Goal: Task Accomplishment & Management: Manage account settings

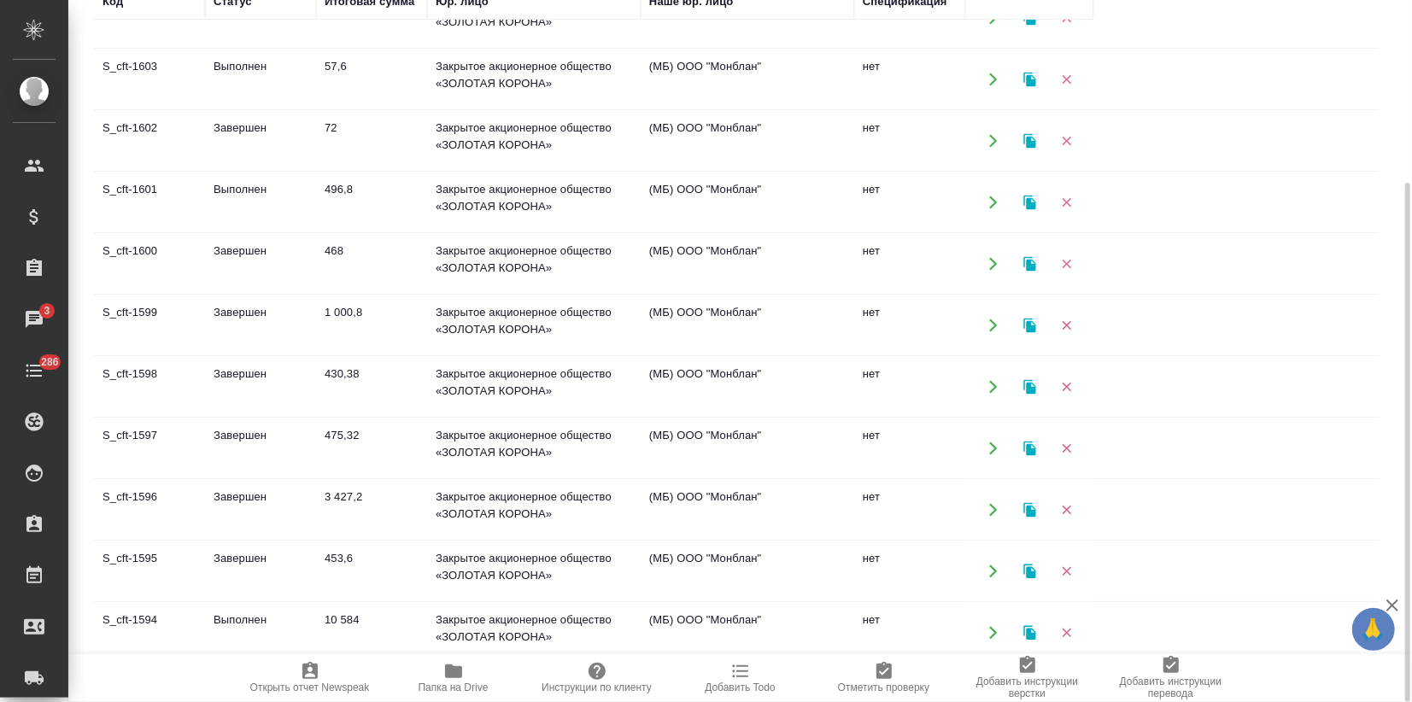
scroll to position [284, 0]
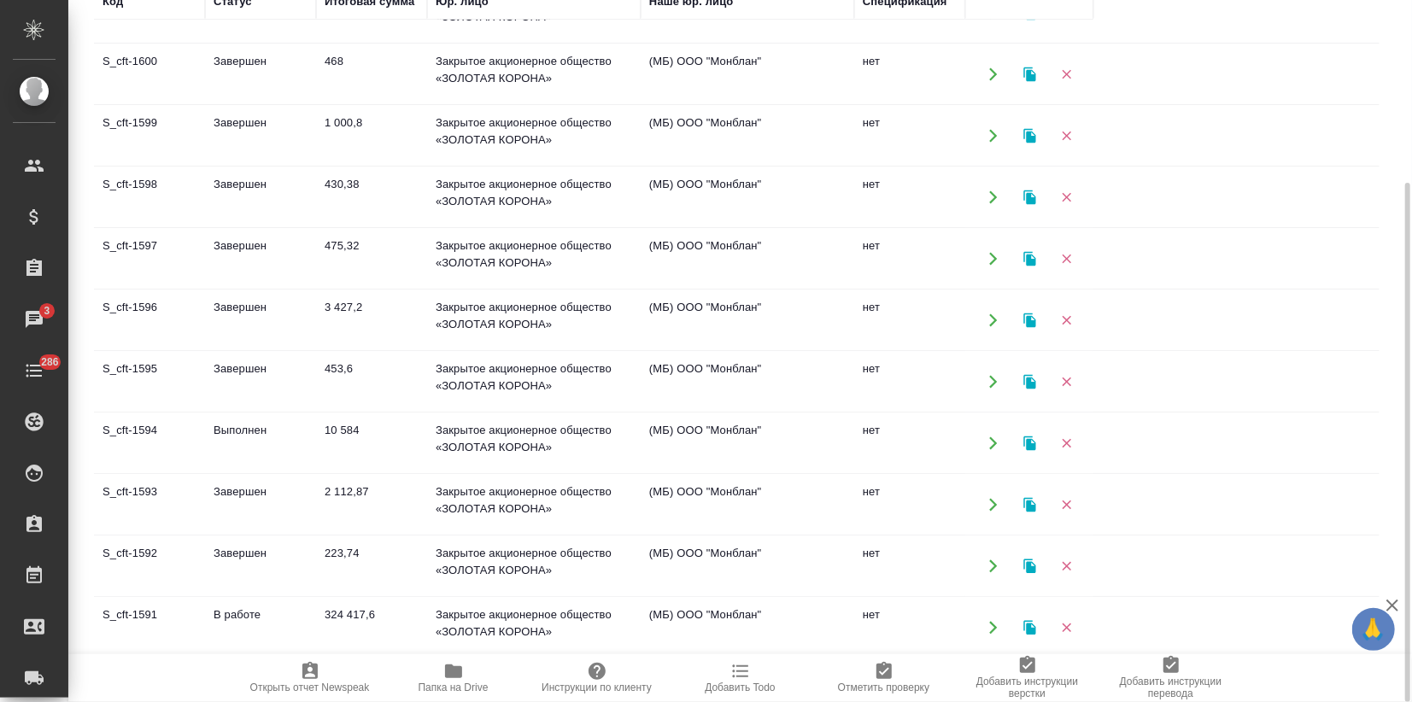
click at [252, 603] on td "В работе" at bounding box center [260, 628] width 111 height 60
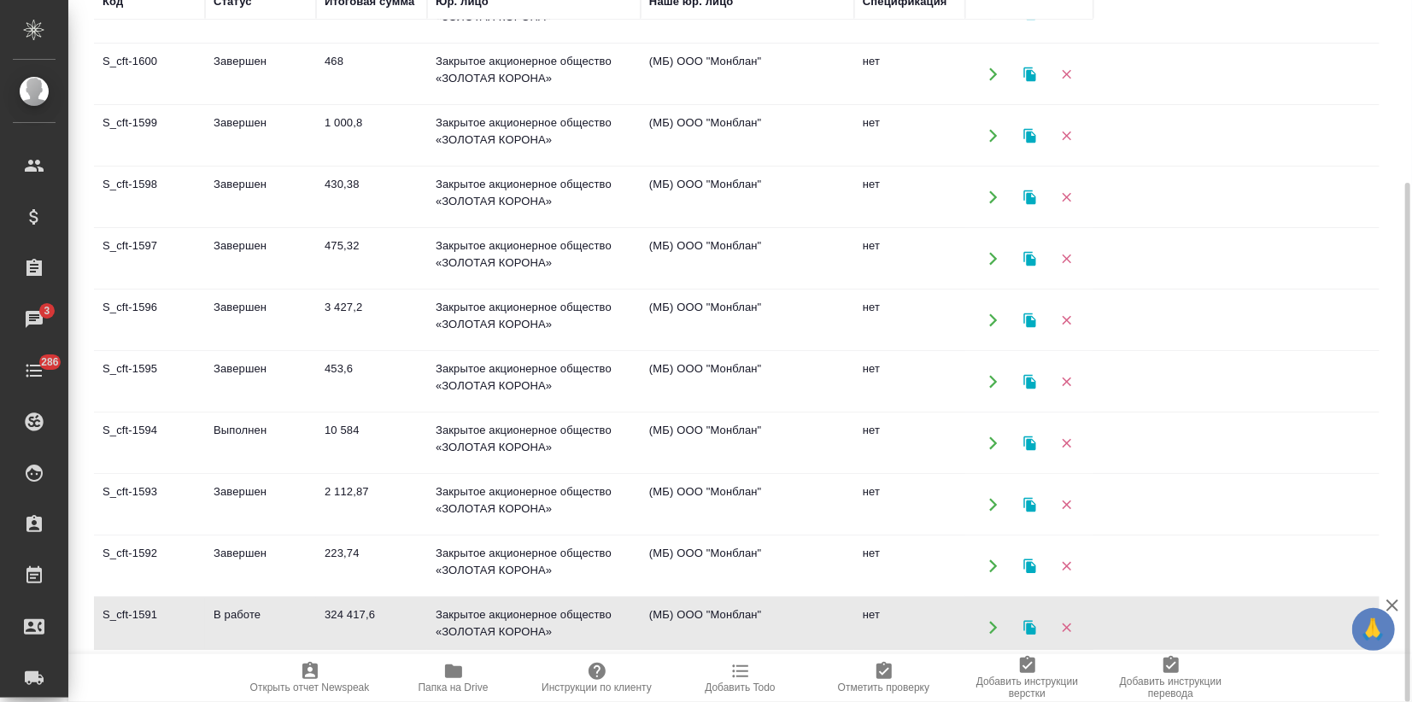
click at [252, 603] on td "В работе" at bounding box center [260, 628] width 111 height 60
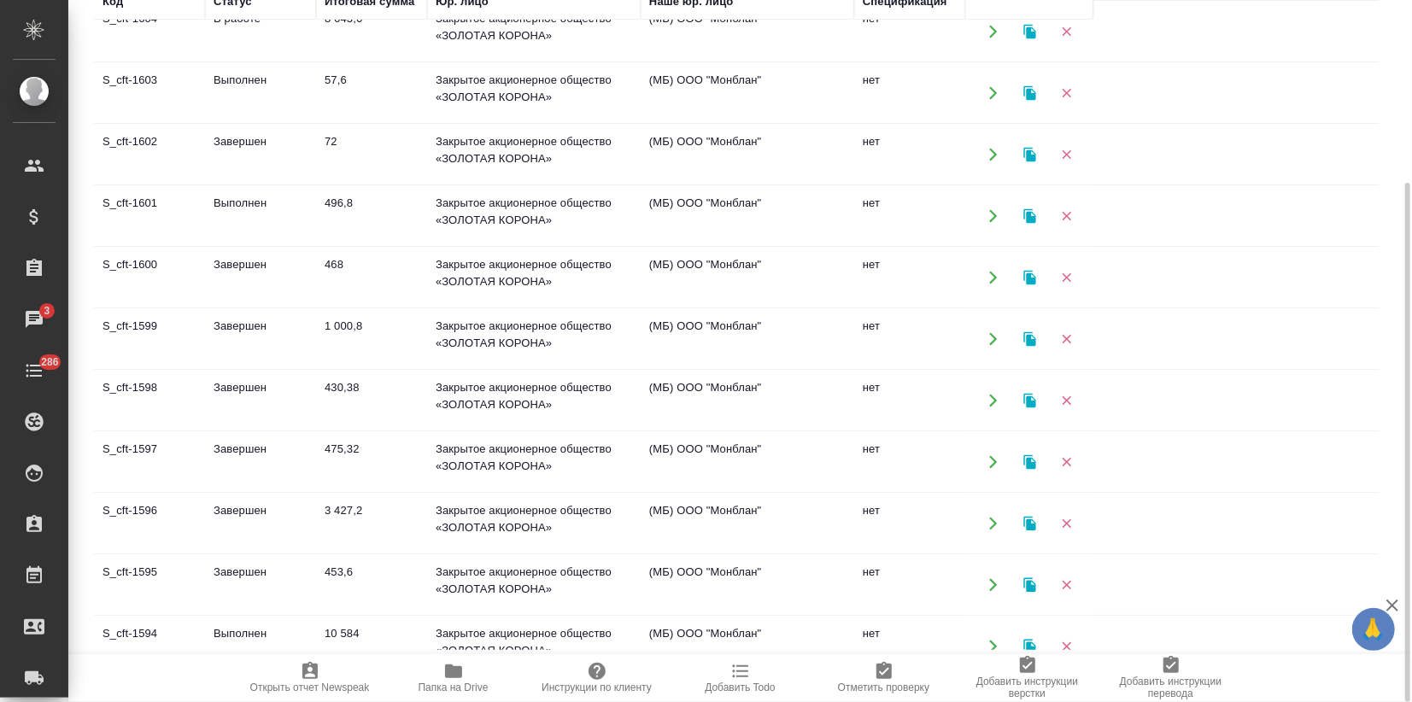
scroll to position [0, 0]
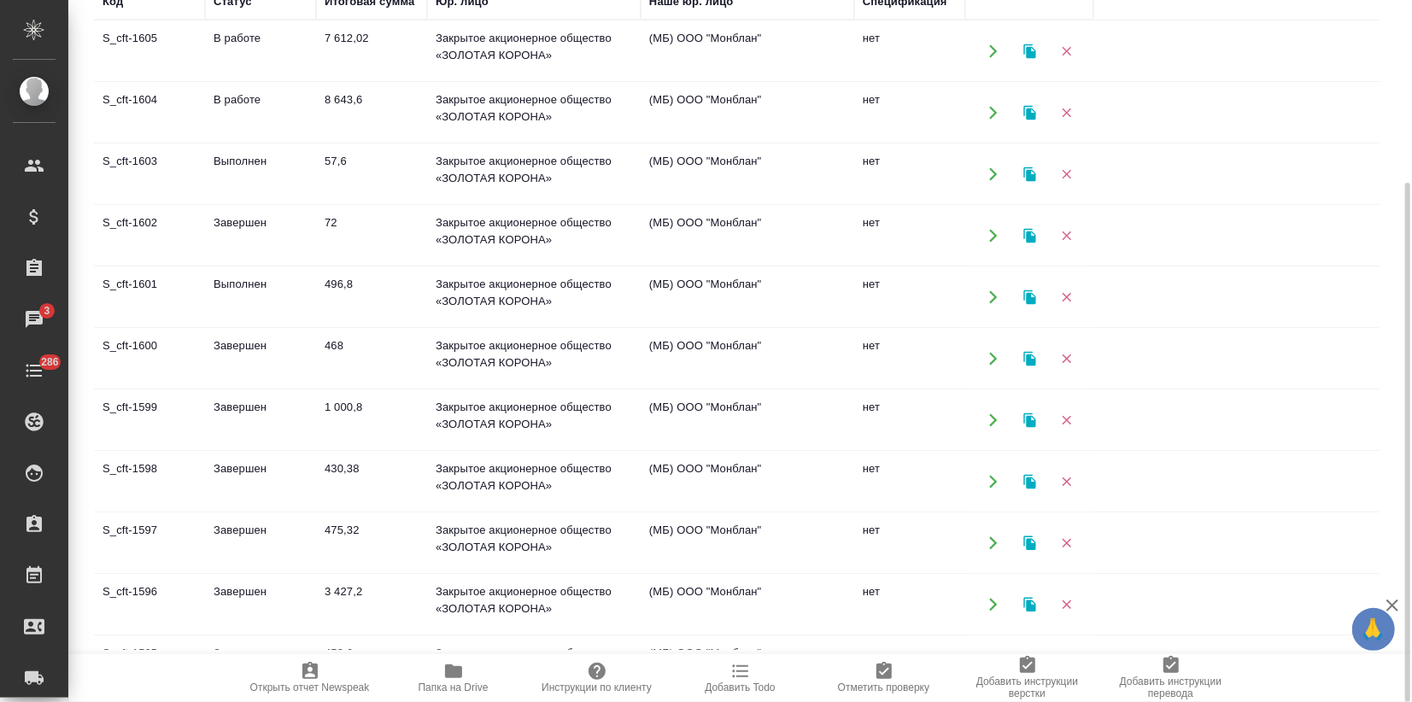
click at [339, 176] on td "57,6" at bounding box center [371, 174] width 111 height 60
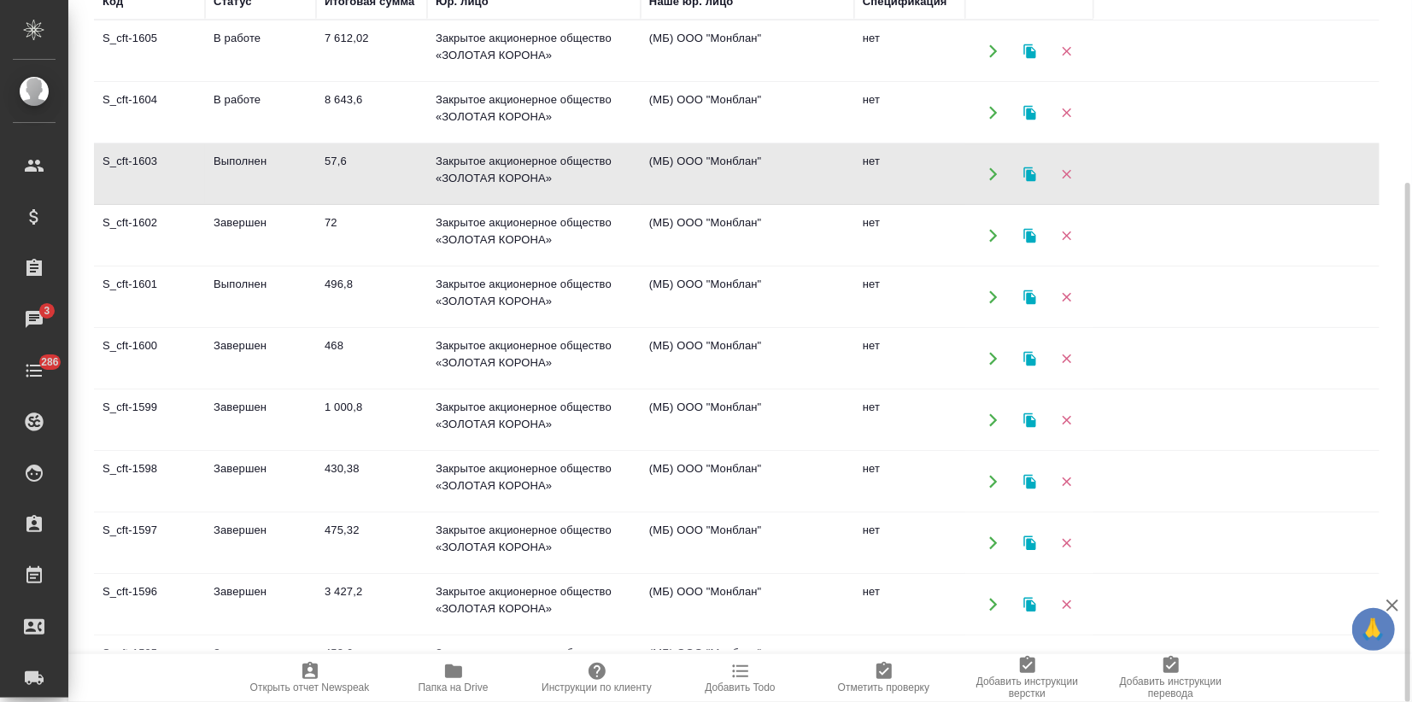
click at [1031, 167] on icon "button" at bounding box center [1029, 174] width 15 height 15
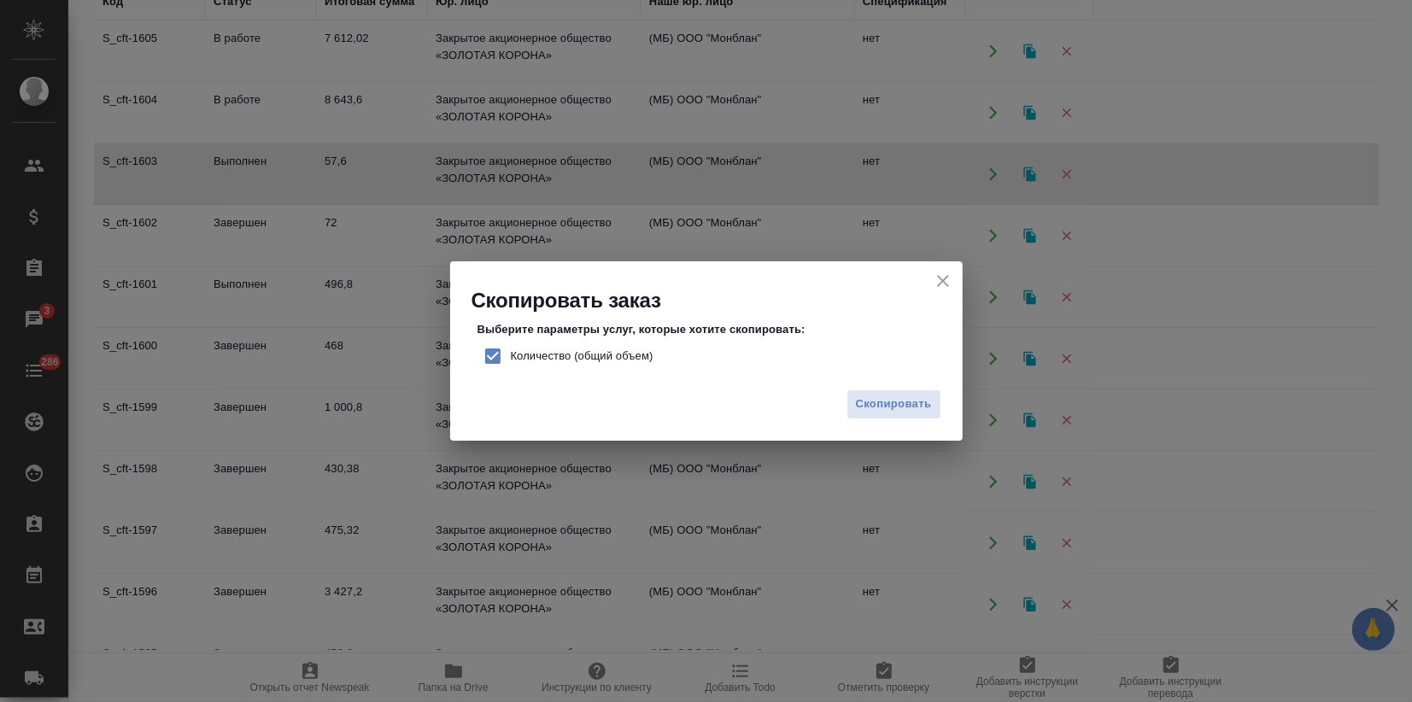
click at [492, 355] on input "Количество (общий объем)" at bounding box center [493, 356] width 36 height 36
checkbox input "false"
click at [923, 405] on span "Скопировать" at bounding box center [894, 405] width 76 height 20
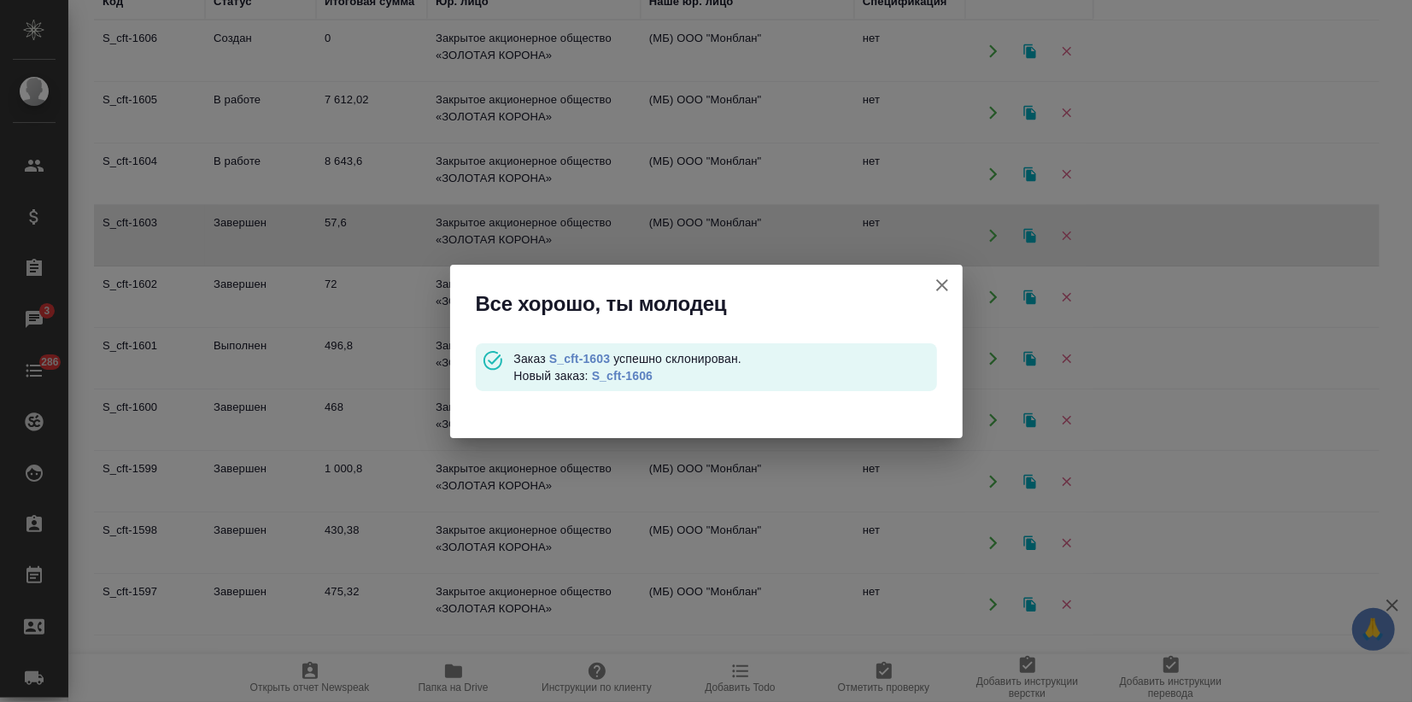
click at [634, 374] on link "S_cft-1606" at bounding box center [622, 376] width 61 height 14
click at [951, 280] on icon "button" at bounding box center [942, 285] width 21 height 21
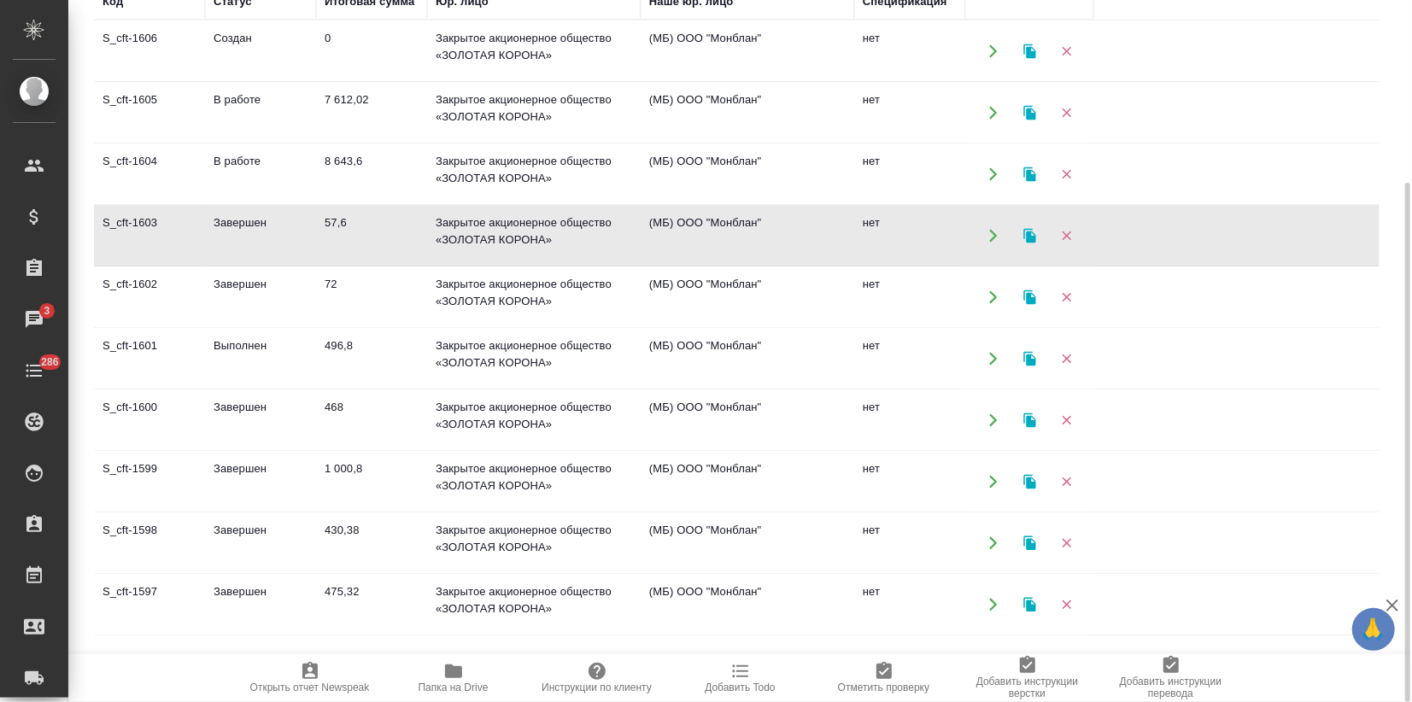
click at [1025, 232] on icon "button" at bounding box center [1029, 235] width 15 height 15
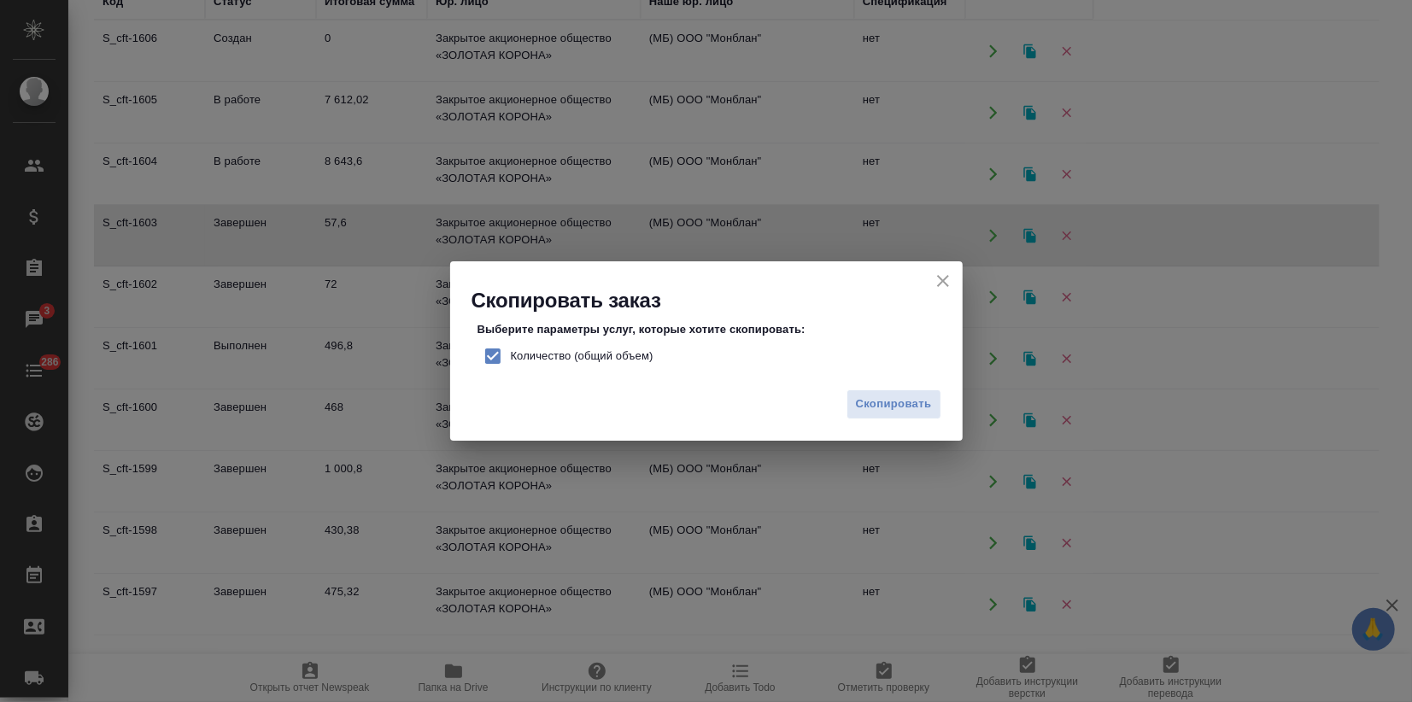
click at [494, 352] on input "Количество (общий объем)" at bounding box center [493, 356] width 36 height 36
checkbox input "false"
click at [890, 411] on span "Скопировать" at bounding box center [894, 405] width 76 height 20
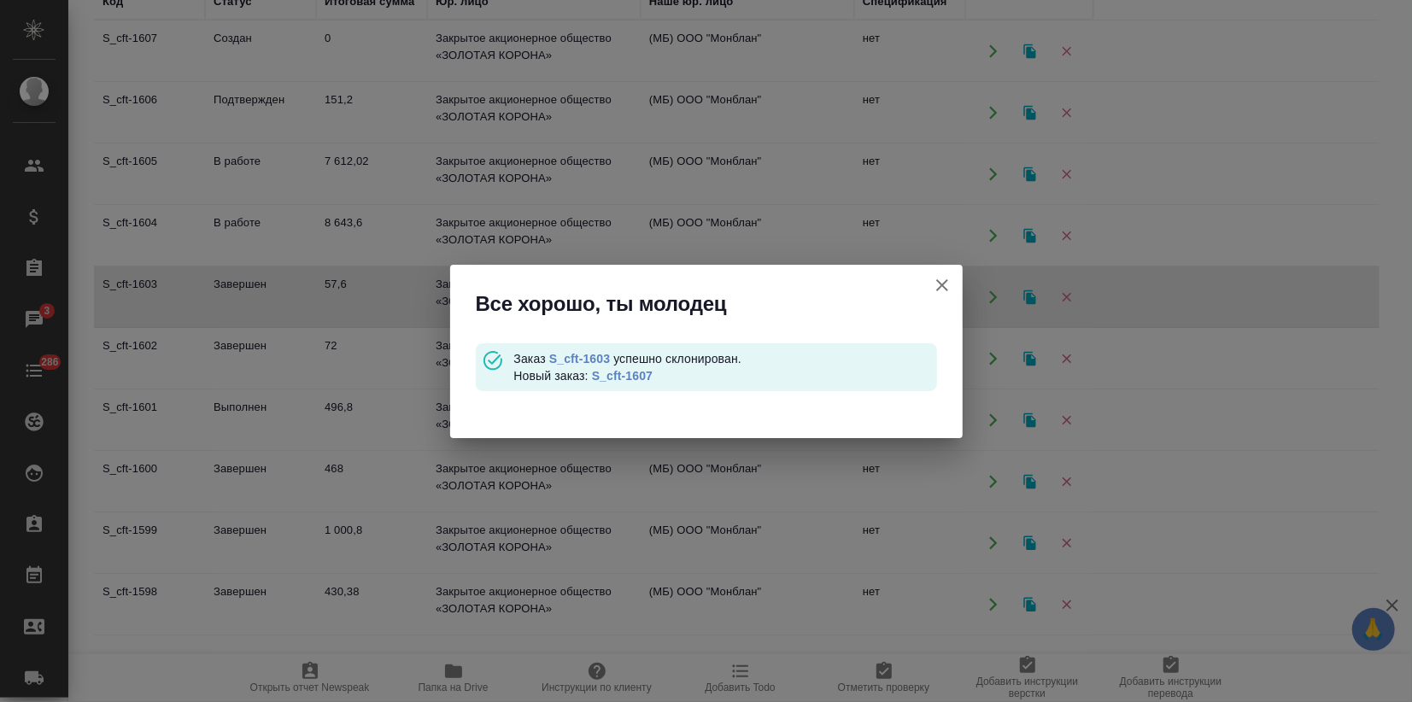
click at [645, 371] on link "S_cft-1607" at bounding box center [622, 376] width 61 height 14
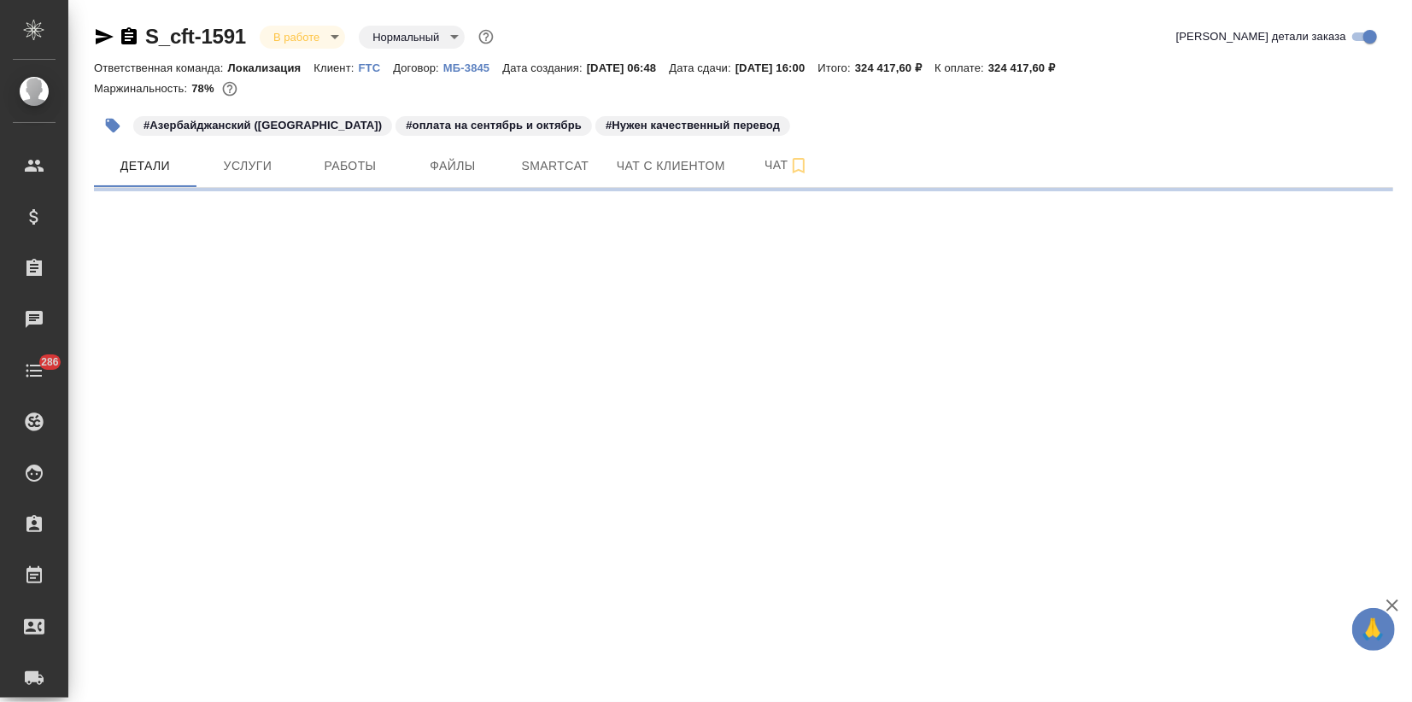
select select "RU"
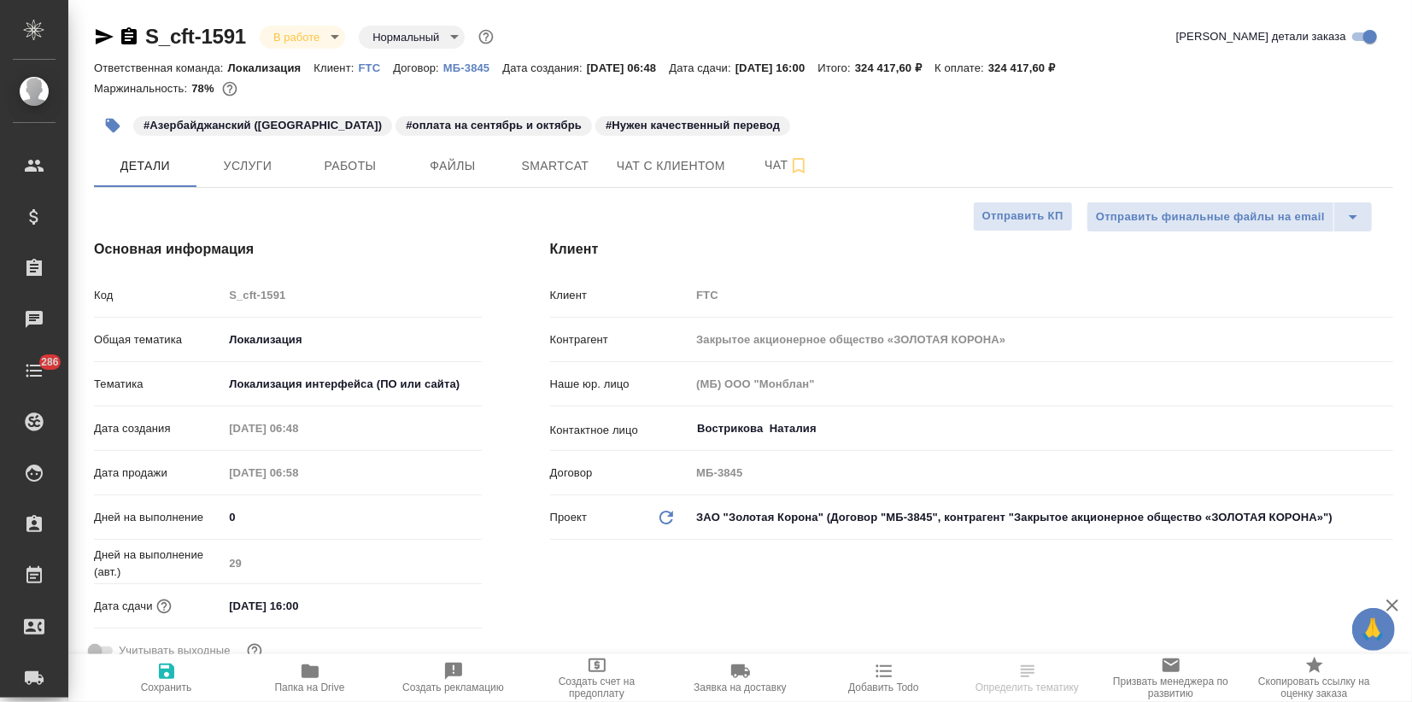
type textarea "x"
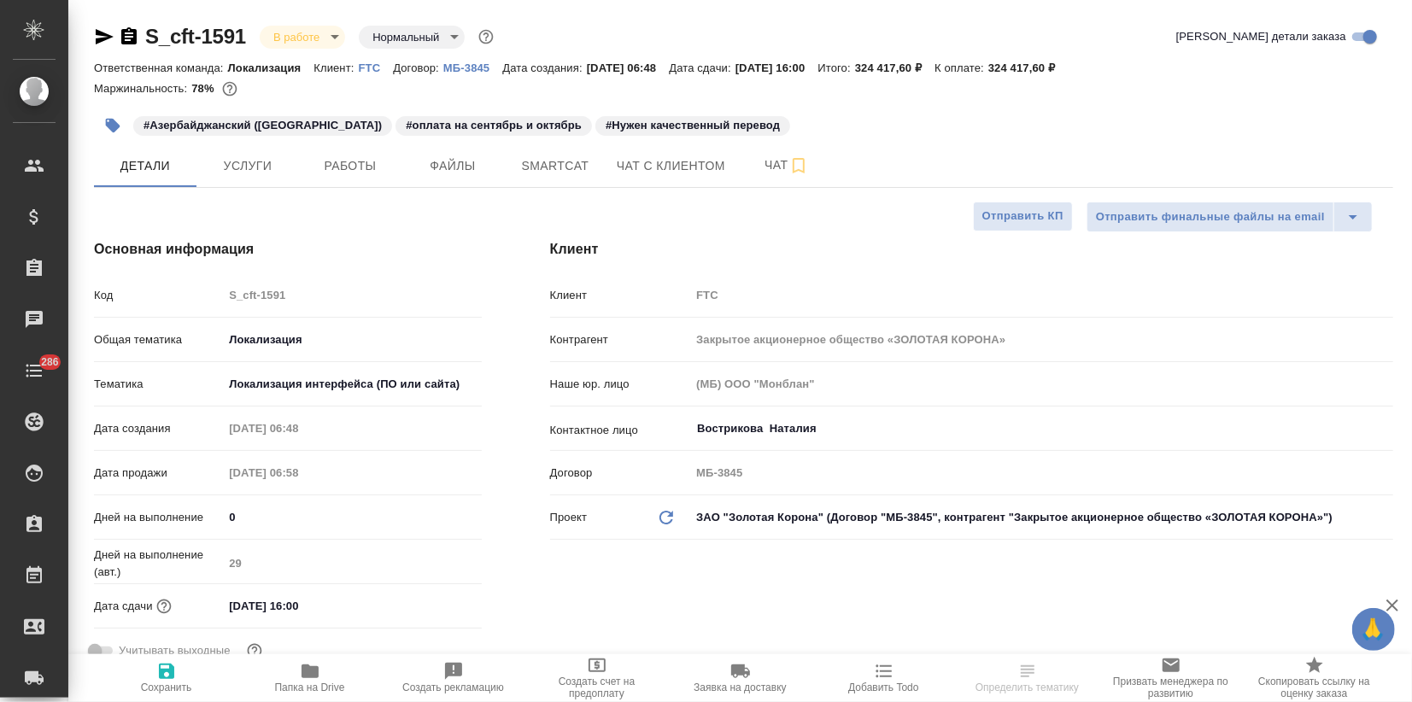
type textarea "x"
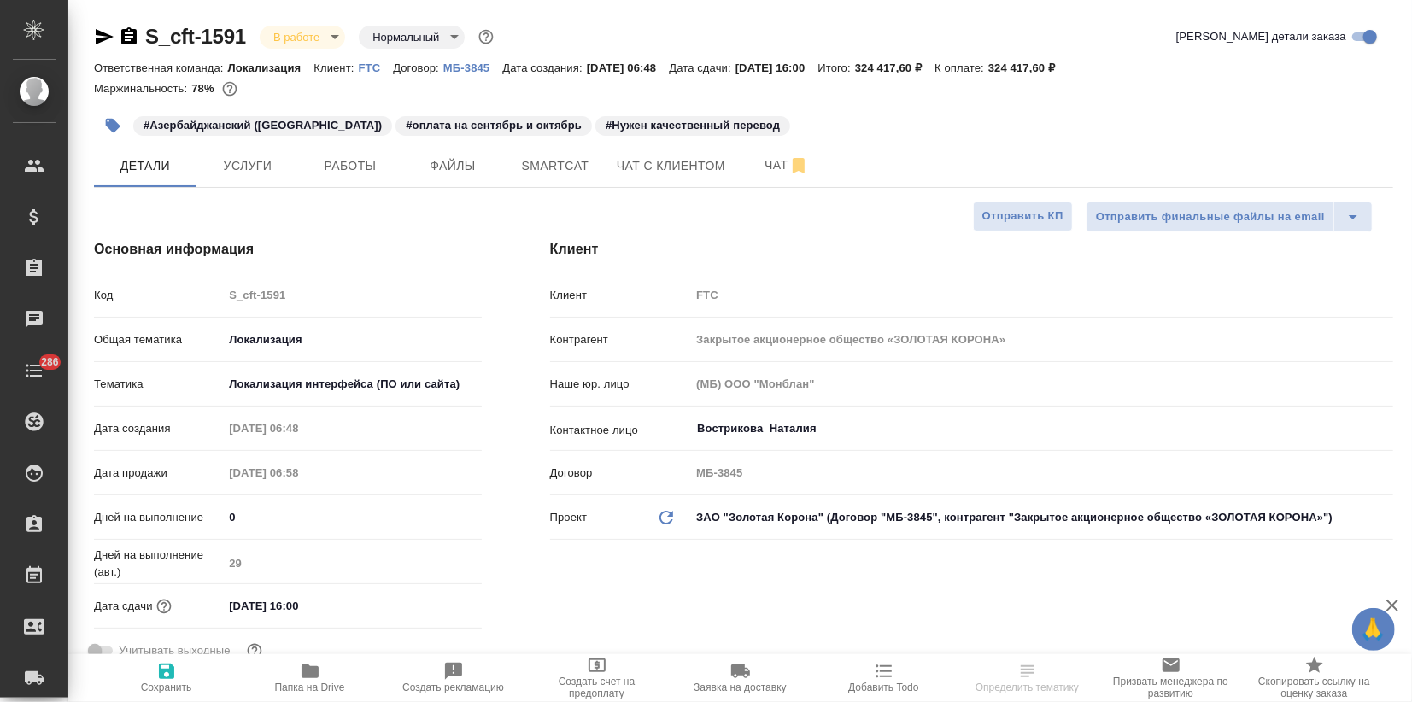
type textarea "x"
select select "RU"
type textarea "x"
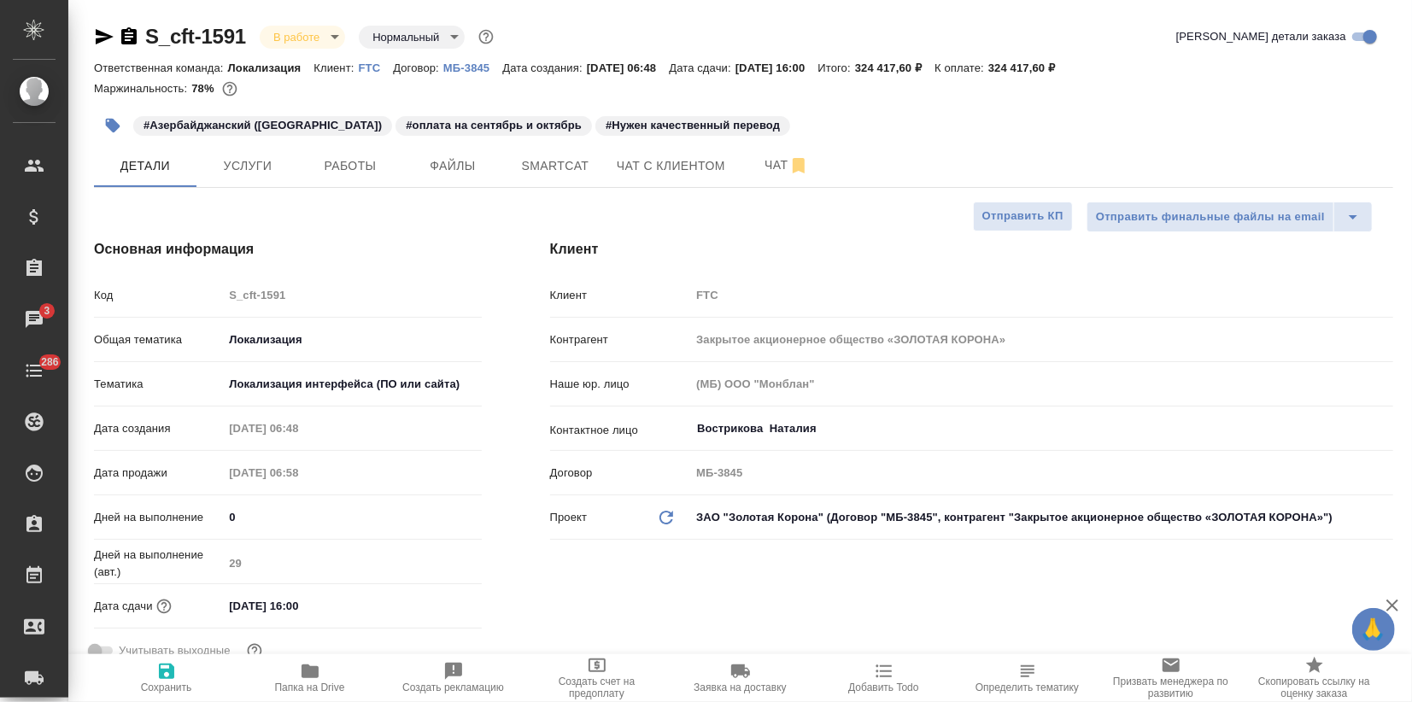
type textarea "x"
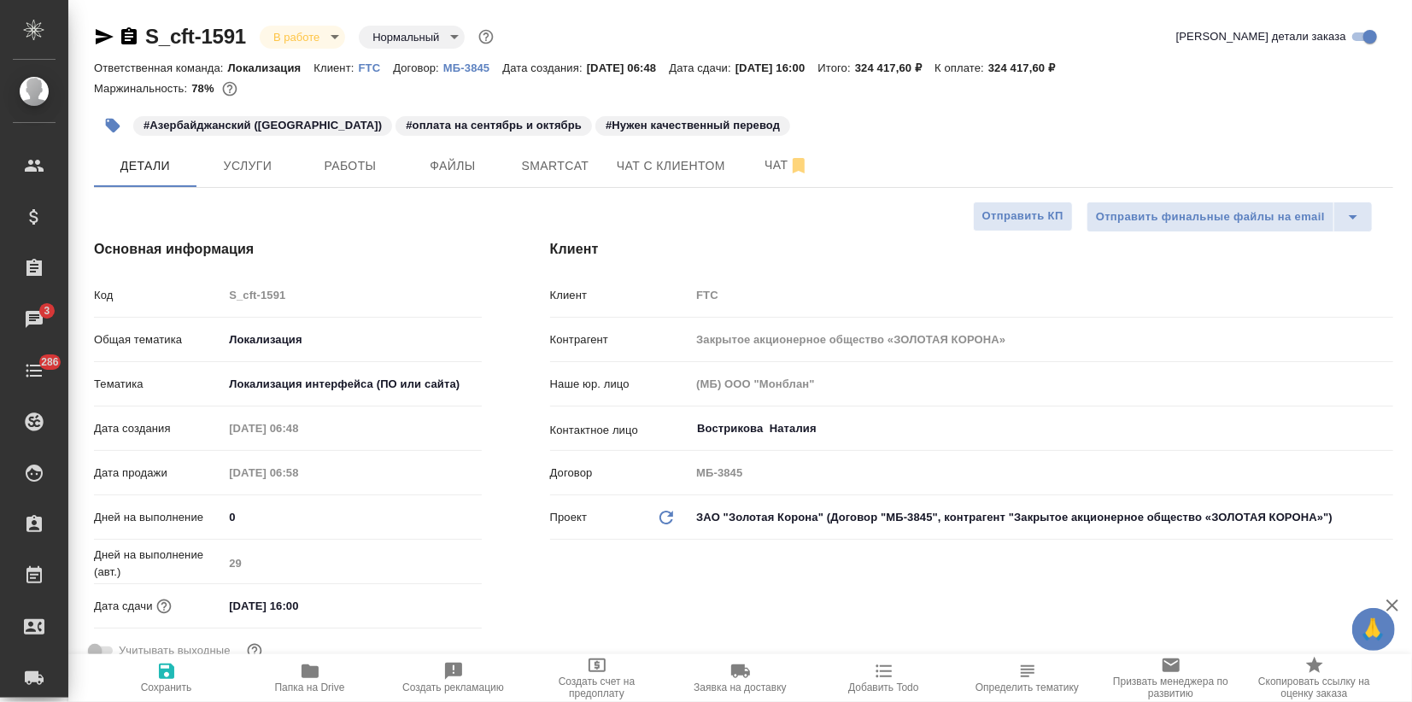
type textarea "x"
click at [541, 163] on span "Smartcat" at bounding box center [555, 165] width 82 height 21
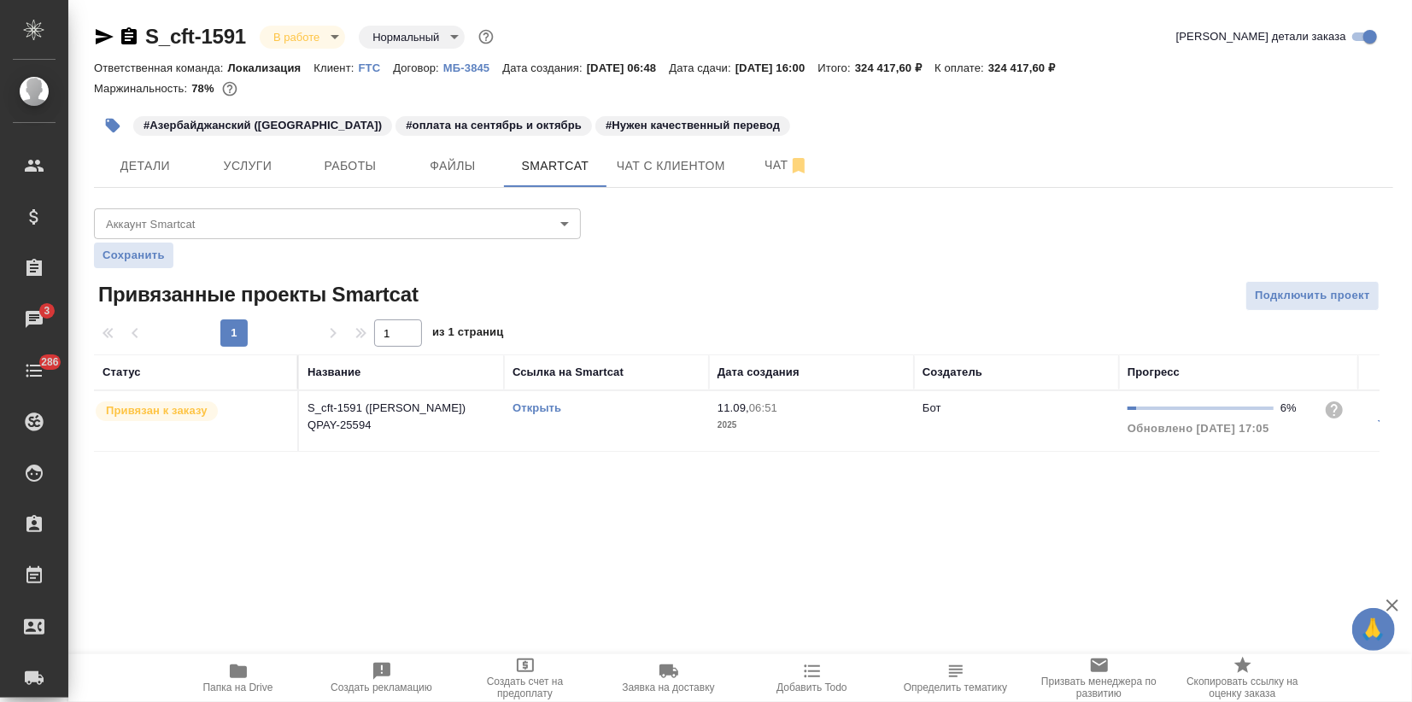
click at [534, 407] on link "Открыть" at bounding box center [537, 407] width 49 height 13
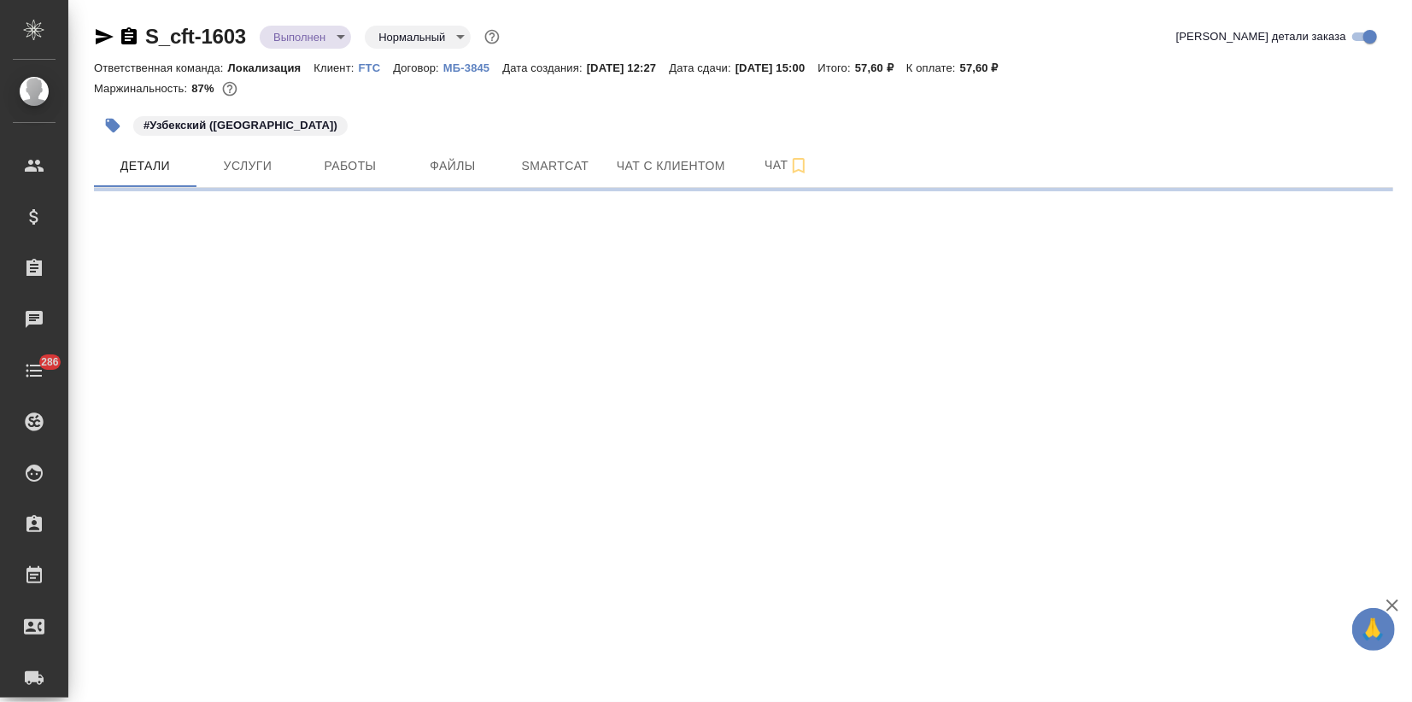
select select "RU"
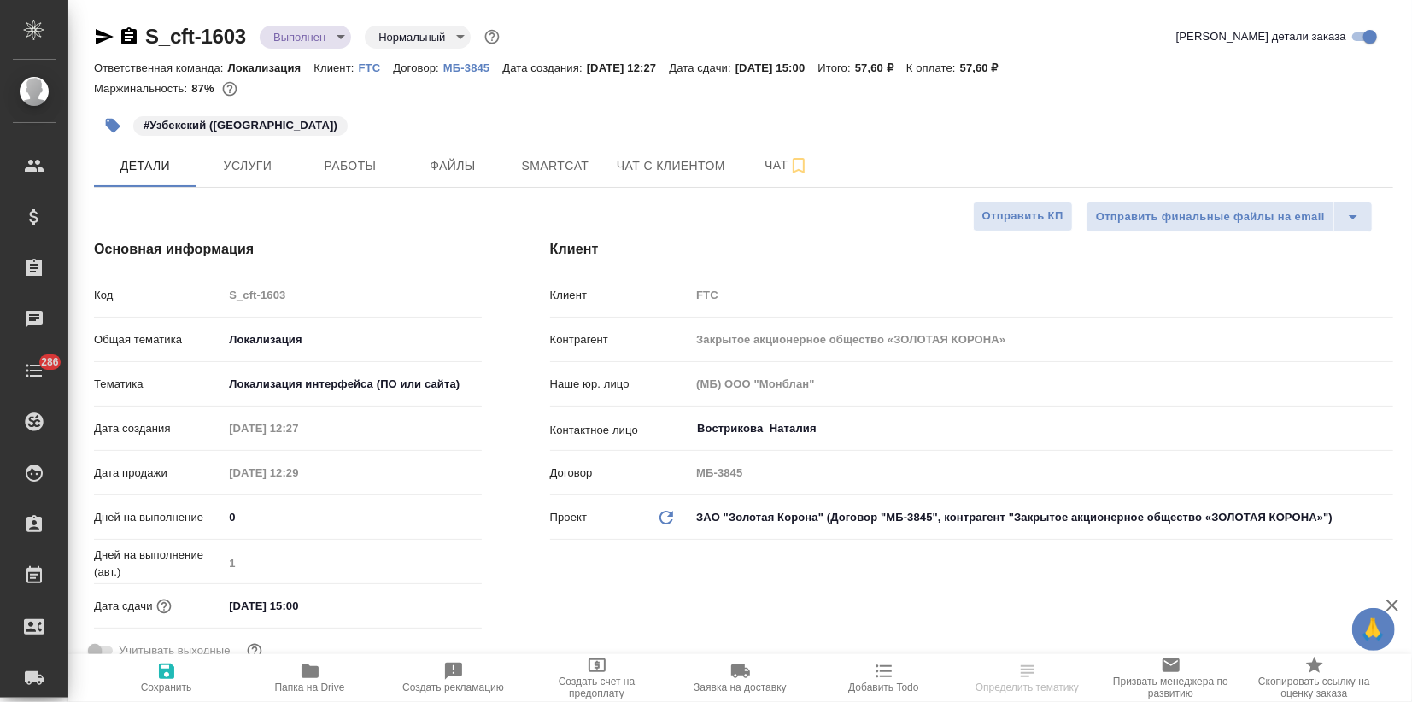
type textarea "x"
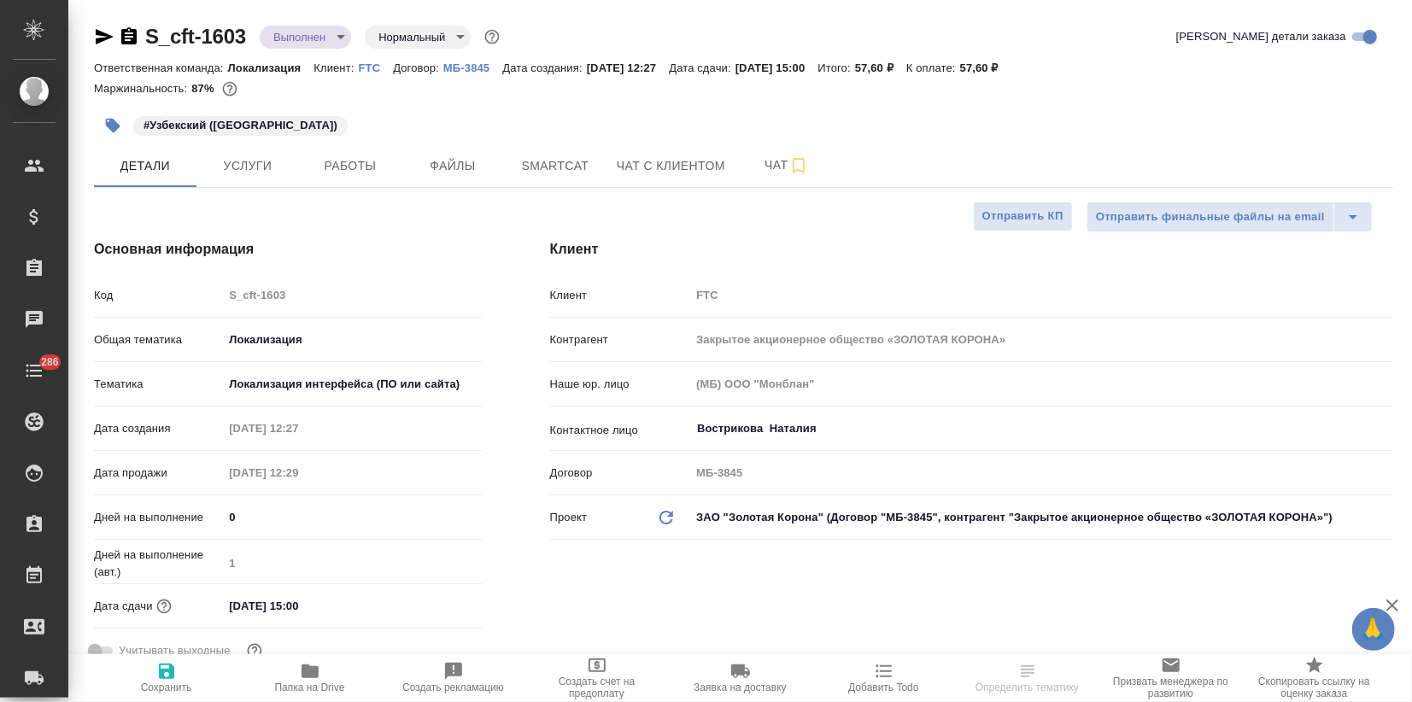
type textarea "x"
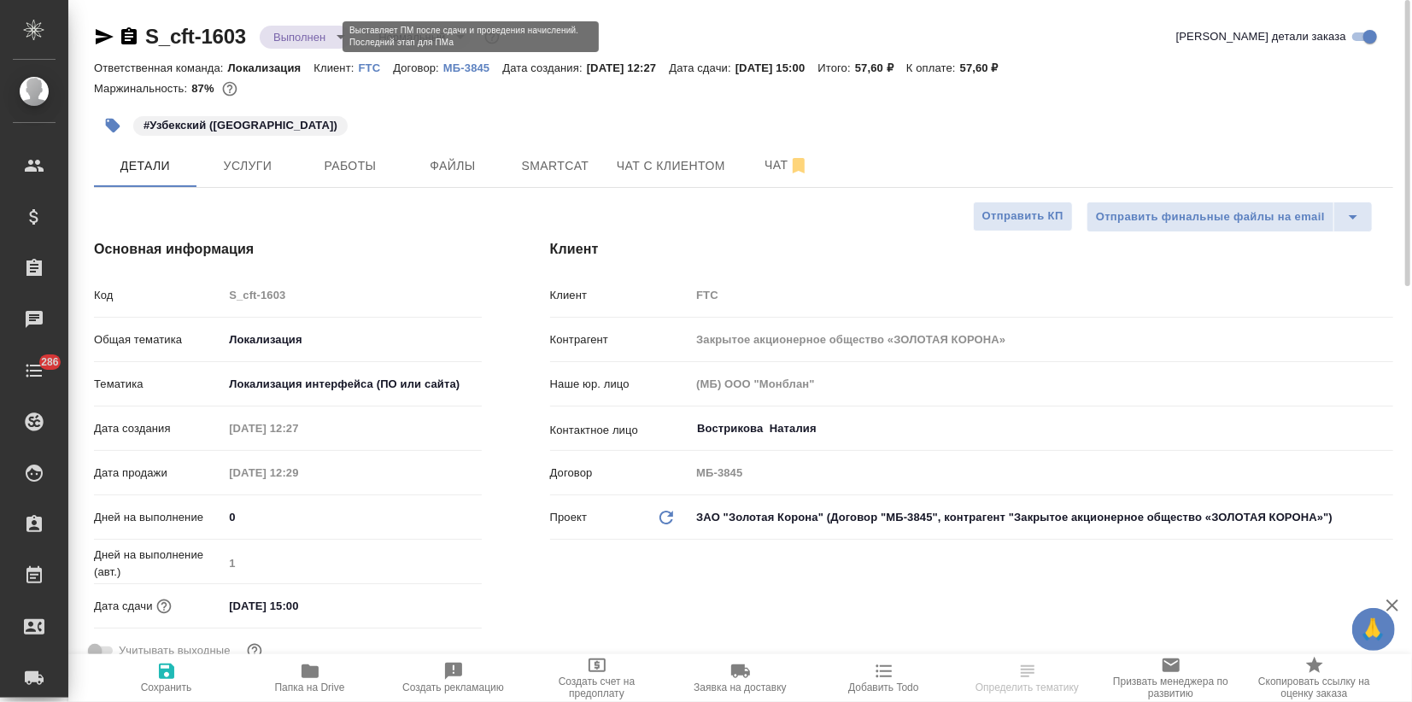
click at [329, 32] on body "🙏 .cls-1 fill:#fff; AWATERA Zagorodnikh Viktoria Клиенты Спецификации Заказы Ча…" at bounding box center [706, 351] width 1412 height 702
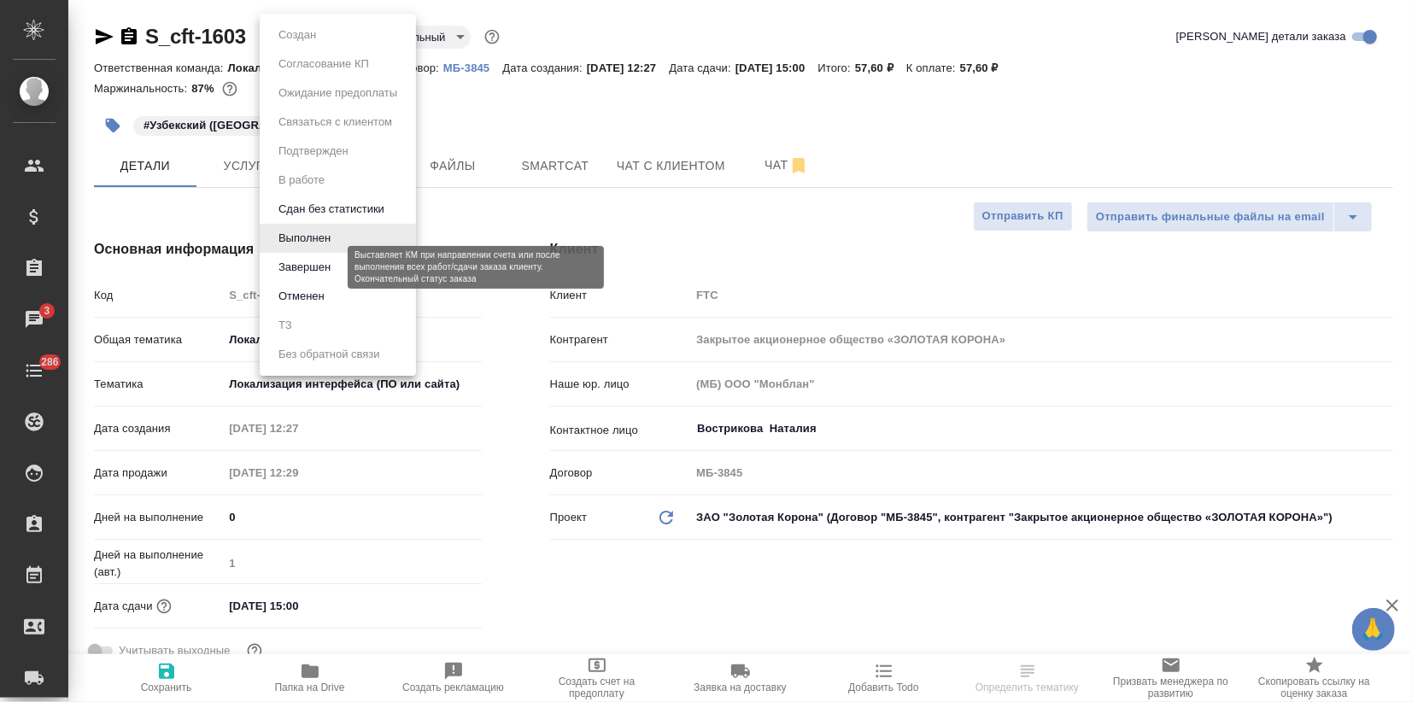
click at [308, 267] on button "Завершен" at bounding box center [304, 267] width 62 height 19
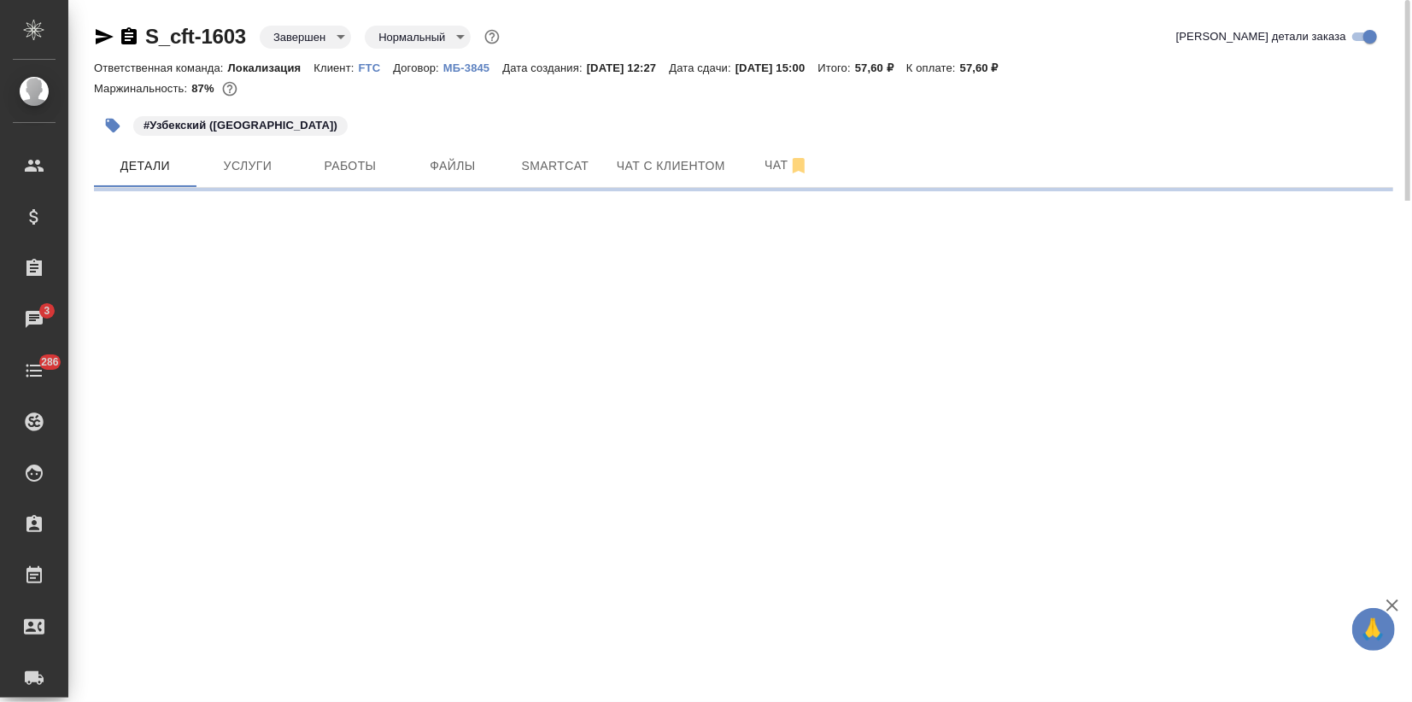
select select "RU"
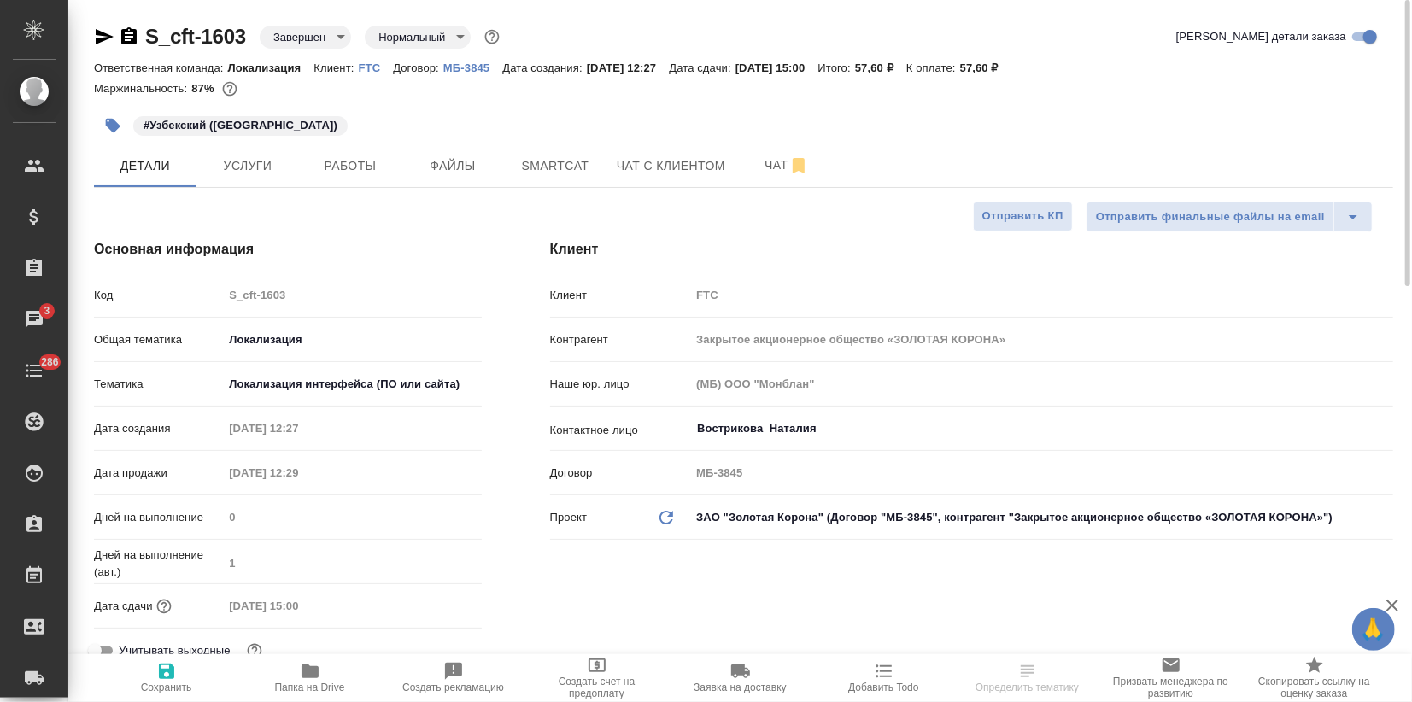
type textarea "x"
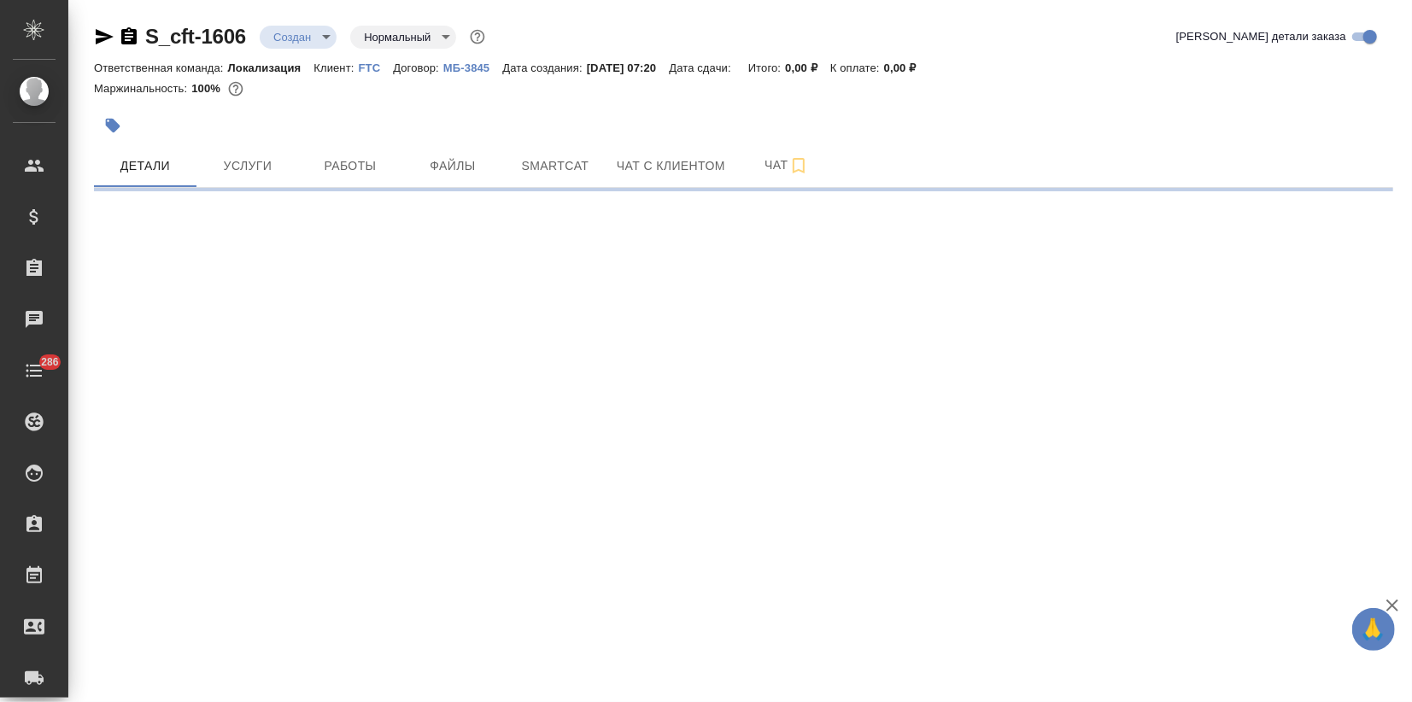
select select "RU"
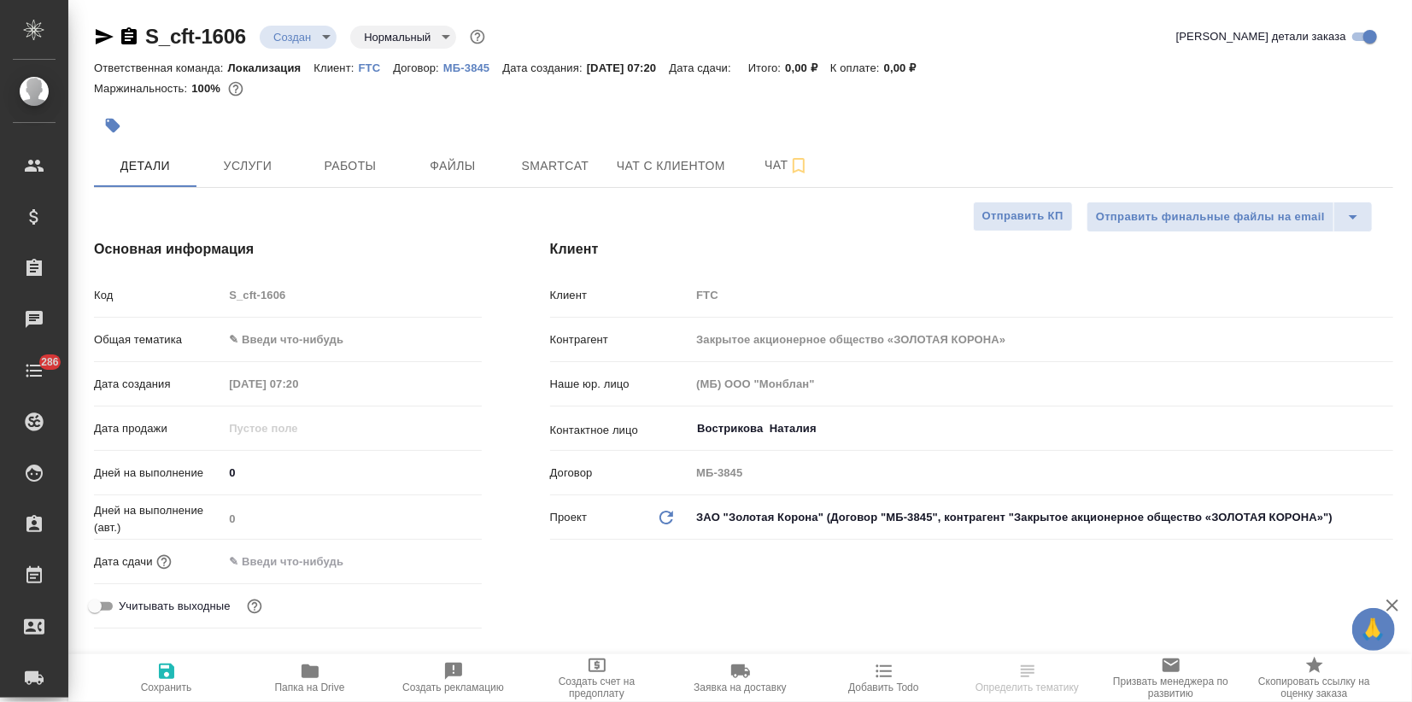
type textarea "x"
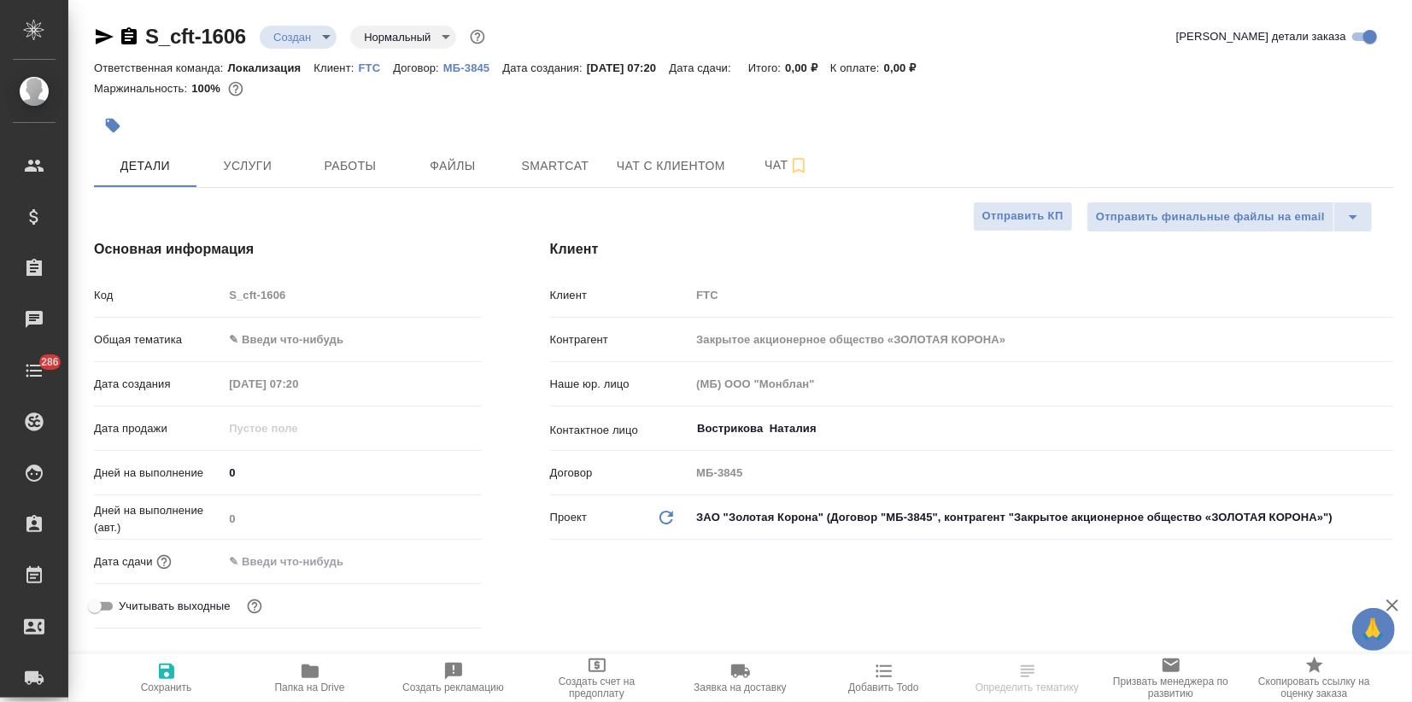
type textarea "x"
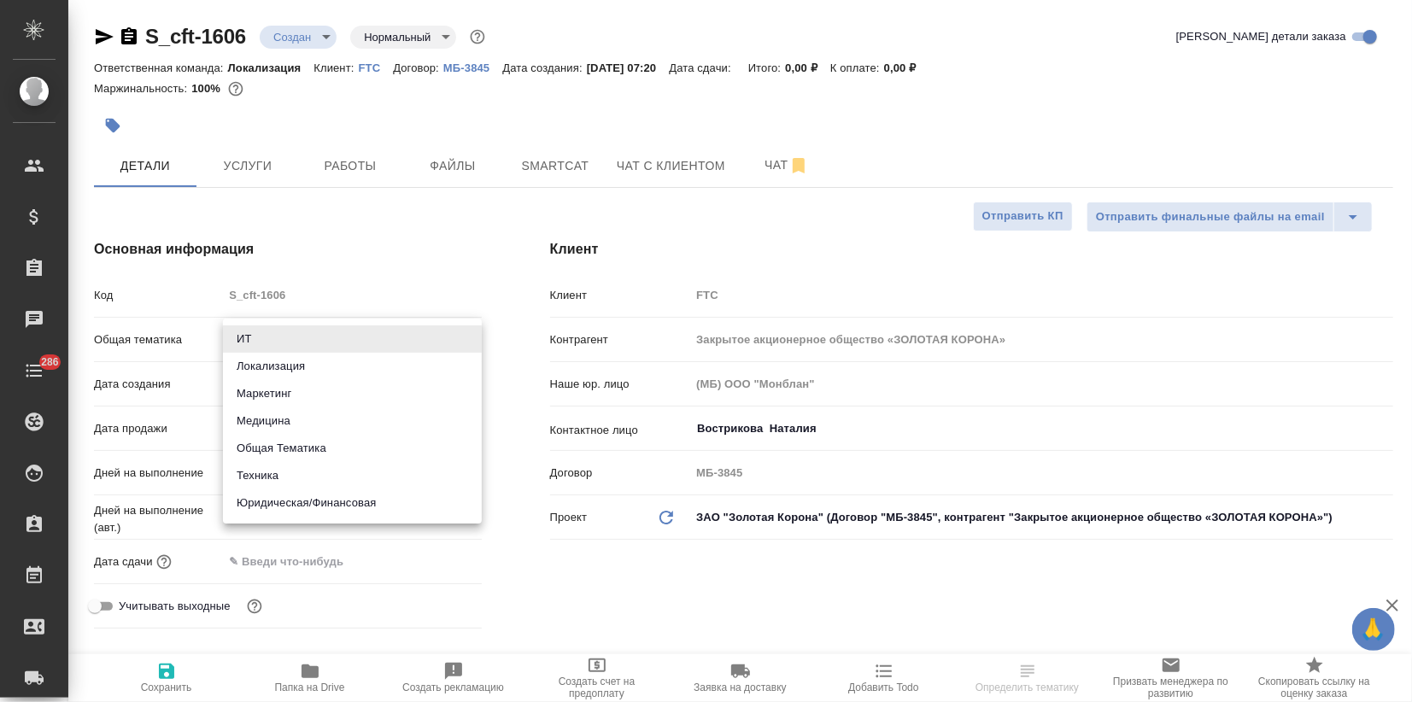
click at [274, 335] on body "🙏 .cls-1 fill:#fff; AWATERA Zagorodnikh Viktoria Клиенты Спецификации Заказы Ча…" at bounding box center [706, 351] width 1412 height 702
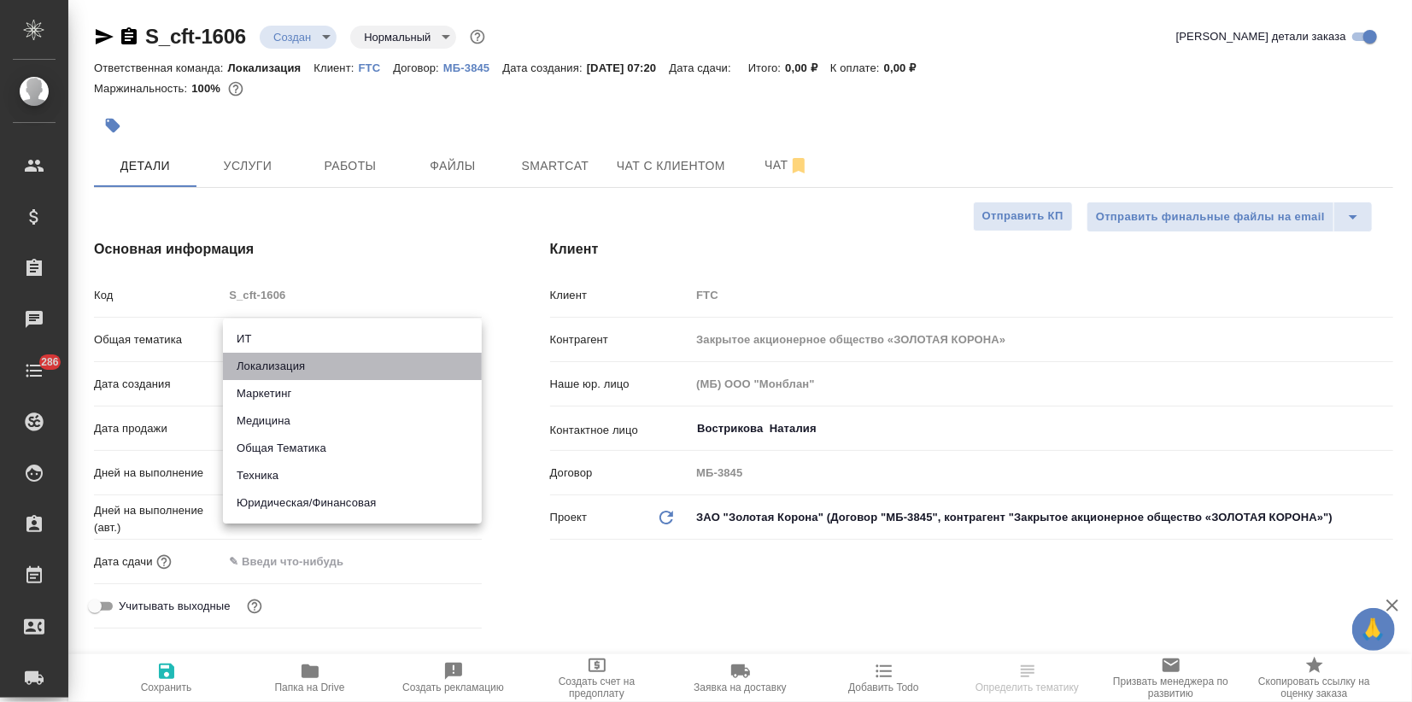
click at [274, 373] on li "Локализация" at bounding box center [352, 366] width 259 height 27
type input "local"
type textarea "x"
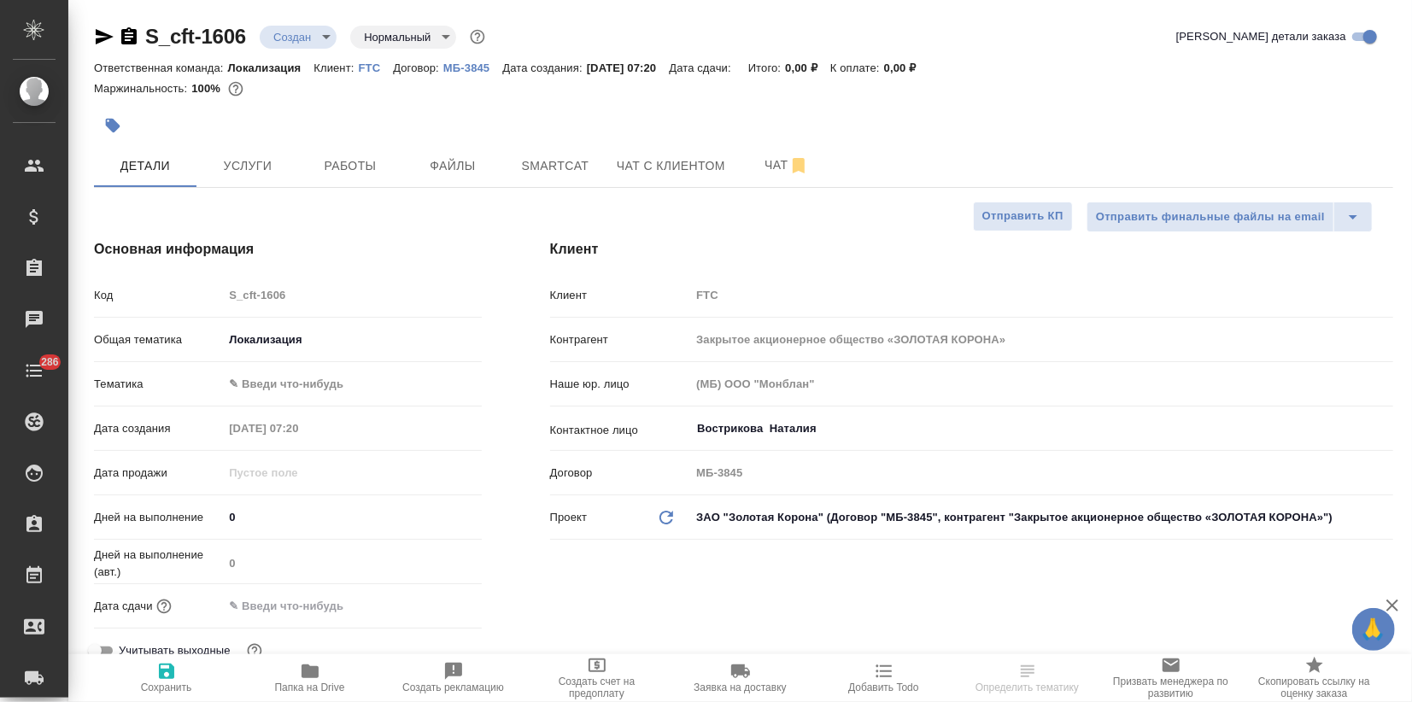
click at [267, 386] on body "🙏 .cls-1 fill:#fff; AWATERA Zagorodnikh Viktoria Клиенты Спецификации Заказы Ча…" at bounding box center [706, 351] width 1412 height 702
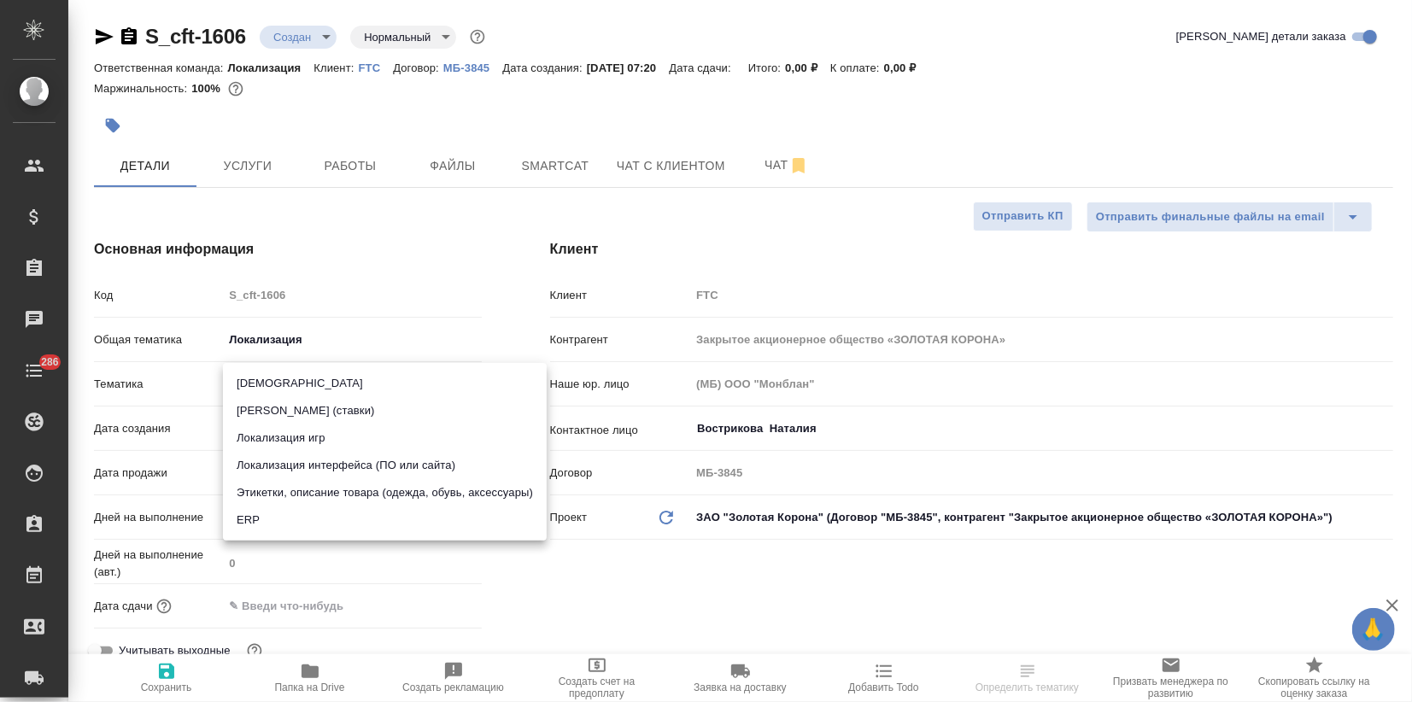
click at [266, 465] on li "Локализация интерфейса (ПО или сайта)" at bounding box center [385, 465] width 324 height 27
type textarea "x"
type input "5a8b8b956a9677013d343e0d"
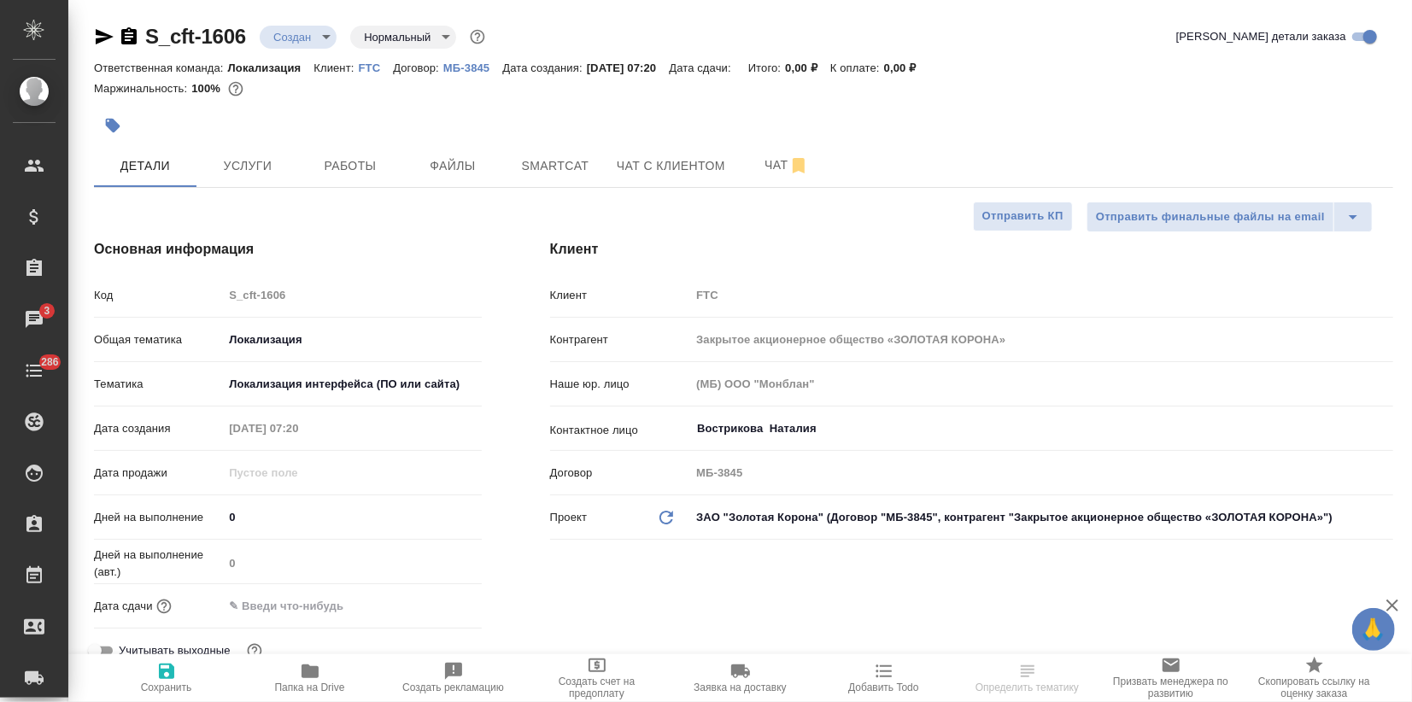
drag, startPoint x: 152, startPoint y: 679, endPoint x: 155, endPoint y: 657, distance: 22.4
click at [154, 679] on span "Сохранить" at bounding box center [166, 677] width 123 height 32
type textarea "x"
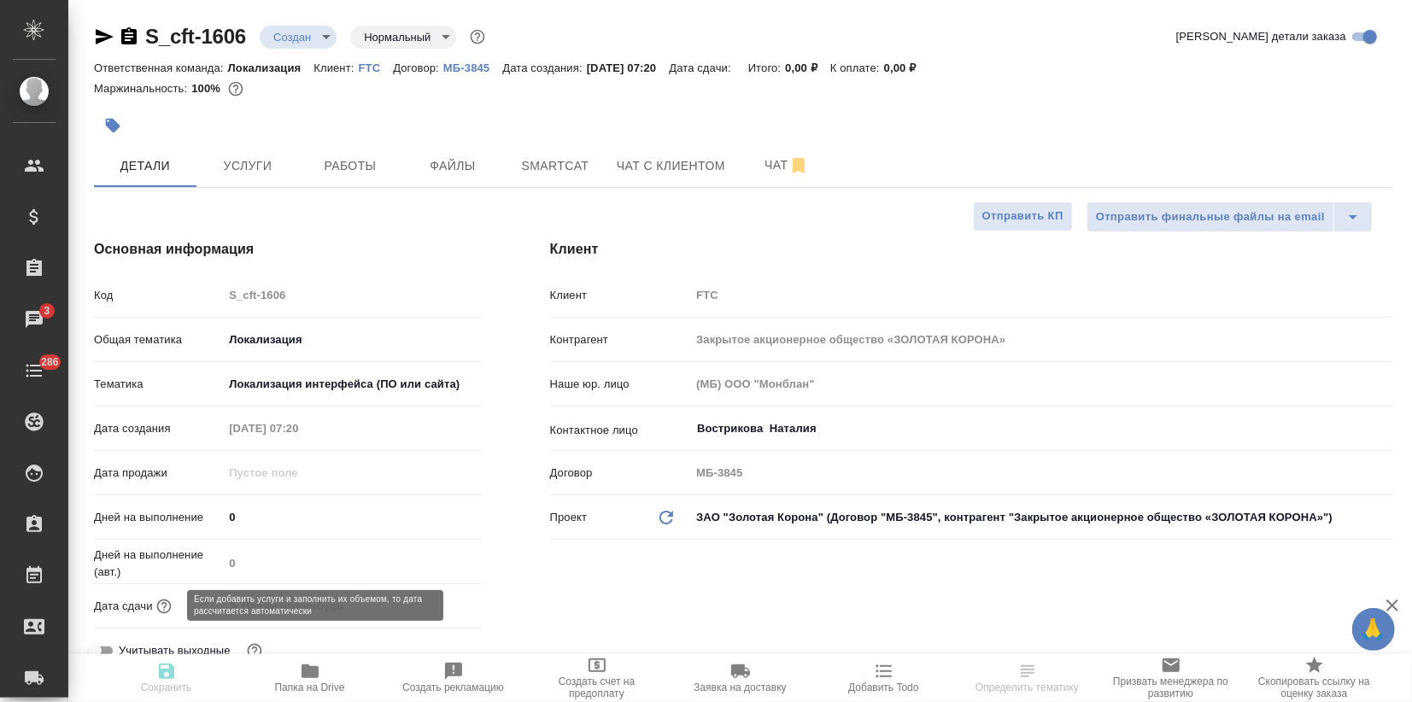
type textarea "x"
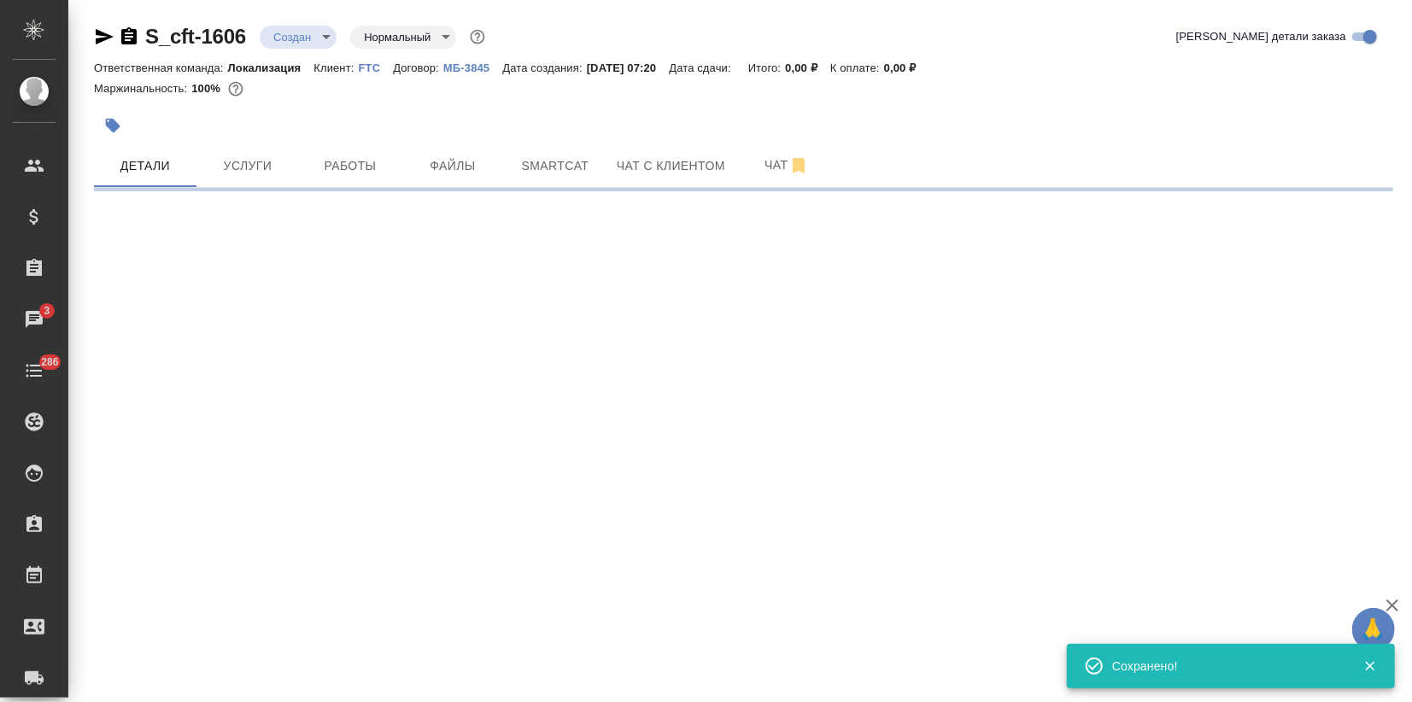
click at [114, 126] on icon "button" at bounding box center [113, 126] width 15 height 15
select select "RU"
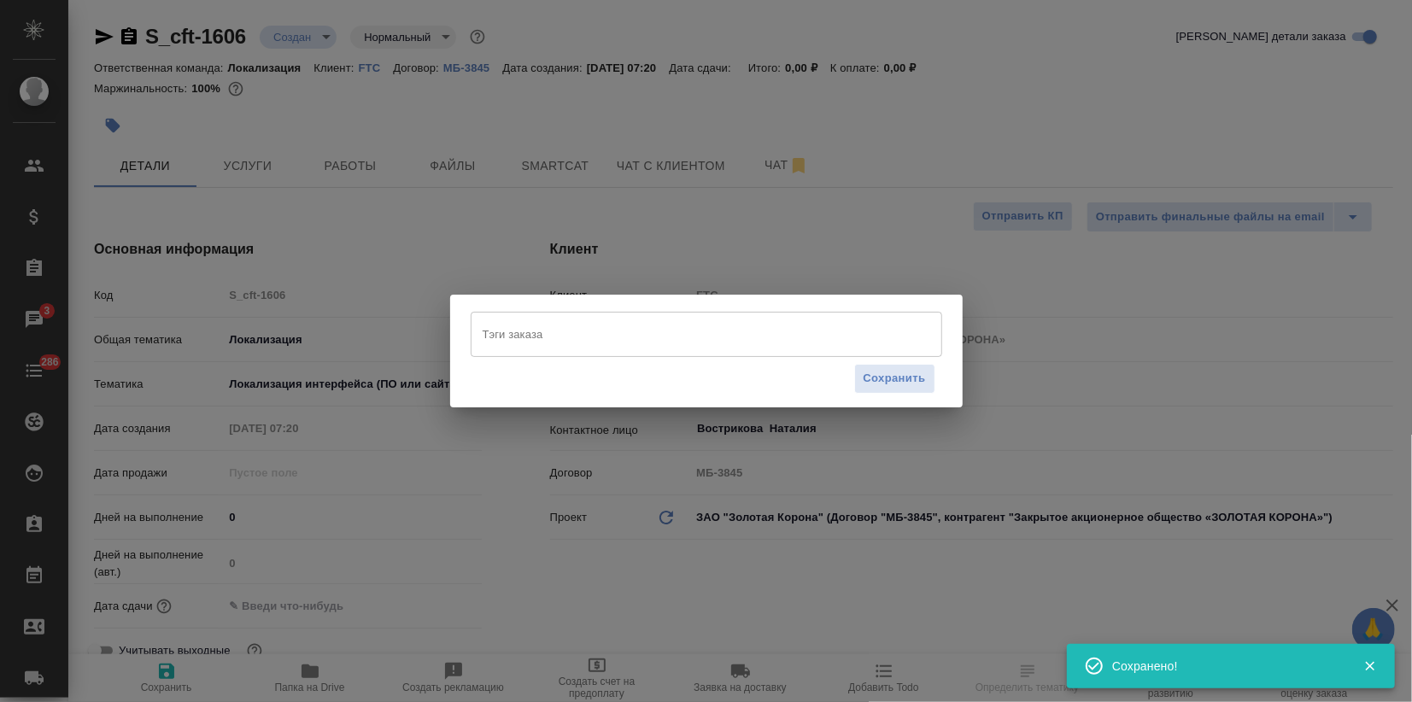
type textarea "x"
click at [589, 340] on input "Тэги заказа" at bounding box center [690, 333] width 424 height 29
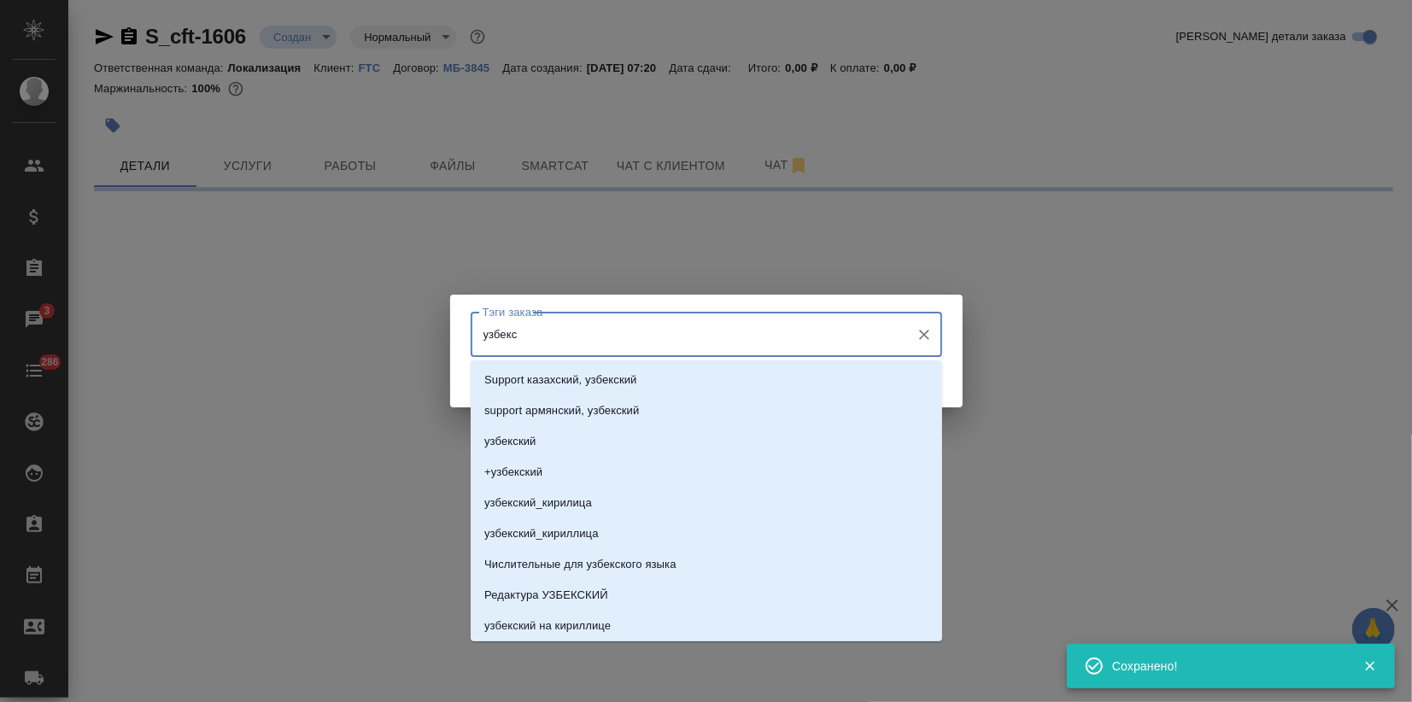
type input "узбекск"
select select "RU"
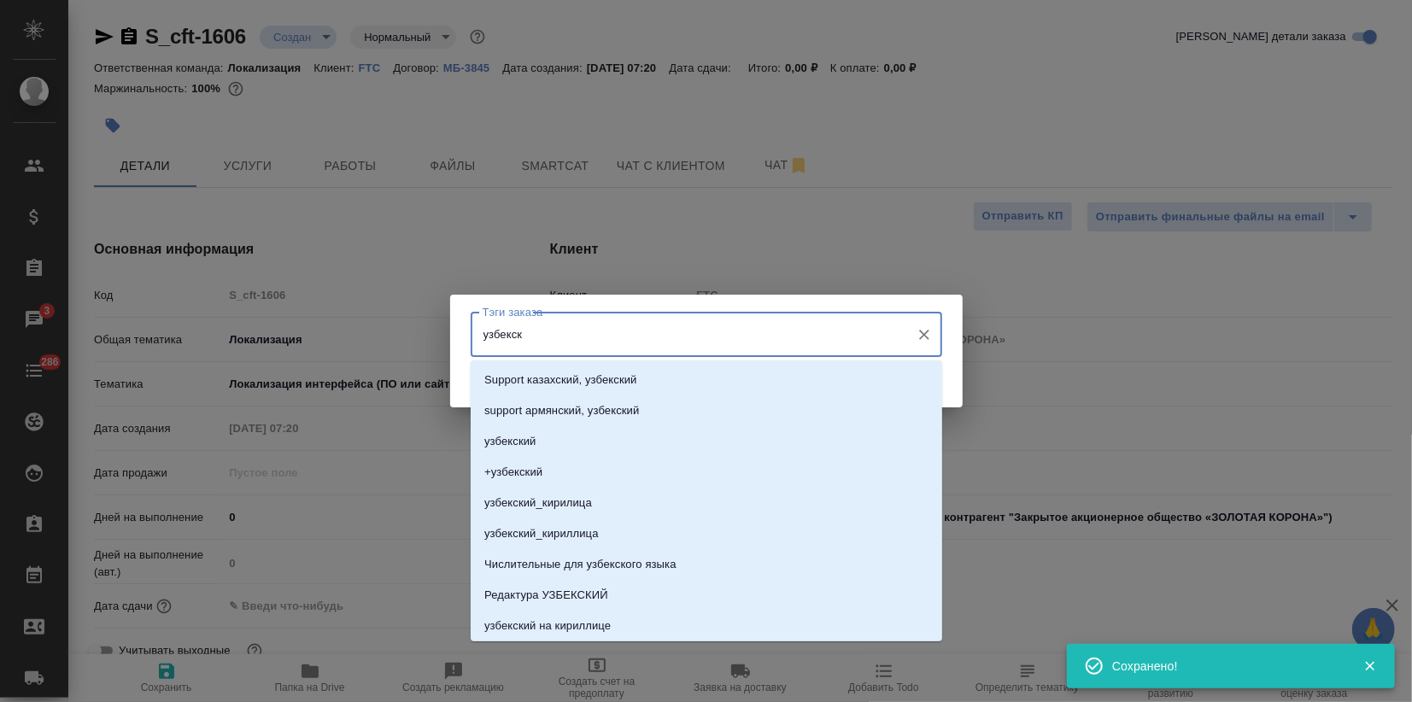
type textarea "x"
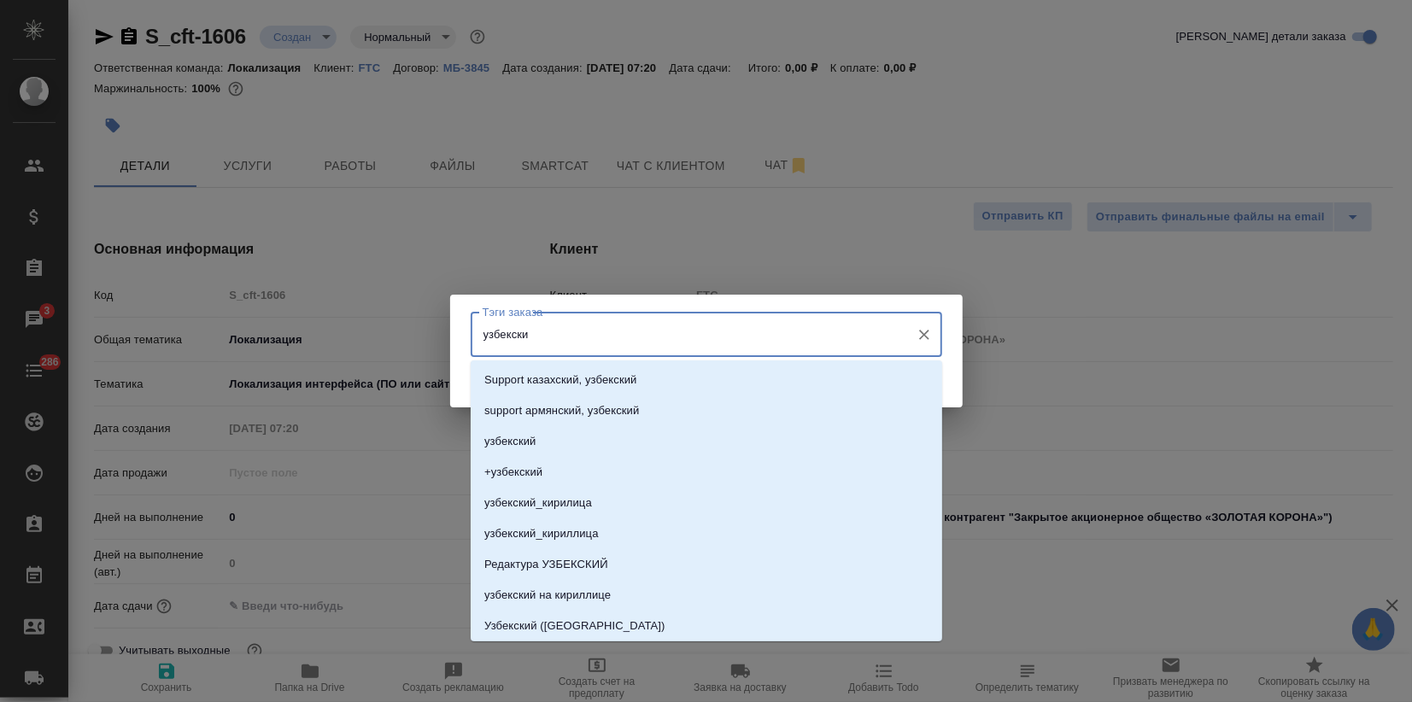
type input "узбекский"
click at [572, 624] on p "Узбекский (Латиница)" at bounding box center [574, 626] width 181 height 17
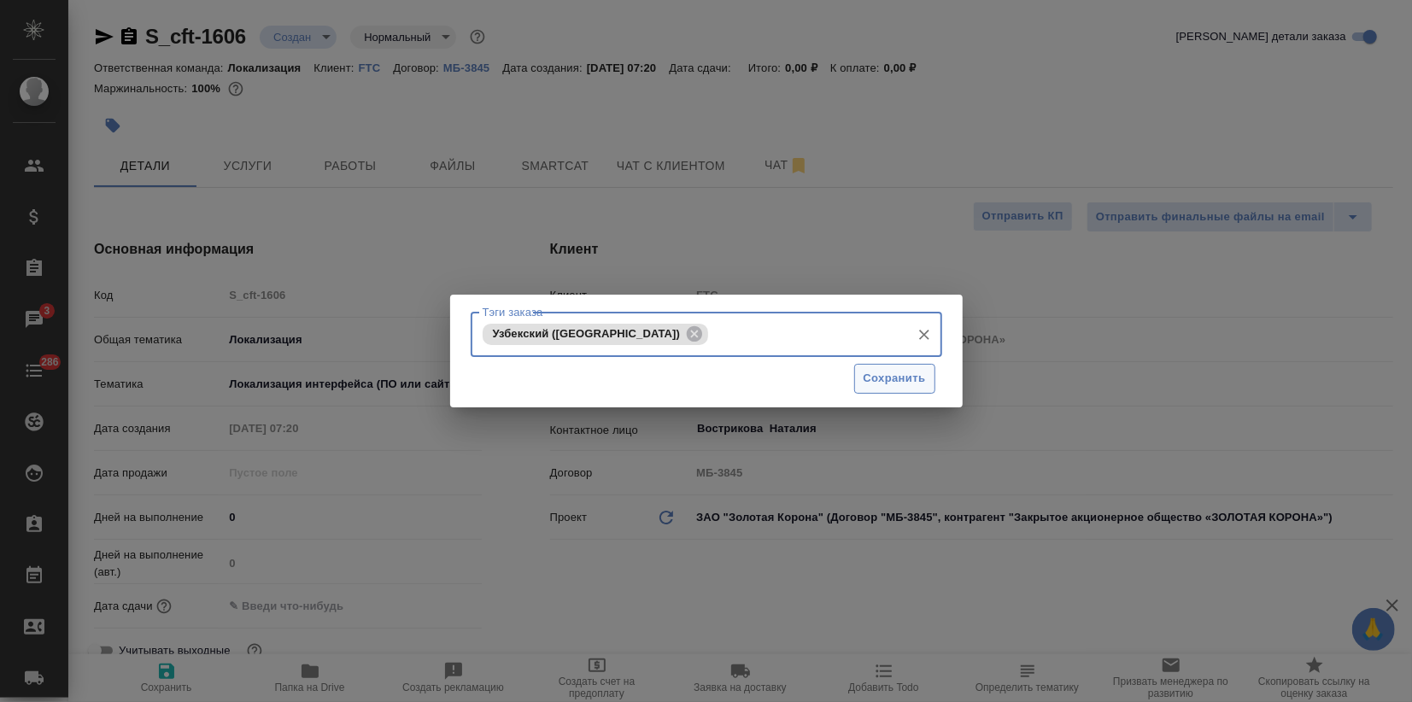
click at [886, 392] on button "Сохранить" at bounding box center [894, 379] width 81 height 30
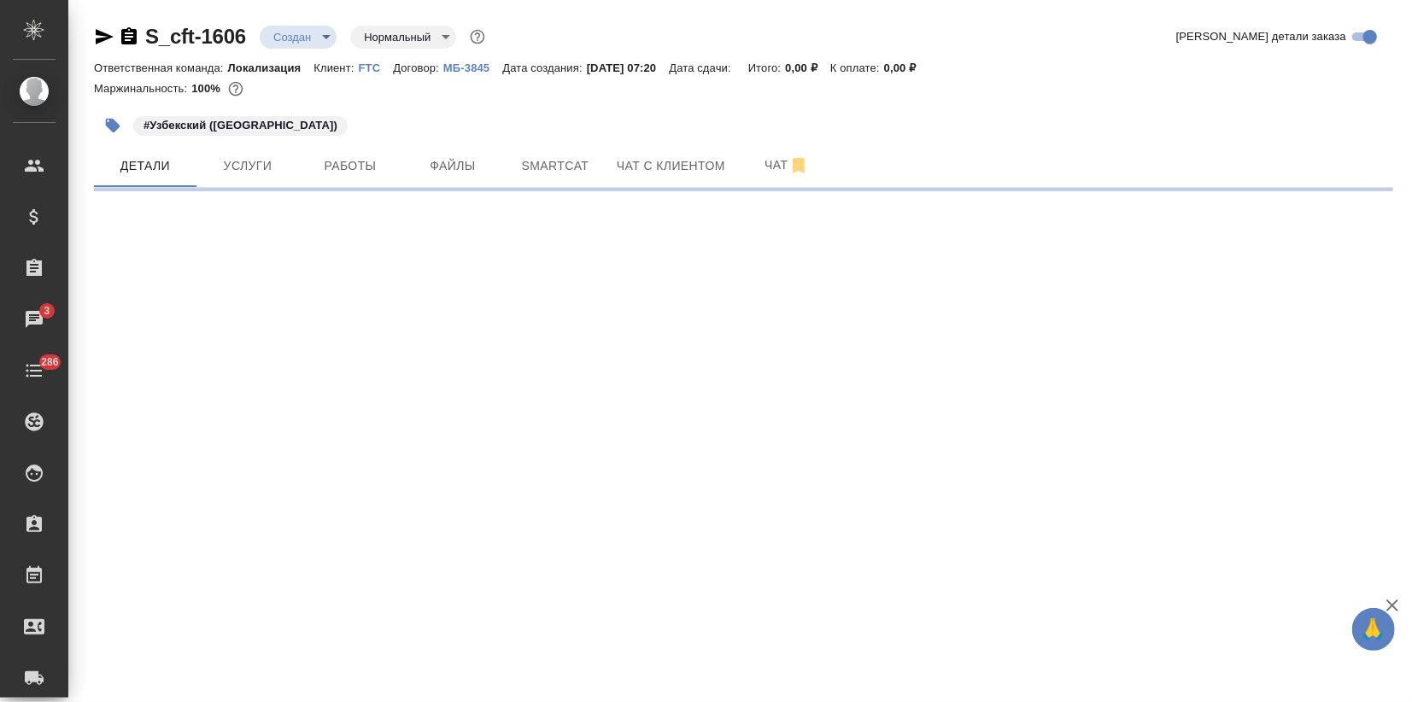
select select "RU"
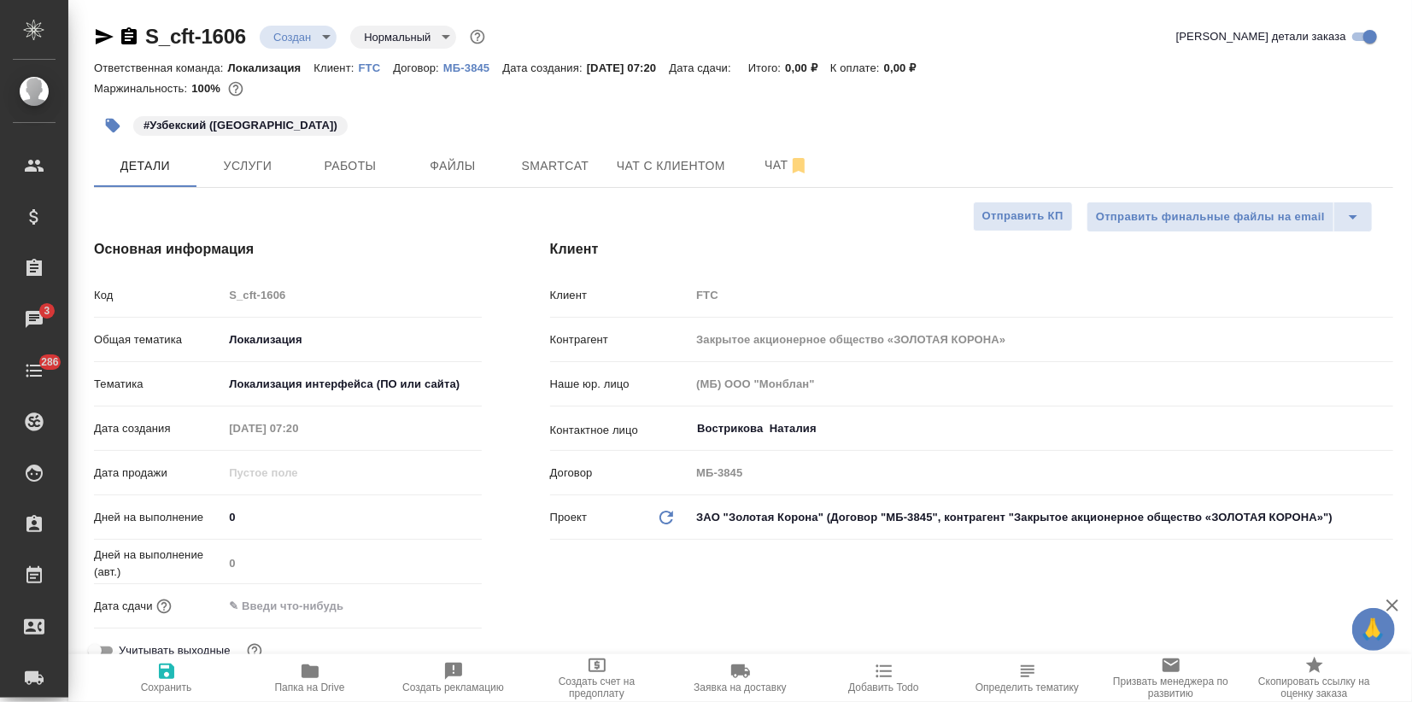
type textarea "x"
drag, startPoint x: 250, startPoint y: 36, endPoint x: 146, endPoint y: 32, distance: 104.3
click at [146, 32] on div "S_cft-1606 Создан new Нормальный normal" at bounding box center [291, 36] width 395 height 27
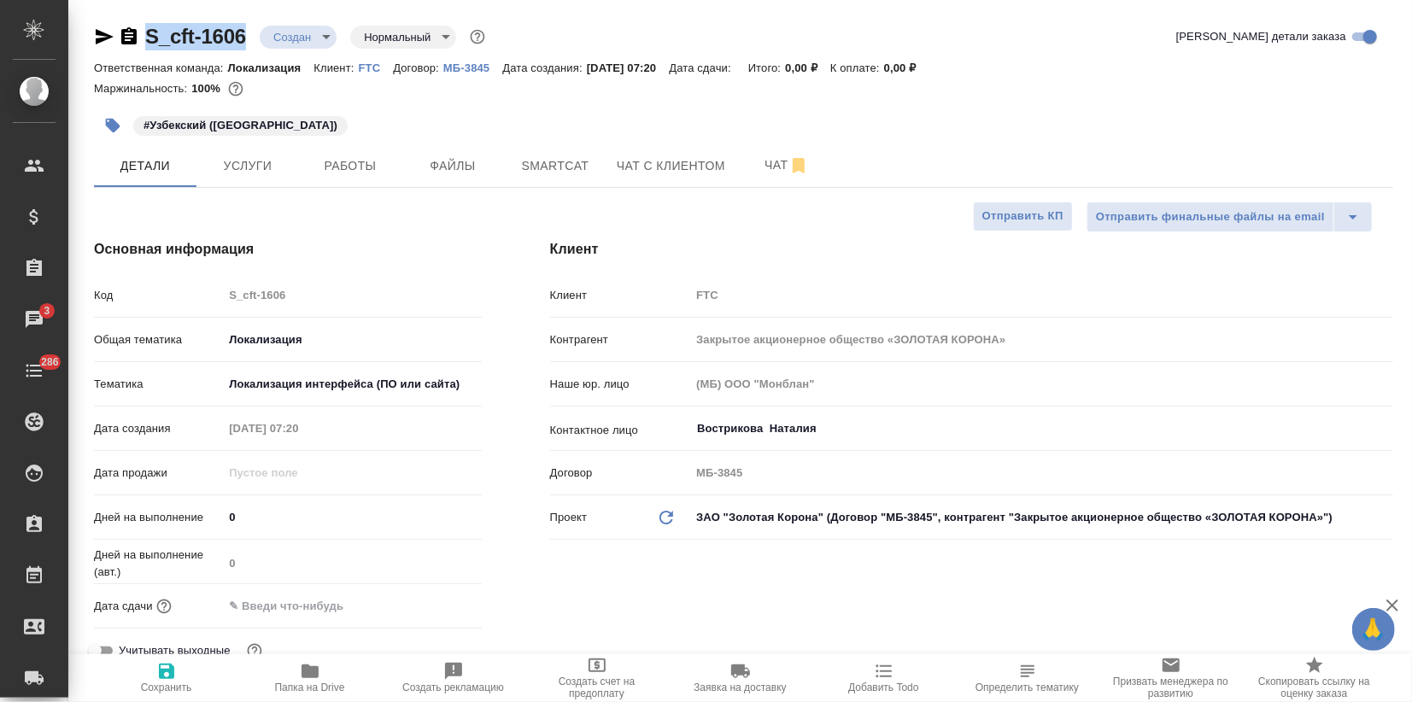
copy link "S_cft-1606"
type textarea "x"
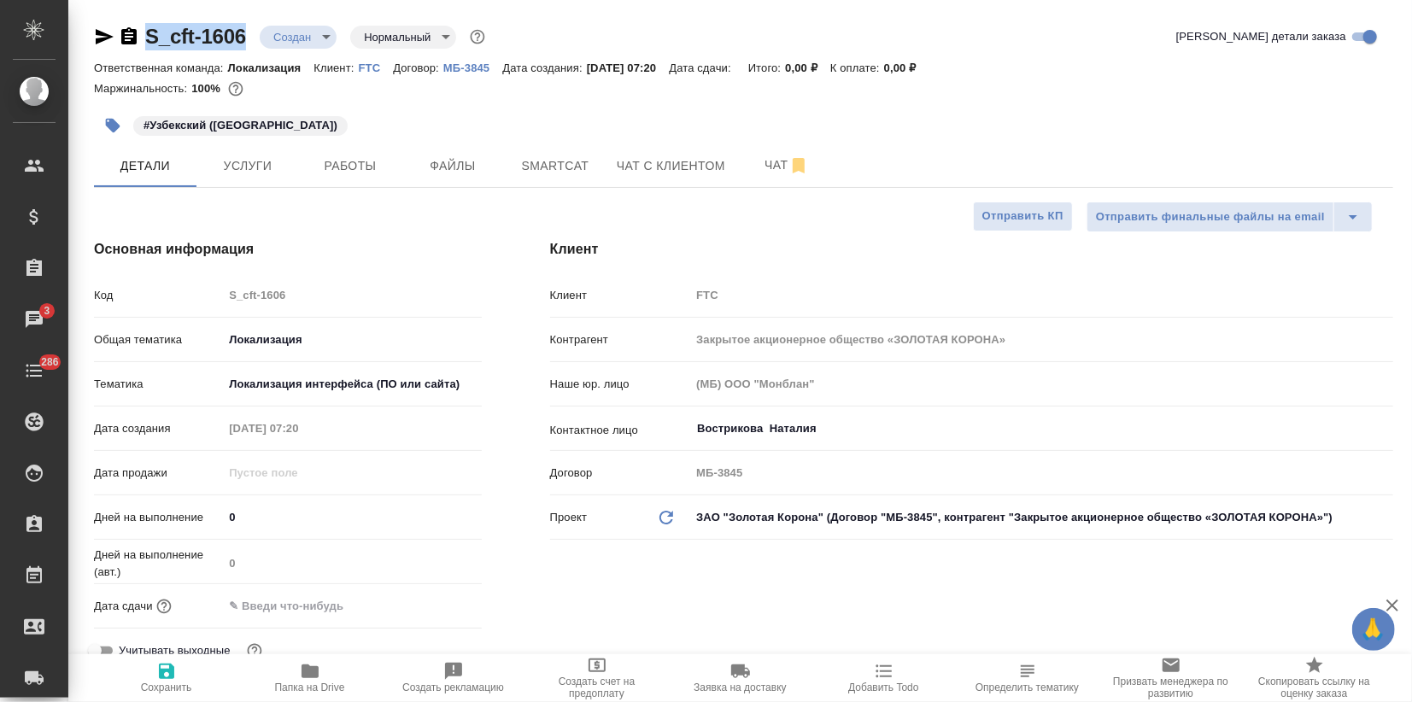
type textarea "x"
click at [269, 603] on input "text" at bounding box center [297, 606] width 149 height 25
click at [426, 603] on icon "button" at bounding box center [432, 605] width 21 height 21
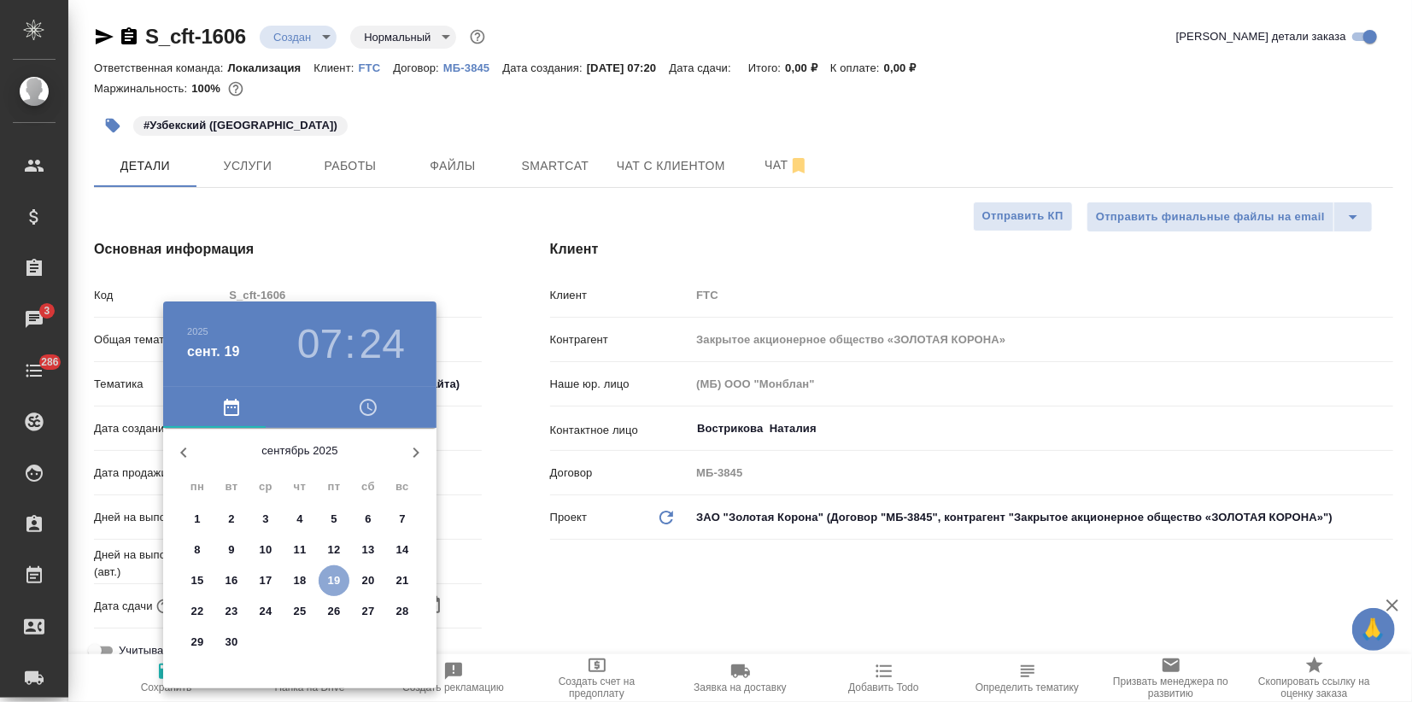
click at [333, 584] on p "19" at bounding box center [334, 580] width 13 height 17
type input "19.09.2025 07:24"
type textarea "x"
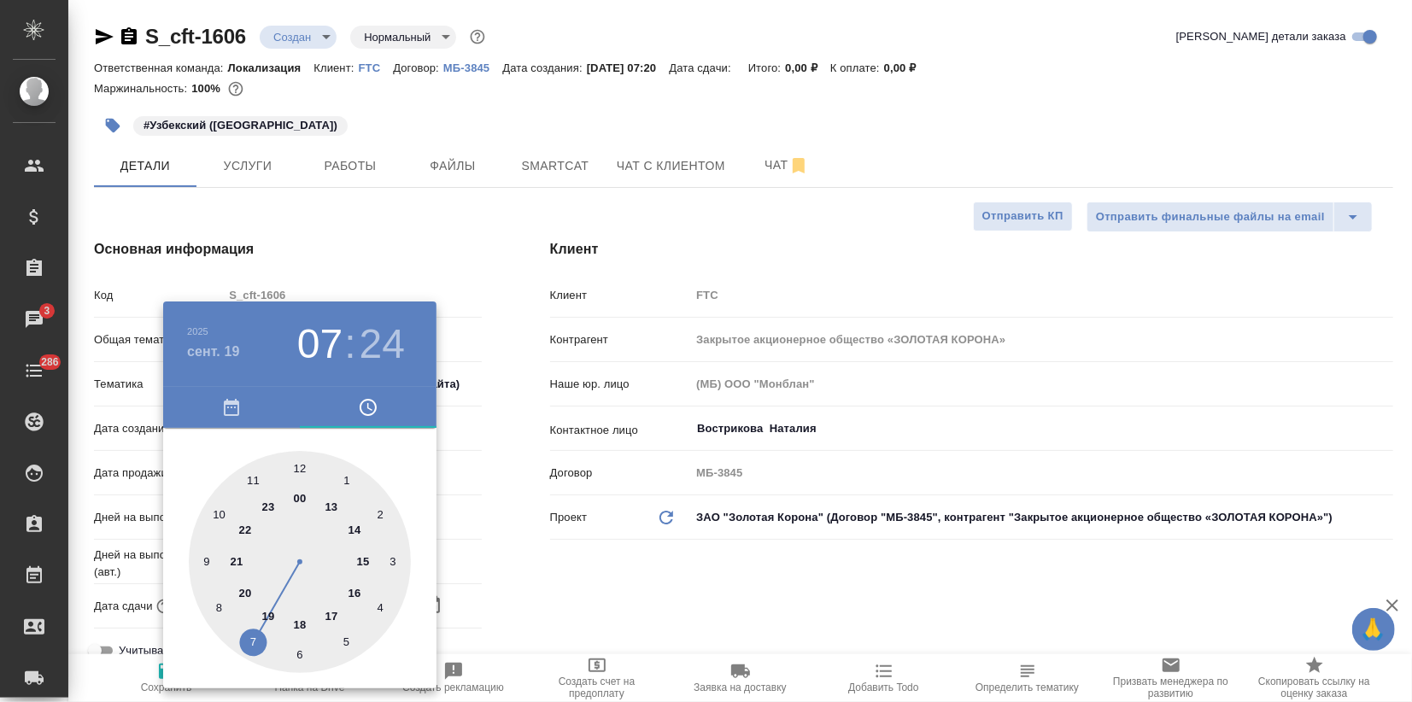
click at [330, 613] on div at bounding box center [300, 562] width 222 height 222
type input "19.09.2025 17:24"
type textarea "x"
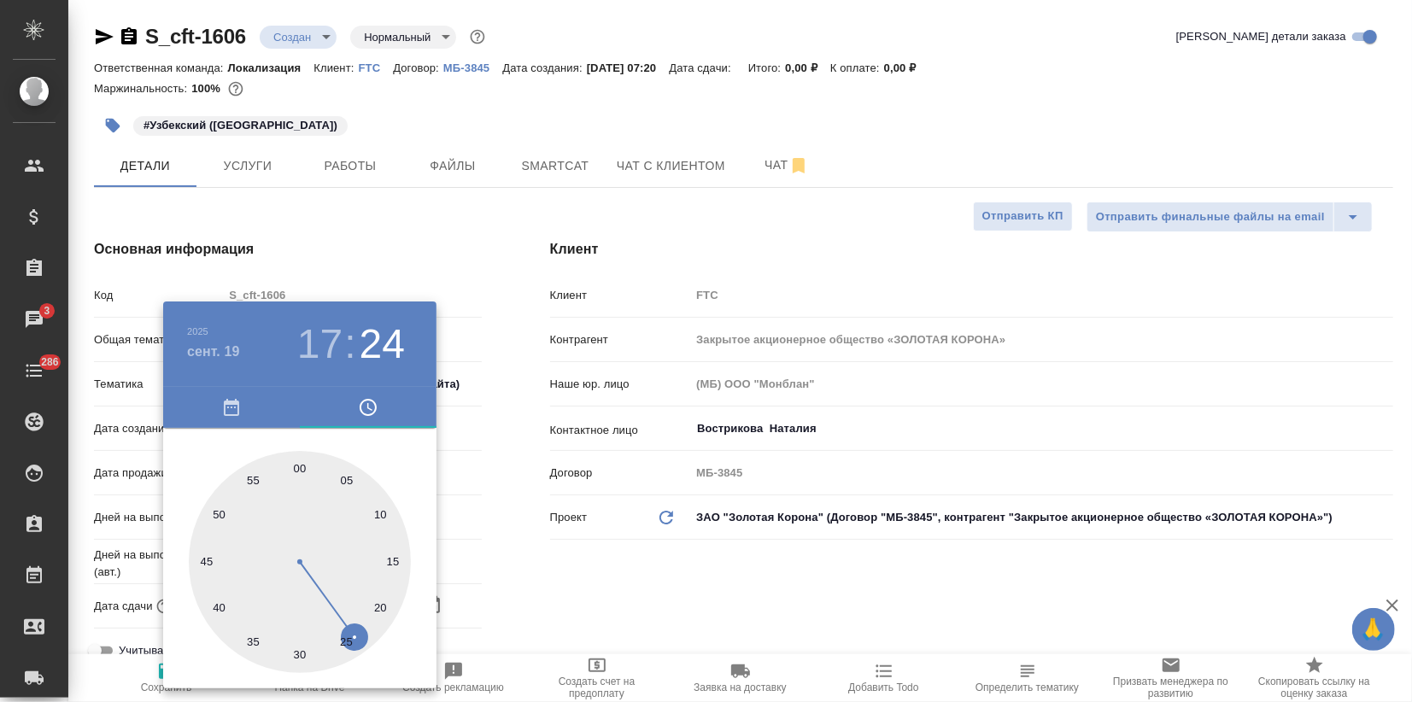
click at [301, 469] on div at bounding box center [300, 562] width 222 height 222
type input "19.09.2025 17:00"
type textarea "x"
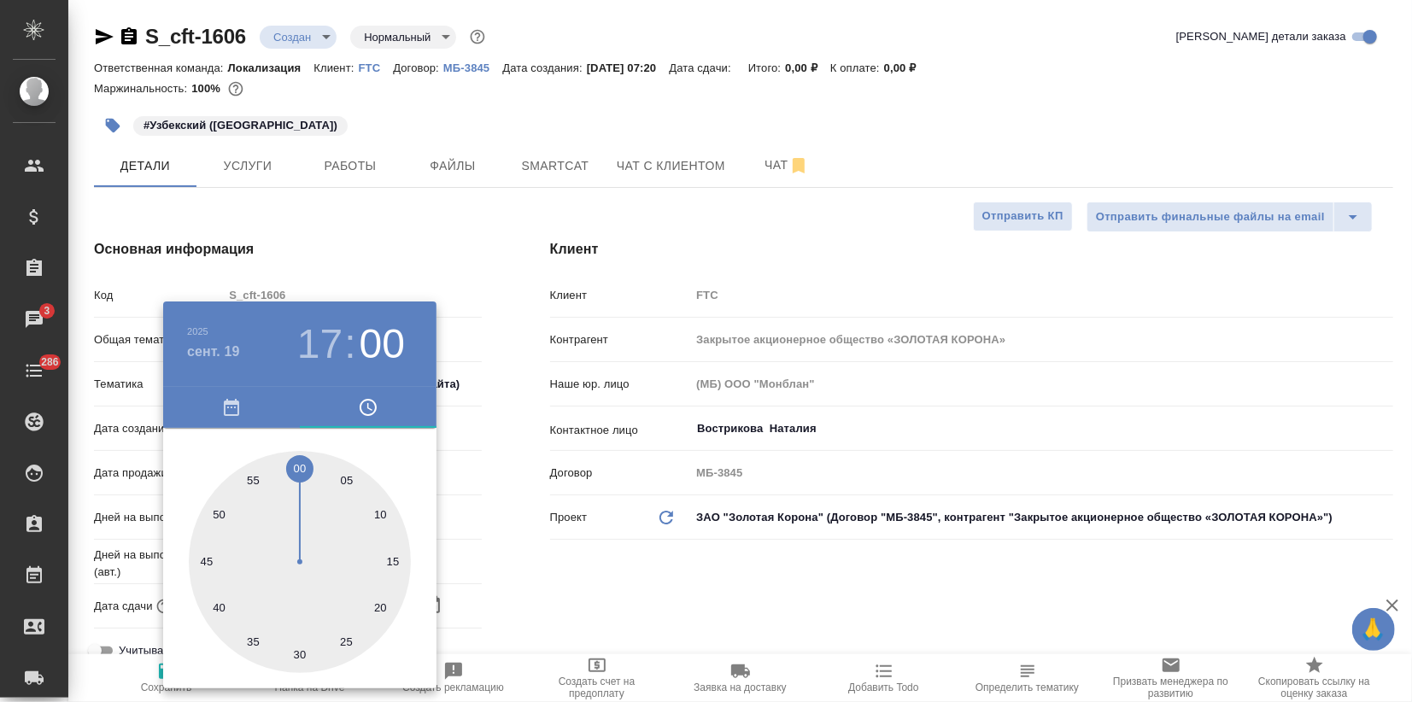
click at [399, 198] on div at bounding box center [706, 351] width 1412 height 702
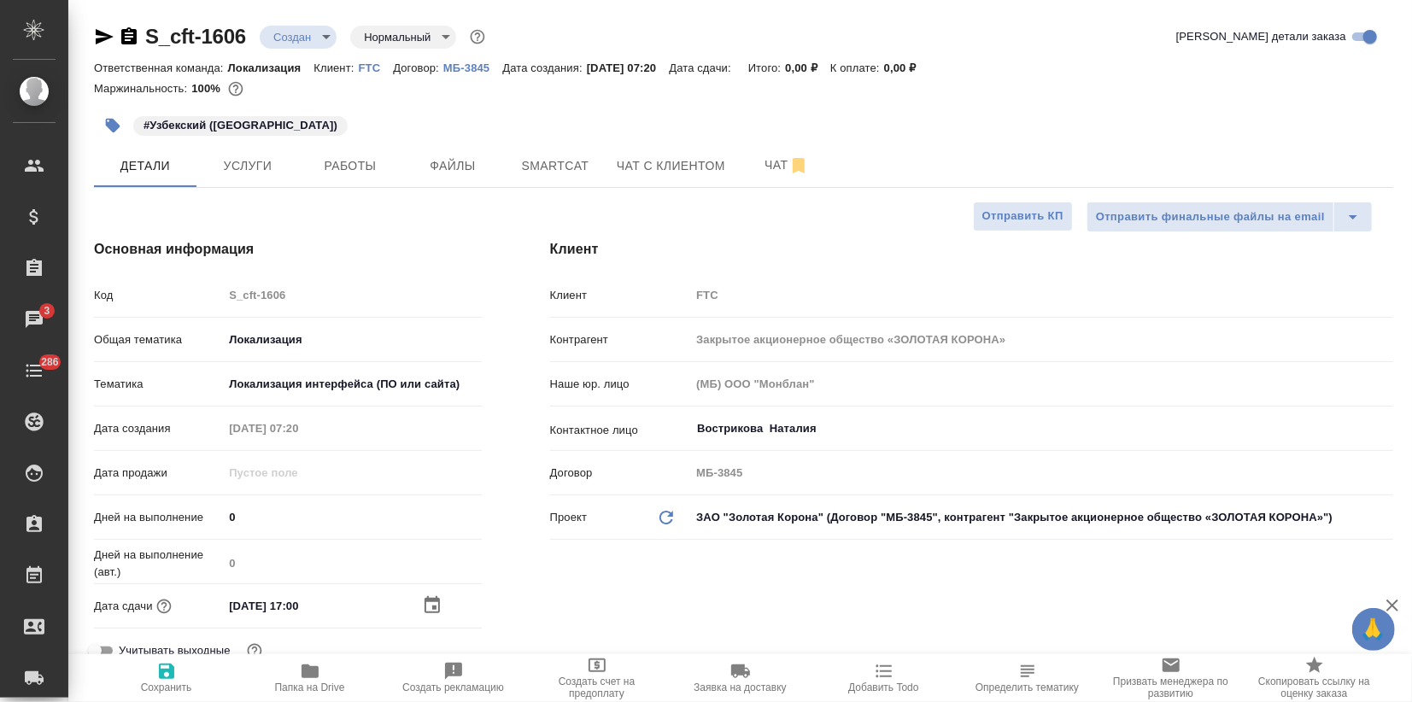
click at [165, 683] on span "Сохранить" at bounding box center [166, 688] width 51 height 12
type textarea "x"
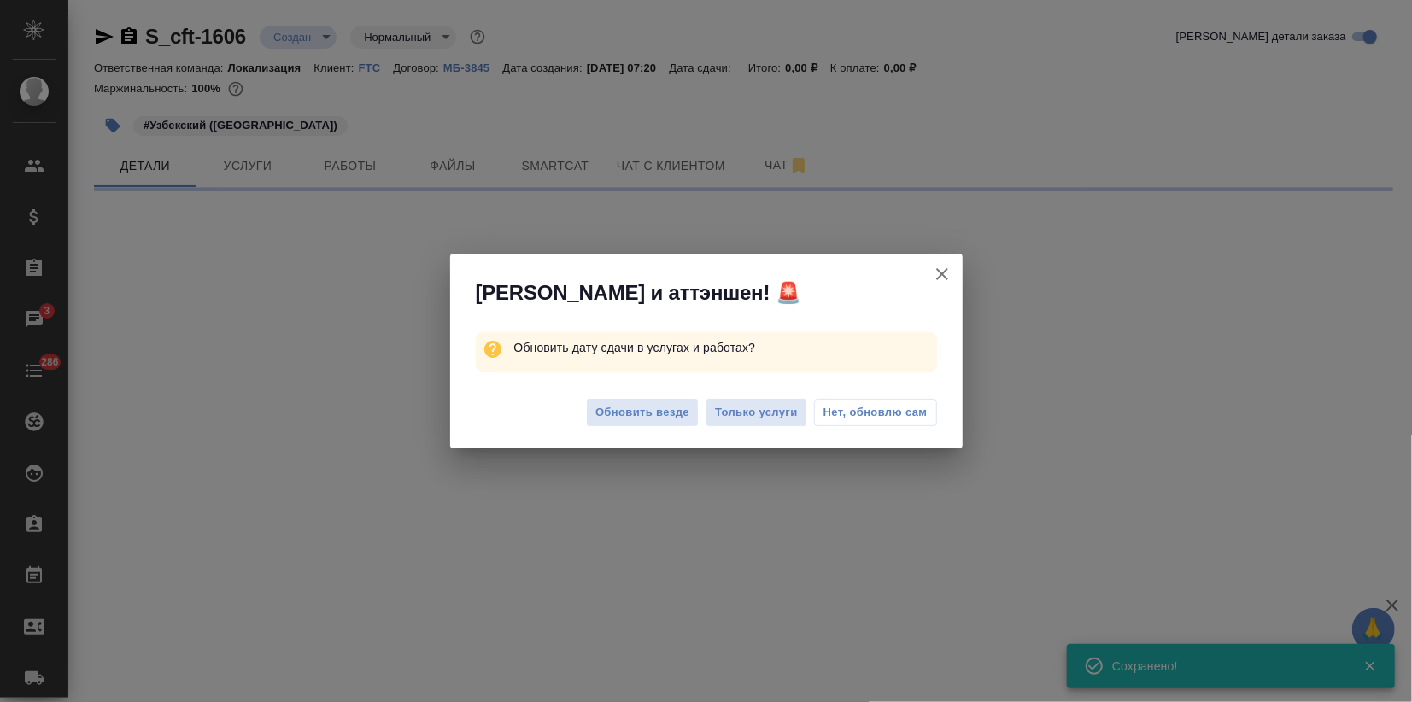
select select "RU"
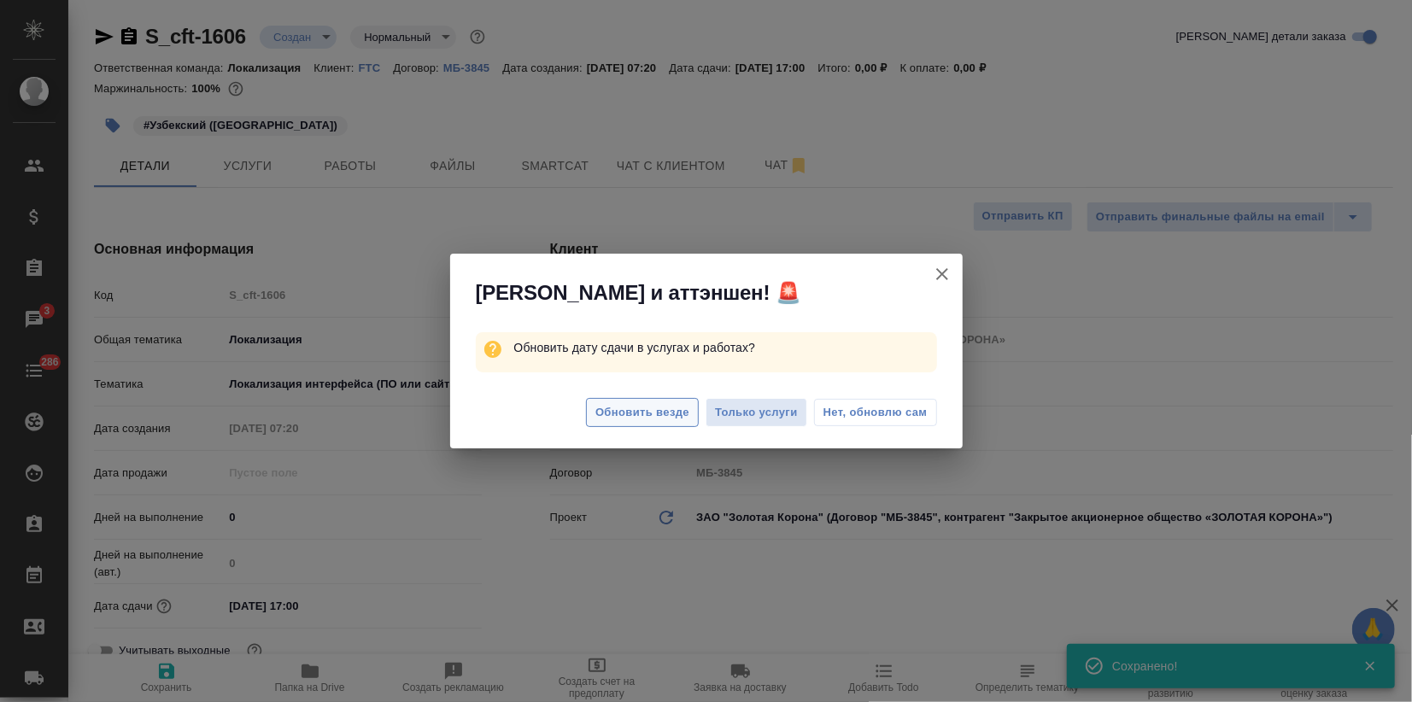
type textarea "x"
click at [654, 418] on span "Обновить везде" at bounding box center [642, 413] width 94 height 20
type textarea "x"
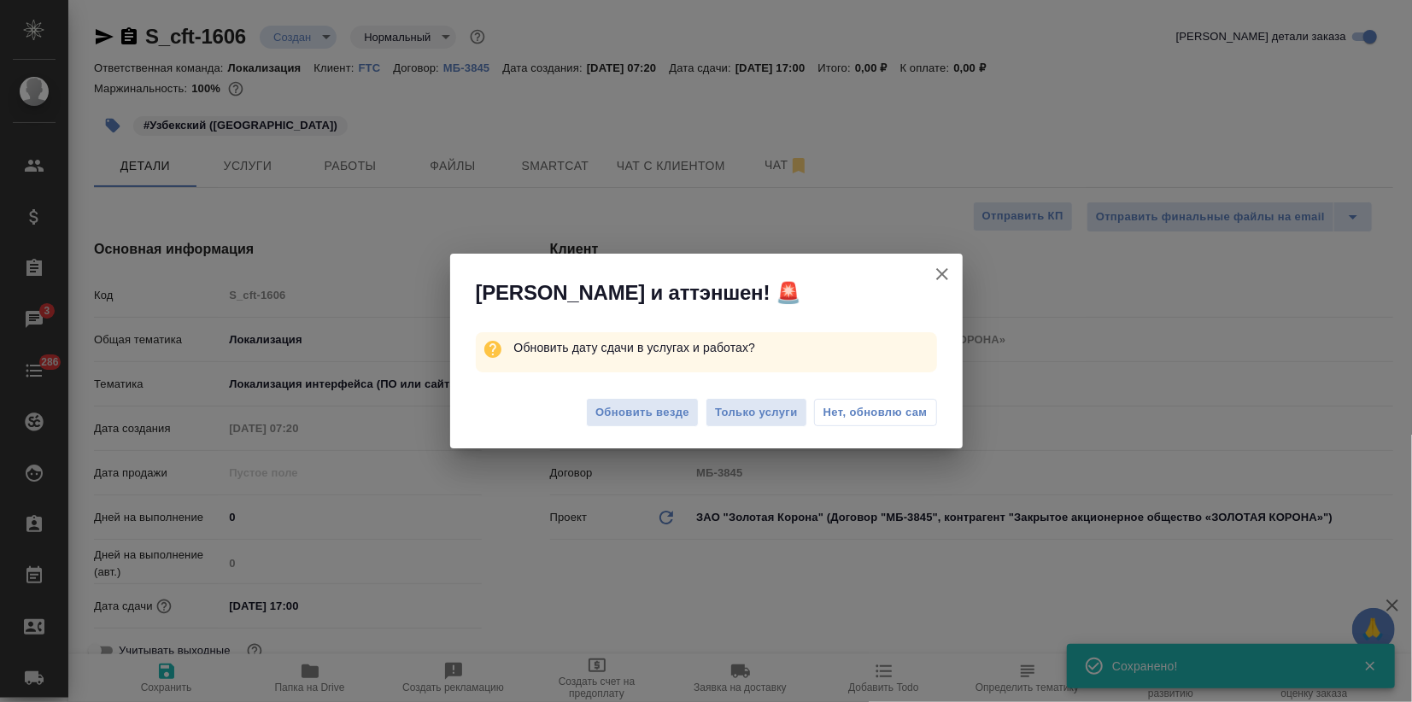
type textarea "x"
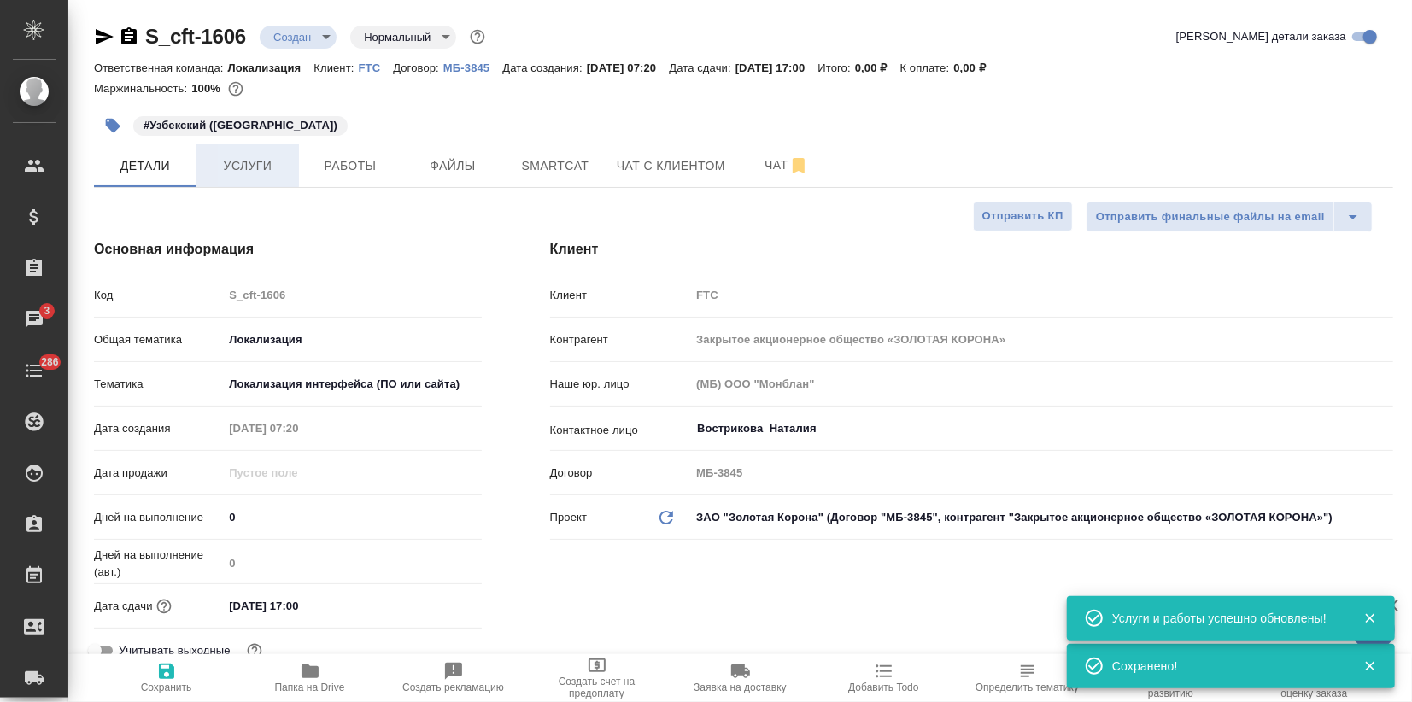
click at [270, 151] on button "Услуги" at bounding box center [247, 165] width 103 height 43
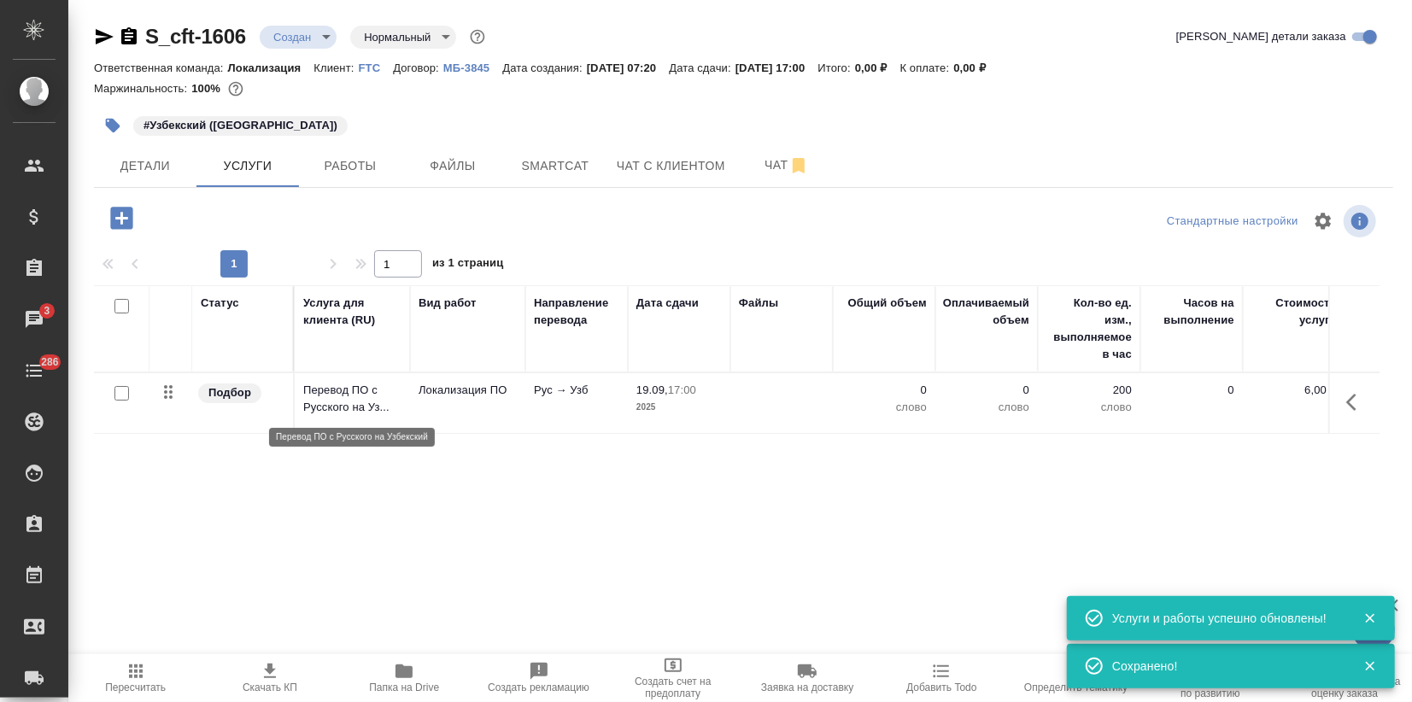
click at [319, 408] on p "Перевод ПО с Русского на Уз..." at bounding box center [352, 399] width 98 height 34
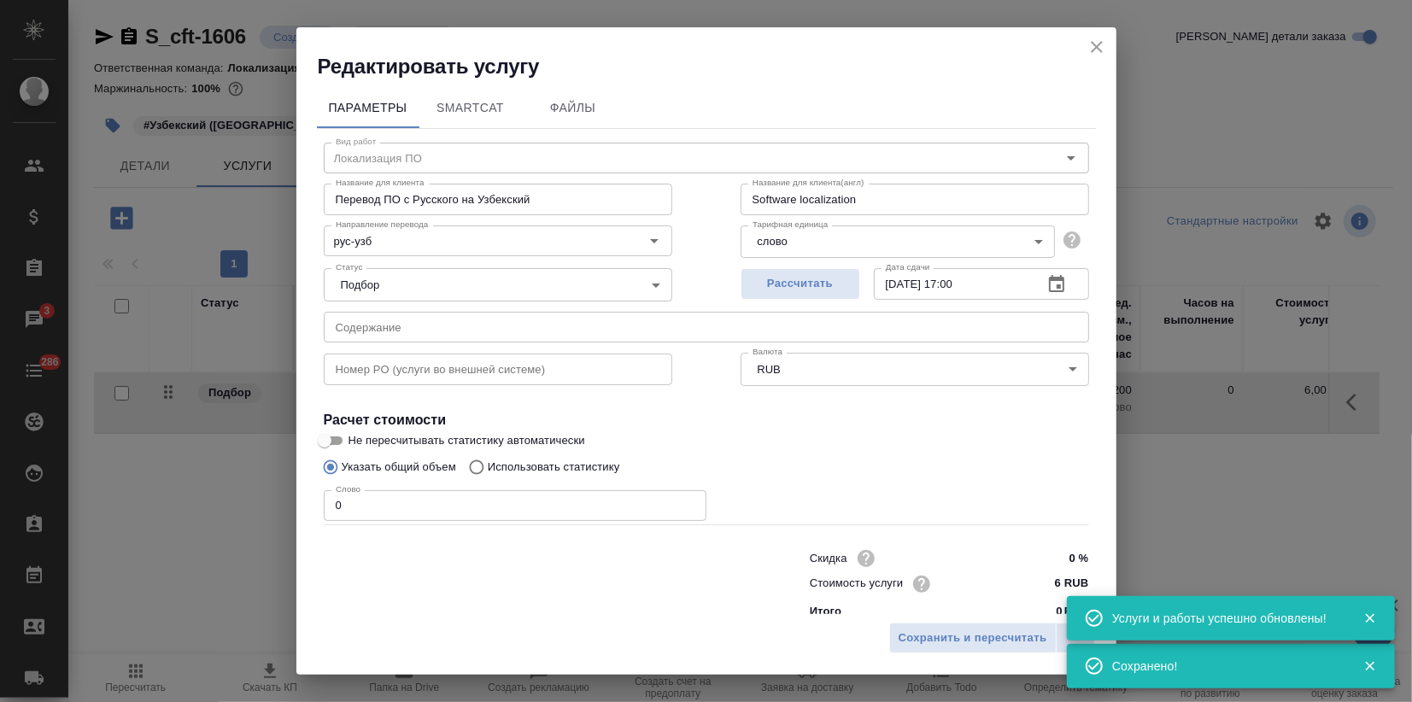
drag, startPoint x: 367, startPoint y: 509, endPoint x: 185, endPoint y: 491, distance: 183.7
click at [315, 507] on div "Параметры SmartCat Файлы Вид работ Локализация ПО Вид работ Название для клиент…" at bounding box center [706, 347] width 820 height 534
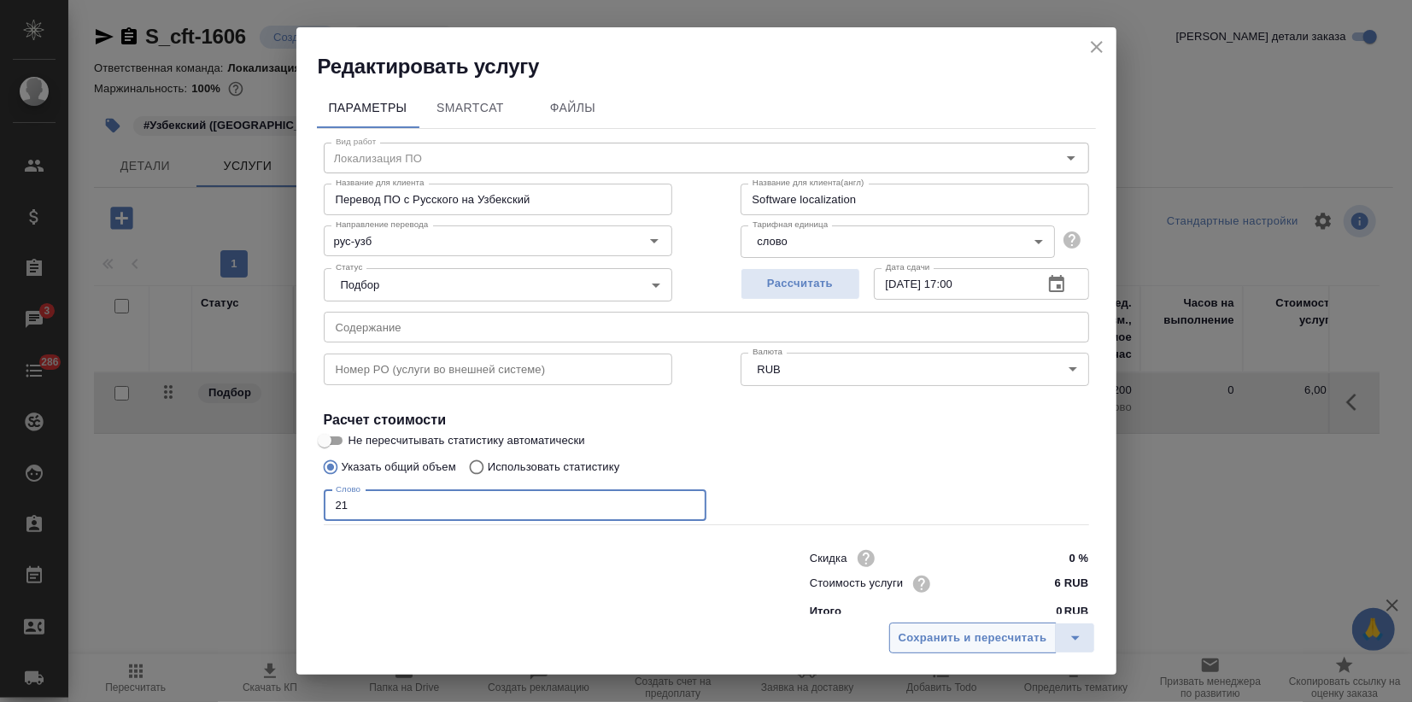
type input "21"
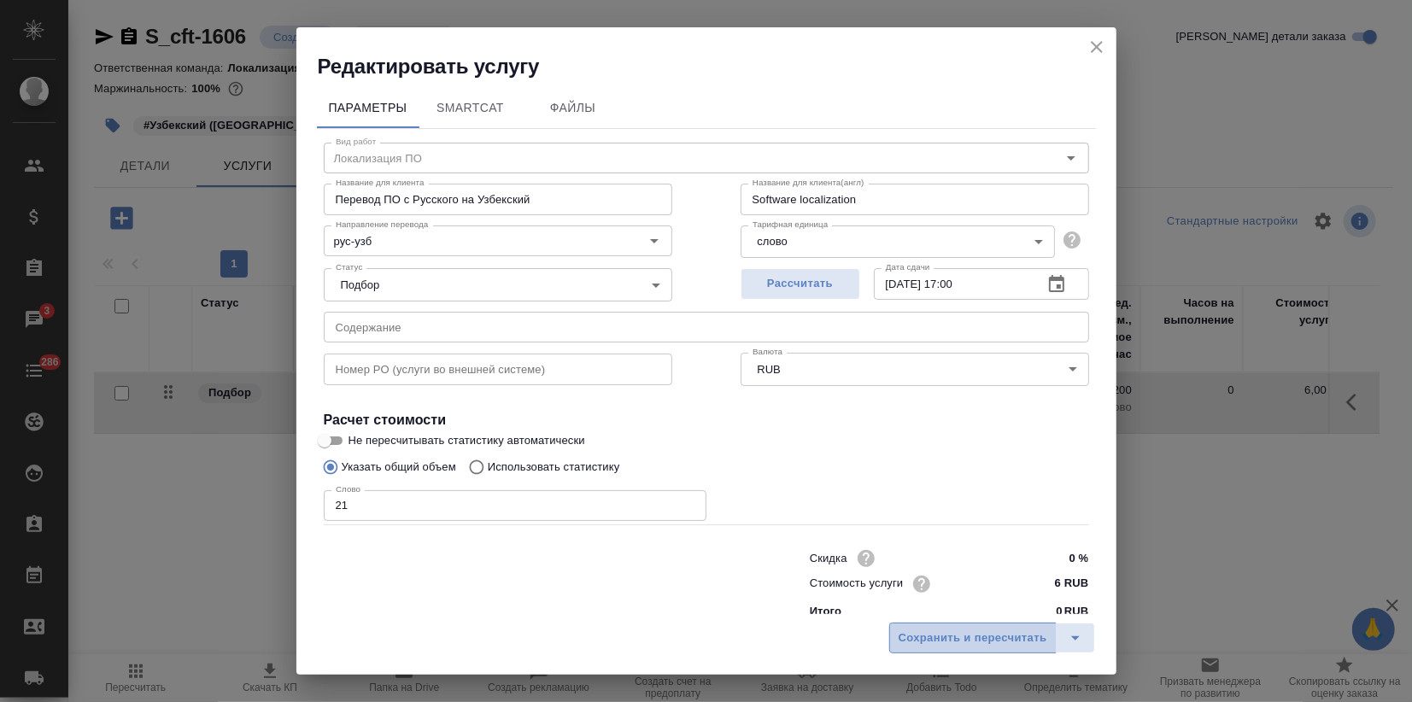
click at [952, 643] on span "Сохранить и пересчитать" at bounding box center [973, 639] width 149 height 20
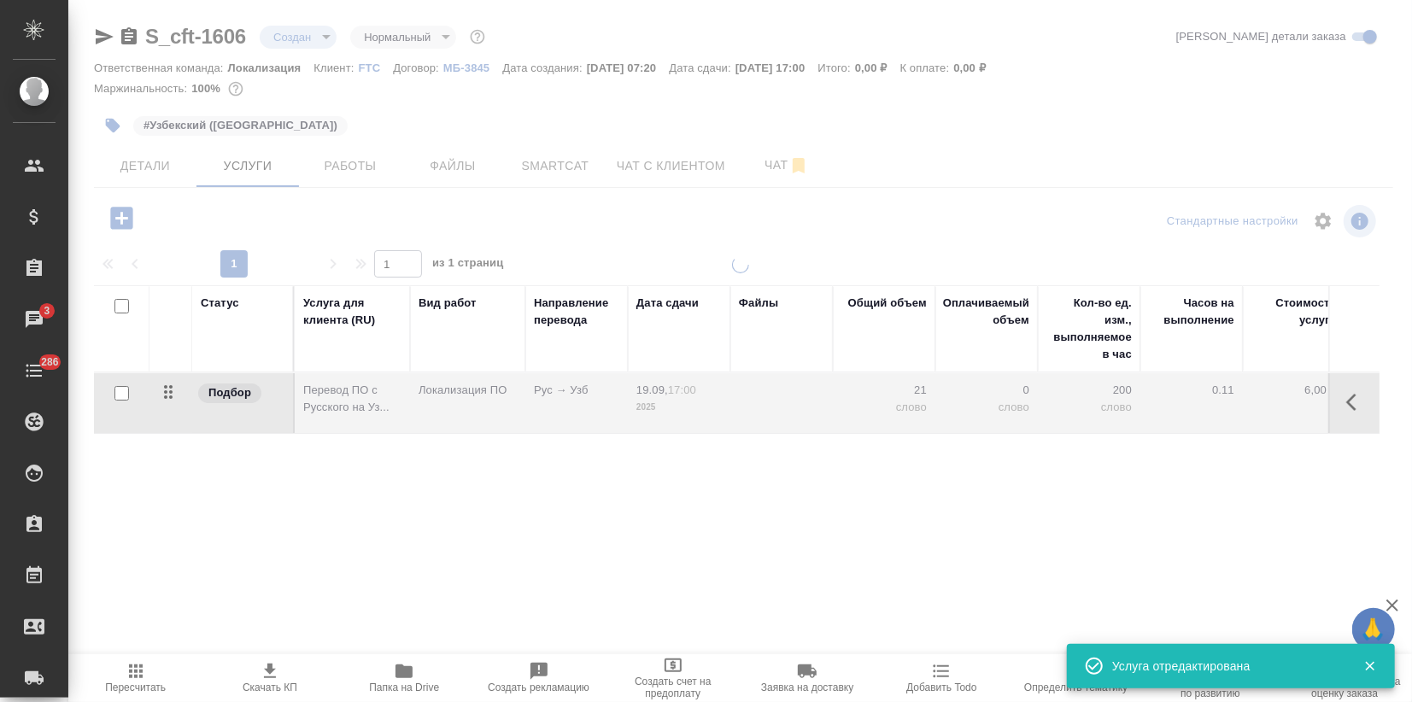
type input "urgent"
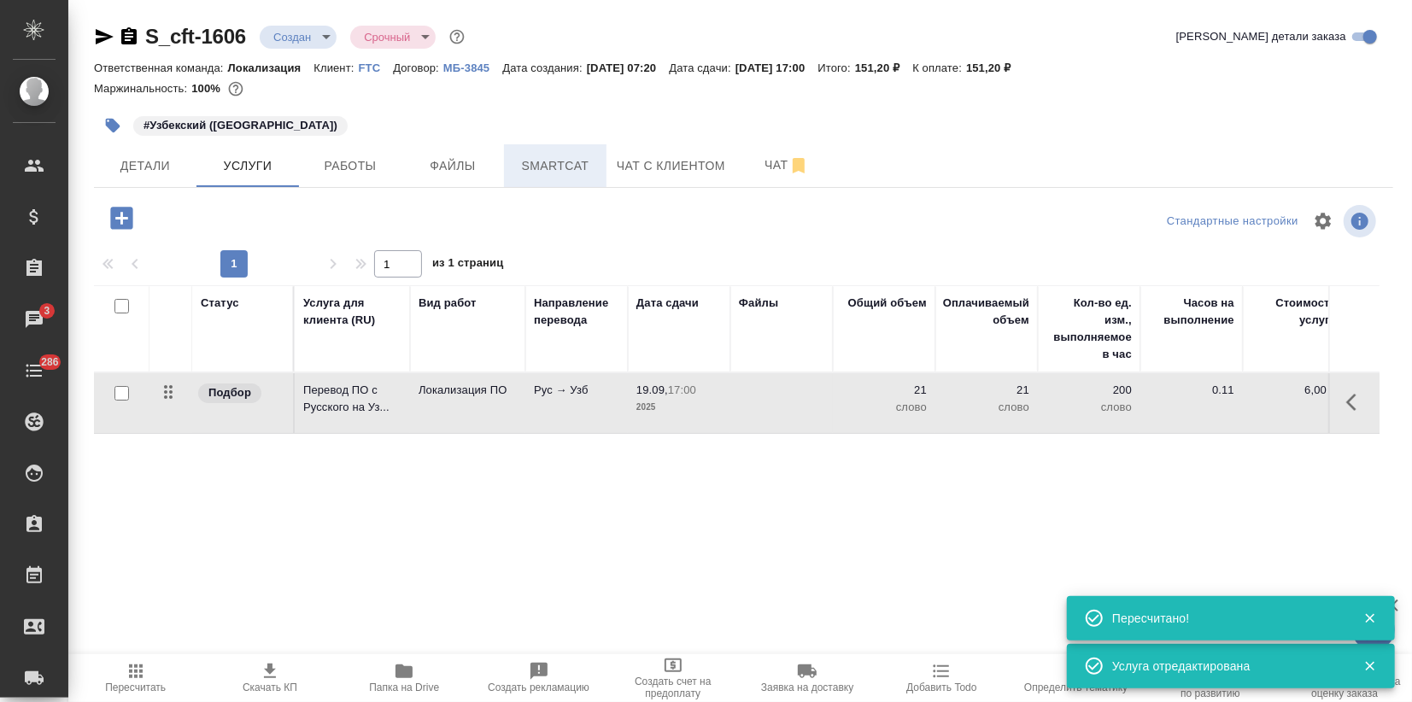
click at [538, 167] on span "Smartcat" at bounding box center [555, 165] width 82 height 21
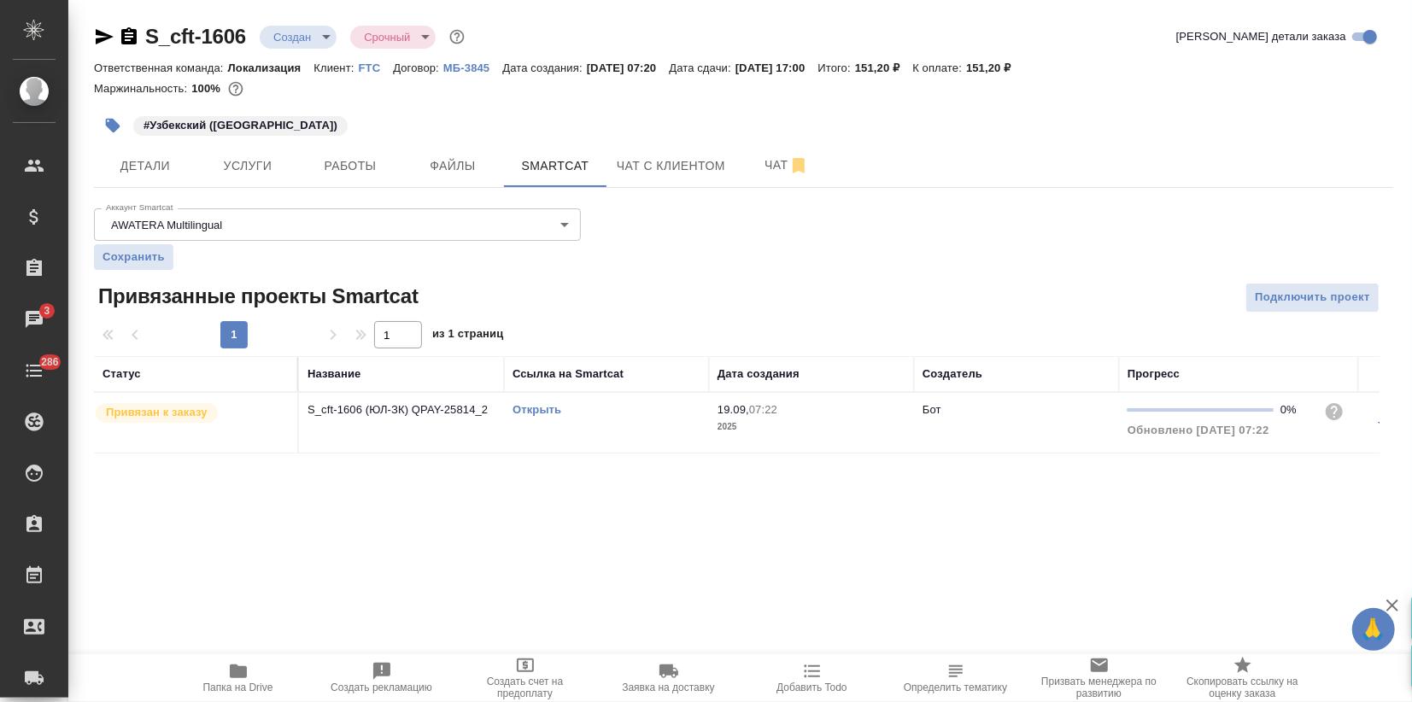
click at [298, 39] on body "🙏 .cls-1 fill:#fff; AWATERA Zagorodnikh Viktoria Клиенты Спецификации Заказы 3 …" at bounding box center [706, 351] width 1412 height 702
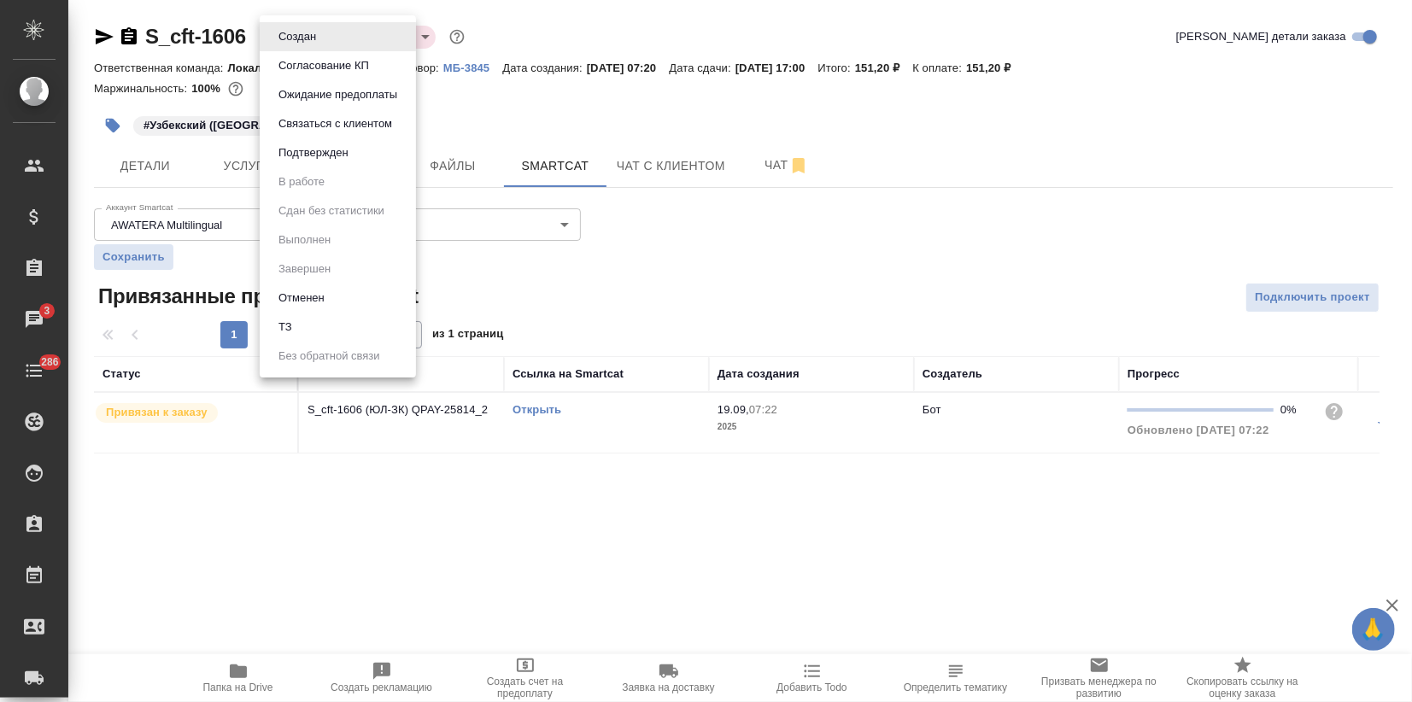
click at [321, 155] on button "Подтвержден" at bounding box center [313, 153] width 80 height 19
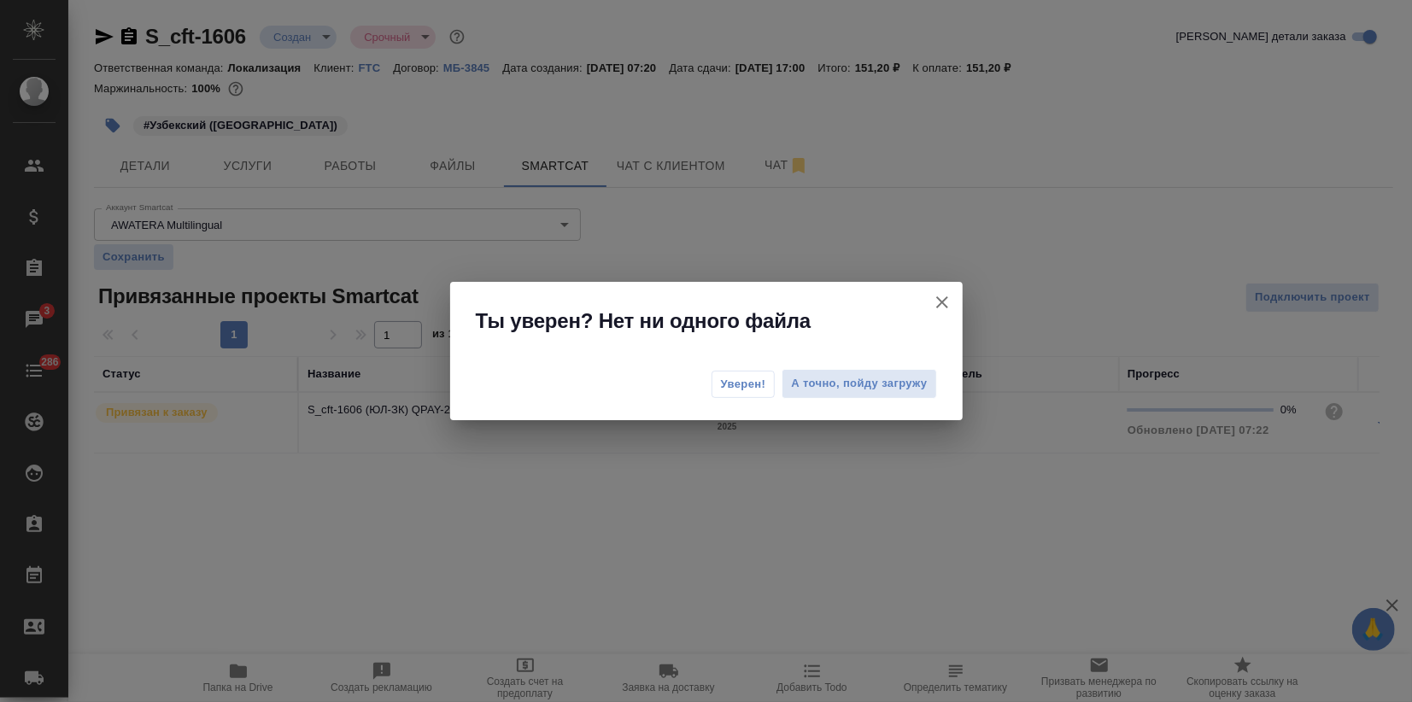
click at [727, 388] on span "Уверен!" at bounding box center [743, 384] width 45 height 17
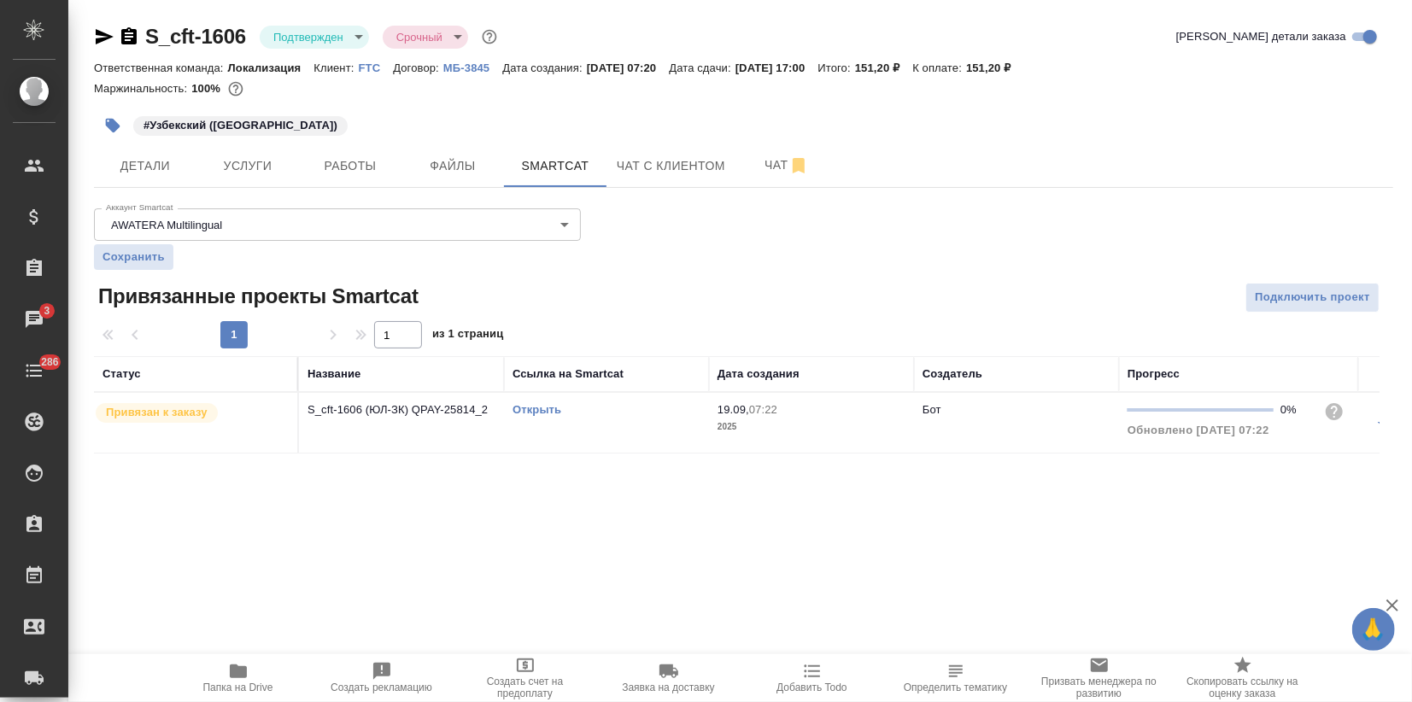
click at [101, 34] on icon "button" at bounding box center [105, 36] width 18 height 15
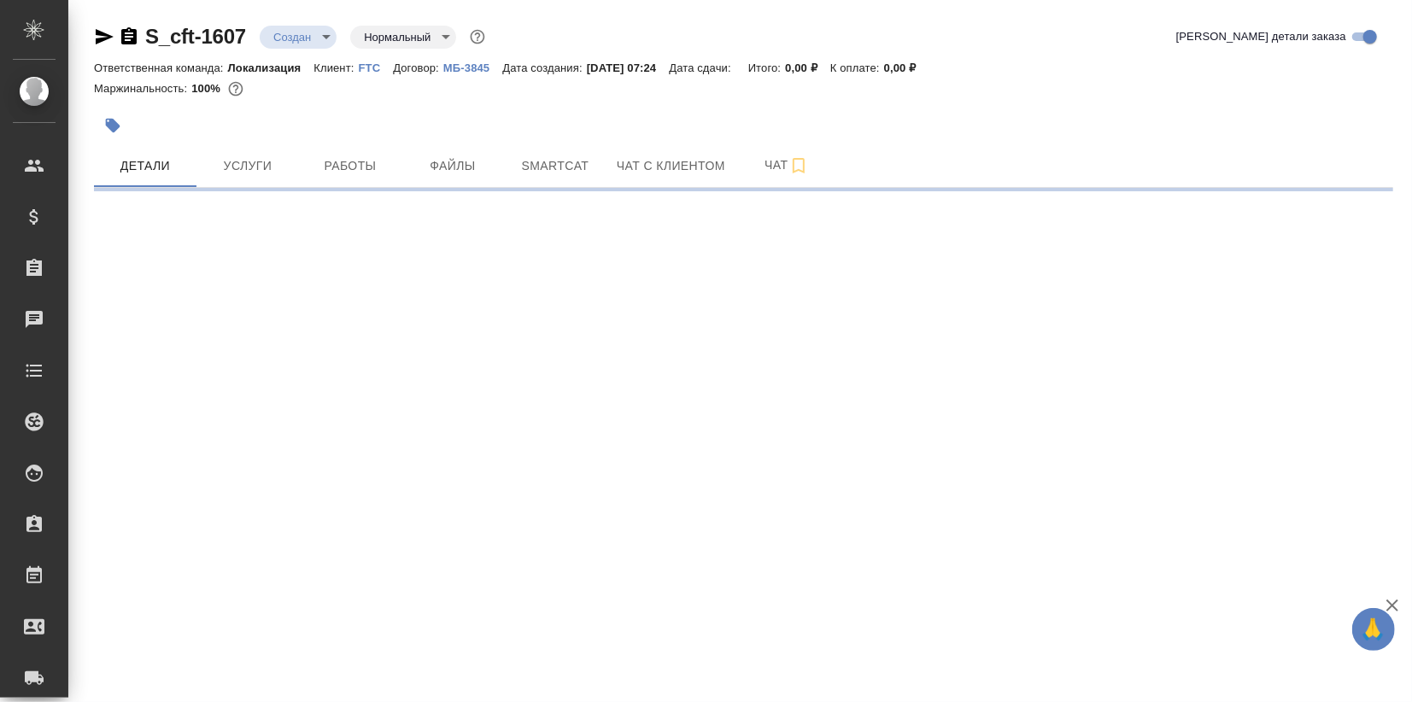
select select "RU"
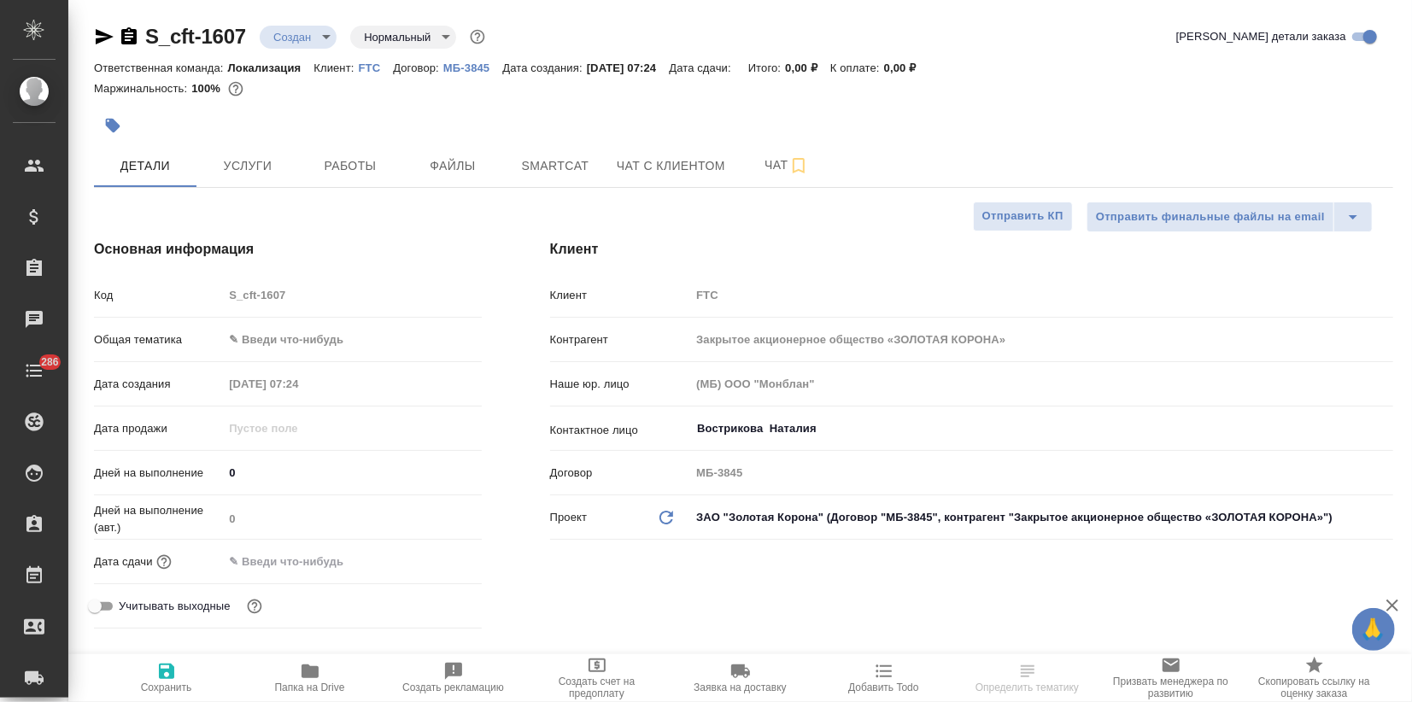
type textarea "x"
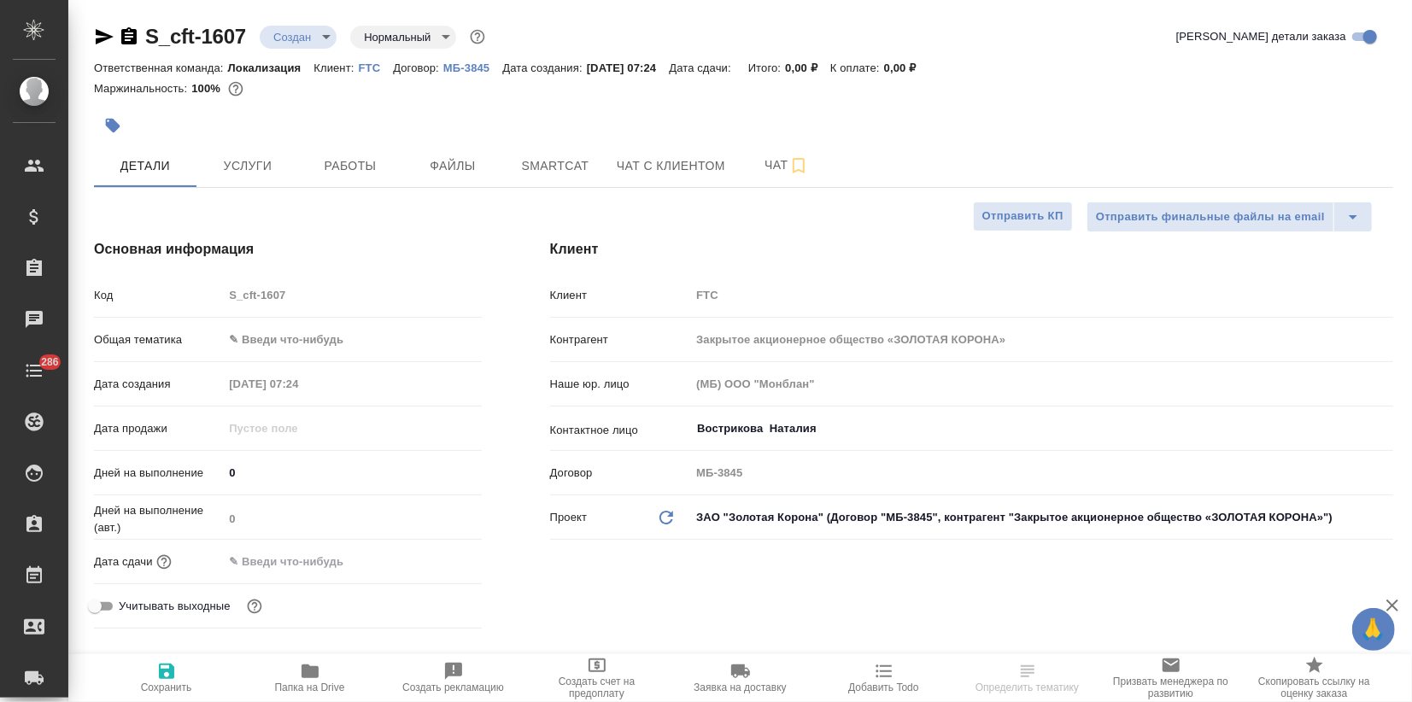
type textarea "x"
click at [253, 348] on body "🙏 .cls-1 fill:#fff; AWATERA Zagorodnikh Viktoria Клиенты Спецификации Заказы Ча…" at bounding box center [706, 351] width 1412 height 702
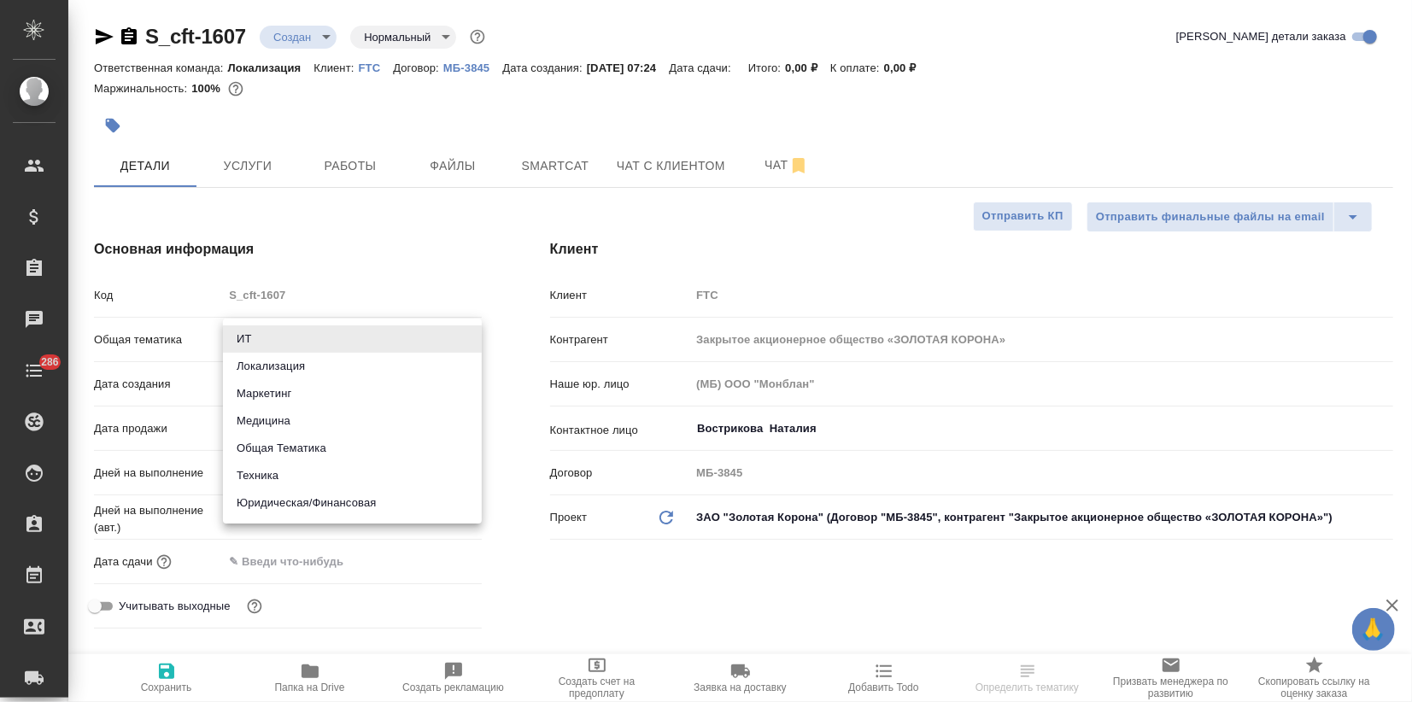
click at [258, 369] on li "Локализация" at bounding box center [352, 366] width 259 height 27
type input "local"
type textarea "x"
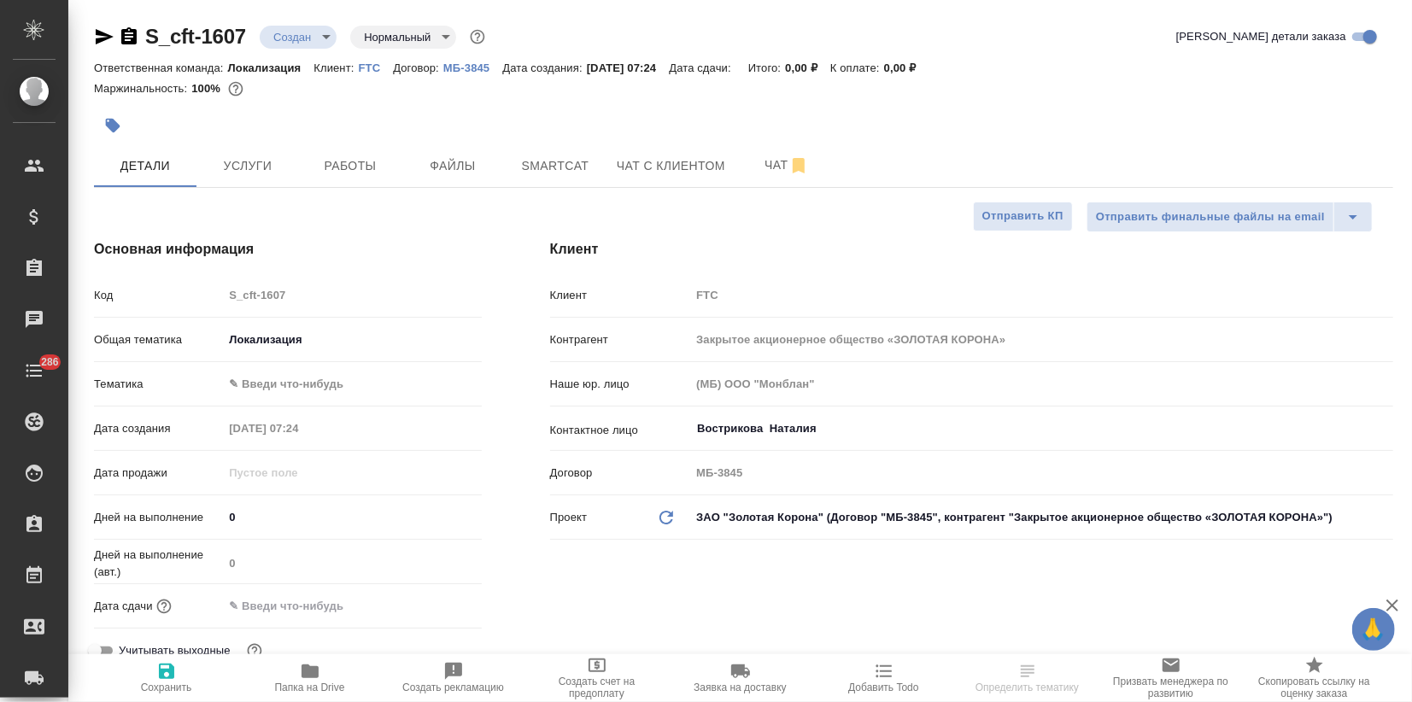
click at [260, 389] on body "🙏 .cls-1 fill:#fff; AWATERA Zagorodnikh Viktoria Клиенты Спецификации Заказы Ча…" at bounding box center [706, 351] width 1412 height 702
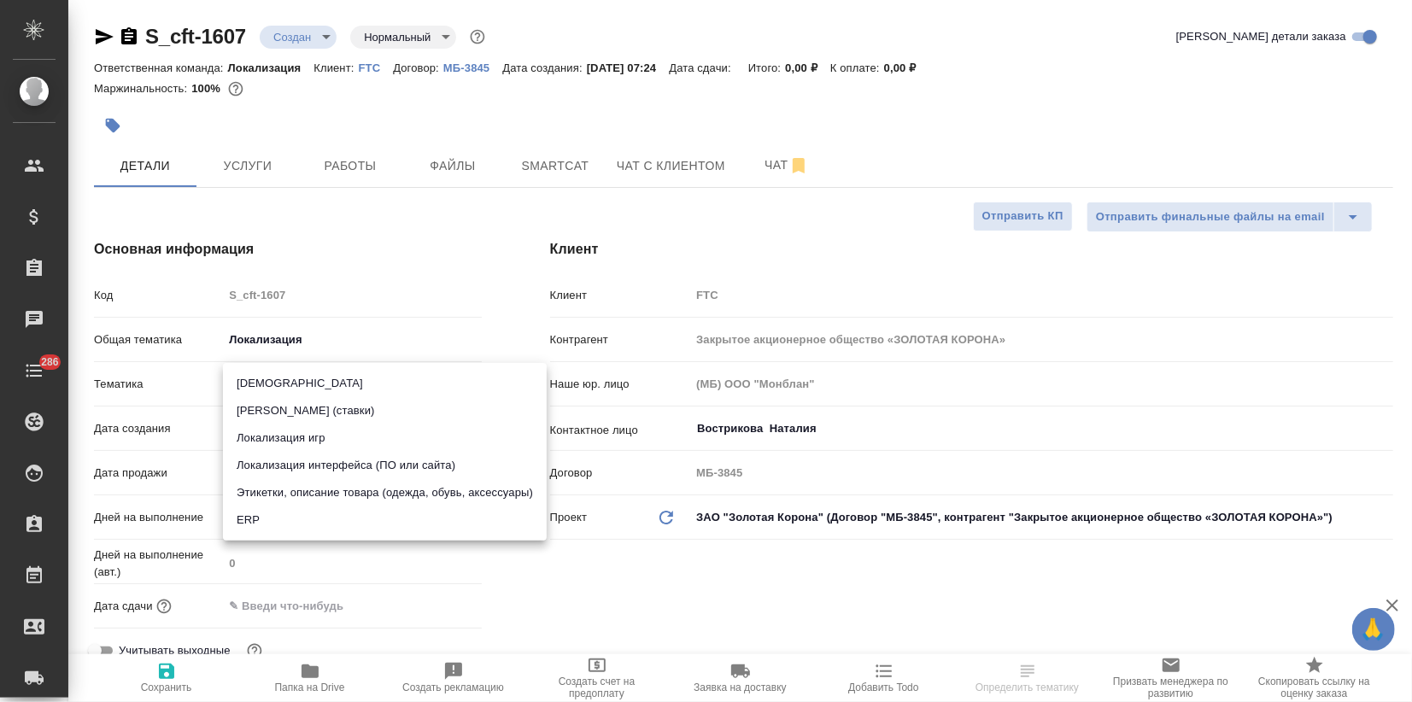
click at [274, 462] on li "Локализация интерфейса (ПО или сайта)" at bounding box center [385, 465] width 324 height 27
type textarea "x"
type input "5a8b8b956a9677013d343e0d"
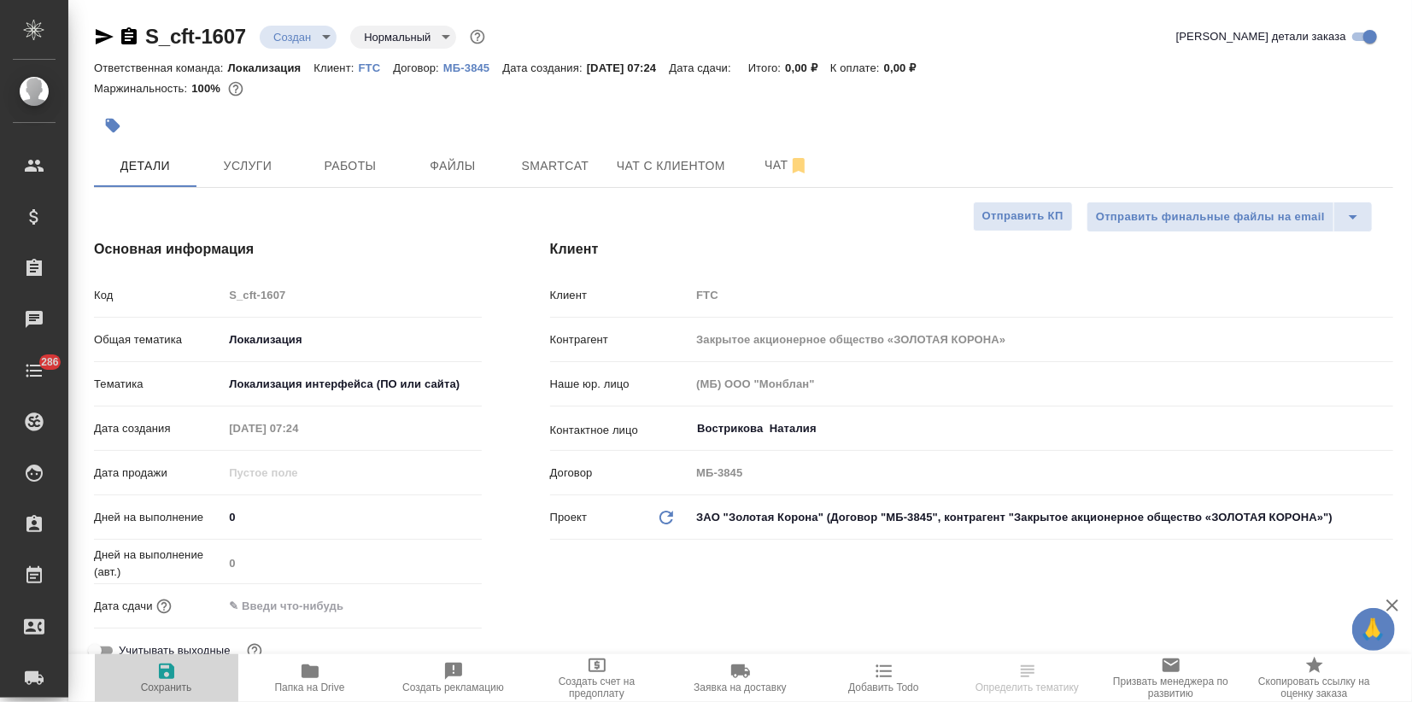
click at [187, 682] on span "Сохранить" at bounding box center [166, 688] width 51 height 12
type textarea "x"
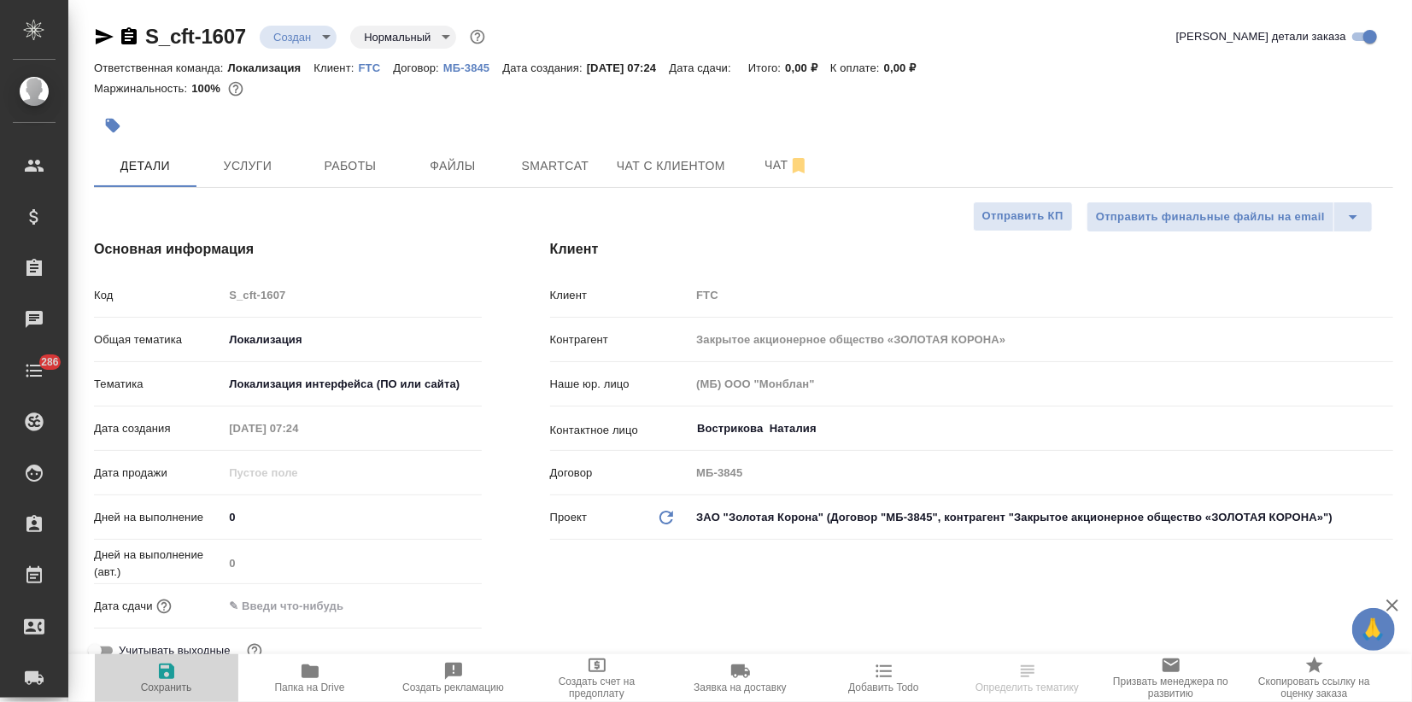
type textarea "x"
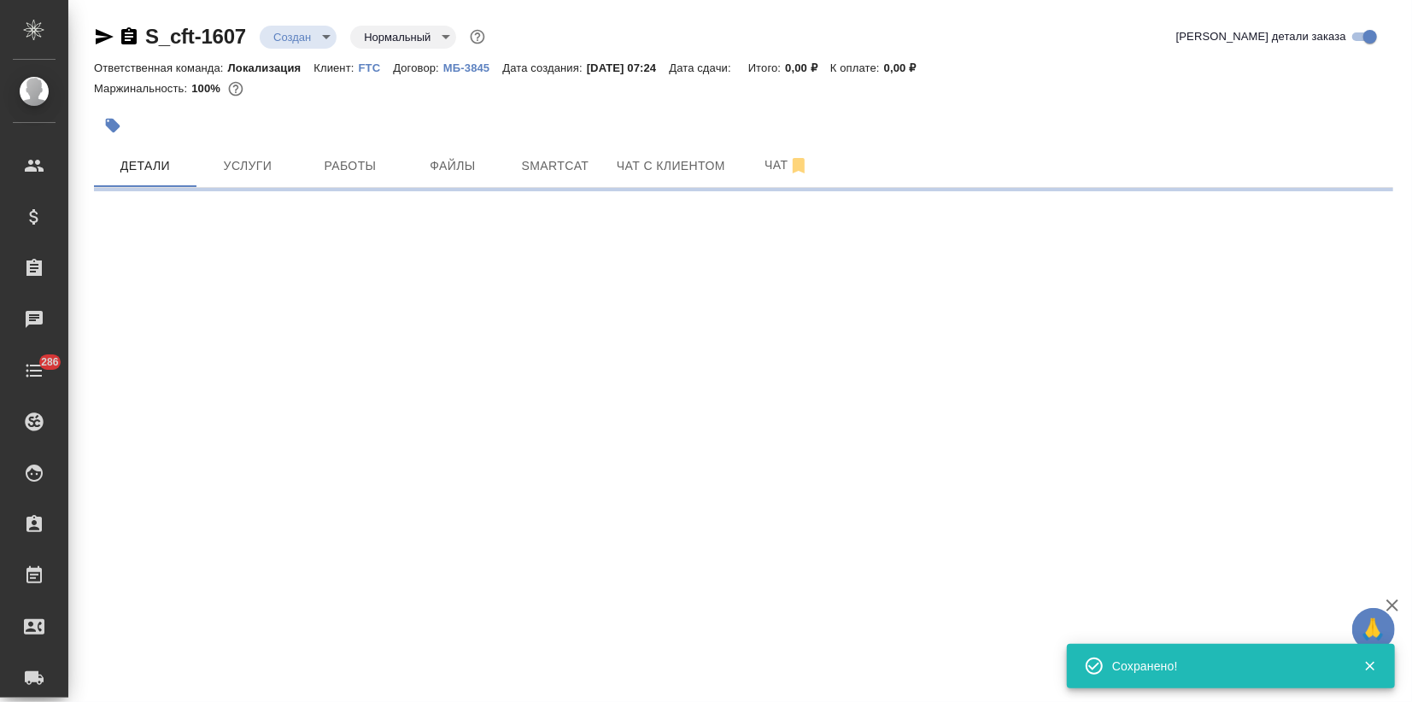
select select "RU"
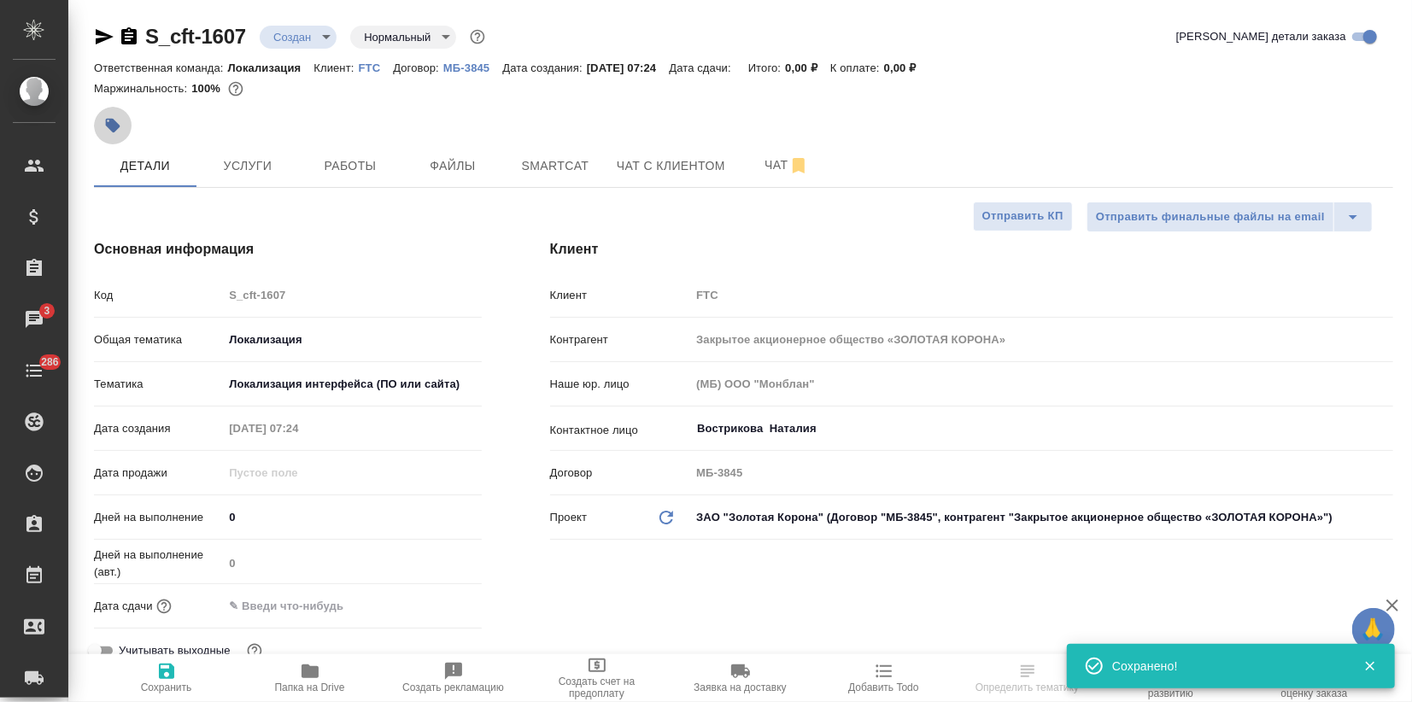
click at [119, 134] on button "button" at bounding box center [113, 126] width 38 height 38
type textarea "x"
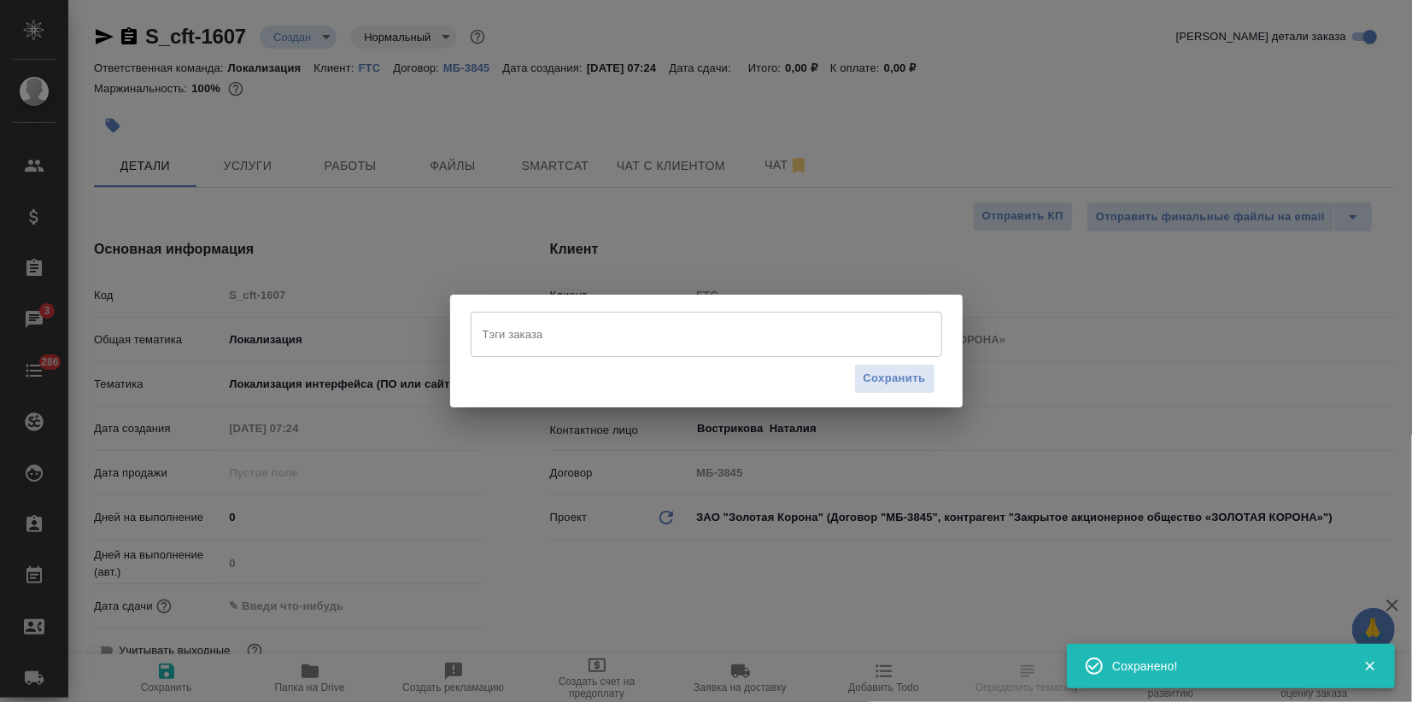
click at [564, 319] on div "Тэги заказа" at bounding box center [707, 334] width 472 height 44
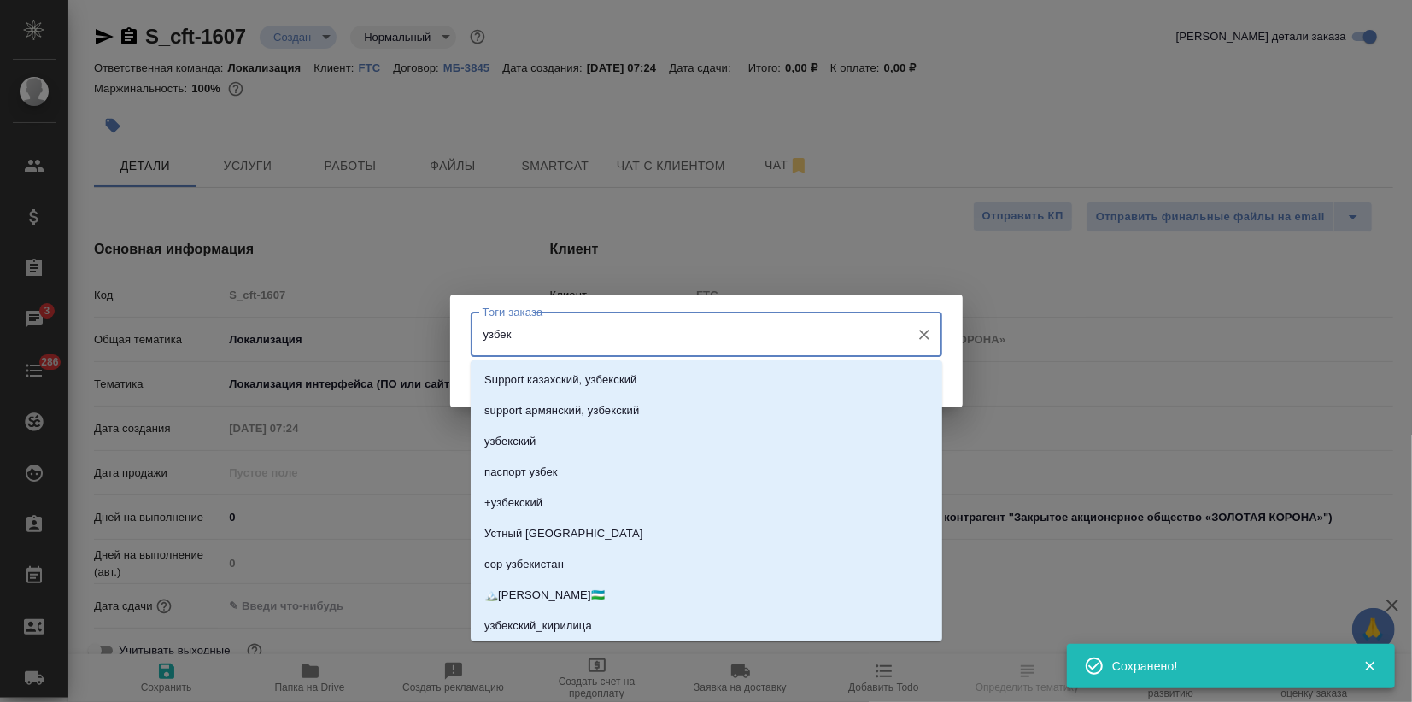
type input "узбекс"
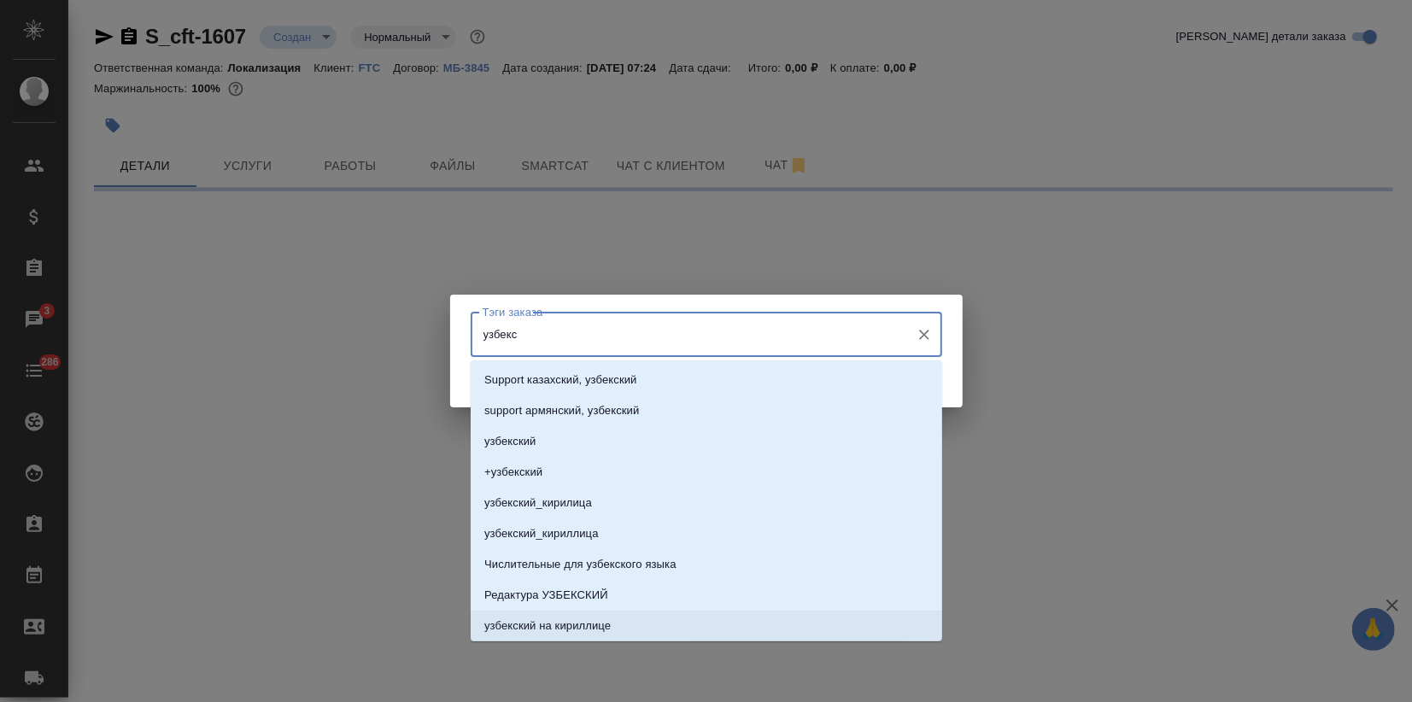
select select "RU"
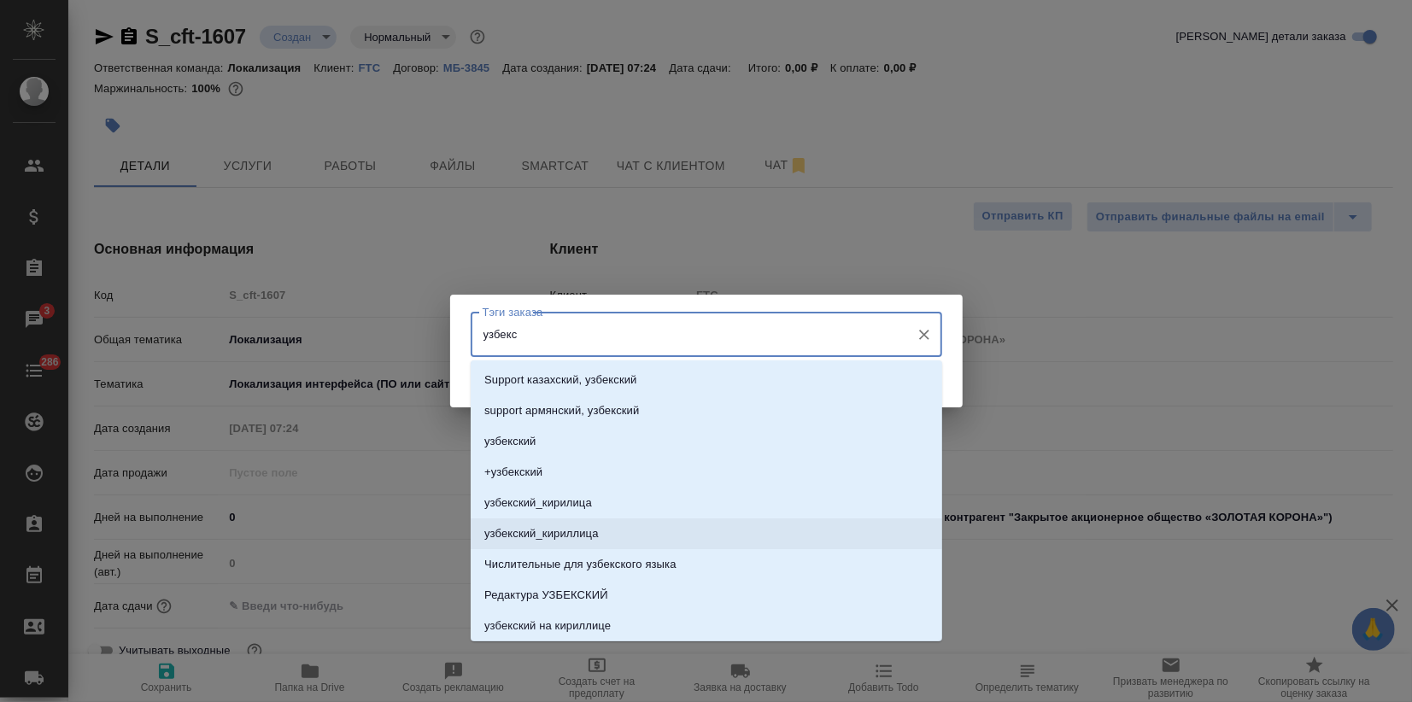
type textarea "x"
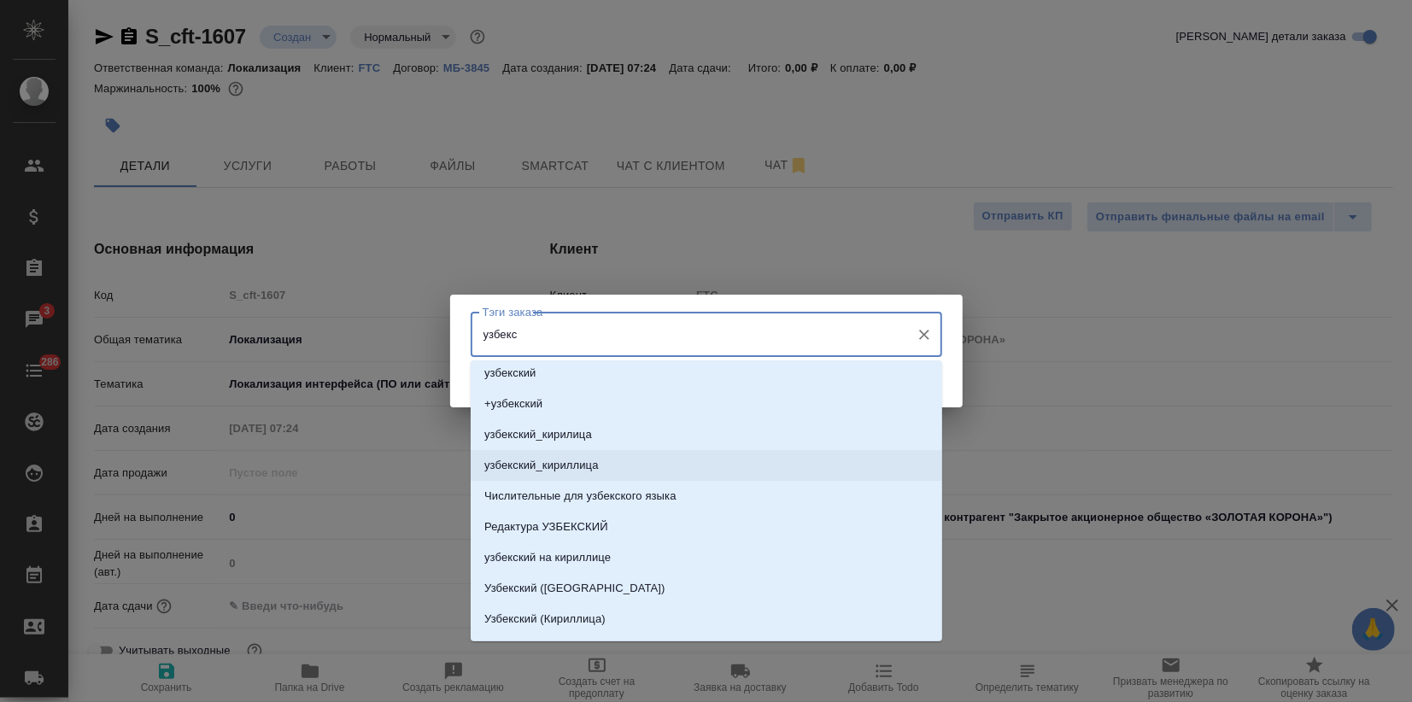
scroll to position [155, 0]
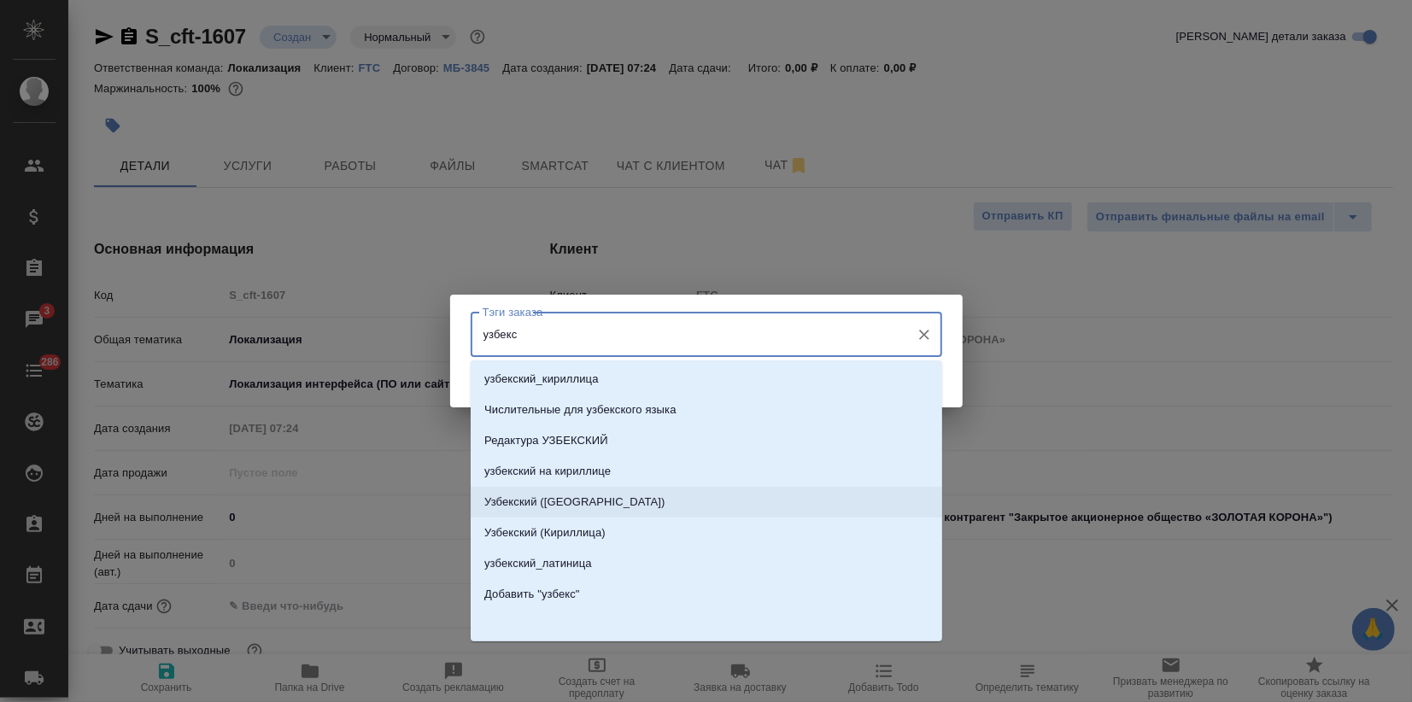
click at [600, 506] on li "Узбекский (Латиница)" at bounding box center [707, 502] width 472 height 31
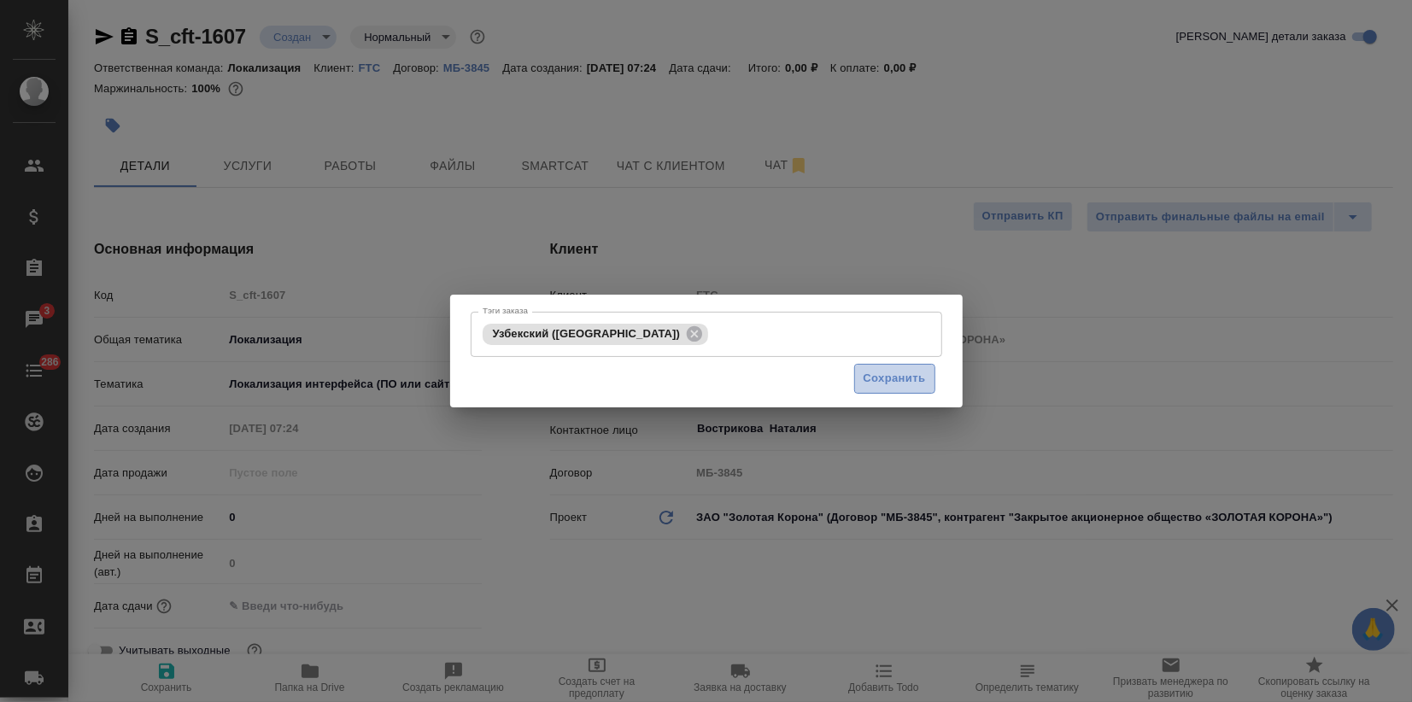
click at [903, 374] on span "Сохранить" at bounding box center [895, 379] width 62 height 20
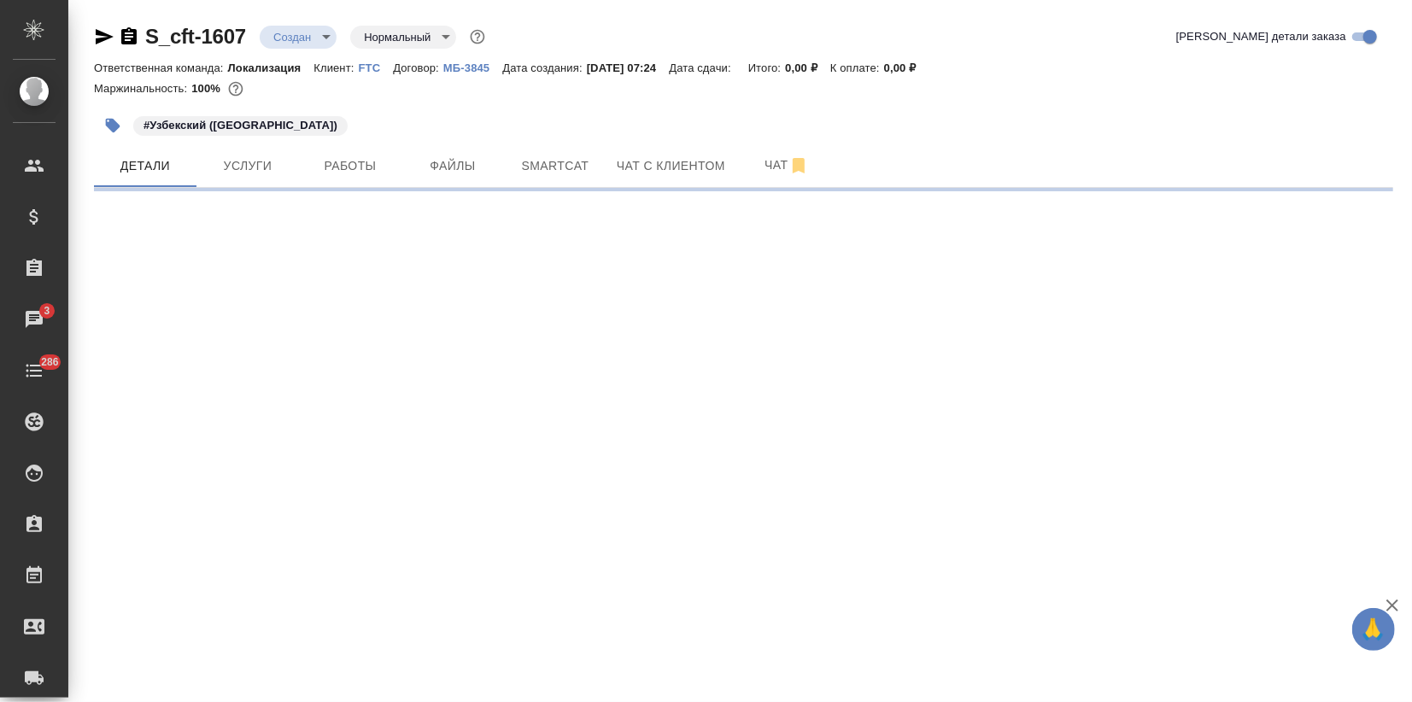
select select "RU"
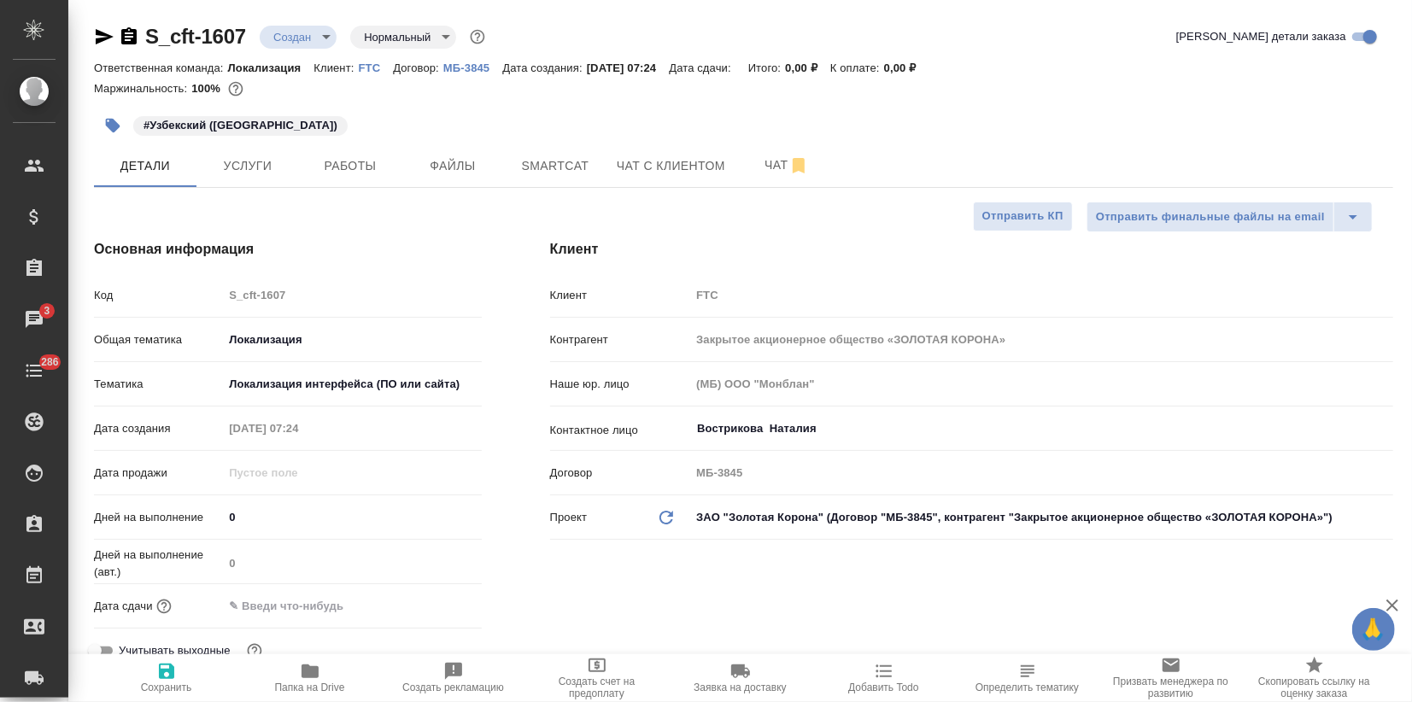
type textarea "x"
drag, startPoint x: 246, startPoint y: 33, endPoint x: 150, endPoint y: 37, distance: 95.7
click at [150, 37] on div "S_cft-1607 Создан new Нормальный normal" at bounding box center [291, 36] width 395 height 27
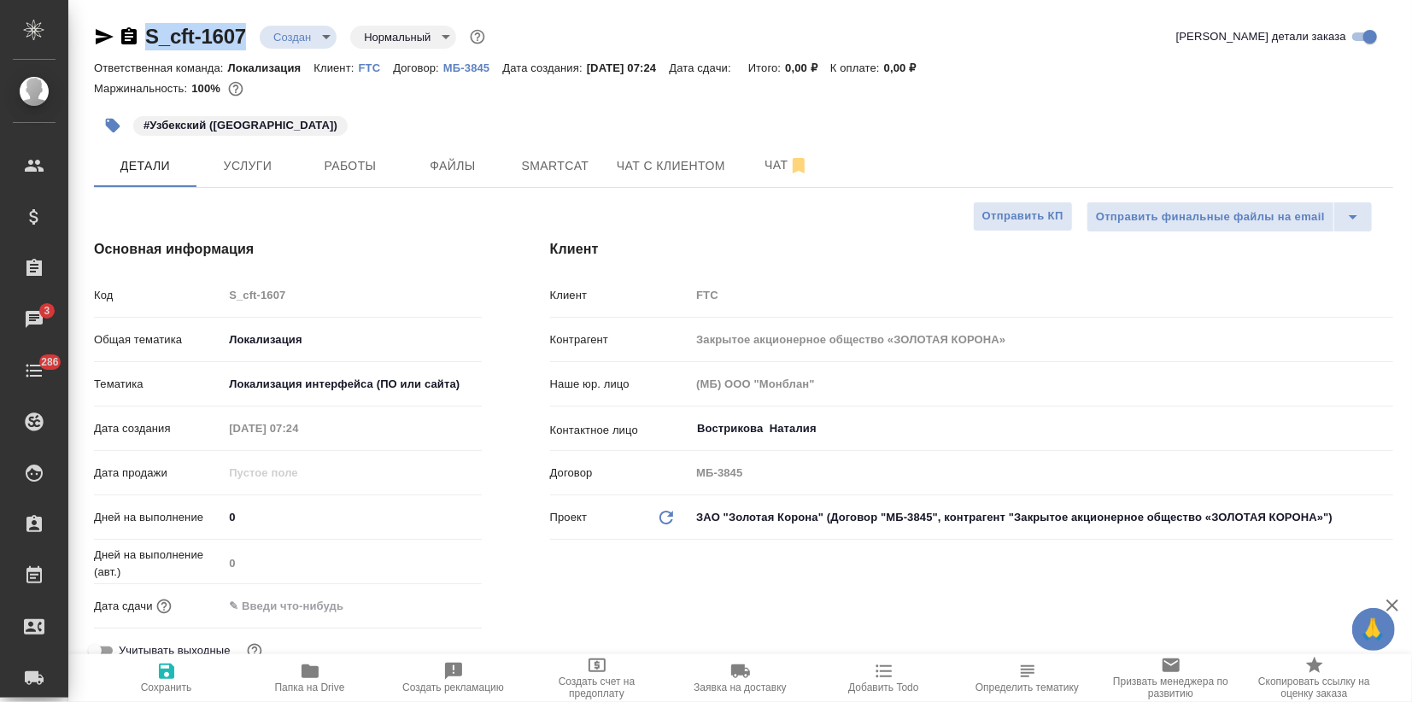
copy link "S_cft-1607"
type textarea "x"
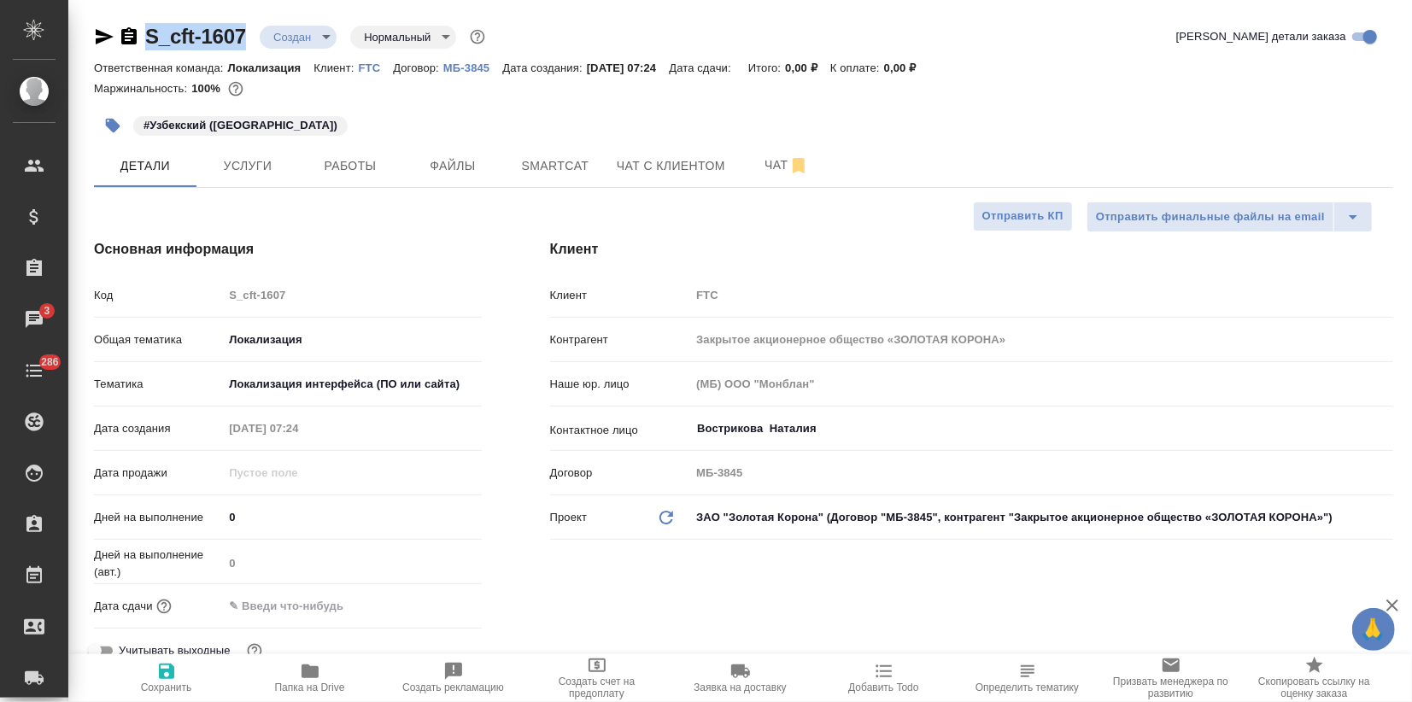
type textarea "x"
click at [250, 167] on span "Услуги" at bounding box center [248, 165] width 82 height 21
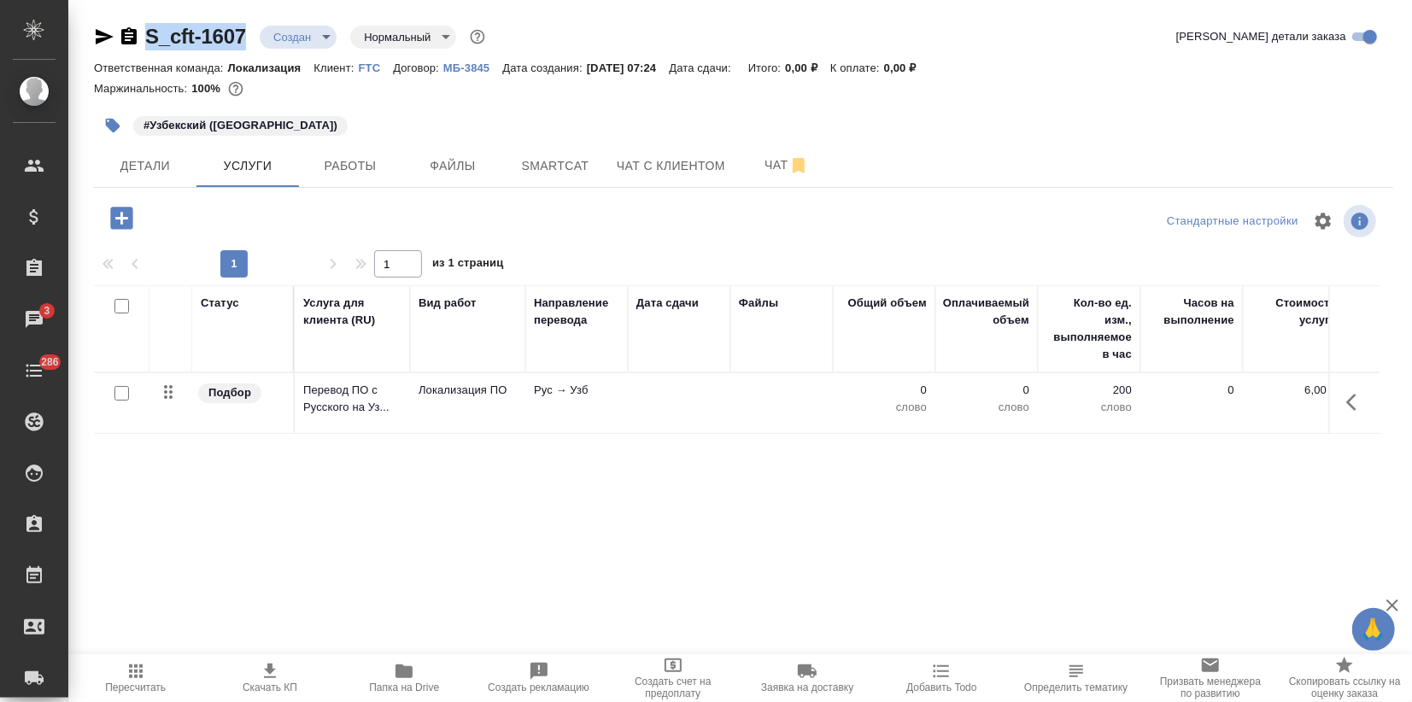
click at [456, 398] on td "Локализация ПО" at bounding box center [467, 403] width 115 height 60
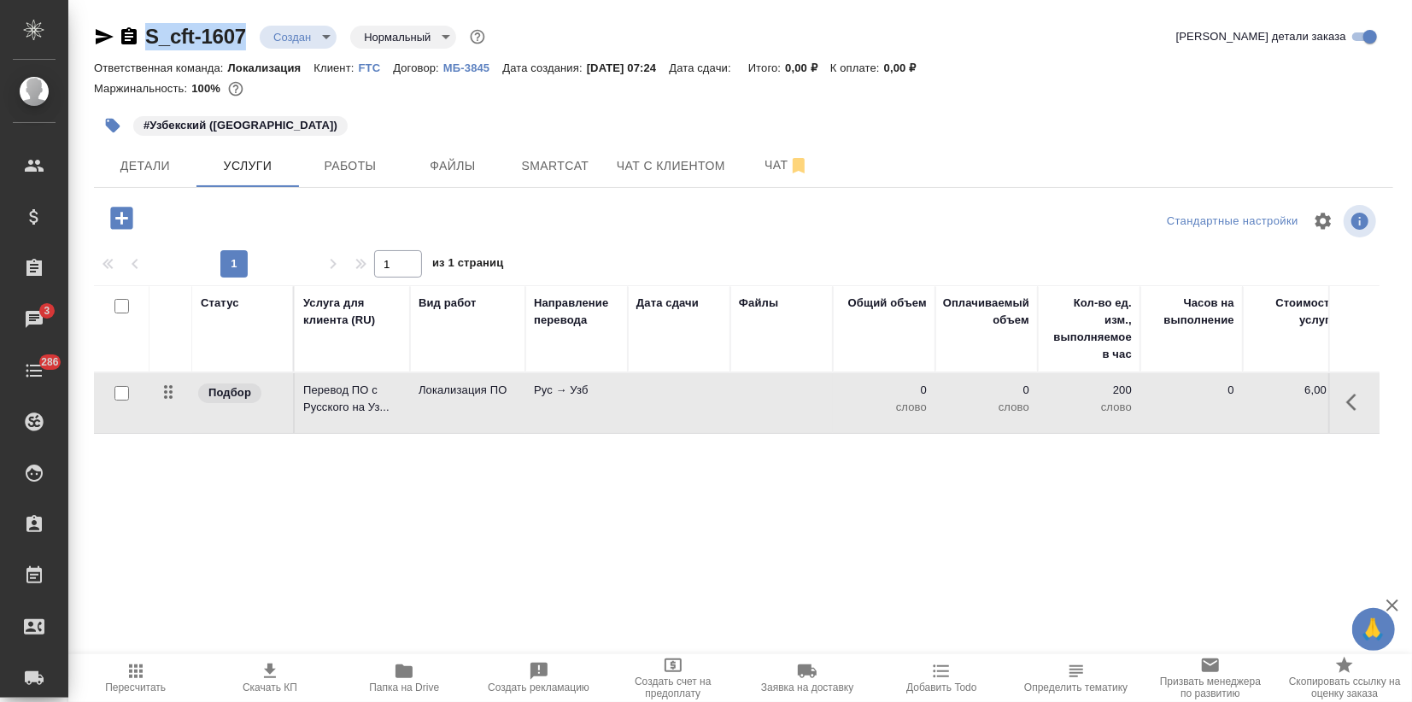
click at [456, 398] on td "Локализация ПО" at bounding box center [467, 403] width 115 height 60
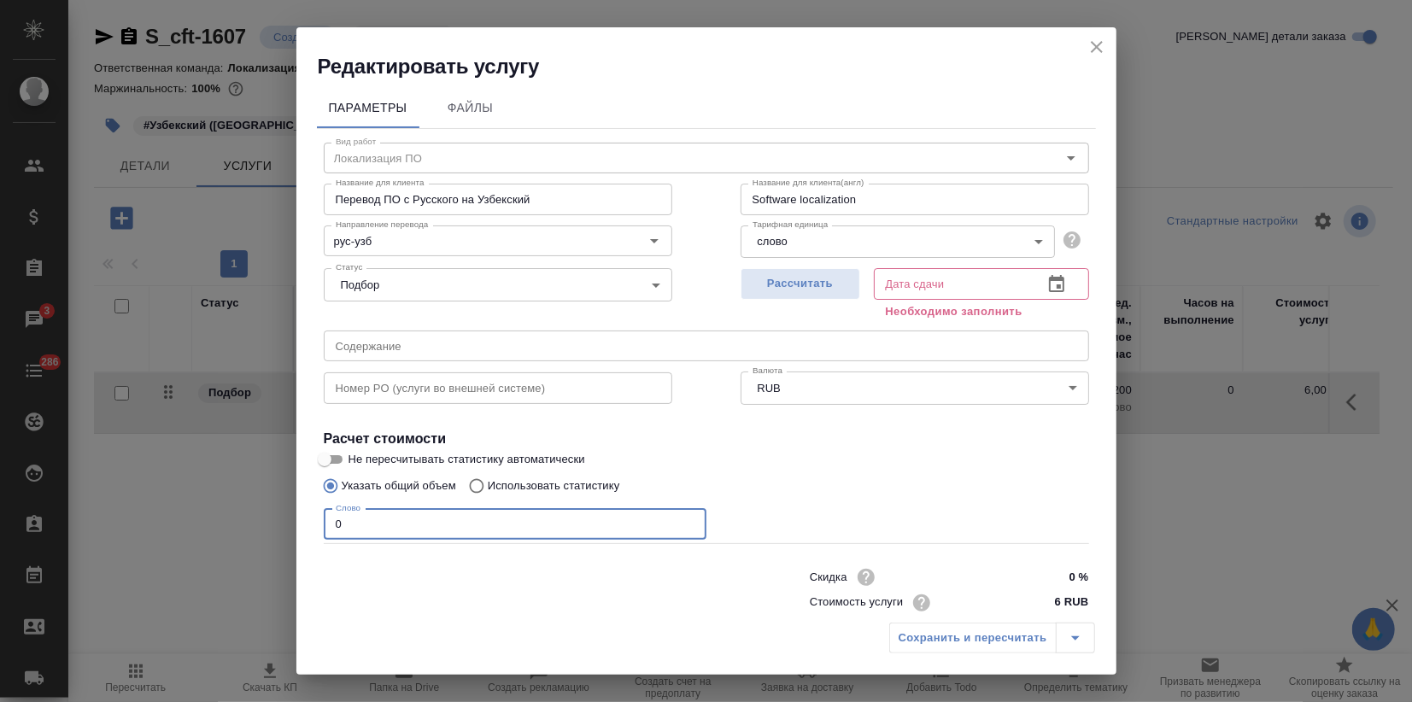
drag, startPoint x: 340, startPoint y: 530, endPoint x: 257, endPoint y: 513, distance: 84.6
click at [261, 515] on div "Редактировать услугу Параметры Файлы Вид работ Локализация ПО Вид работ Названи…" at bounding box center [706, 351] width 1412 height 702
type input "14"
click at [834, 278] on span "Рассчитать" at bounding box center [800, 284] width 101 height 20
type input "19.09.2025 10:05"
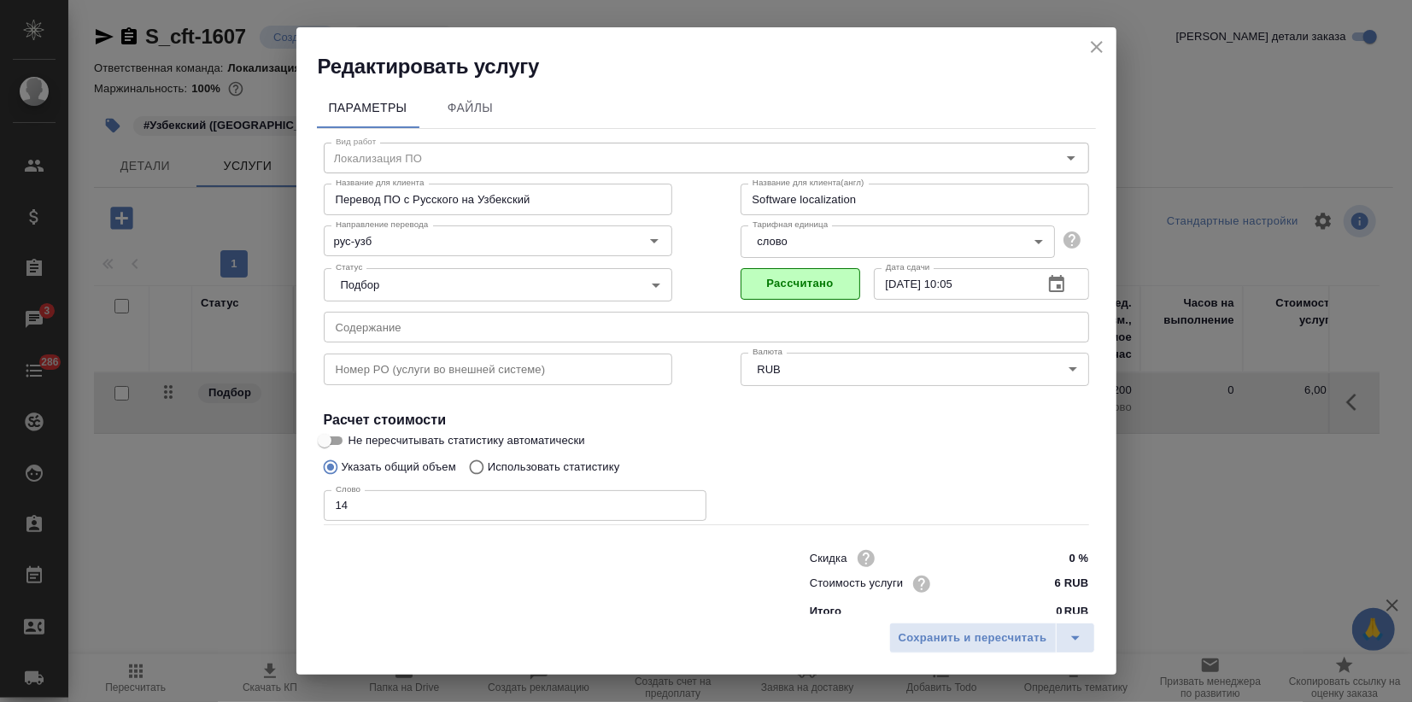
click at [331, 435] on input "Не пересчитывать статистику автоматически" at bounding box center [325, 441] width 62 height 21
checkbox input "true"
click at [972, 638] on span "Сохранить и пересчитать" at bounding box center [973, 639] width 149 height 20
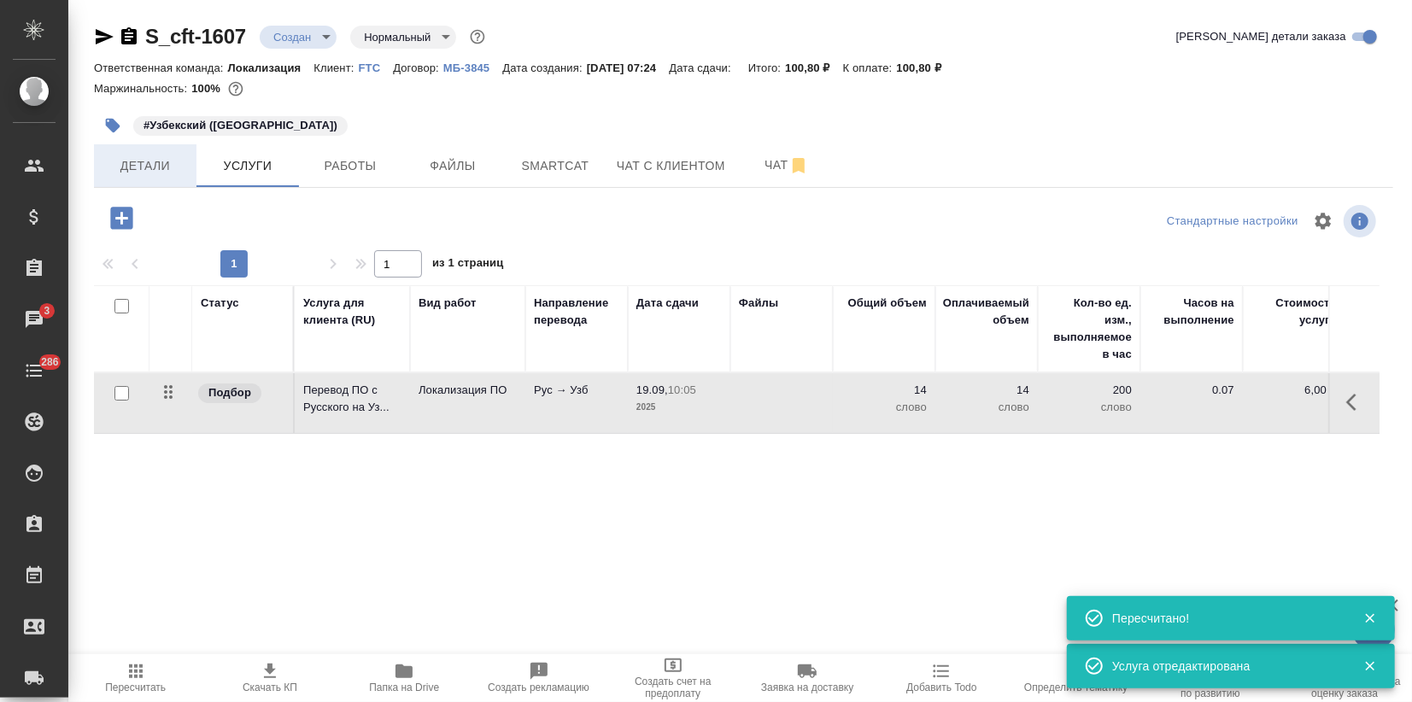
click at [142, 153] on button "Детали" at bounding box center [145, 165] width 103 height 43
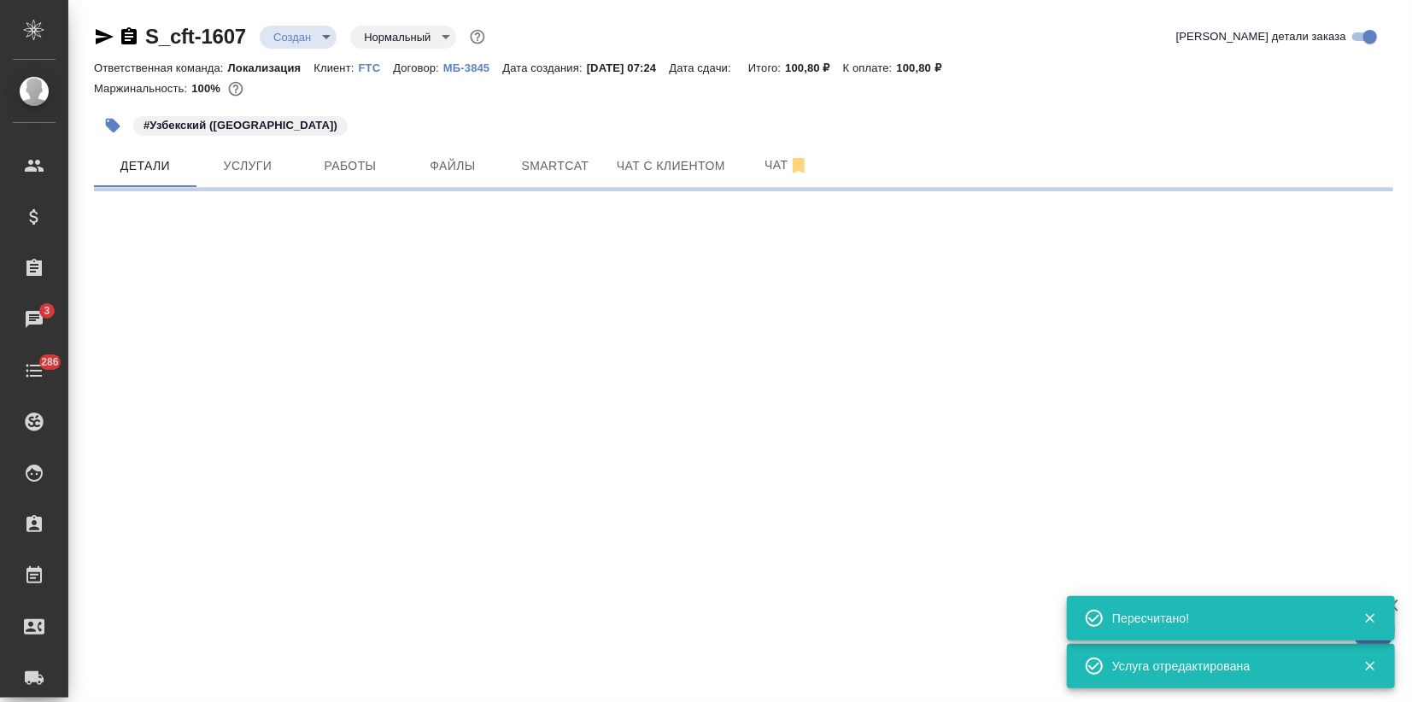
select select "RU"
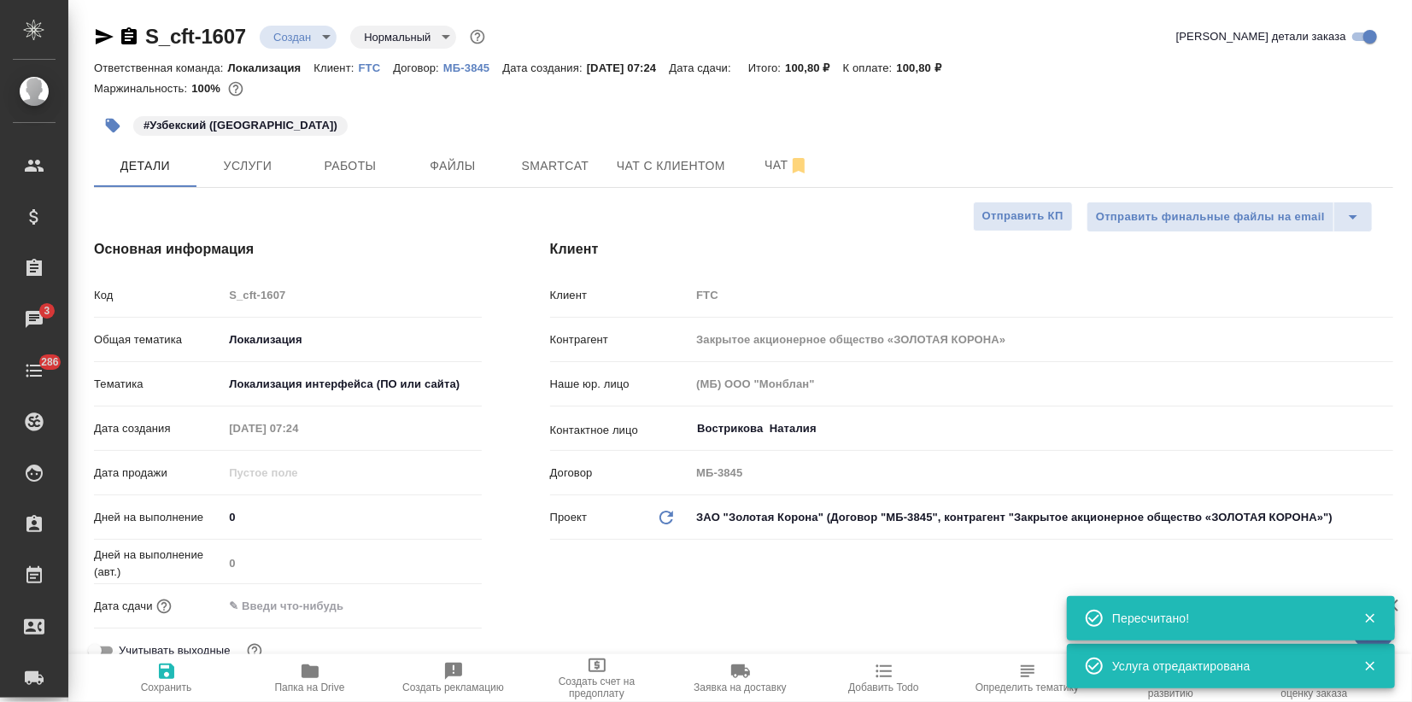
type textarea "x"
click at [318, 607] on input "text" at bounding box center [298, 606] width 149 height 25
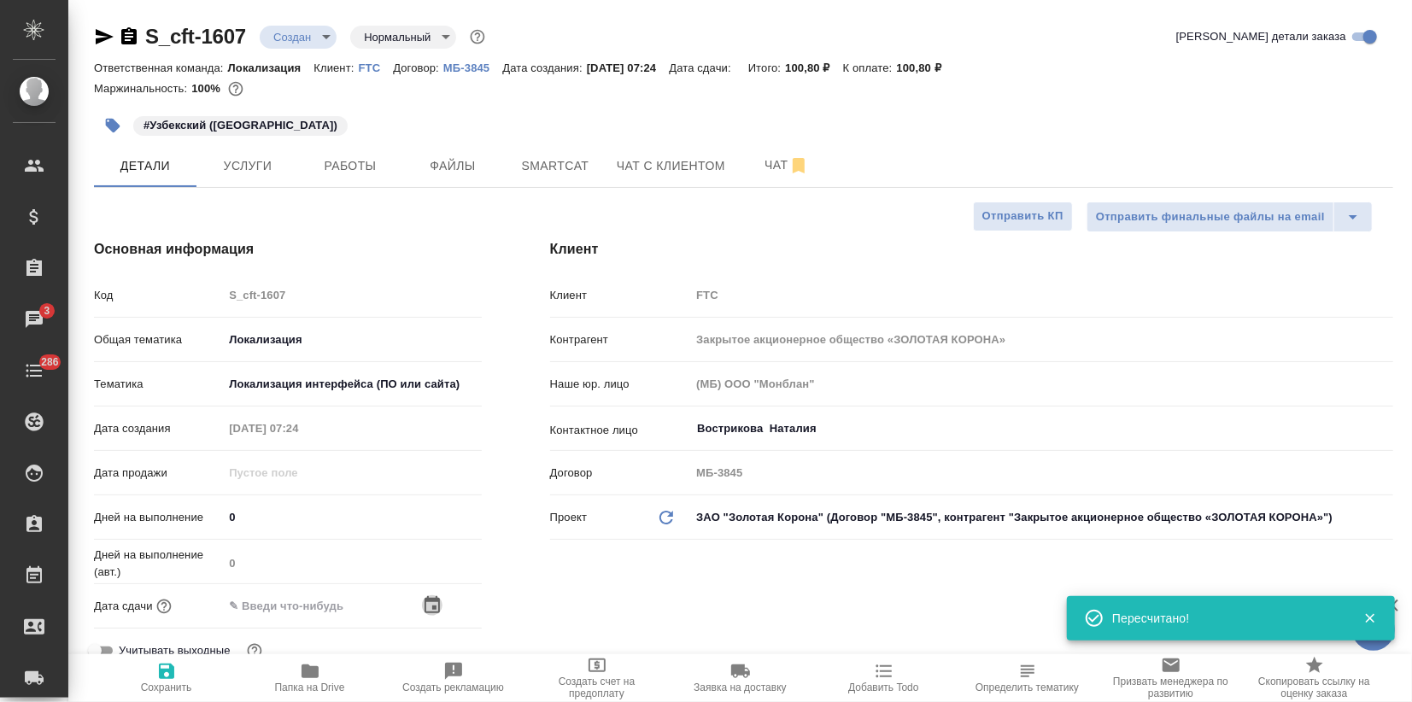
click at [434, 600] on icon "button" at bounding box center [432, 604] width 15 height 17
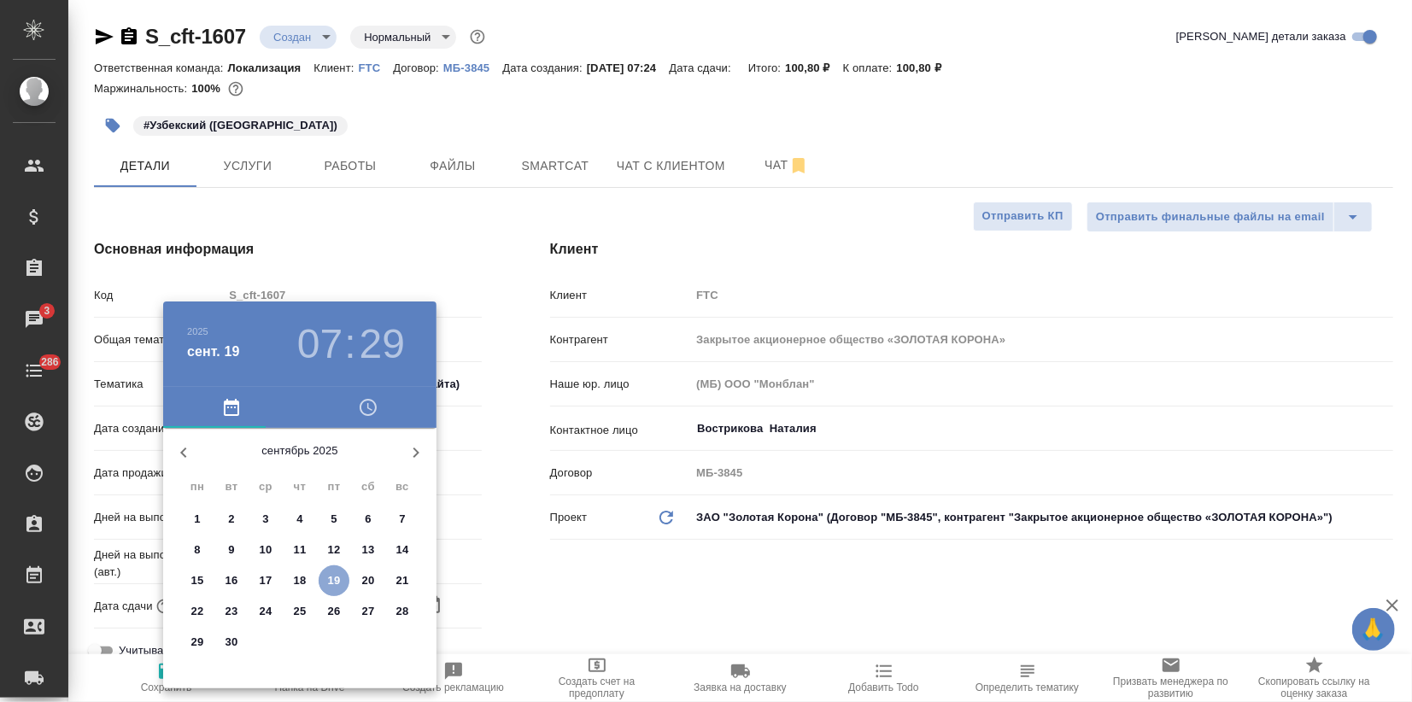
click at [341, 577] on span "19" at bounding box center [334, 580] width 31 height 17
type input "19.09.2025 07:29"
type textarea "x"
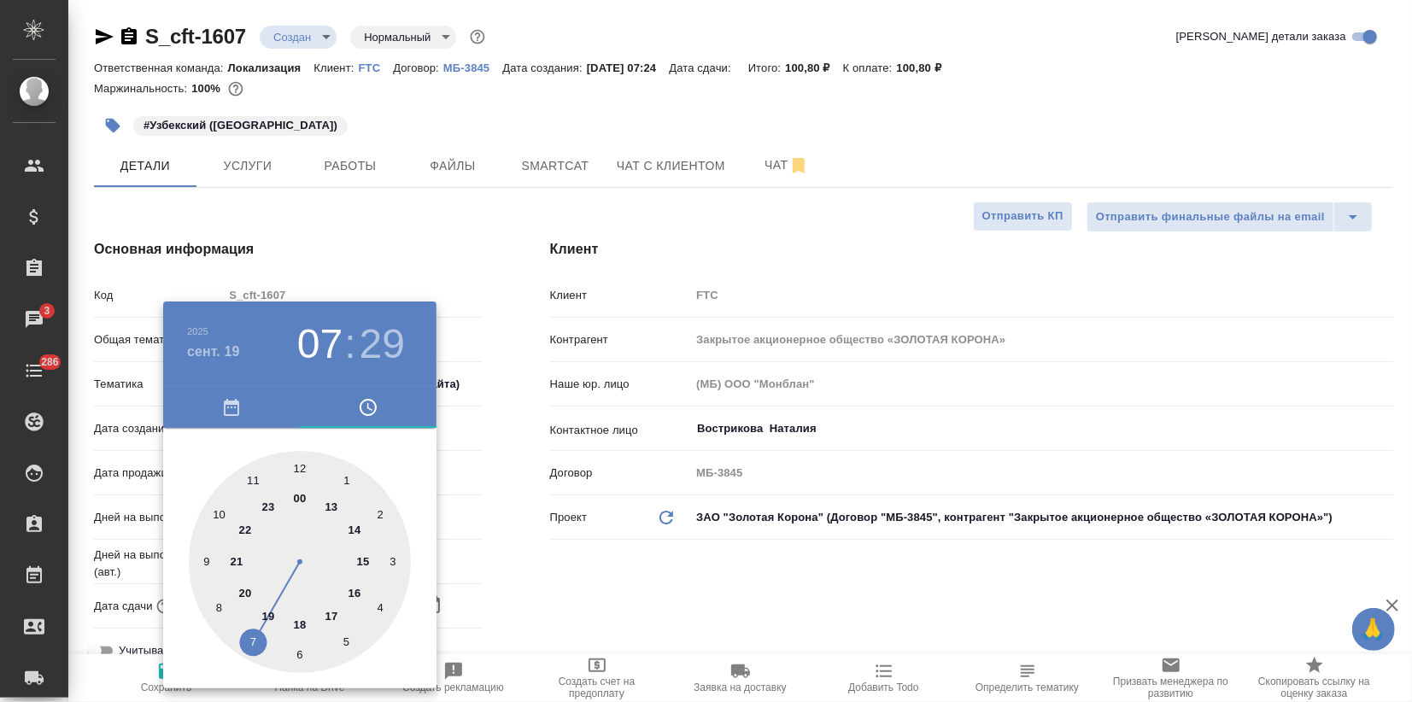
click at [362, 560] on div at bounding box center [300, 562] width 222 height 222
type input "19.09.2025 15:29"
type textarea "x"
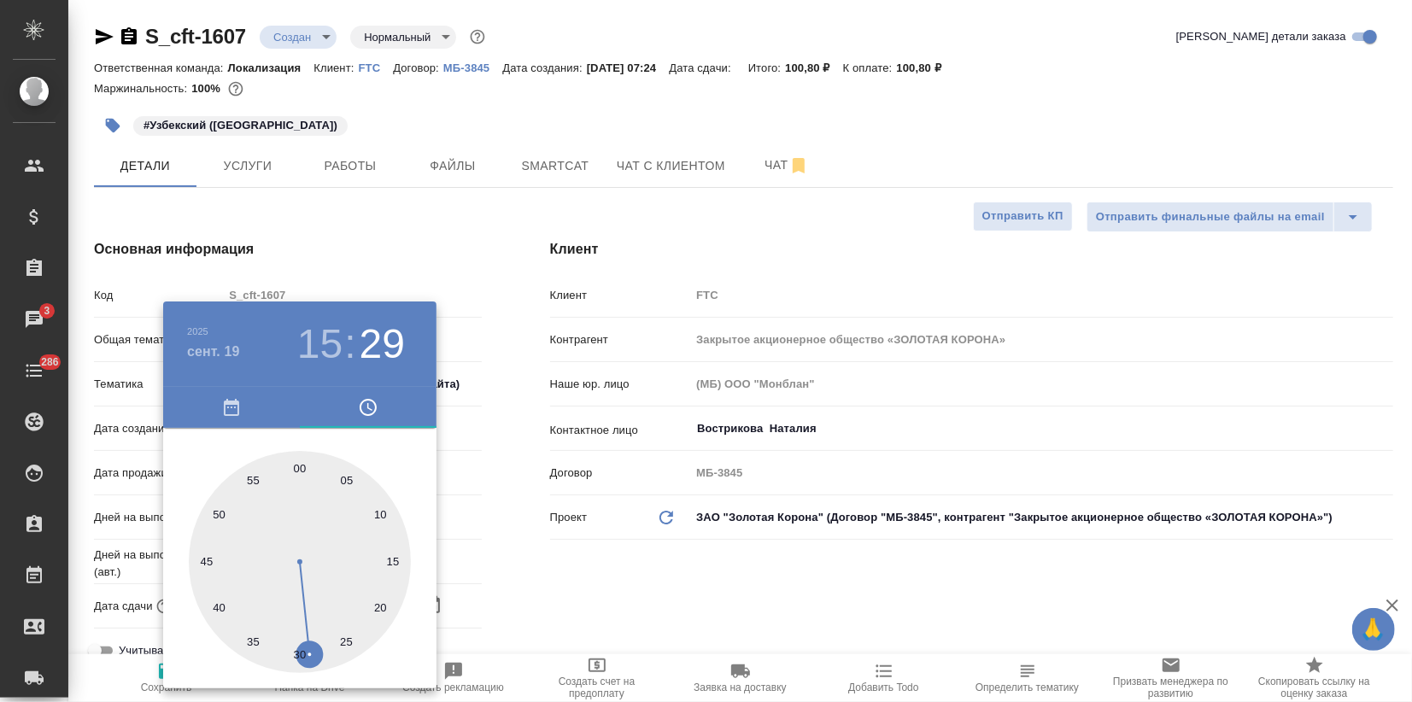
click at [299, 467] on div at bounding box center [300, 562] width 222 height 222
type input "19.09.2025 15:00"
type textarea "x"
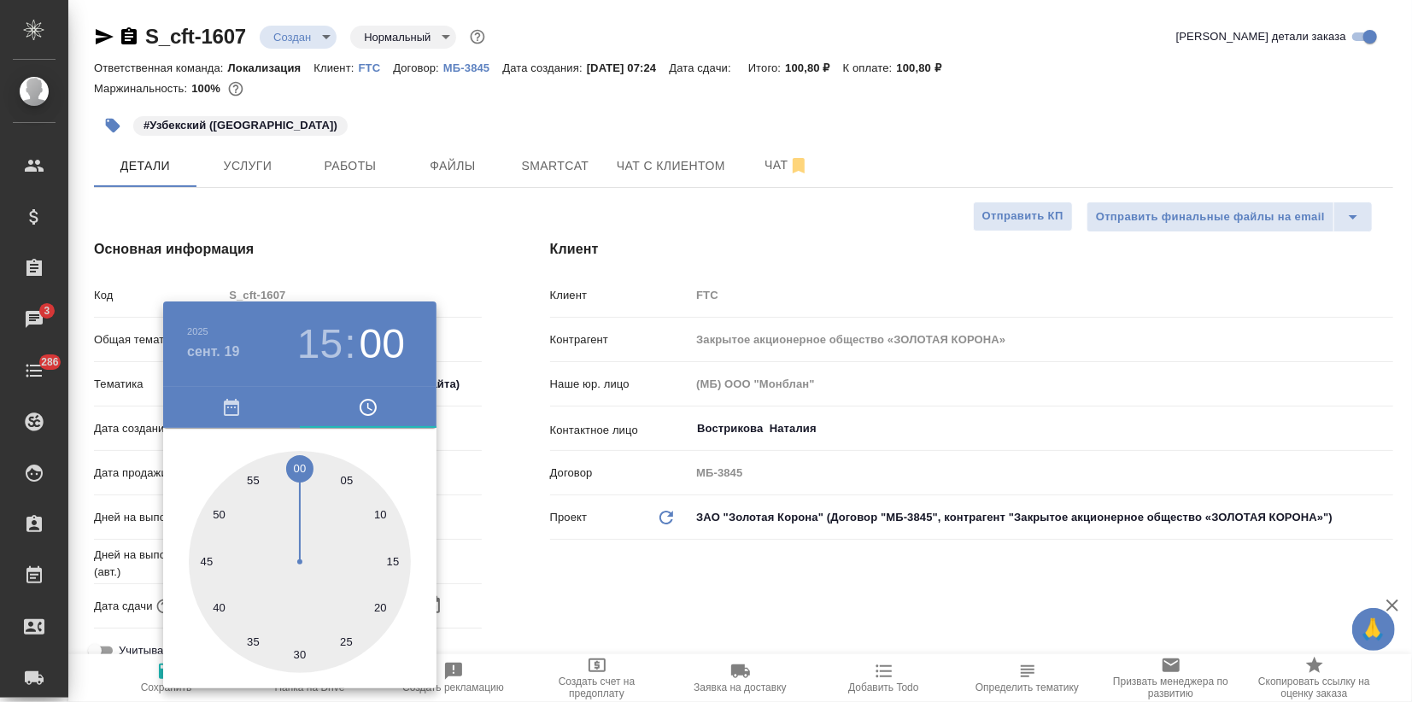
click at [349, 248] on div at bounding box center [706, 351] width 1412 height 702
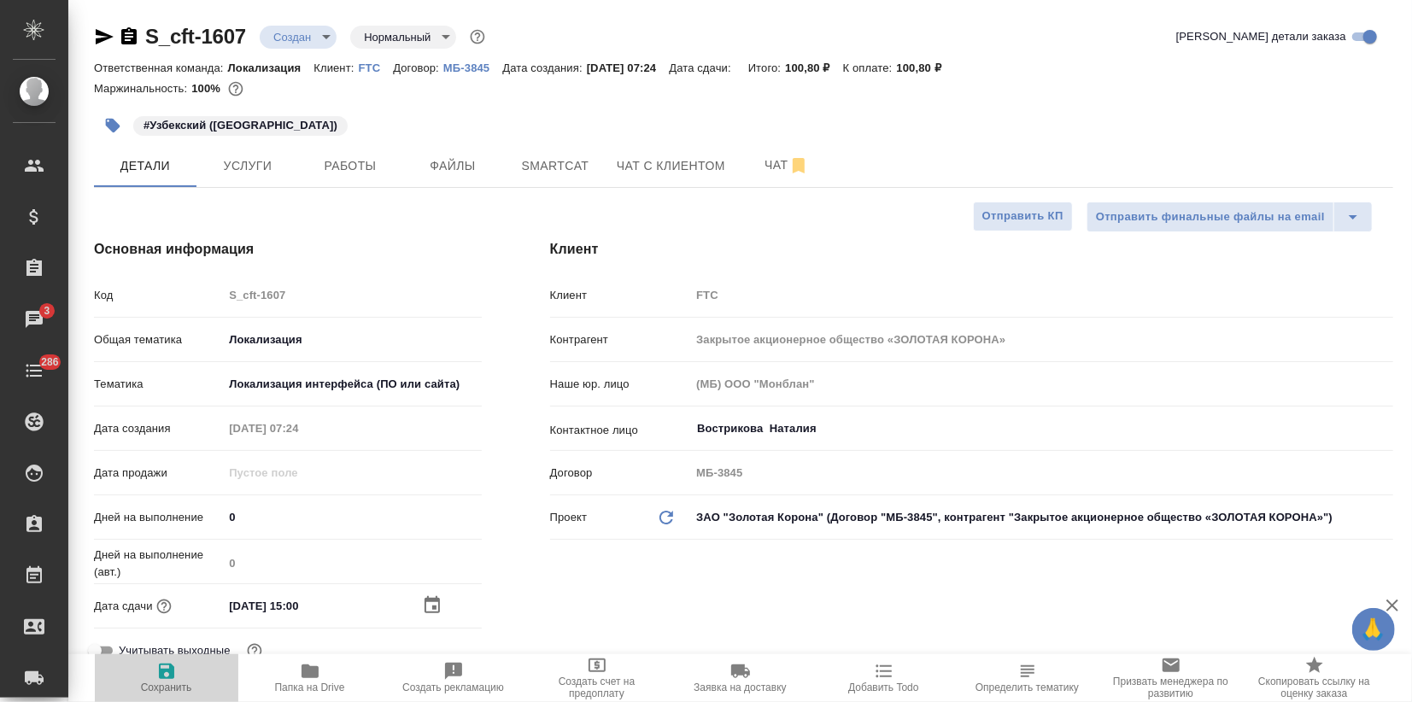
click at [179, 674] on span "Сохранить" at bounding box center [166, 677] width 123 height 32
type textarea "x"
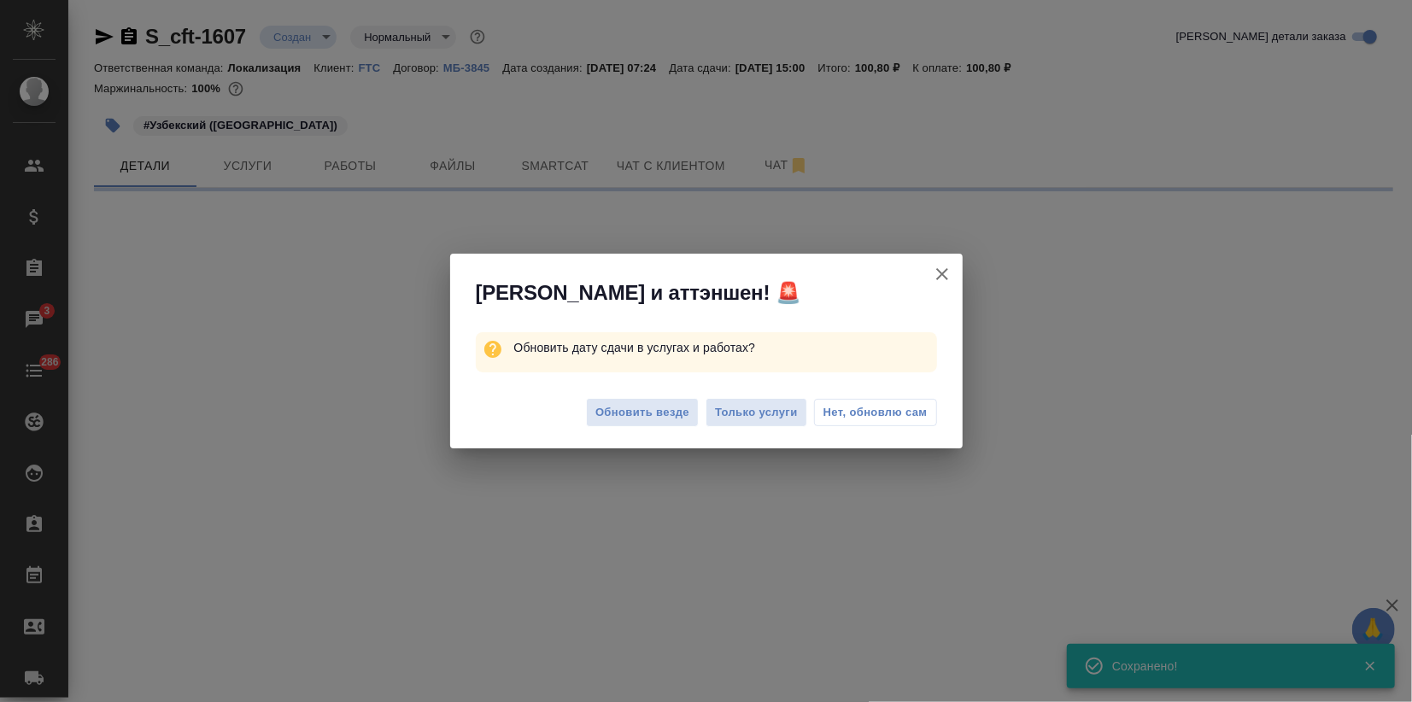
select select "RU"
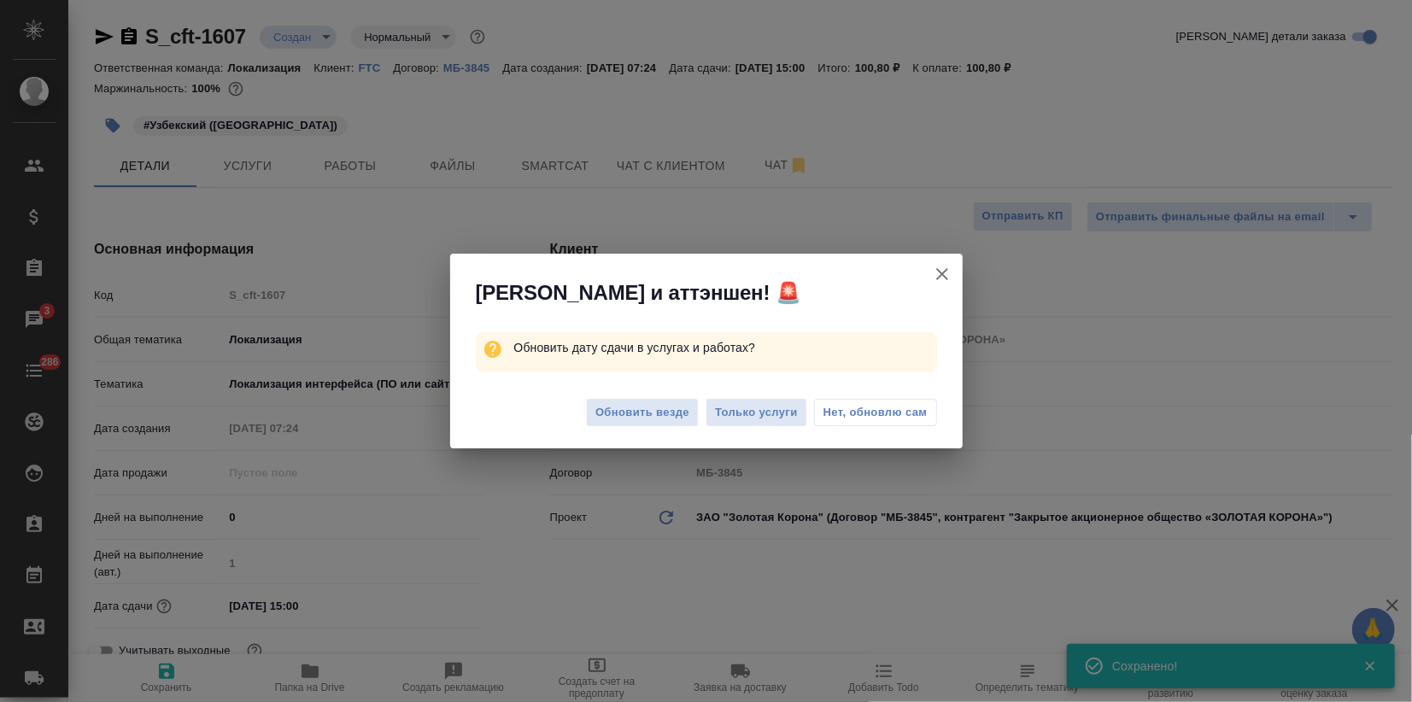
type textarea "x"
click at [630, 424] on button "Обновить везде" at bounding box center [642, 413] width 113 height 30
type textarea "x"
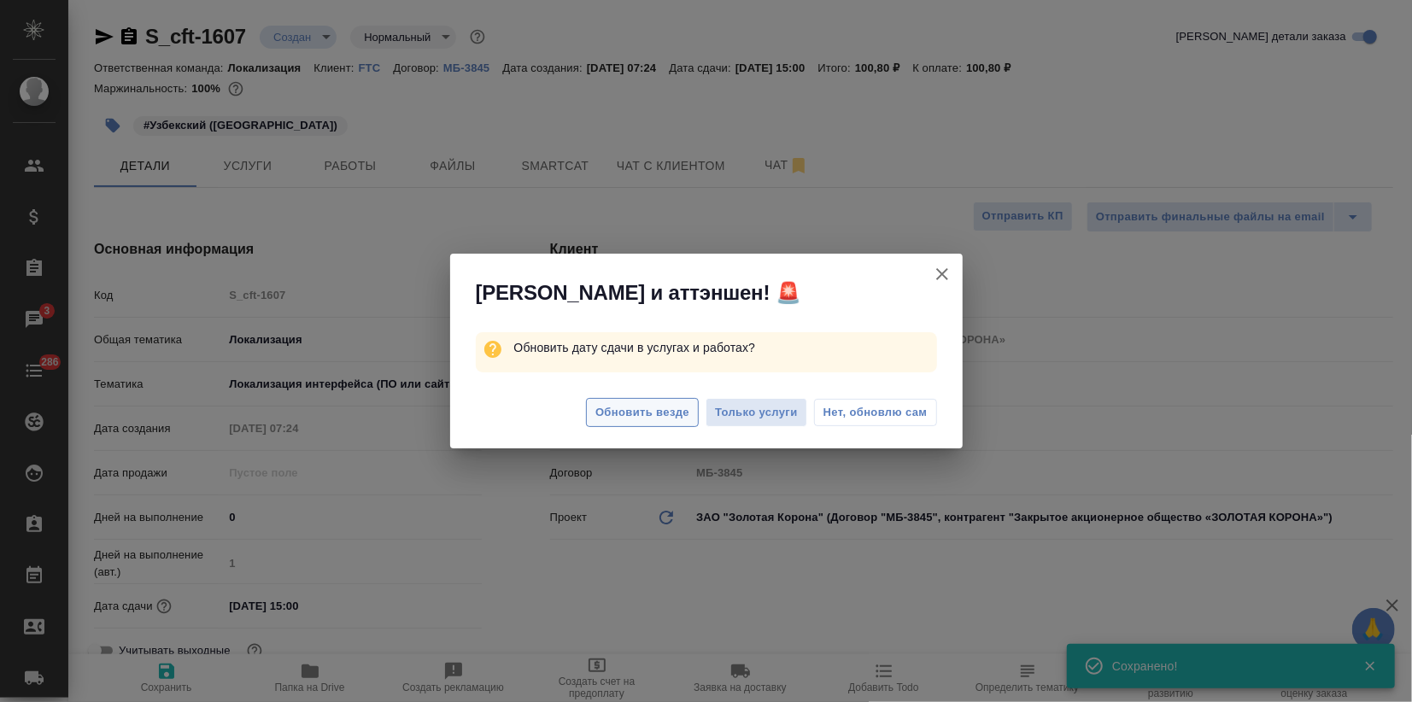
type textarea "x"
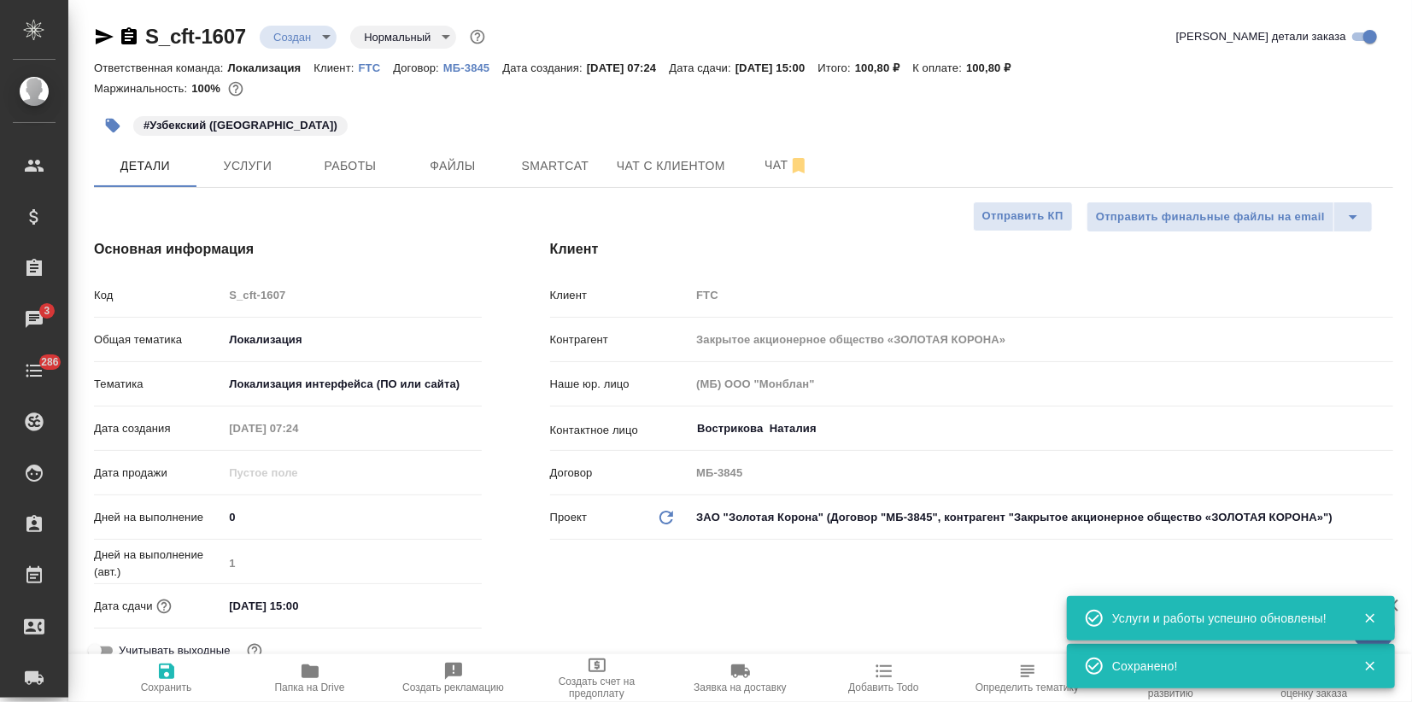
click at [324, 41] on body "🙏 .cls-1 fill:#fff; AWATERA Zagorodnikh Viktoria Клиенты Спецификации Заказы 3 …" at bounding box center [706, 351] width 1412 height 702
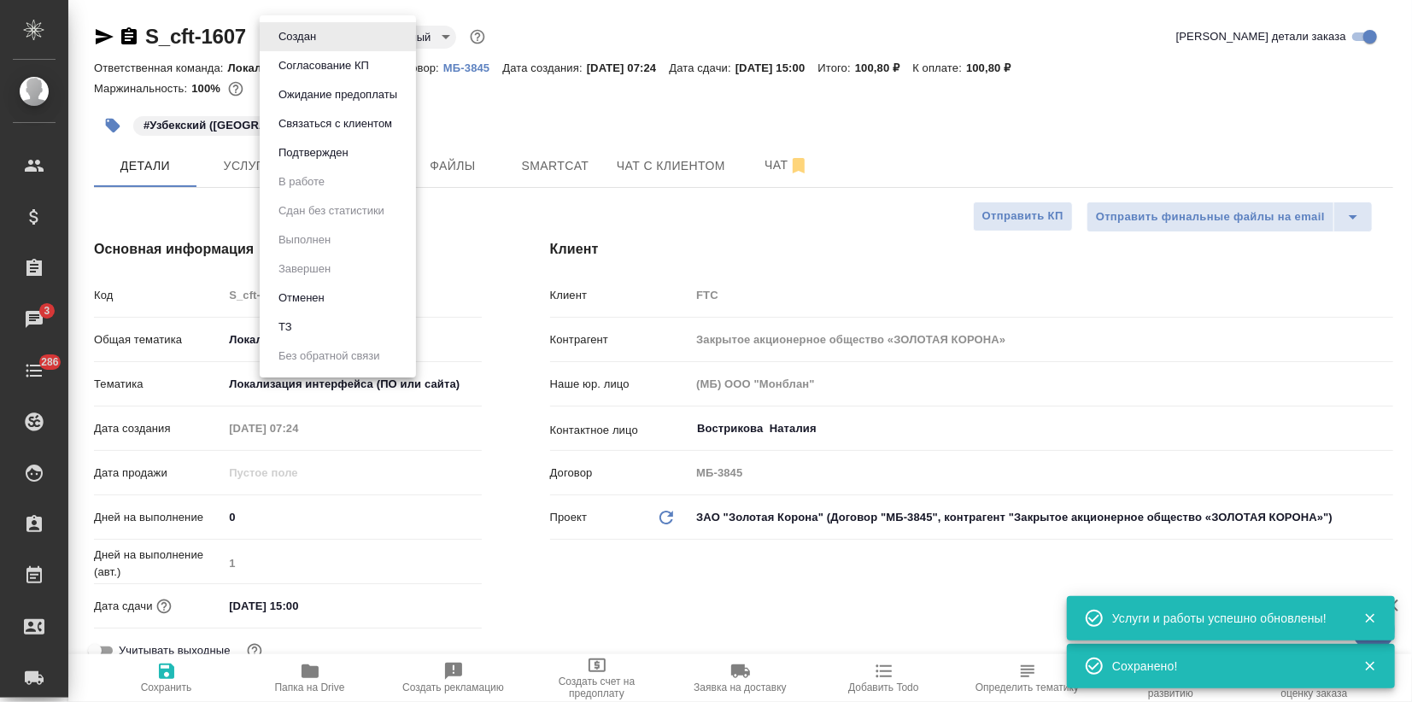
click at [349, 152] on button "Подтвержден" at bounding box center [313, 153] width 80 height 19
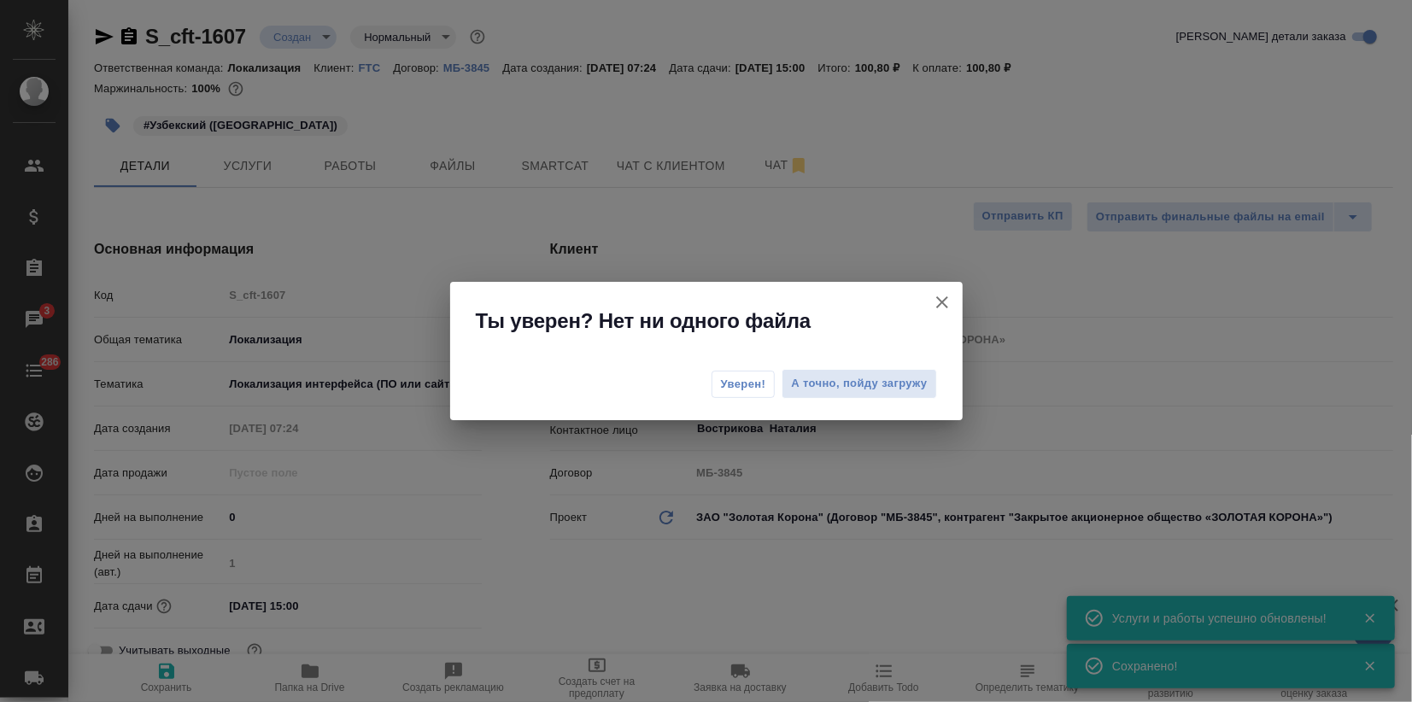
click at [742, 387] on span "Уверен!" at bounding box center [743, 384] width 45 height 17
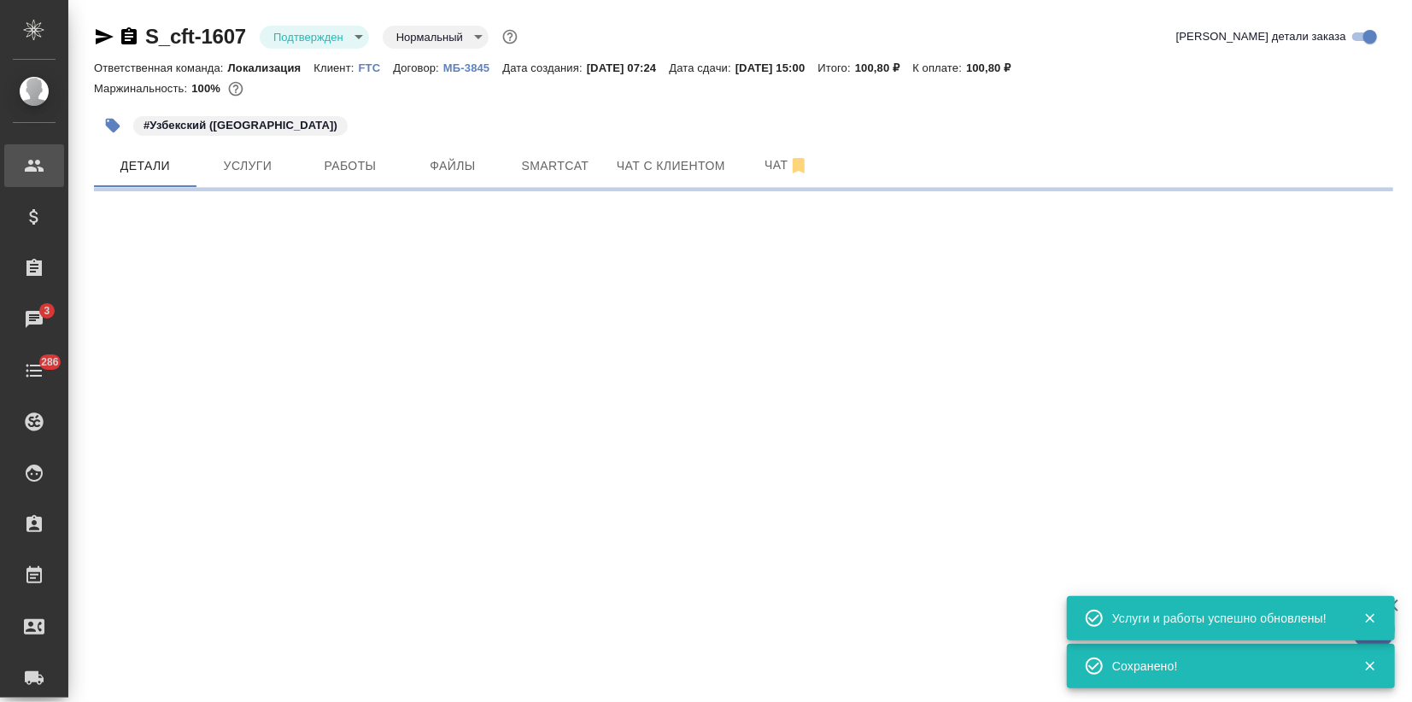
select select "RU"
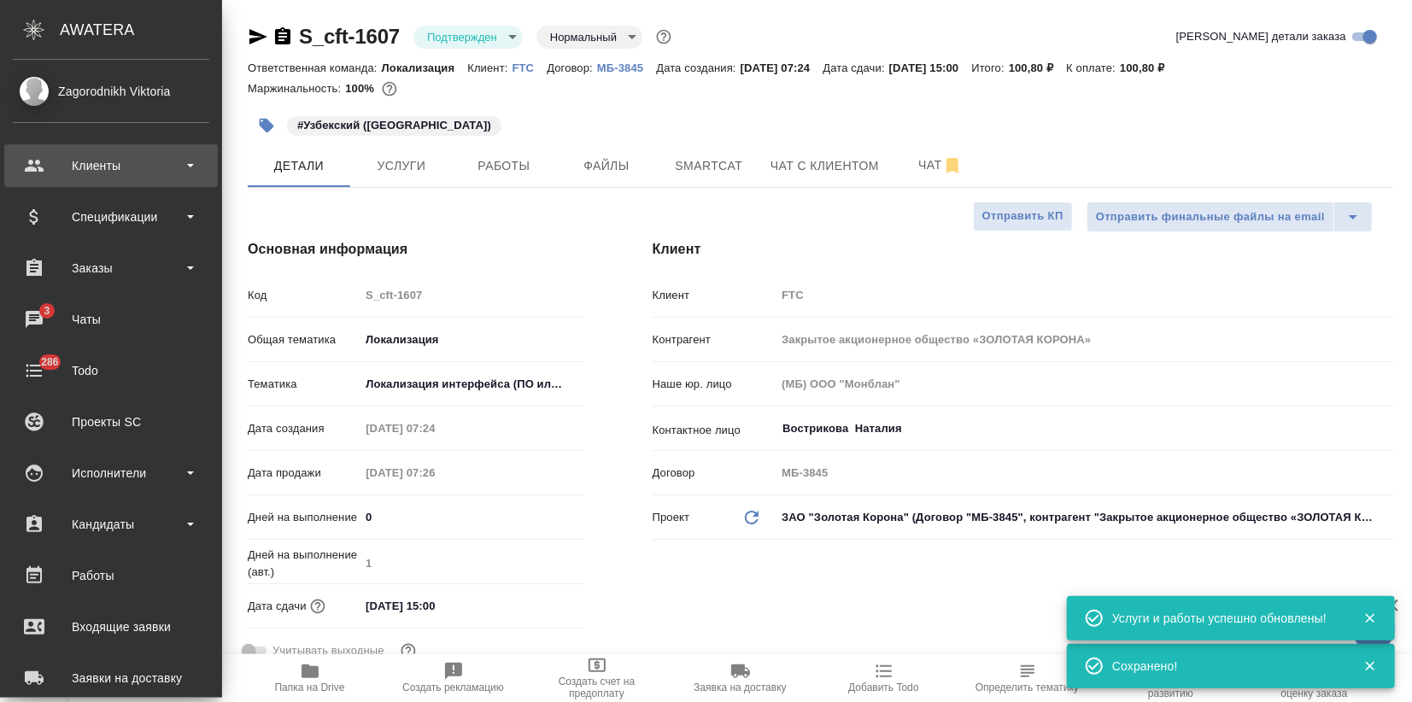
type textarea "x"
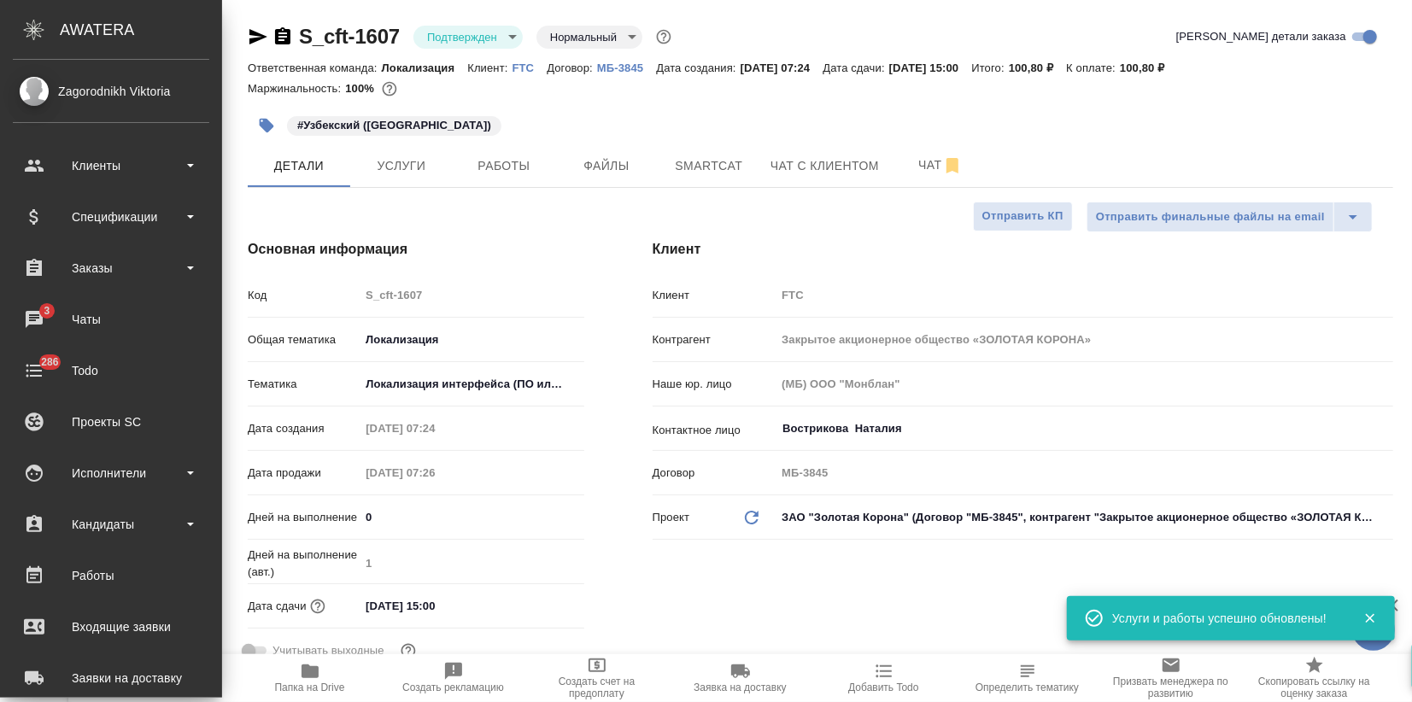
type textarea "x"
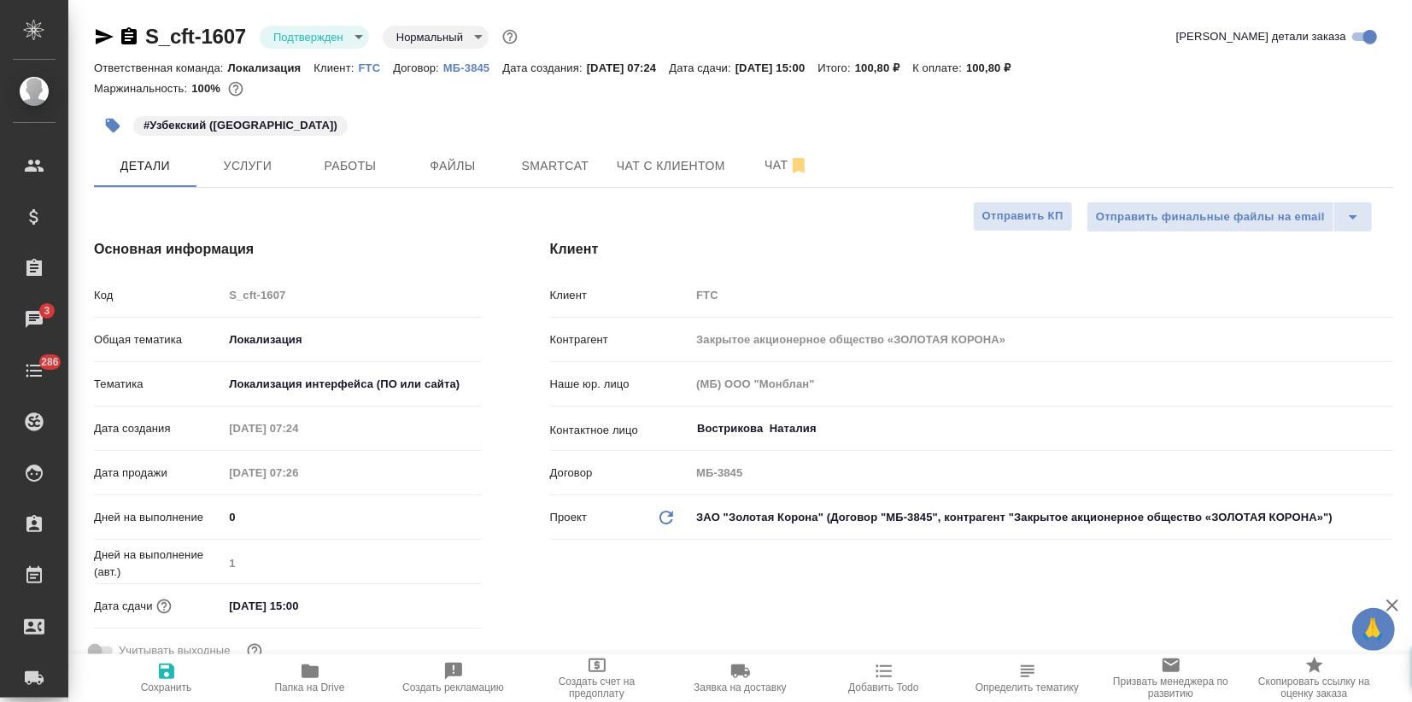
click at [100, 38] on icon "button" at bounding box center [105, 36] width 18 height 15
click at [579, 151] on button "Smartcat" at bounding box center [555, 165] width 103 height 43
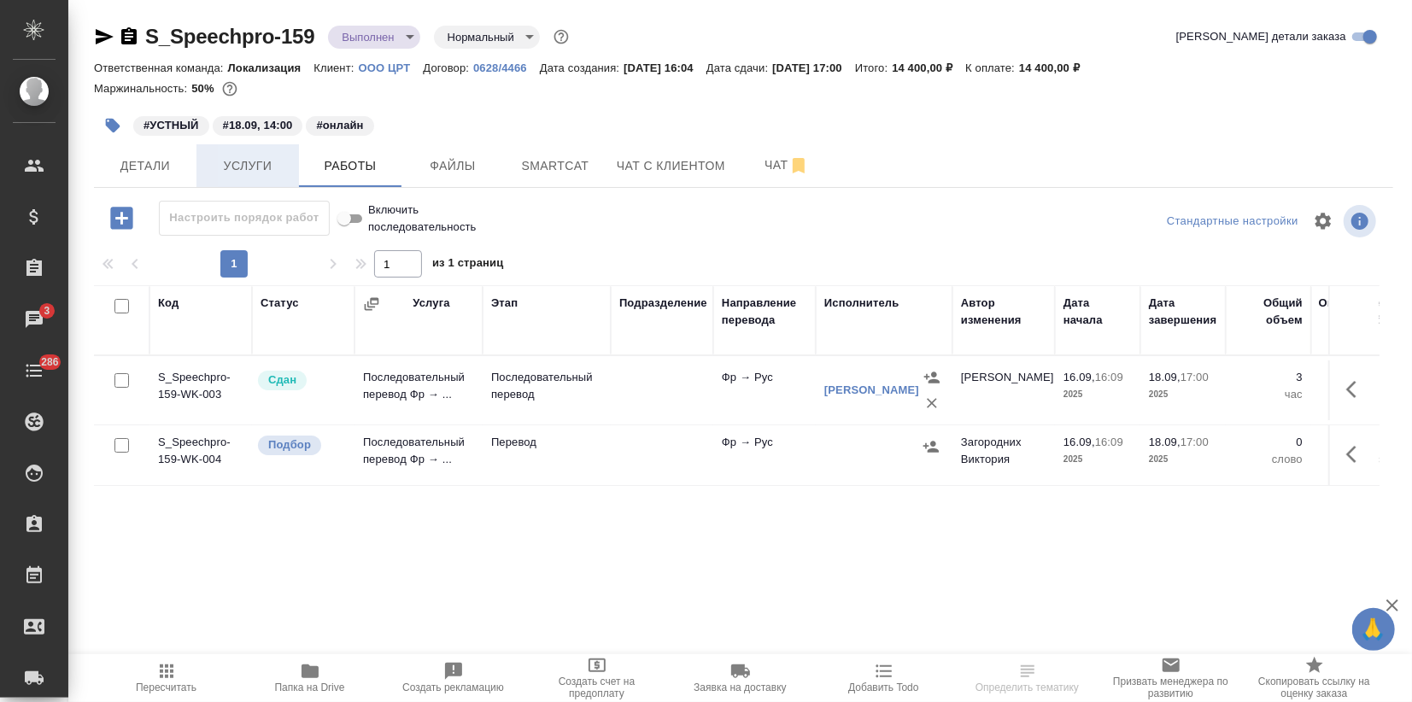
click at [230, 180] on button "Услуги" at bounding box center [247, 165] width 103 height 43
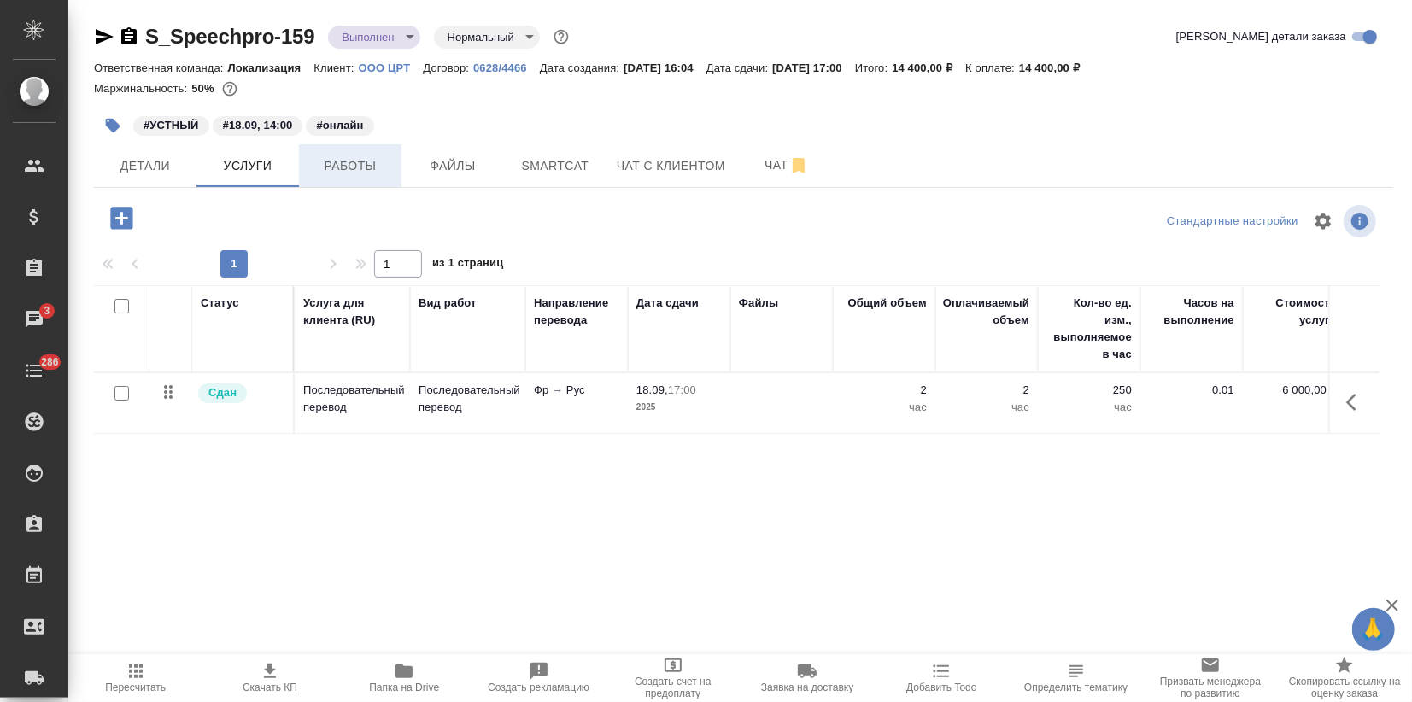
click at [360, 166] on span "Работы" at bounding box center [350, 165] width 82 height 21
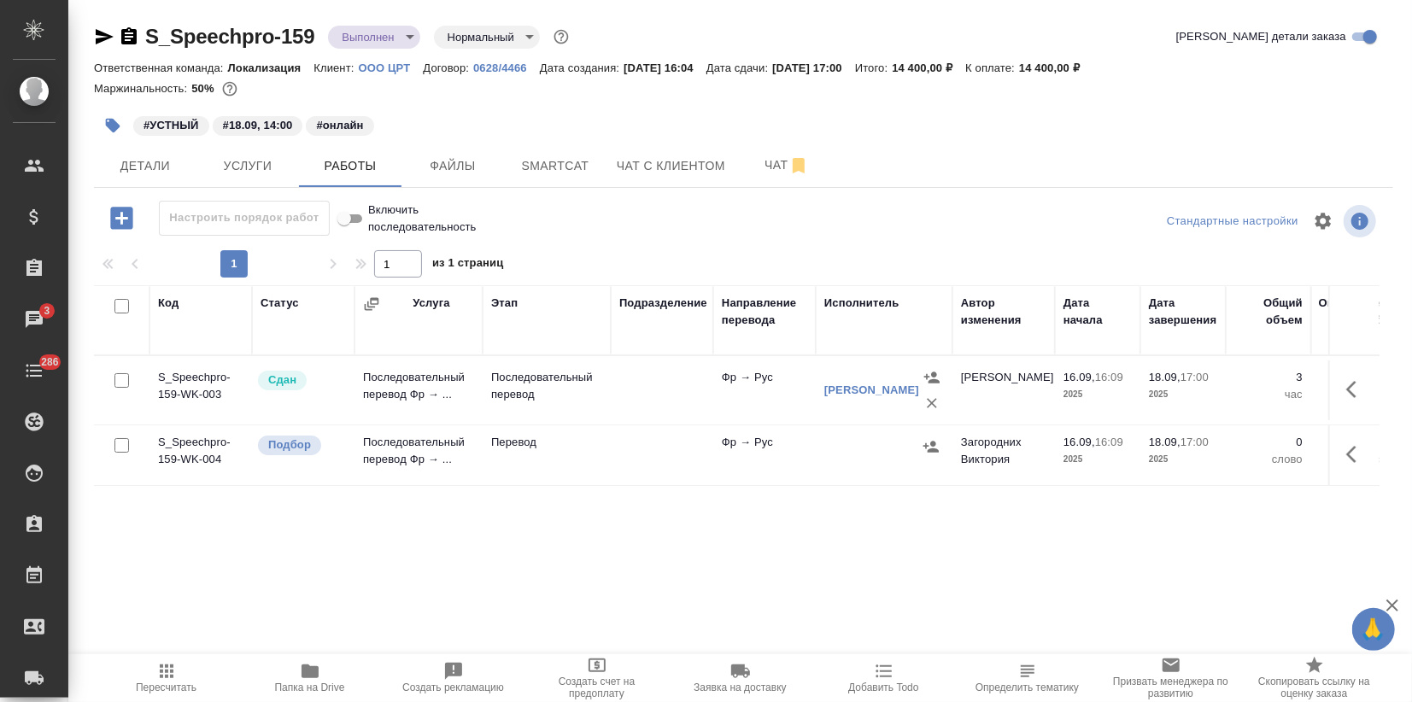
click at [124, 442] on input "checkbox" at bounding box center [121, 445] width 15 height 15
checkbox input "true"
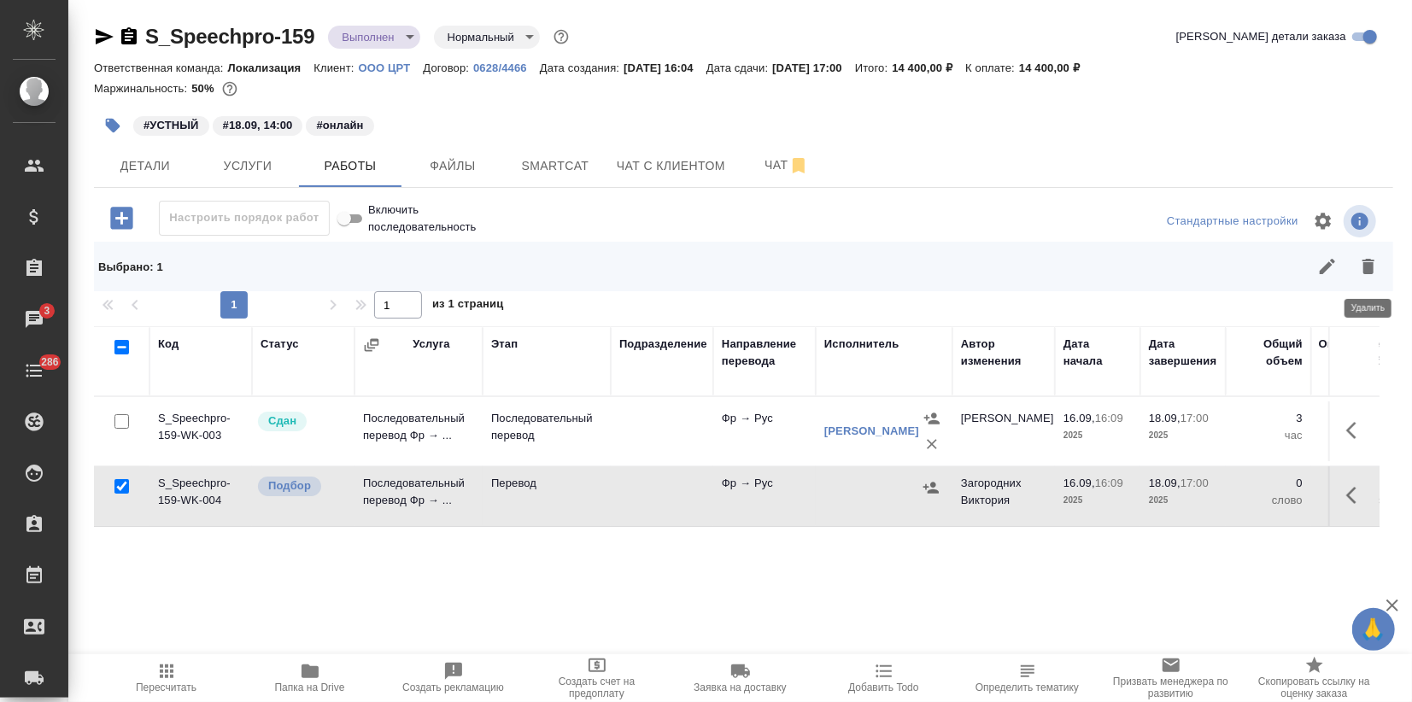
click at [1374, 266] on icon "button" at bounding box center [1368, 266] width 21 height 21
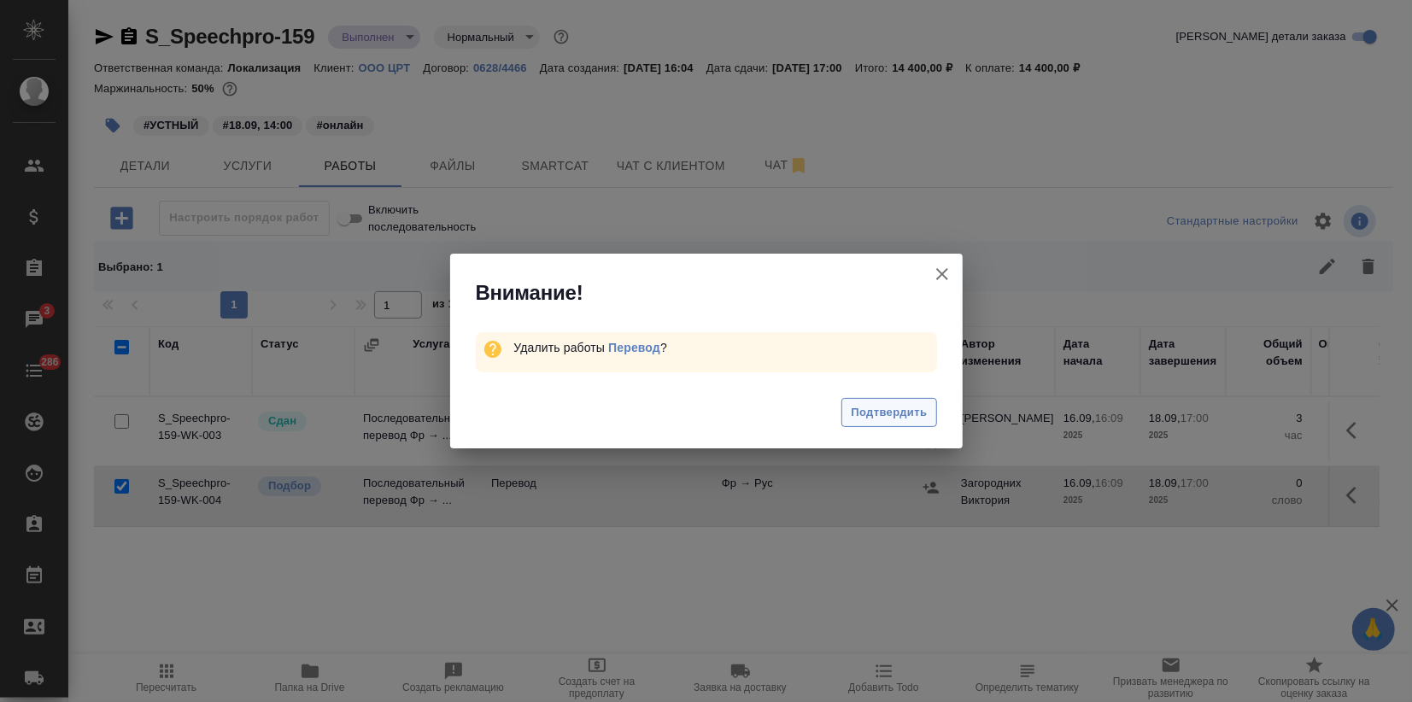
click at [921, 413] on span "Подтвердить" at bounding box center [889, 413] width 76 height 20
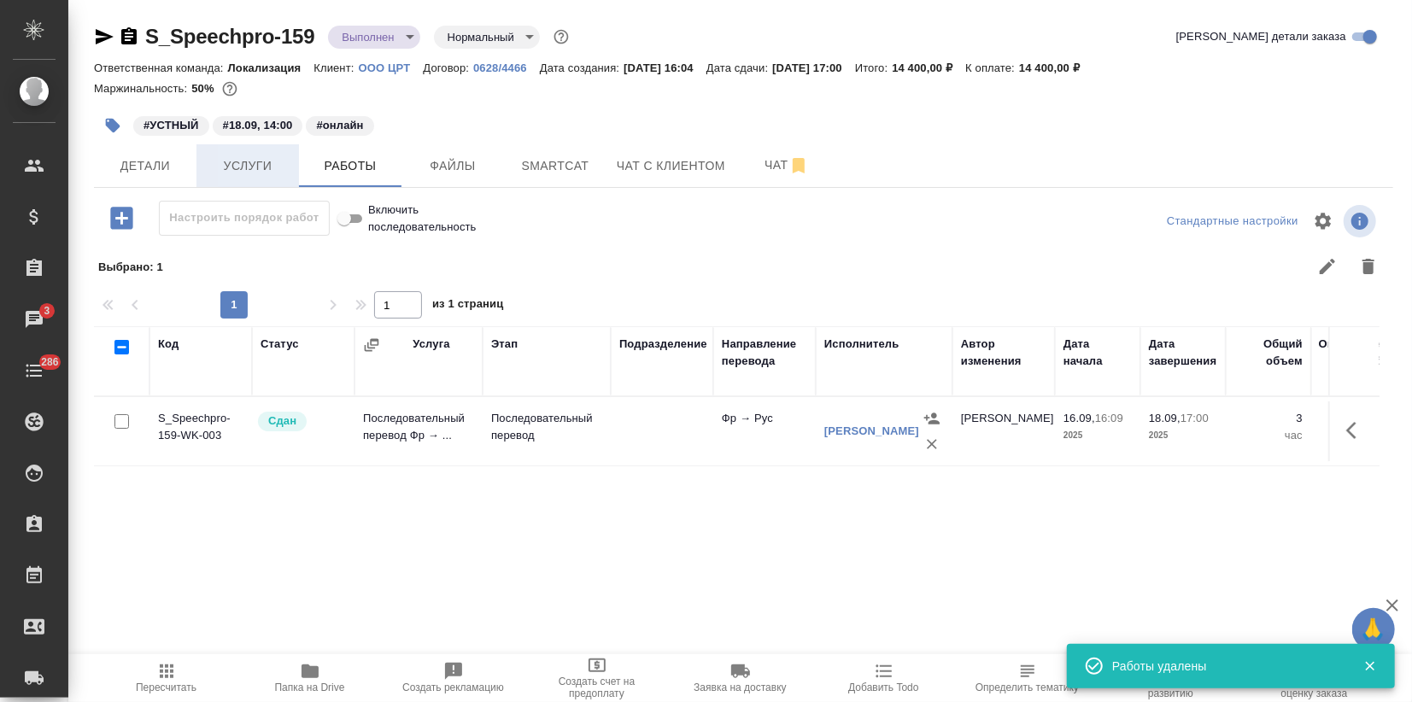
click at [258, 178] on button "Услуги" at bounding box center [247, 165] width 103 height 43
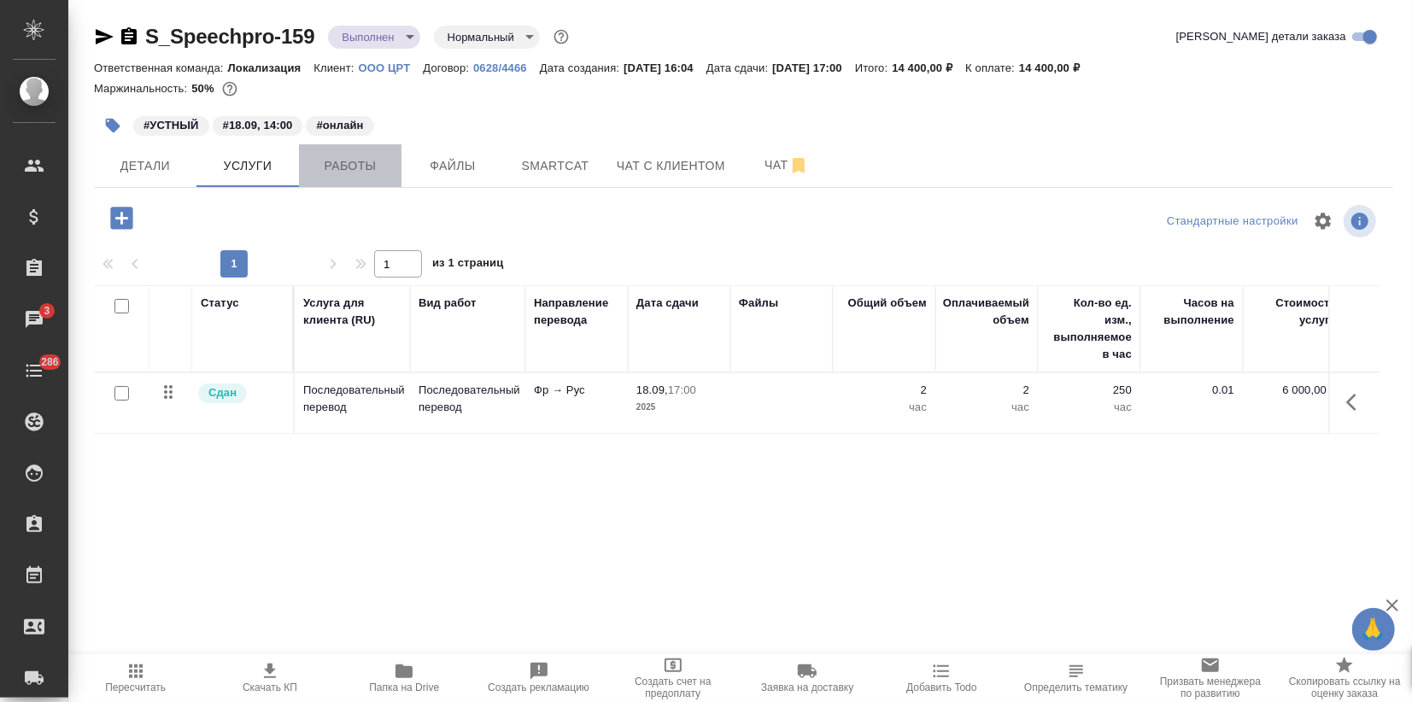
click at [333, 157] on span "Работы" at bounding box center [350, 165] width 82 height 21
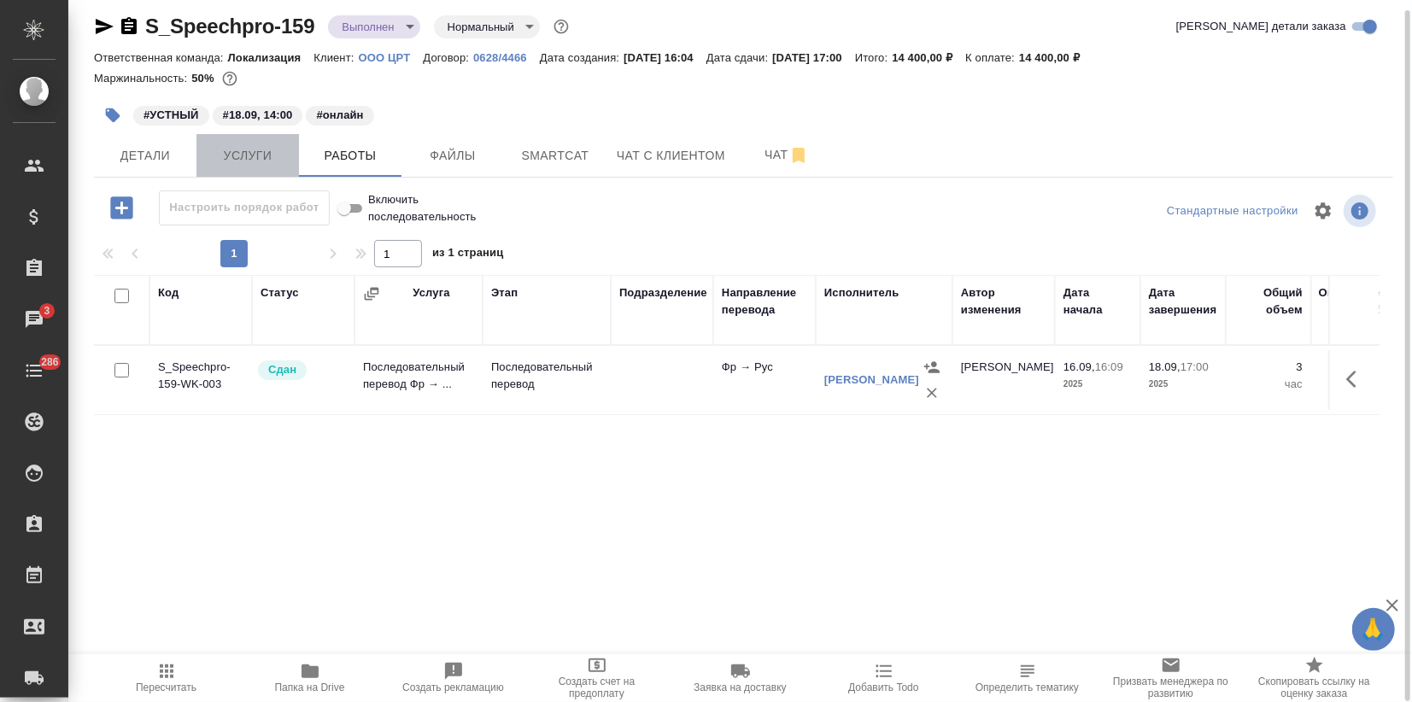
click at [241, 157] on span "Услуги" at bounding box center [248, 155] width 82 height 21
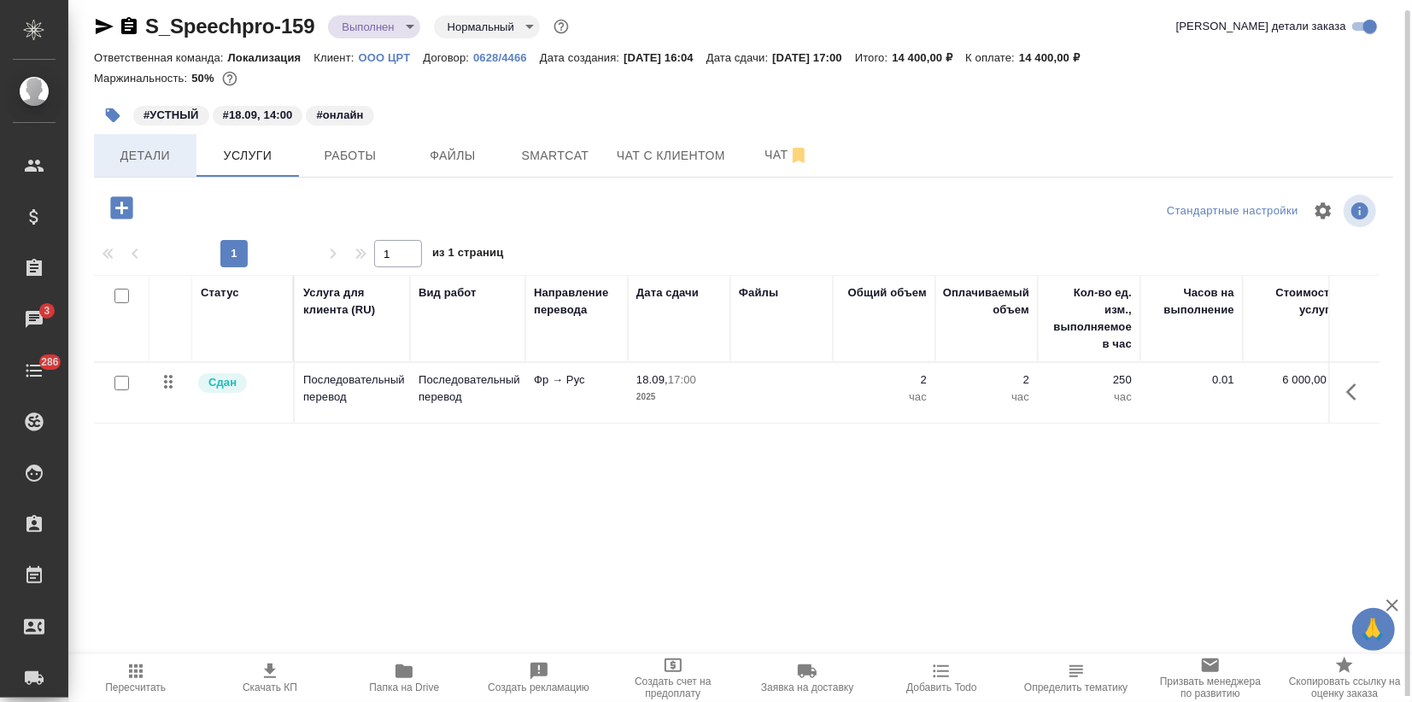
click at [150, 158] on span "Детали" at bounding box center [145, 155] width 82 height 21
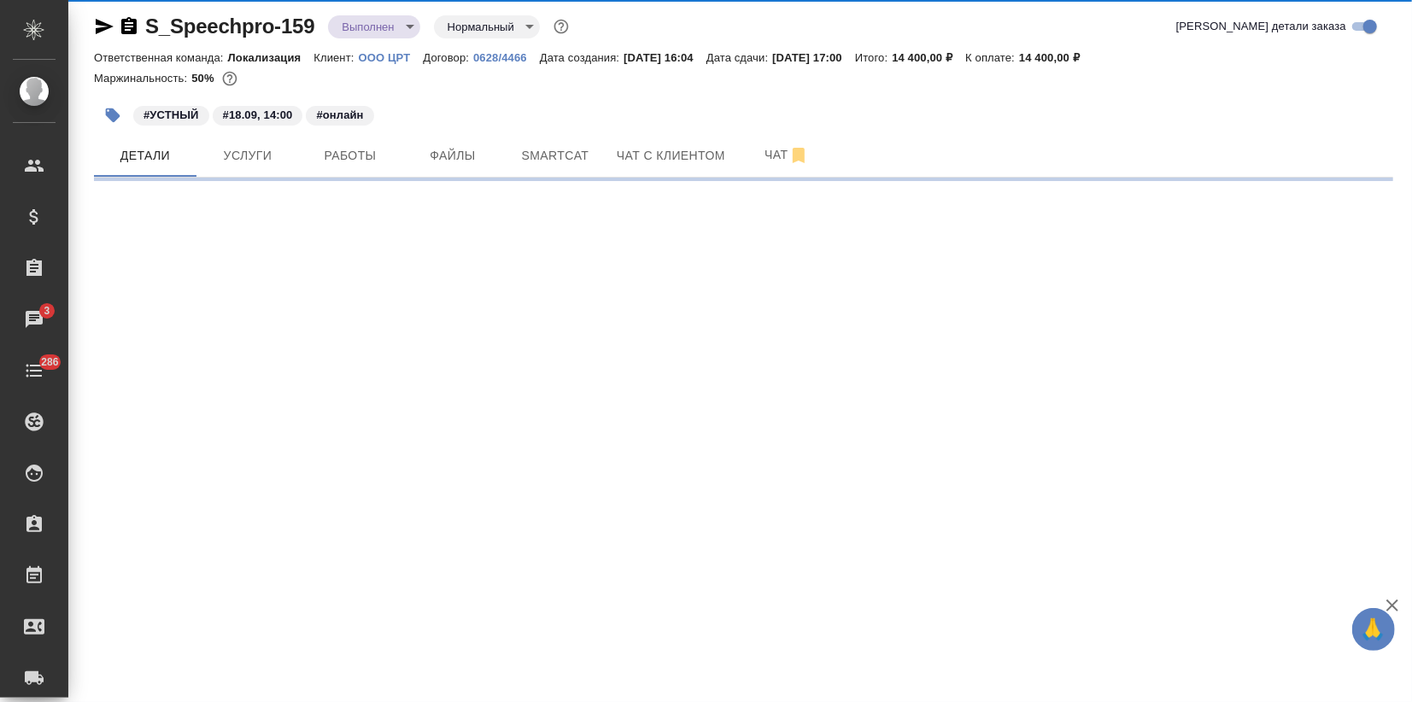
select select "RU"
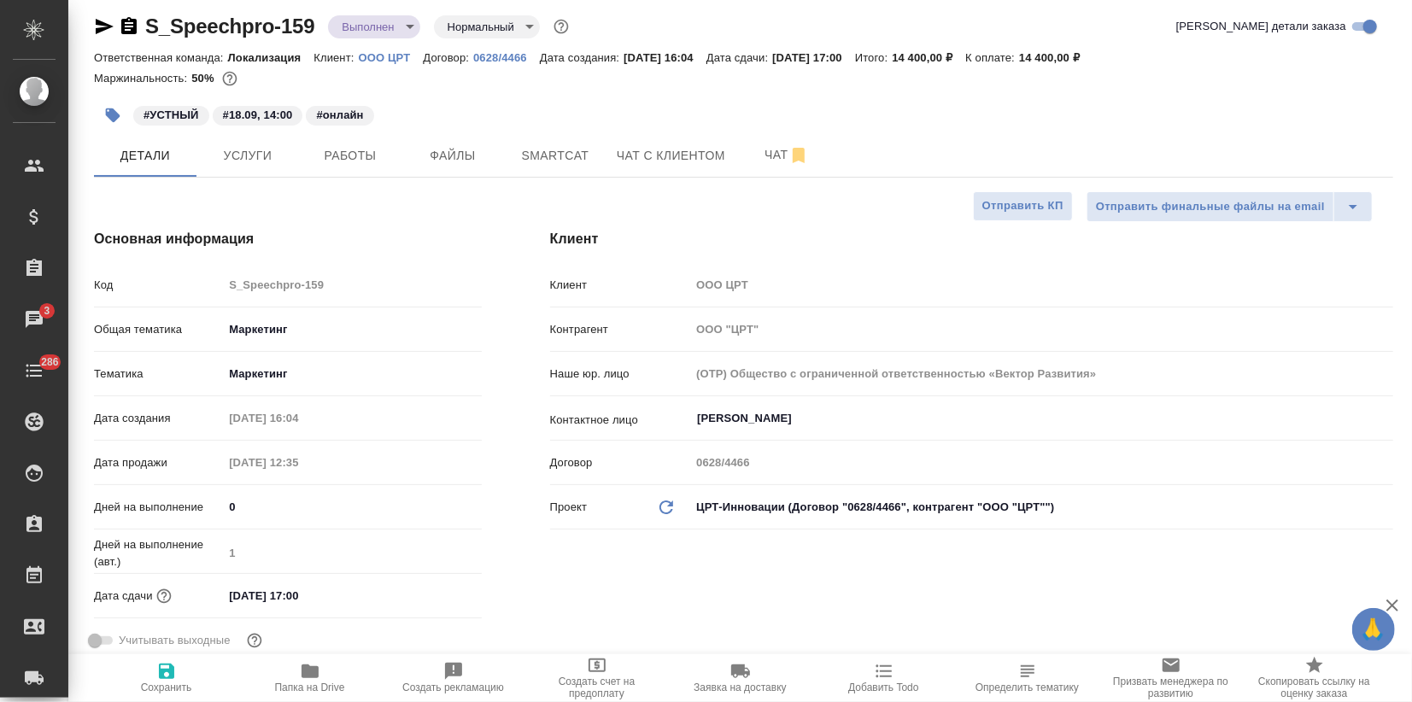
type textarea "x"
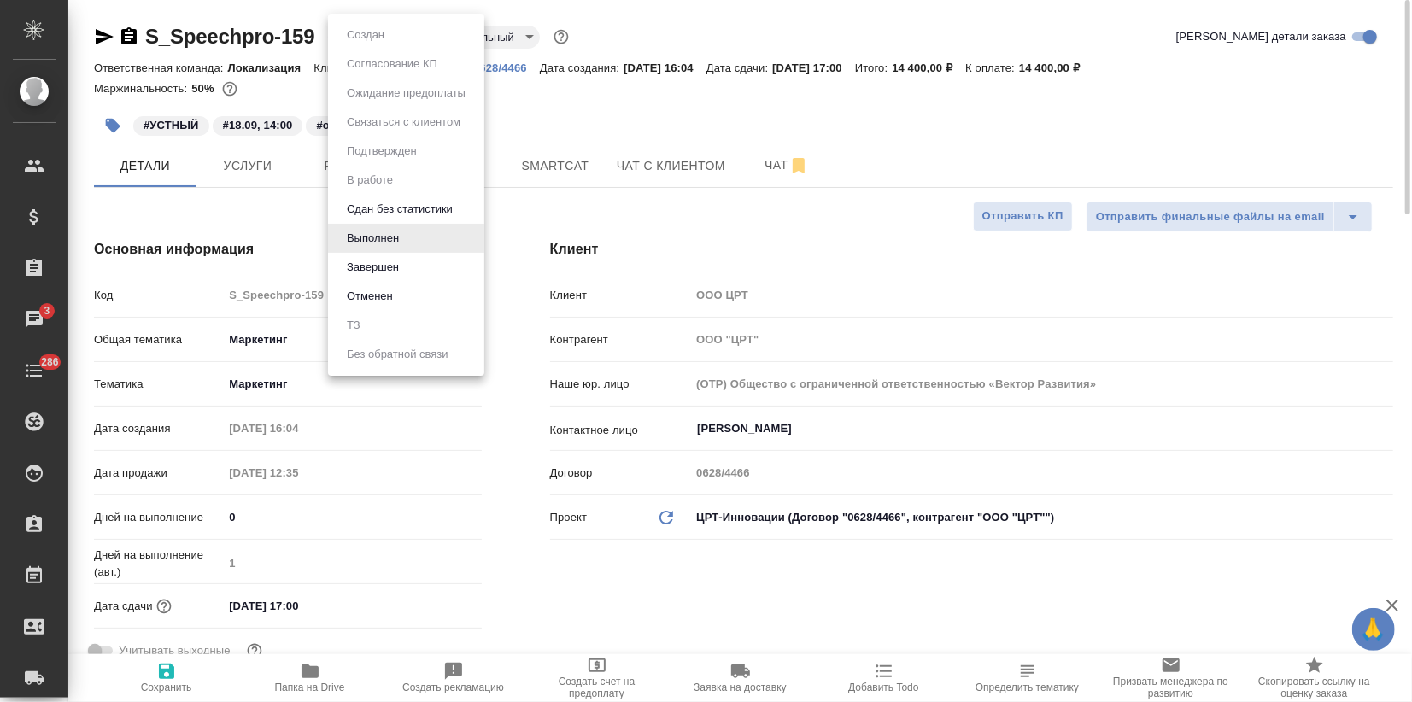
click at [383, 40] on body "🙏 .cls-1 fill:#fff; AWATERA Zagorodnikh [PERSON_NAME] Спецификации Заказы 3 Чат…" at bounding box center [706, 351] width 1412 height 702
click at [403, 258] on button "Завершен" at bounding box center [373, 267] width 62 height 19
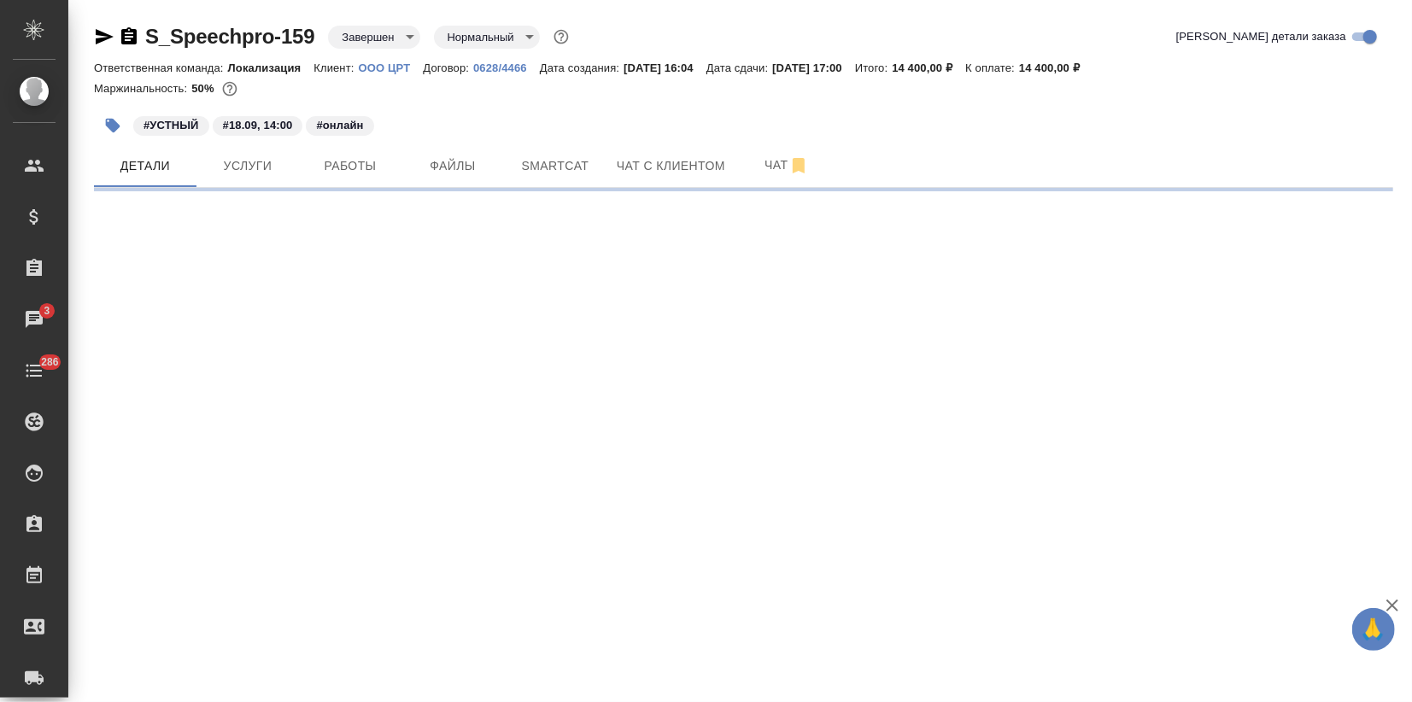
select select "RU"
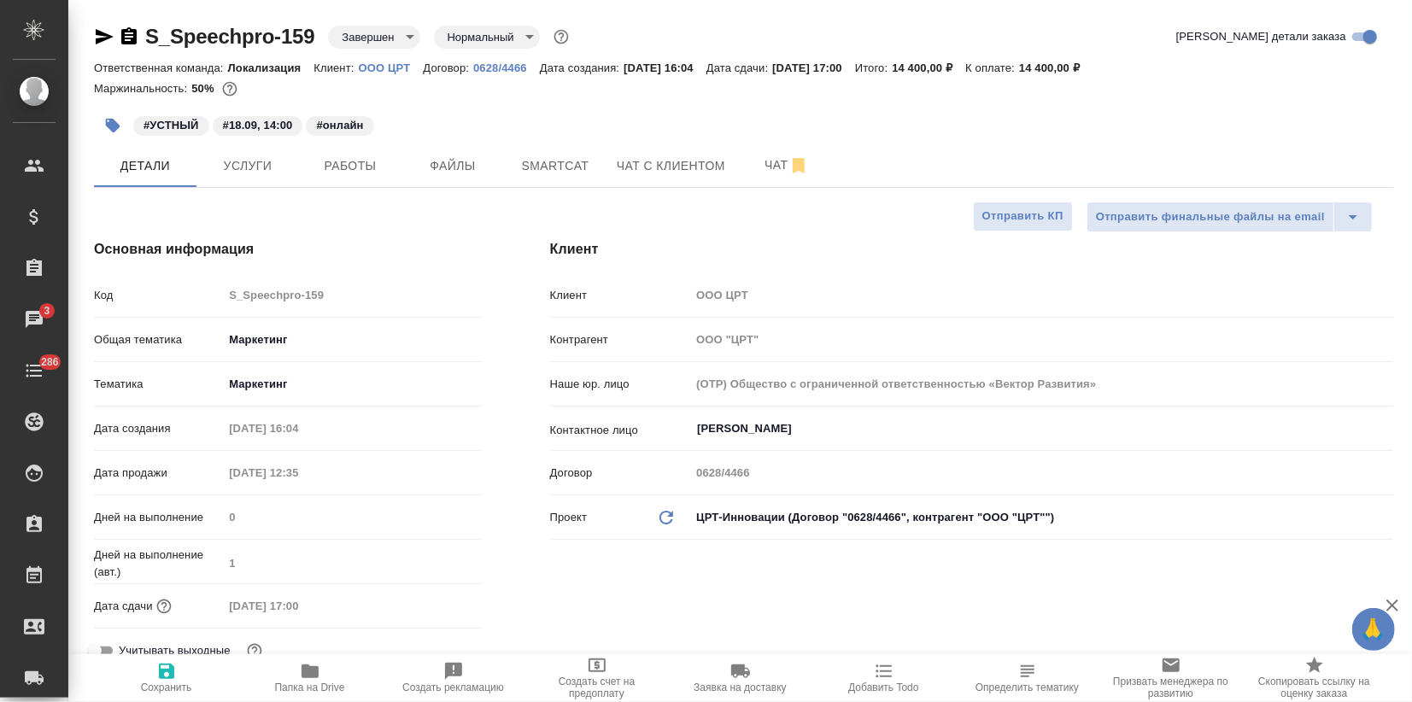
type textarea "x"
drag, startPoint x: 306, startPoint y: 32, endPoint x: 145, endPoint y: 23, distance: 160.8
click at [126, 29] on div "S_Speechpro-159 Завершен closed Нормальный normal" at bounding box center [333, 36] width 478 height 27
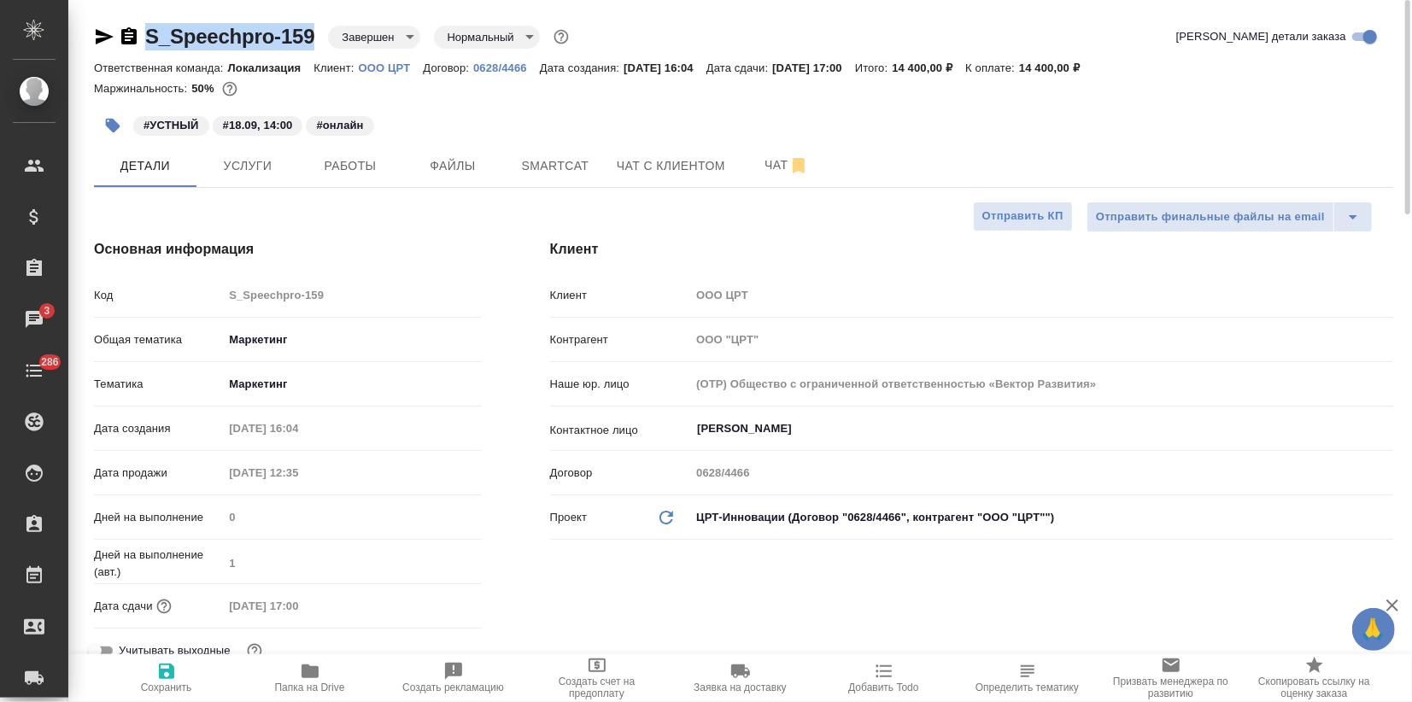
copy link "S_Speechpro-159"
type textarea "x"
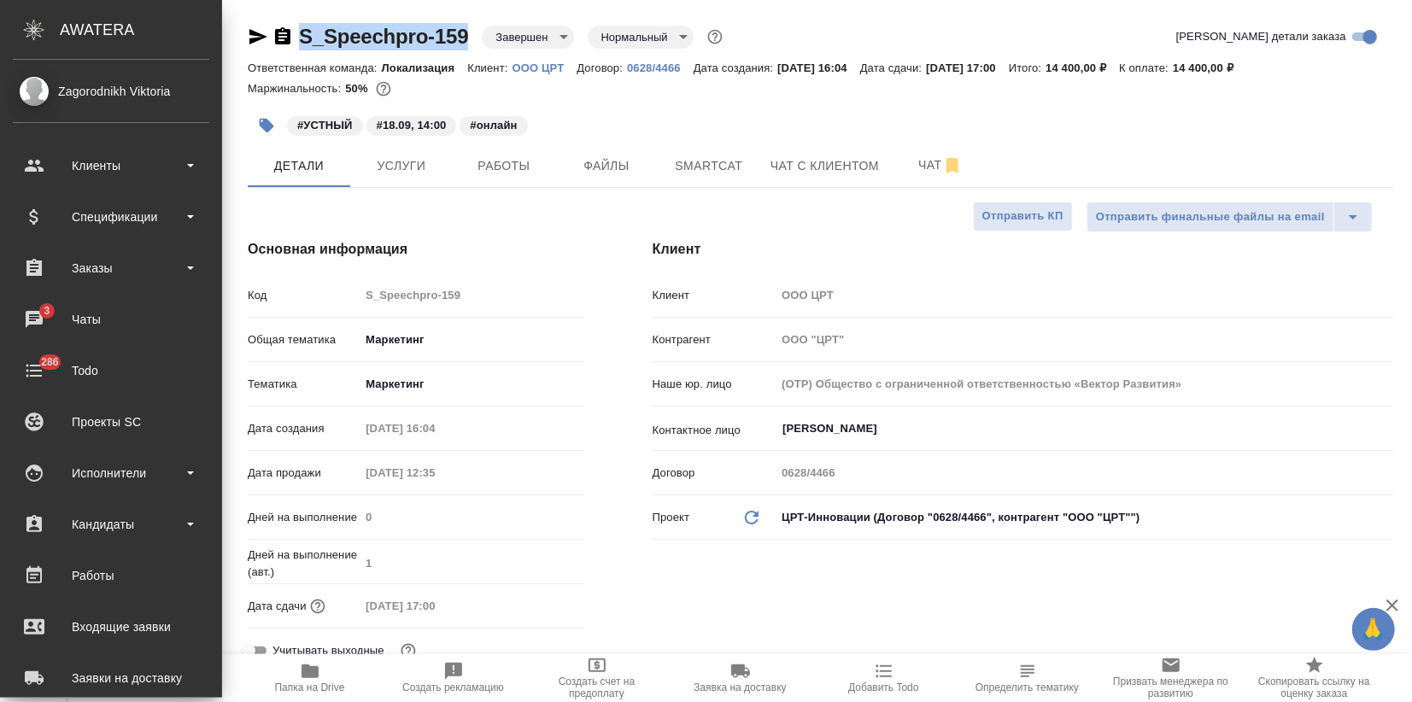
type textarea "x"
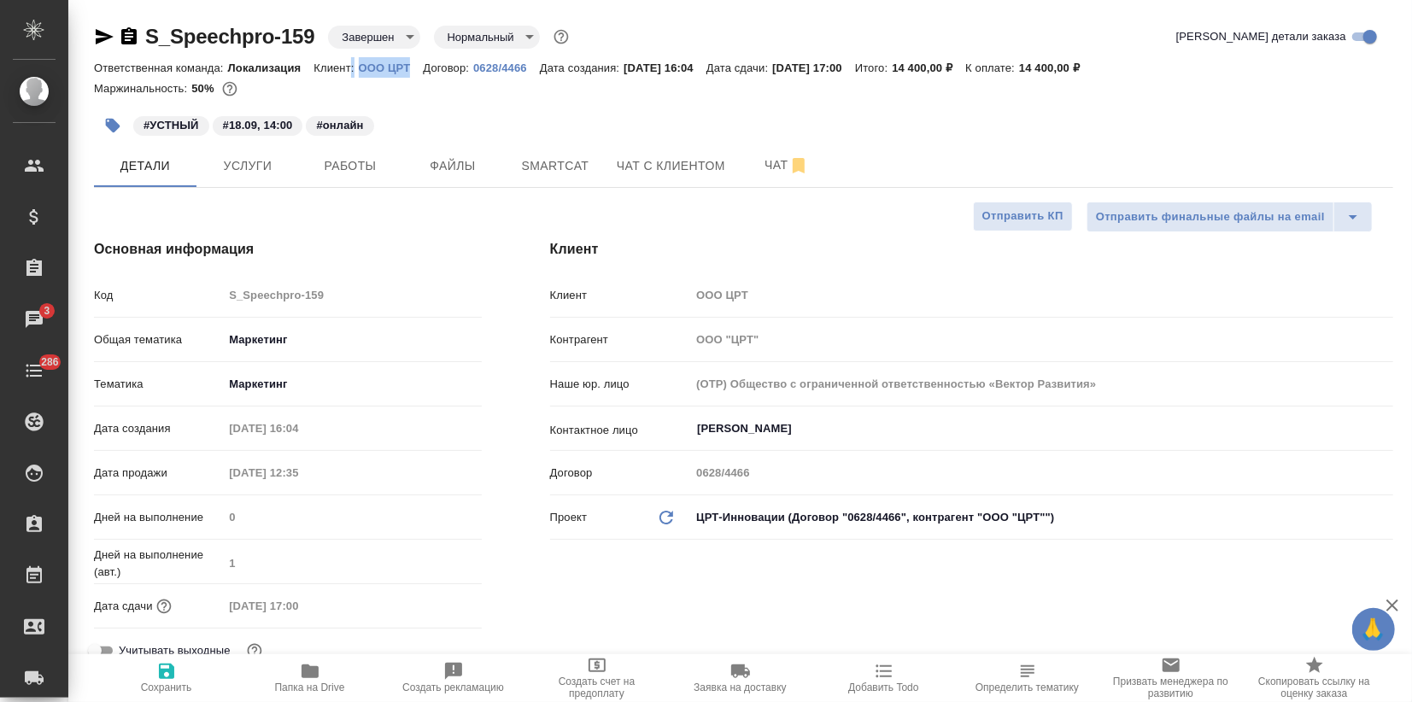
drag, startPoint x: 352, startPoint y: 64, endPoint x: 411, endPoint y: 67, distance: 59.0
click at [411, 67] on div "Ответственная команда: Локализация Клиент: OOO ЦРТ Договор: 0628/4466 Дата созд…" at bounding box center [743, 67] width 1299 height 21
click at [396, 100] on div at bounding box center [743, 101] width 1299 height 3
drag, startPoint x: 354, startPoint y: 67, endPoint x: 412, endPoint y: 67, distance: 57.2
click at [412, 67] on div "Ответственная команда: Локализация Клиент: OOO ЦРТ Договор: 0628/4466 Дата созд…" at bounding box center [743, 67] width 1299 height 21
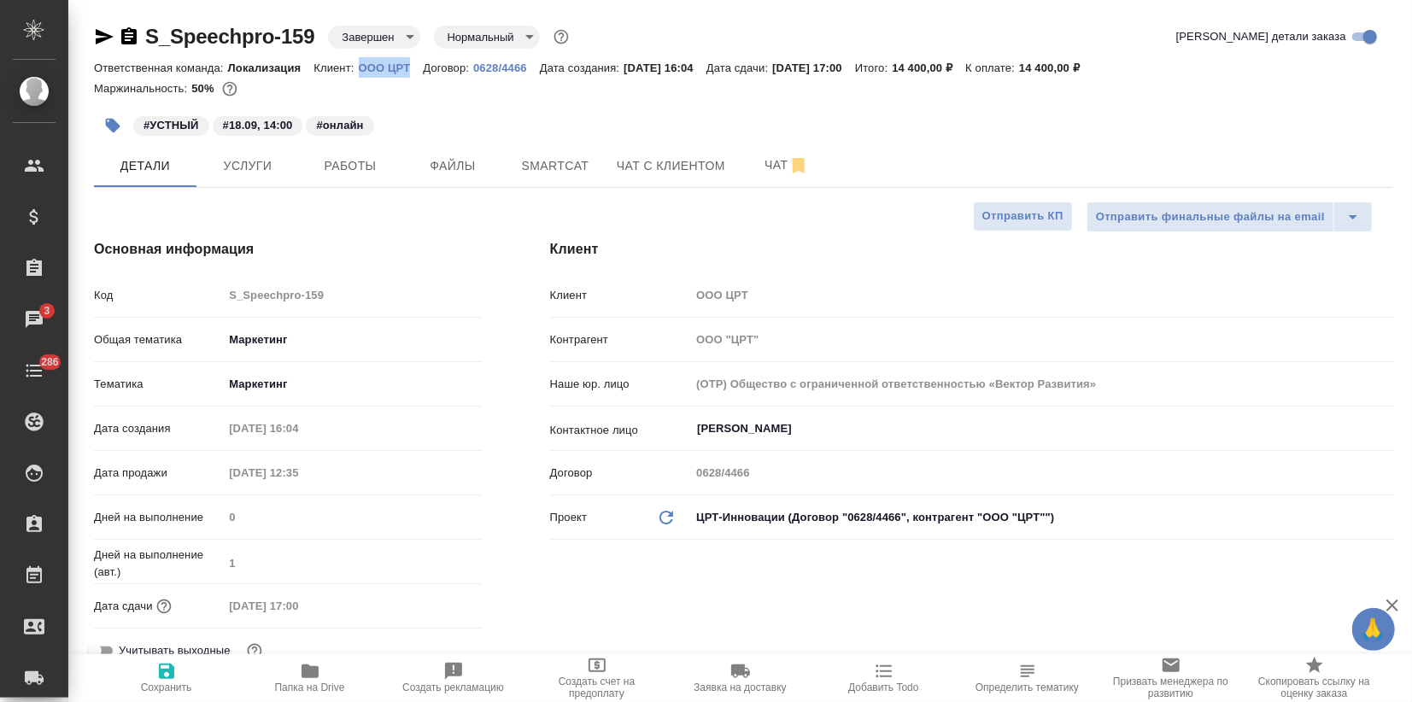
copy p "OOO ЦРТ"
type textarea "x"
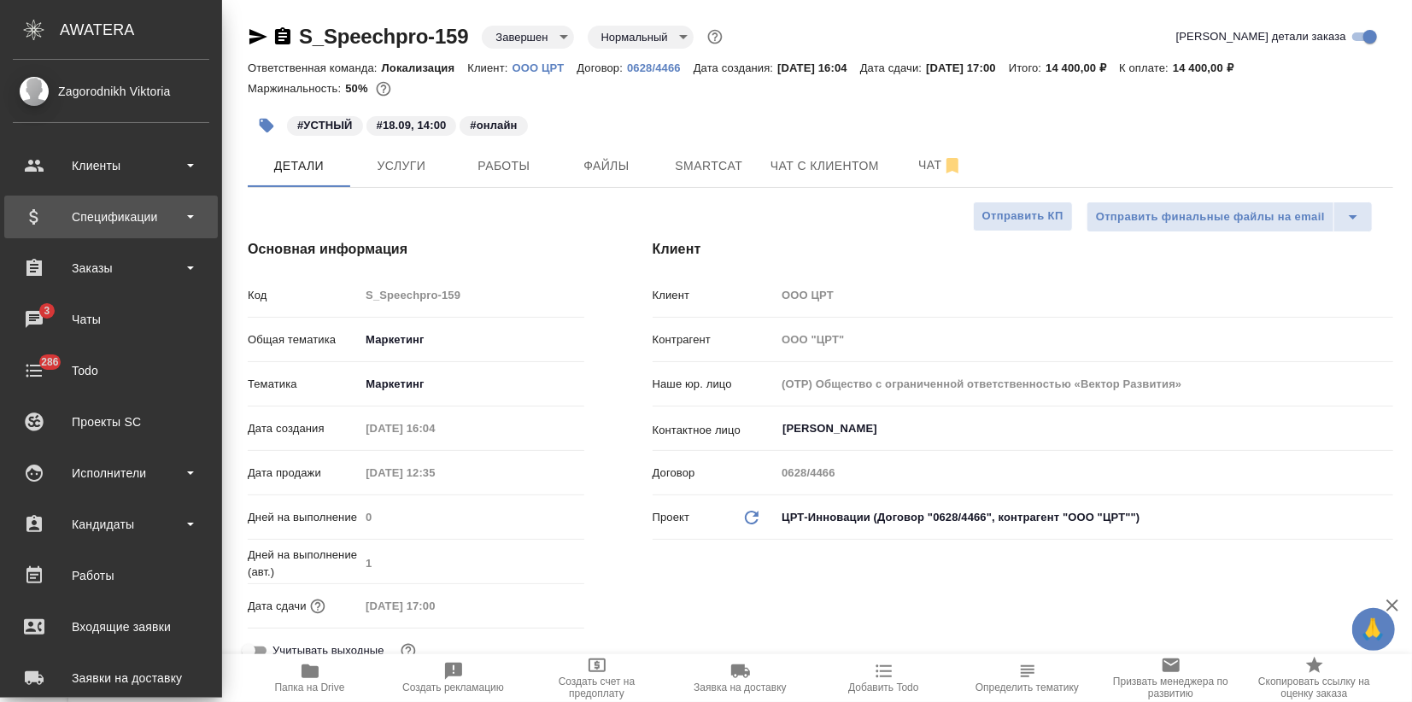
click at [65, 215] on div "Спецификации" at bounding box center [111, 217] width 196 height 26
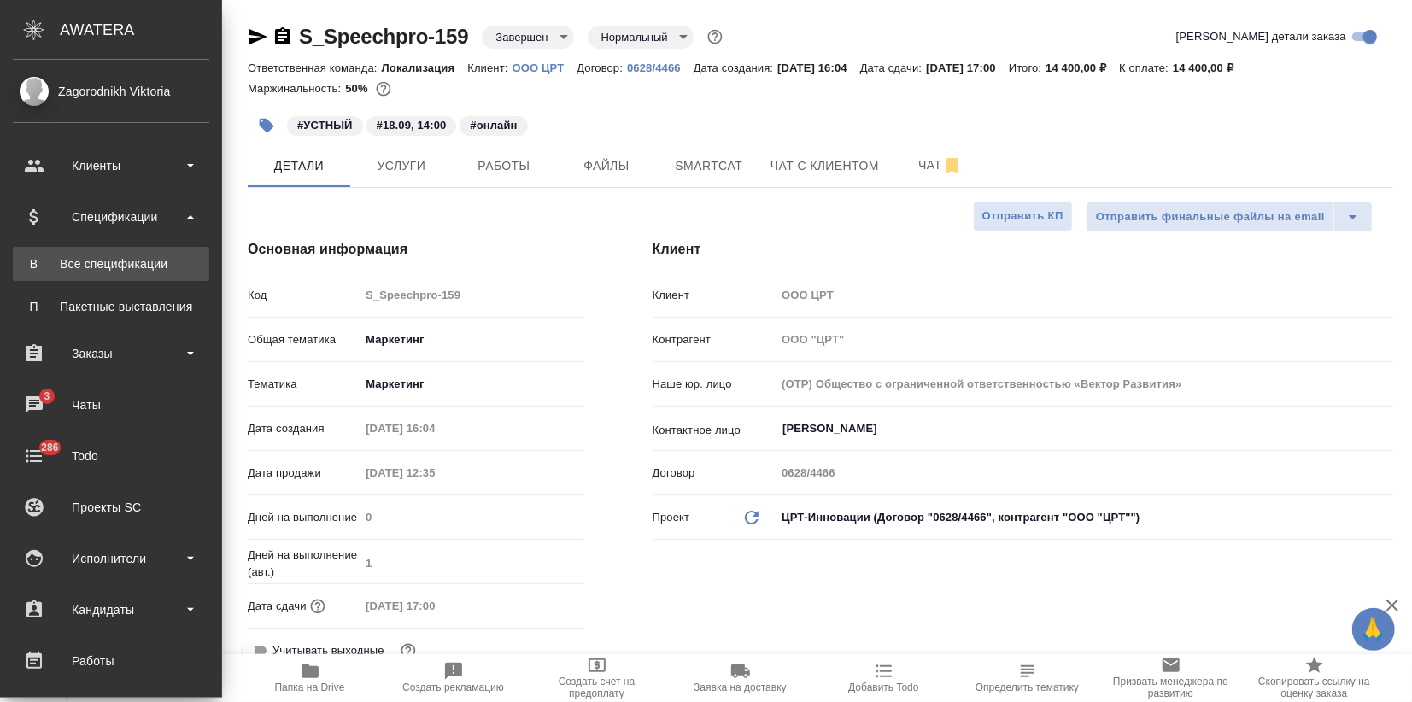
type textarea "x"
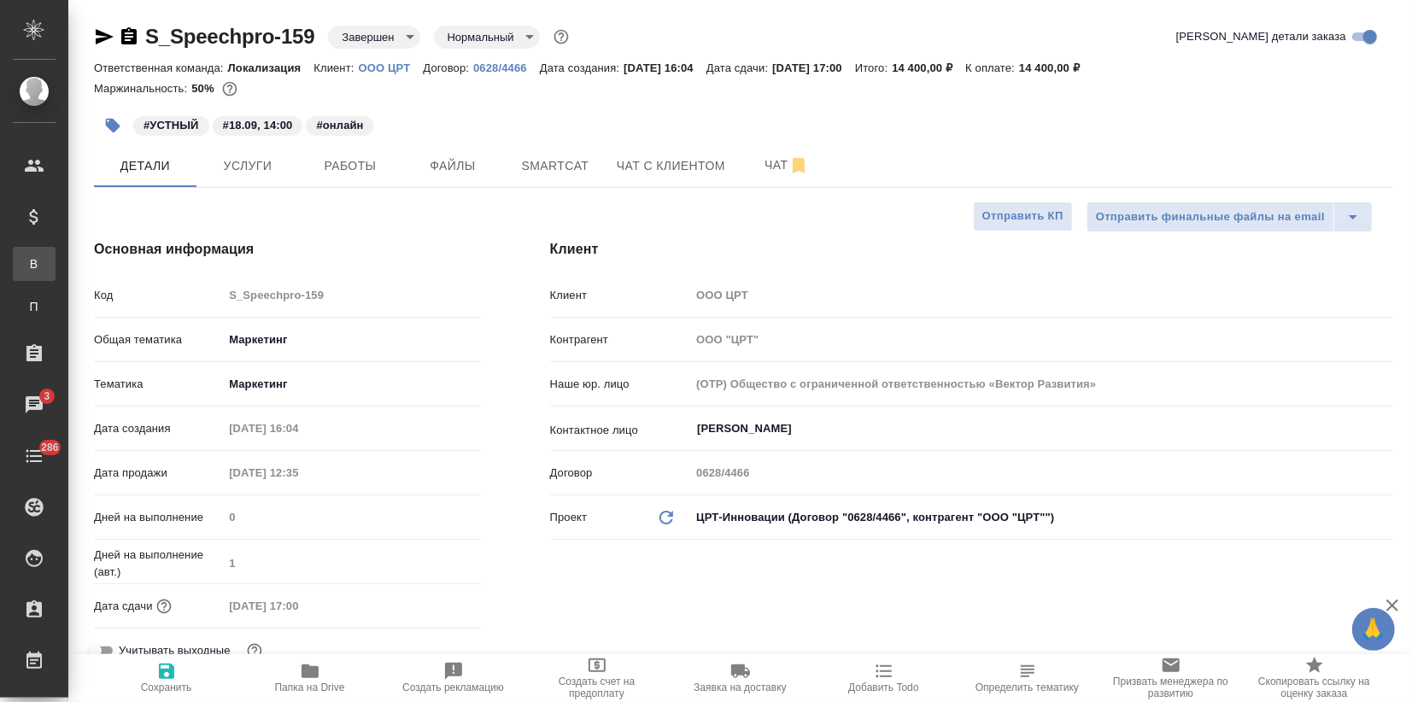
click at [26, 269] on div "Все спецификации" at bounding box center [13, 263] width 26 height 17
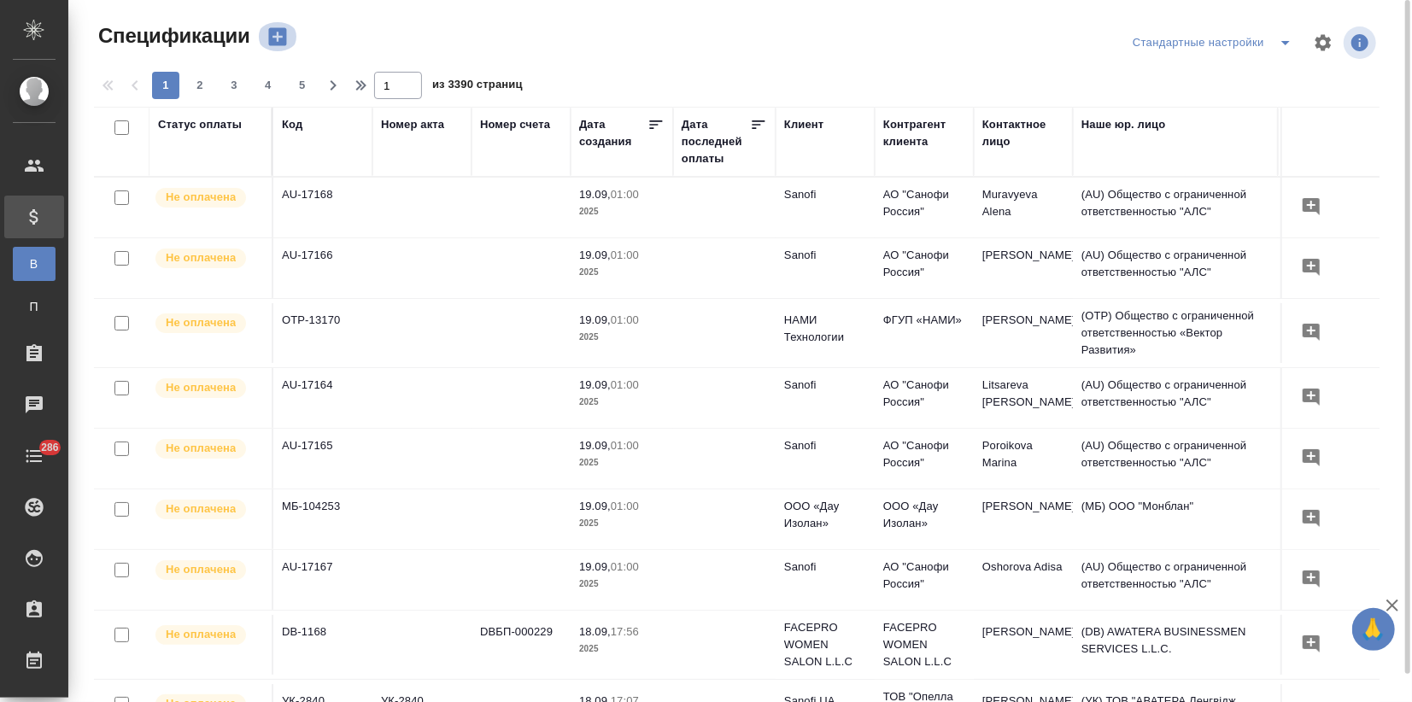
click at [267, 37] on icon "button" at bounding box center [278, 37] width 24 height 24
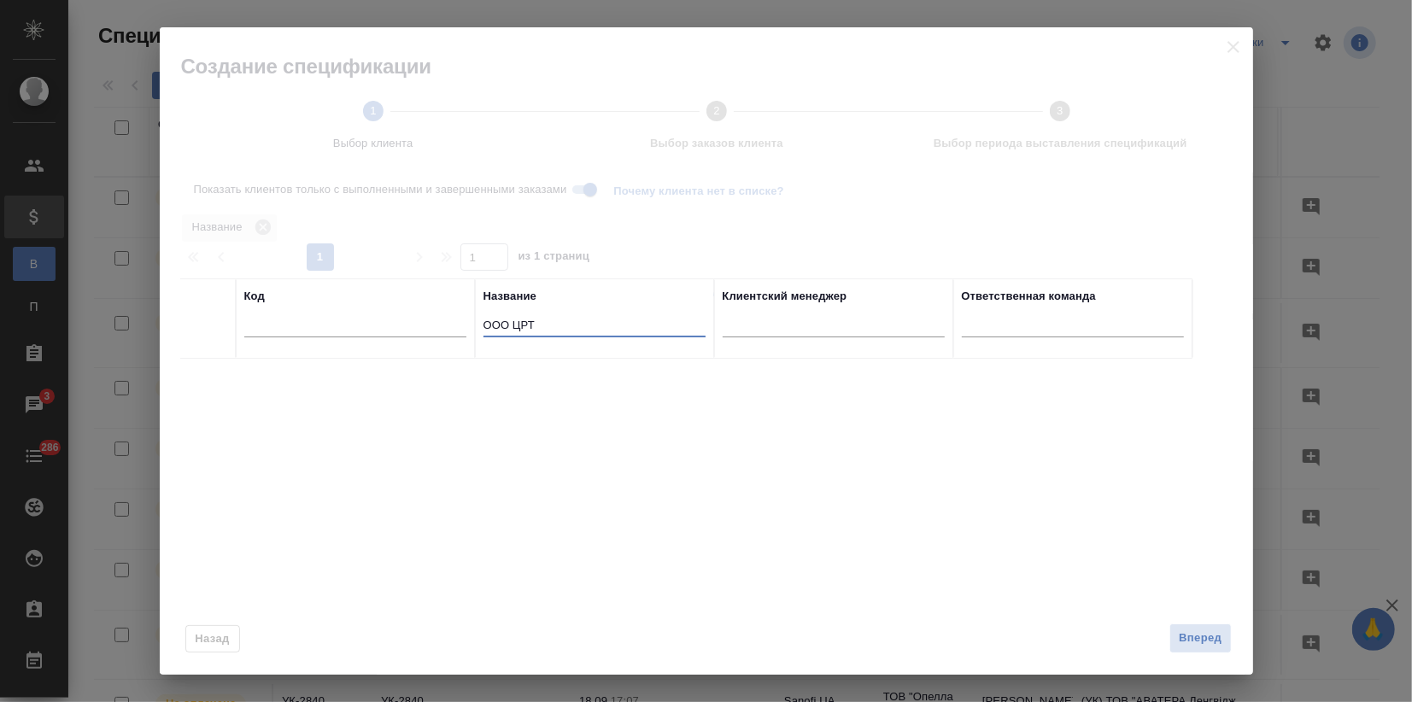
drag, startPoint x: 527, startPoint y: 326, endPoint x: 397, endPoint y: 323, distance: 129.9
click at [397, 323] on tr "Код Название OOO [PERSON_NAME] менеджер Ответственная команда" at bounding box center [686, 318] width 1012 height 80
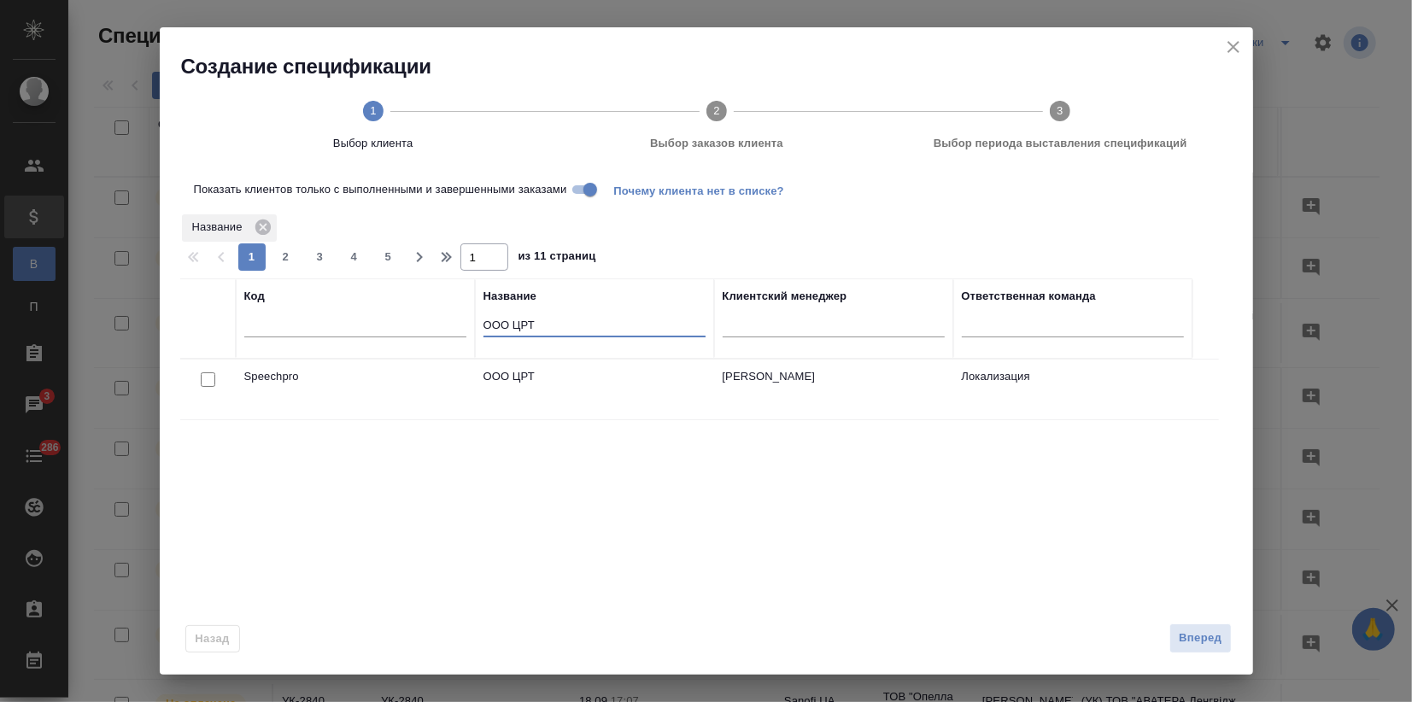
click at [210, 380] on input "checkbox" at bounding box center [208, 379] width 15 height 15
checkbox input "true"
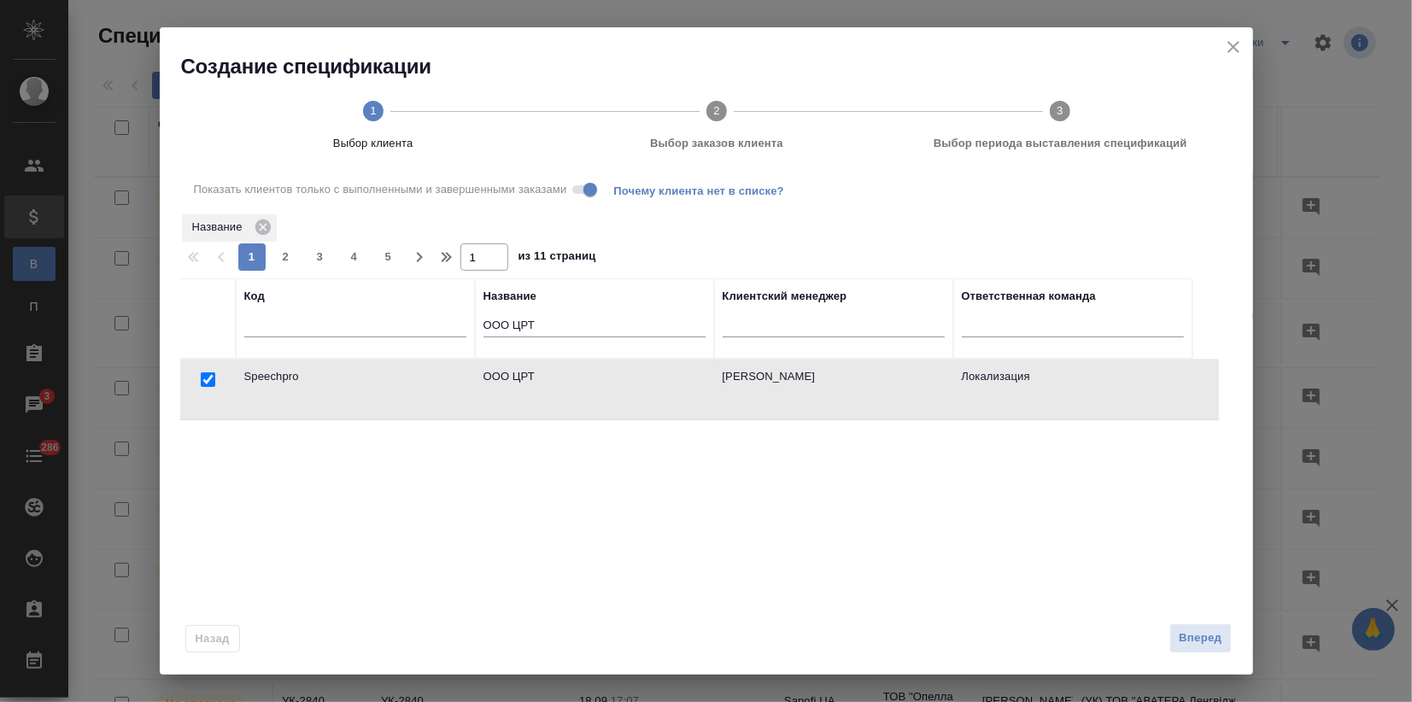
click at [1230, 654] on div "Назад Вперед" at bounding box center [706, 635] width 1093 height 80
click at [1211, 637] on span "Вперед" at bounding box center [1200, 639] width 43 height 20
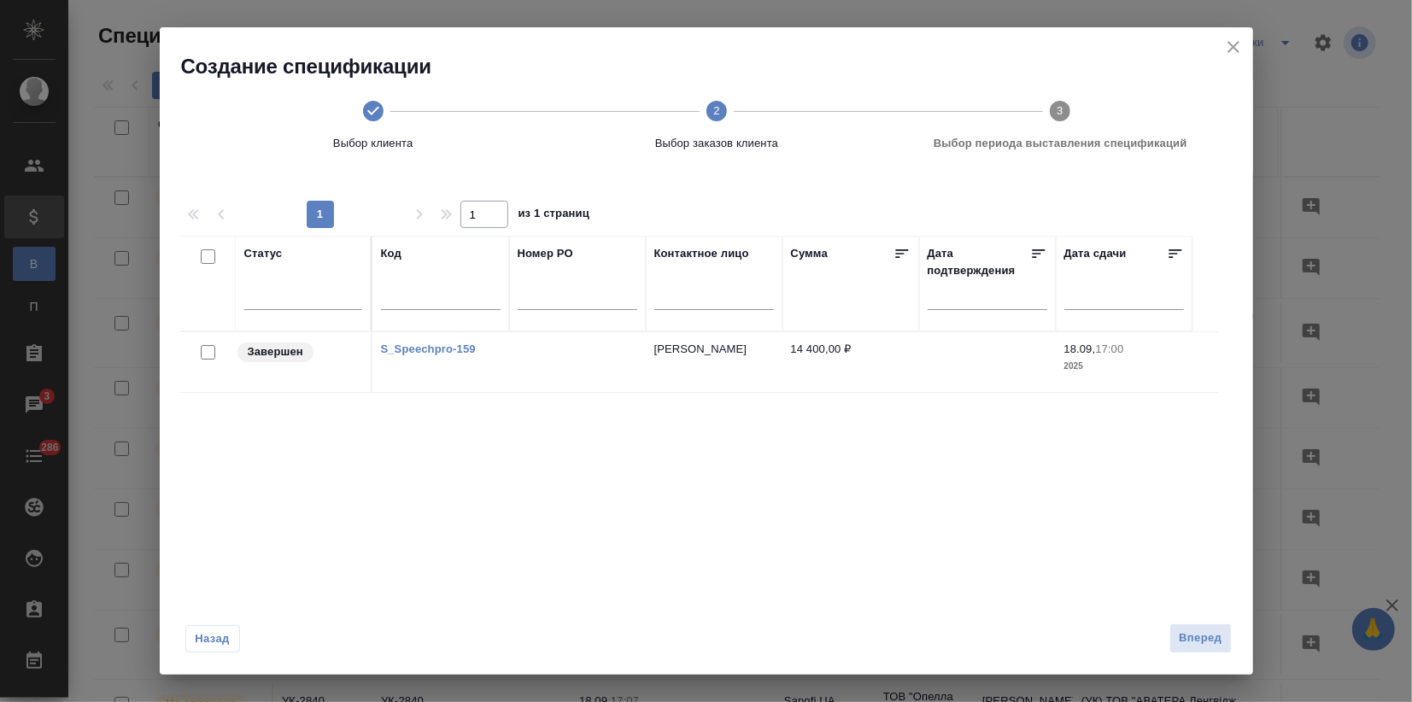
click at [205, 354] on input "checkbox" at bounding box center [208, 352] width 15 height 15
checkbox input "true"
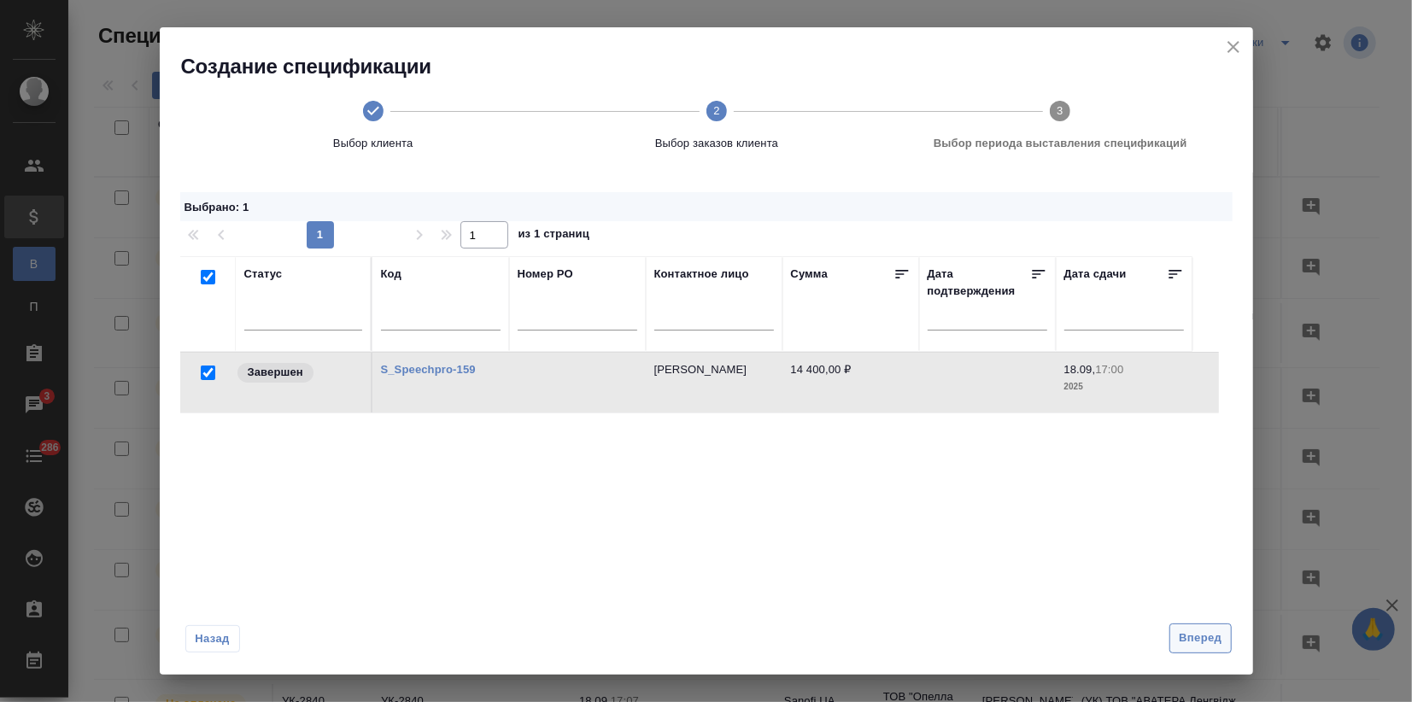
click at [1190, 640] on span "Вперед" at bounding box center [1200, 639] width 43 height 20
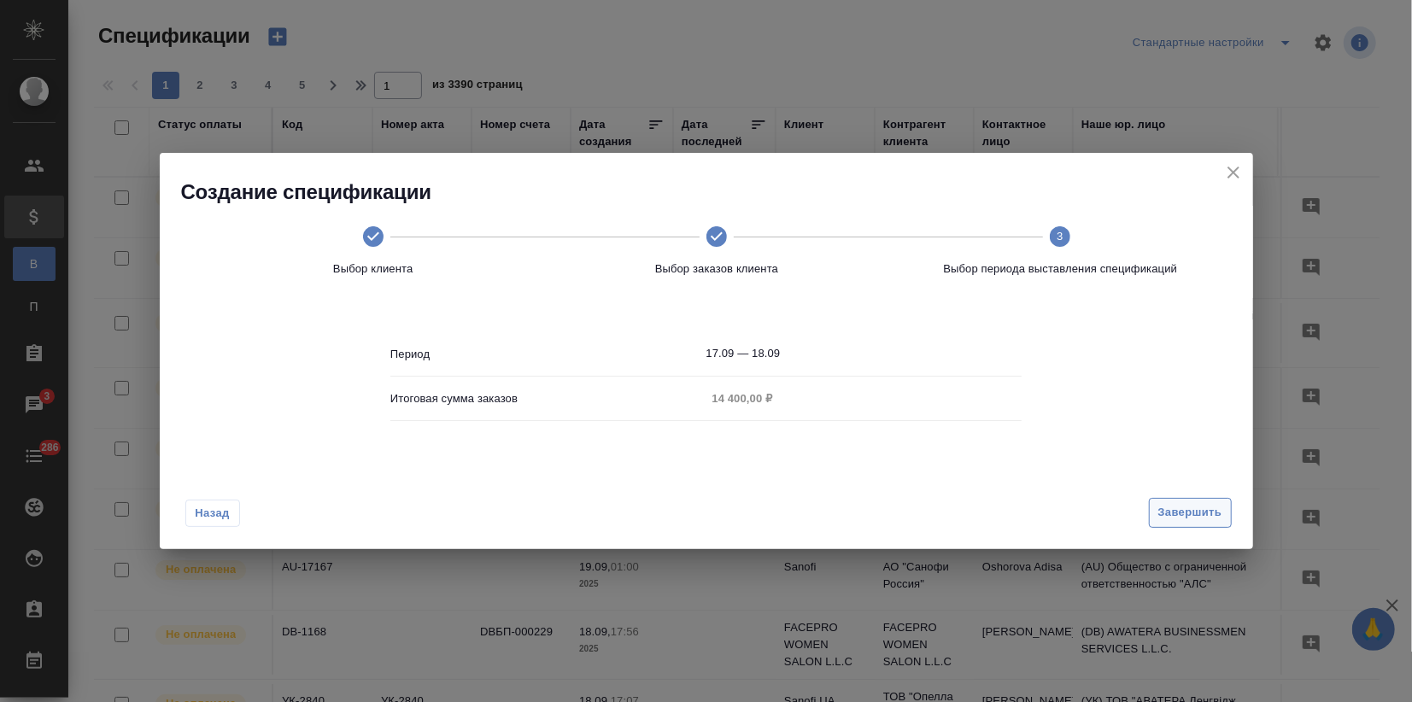
click at [1202, 514] on span "Завершить" at bounding box center [1190, 513] width 64 height 20
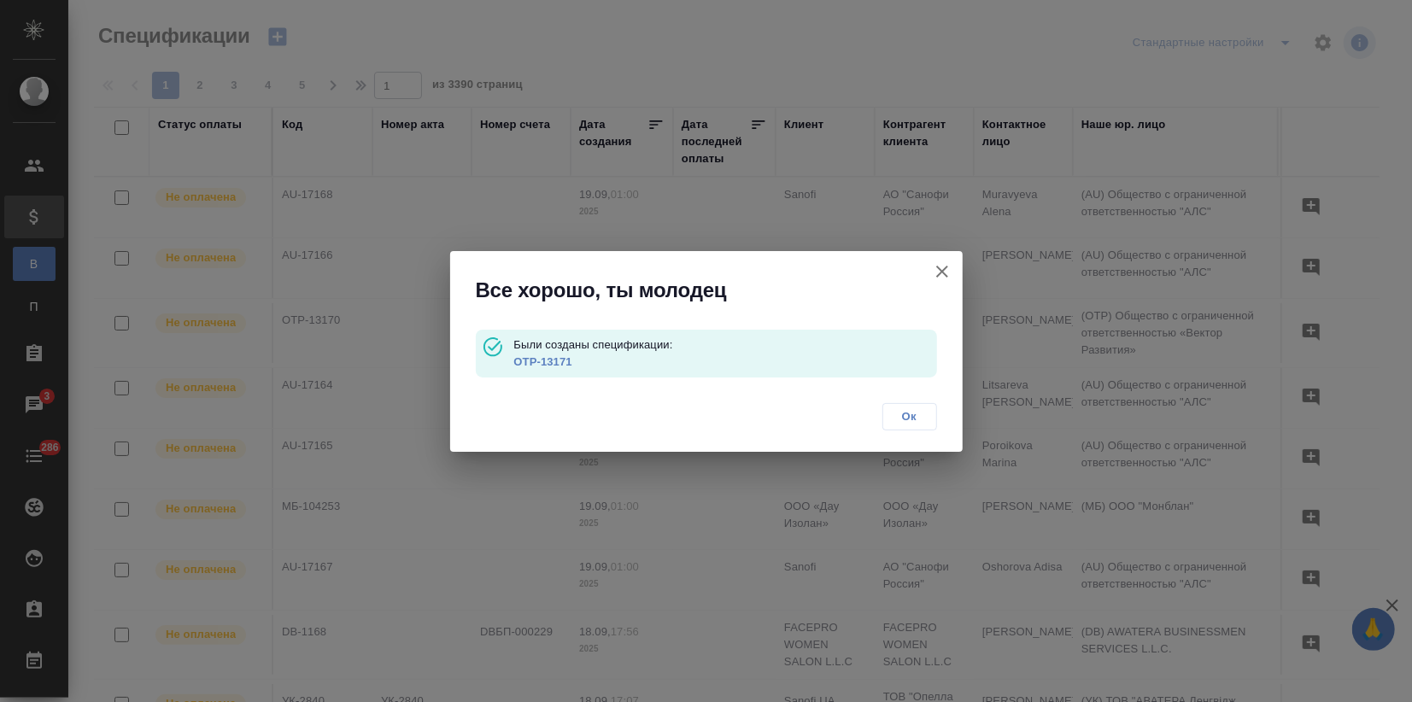
click at [542, 355] on link "OTP-13171" at bounding box center [542, 361] width 58 height 13
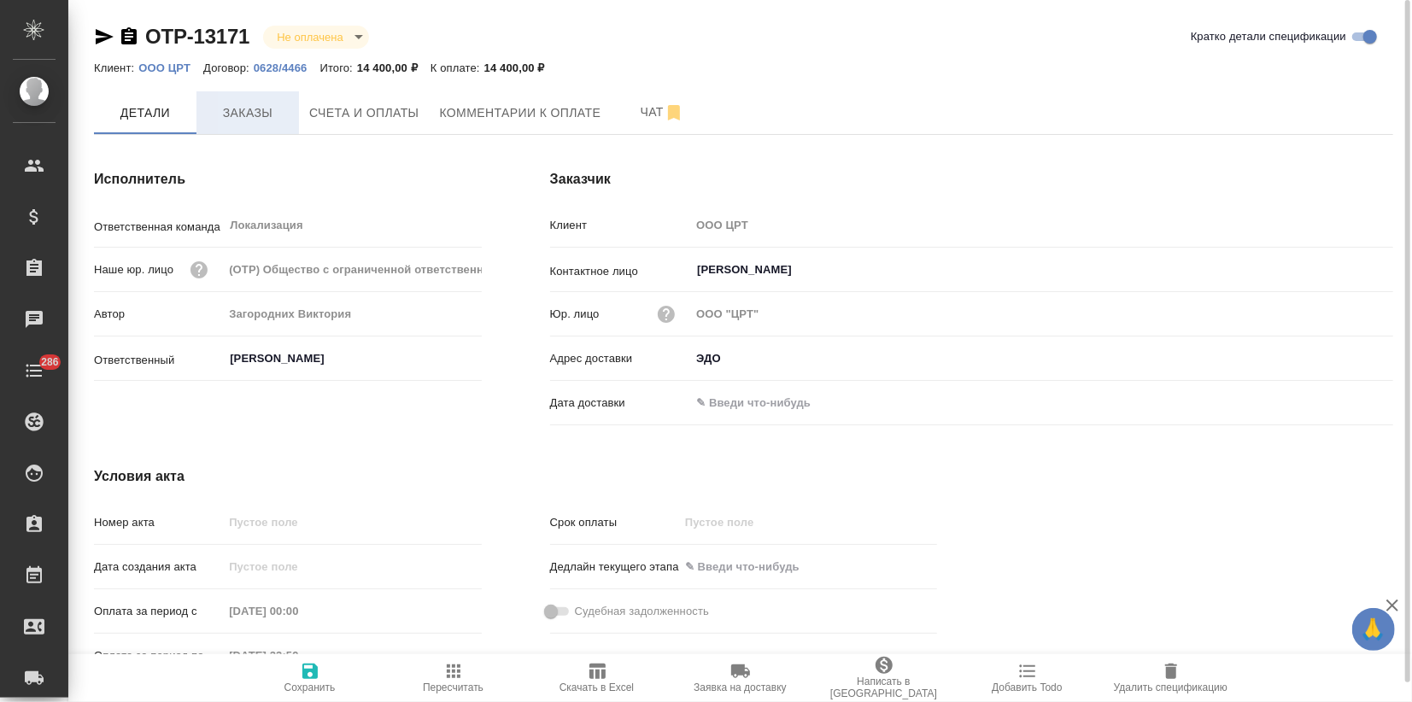
click at [260, 127] on button "Заказы" at bounding box center [247, 112] width 103 height 43
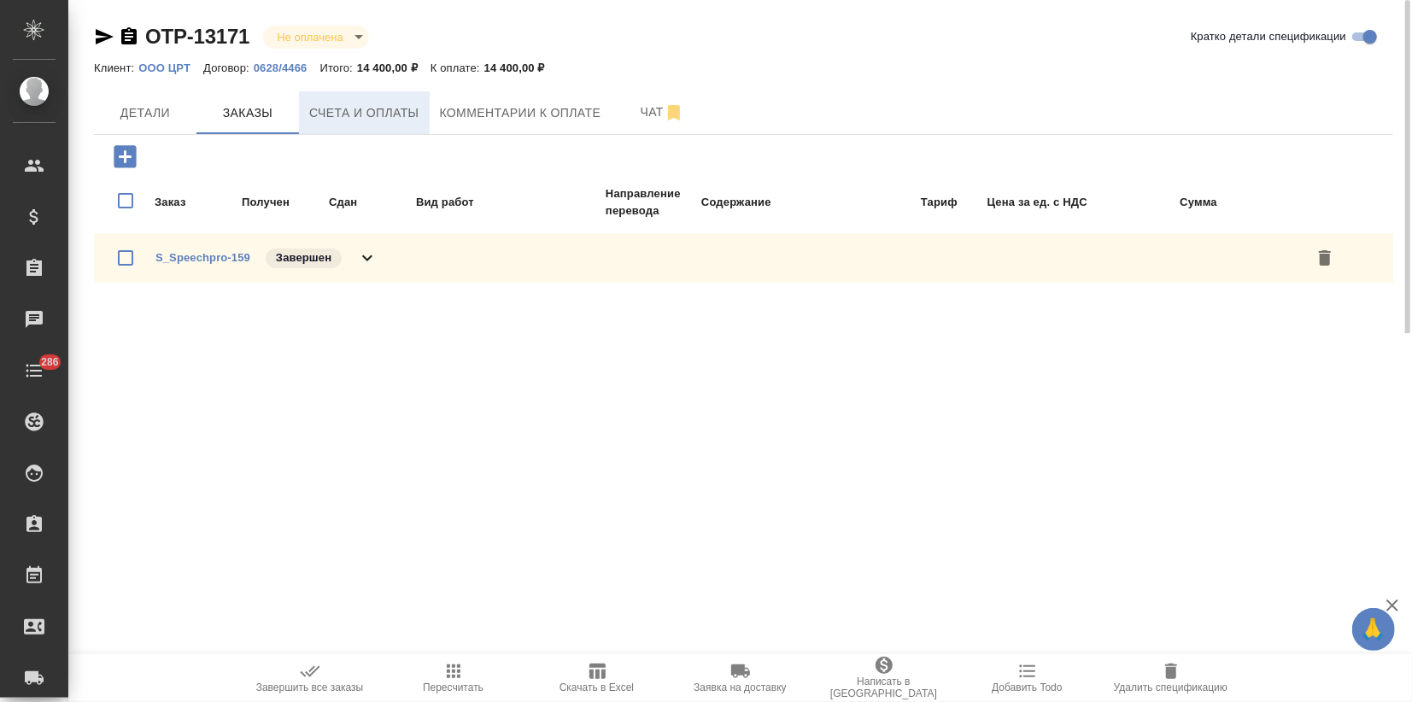
click at [336, 116] on span "Счета и оплаты" at bounding box center [364, 113] width 110 height 21
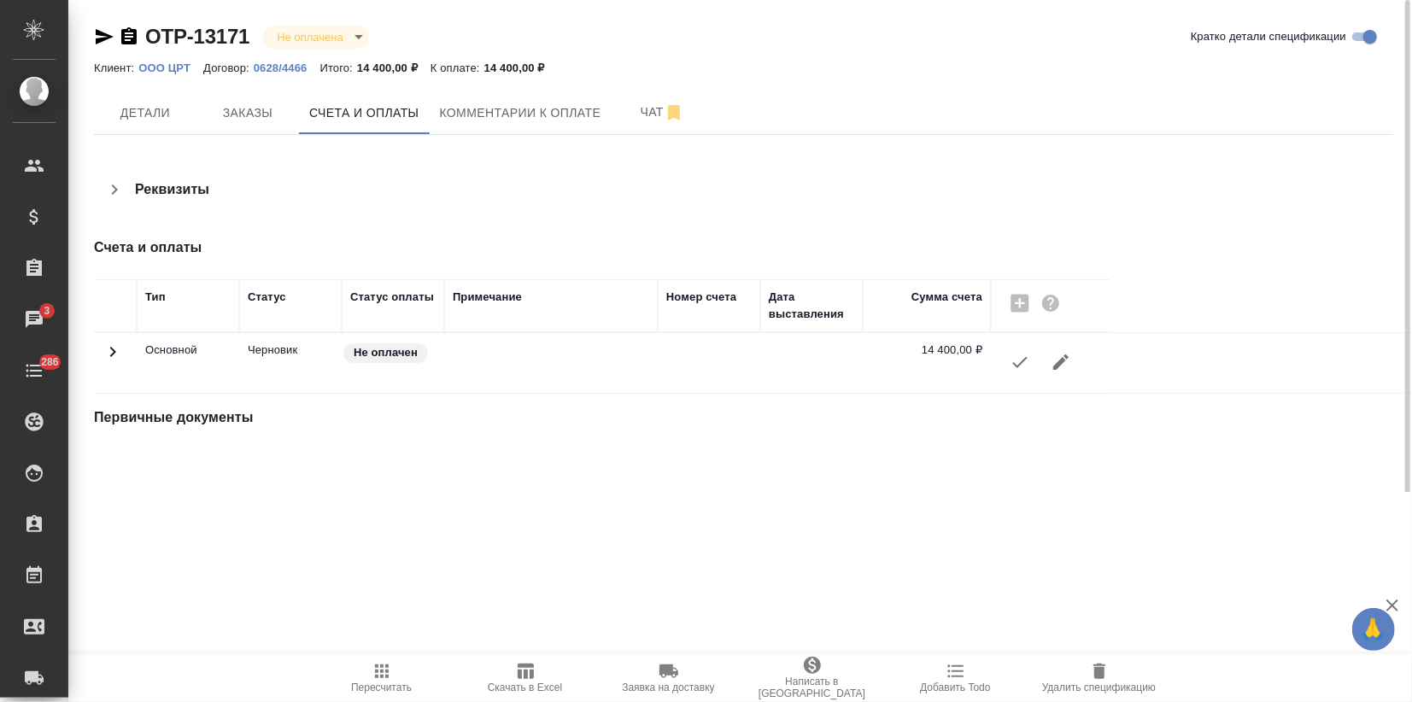
click at [1025, 361] on icon "button" at bounding box center [1020, 362] width 21 height 21
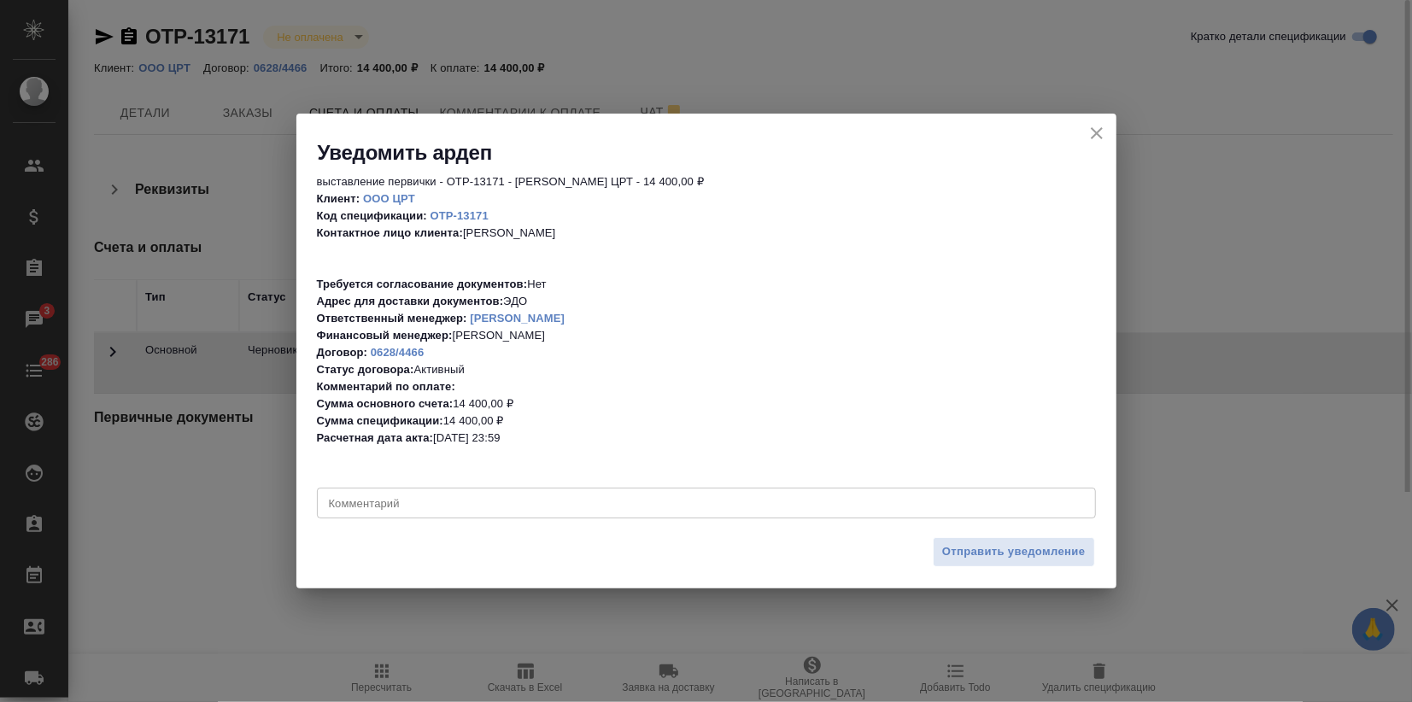
click at [1059, 536] on div "Отправить уведомление" at bounding box center [706, 559] width 820 height 60
click at [1057, 545] on span "Отправить уведомление" at bounding box center [1014, 552] width 144 height 20
